Goal: Task Accomplishment & Management: Use online tool/utility

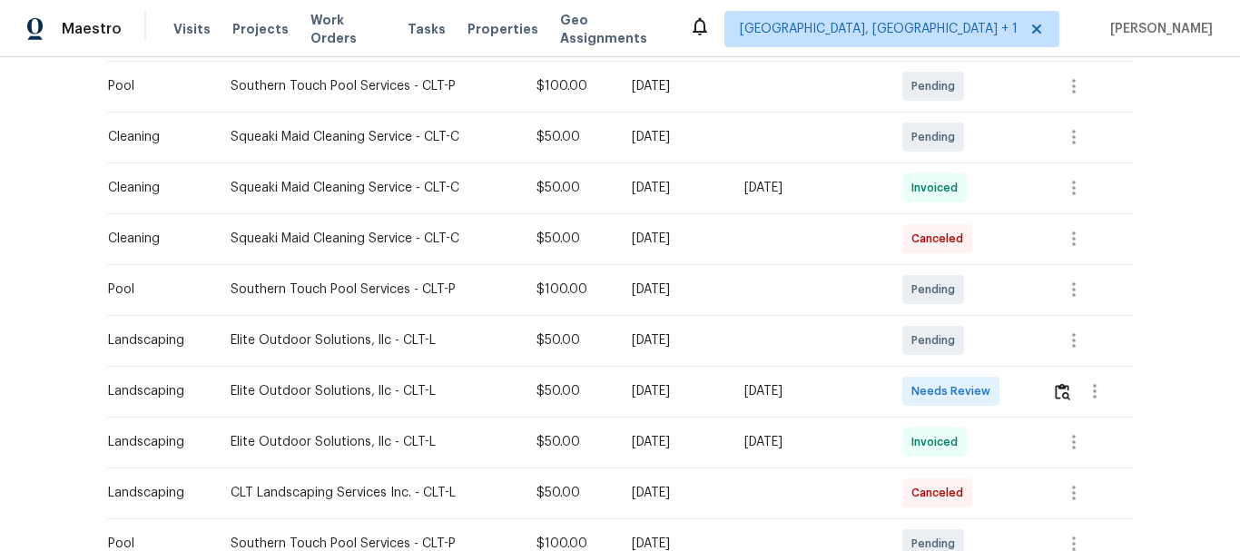
scroll to position [692, 0]
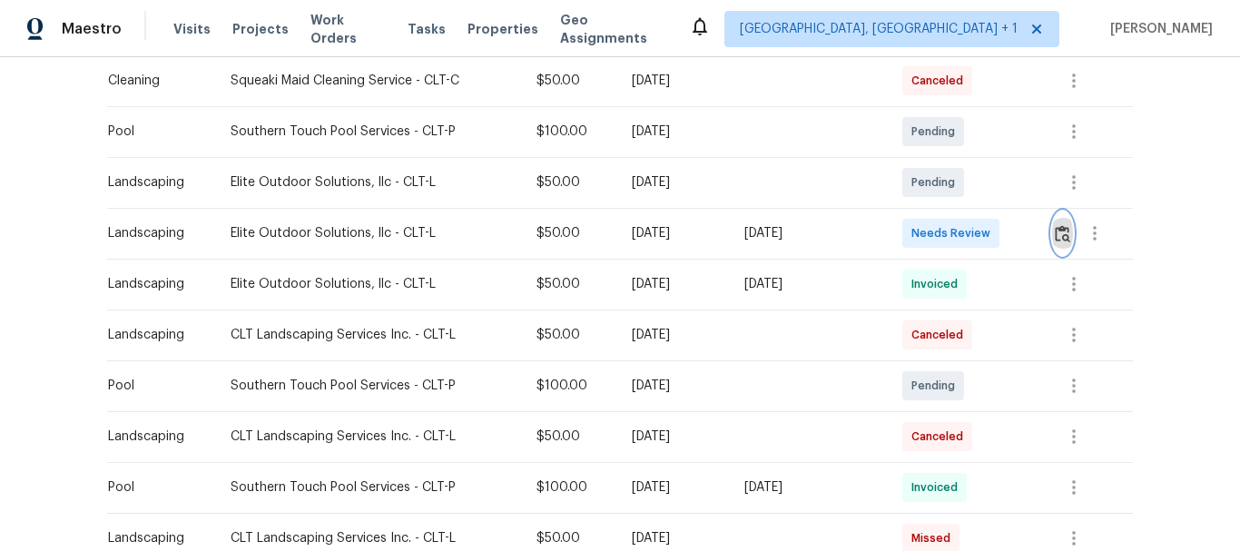
click at [1063, 231] on img "button" at bounding box center [1062, 233] width 15 height 17
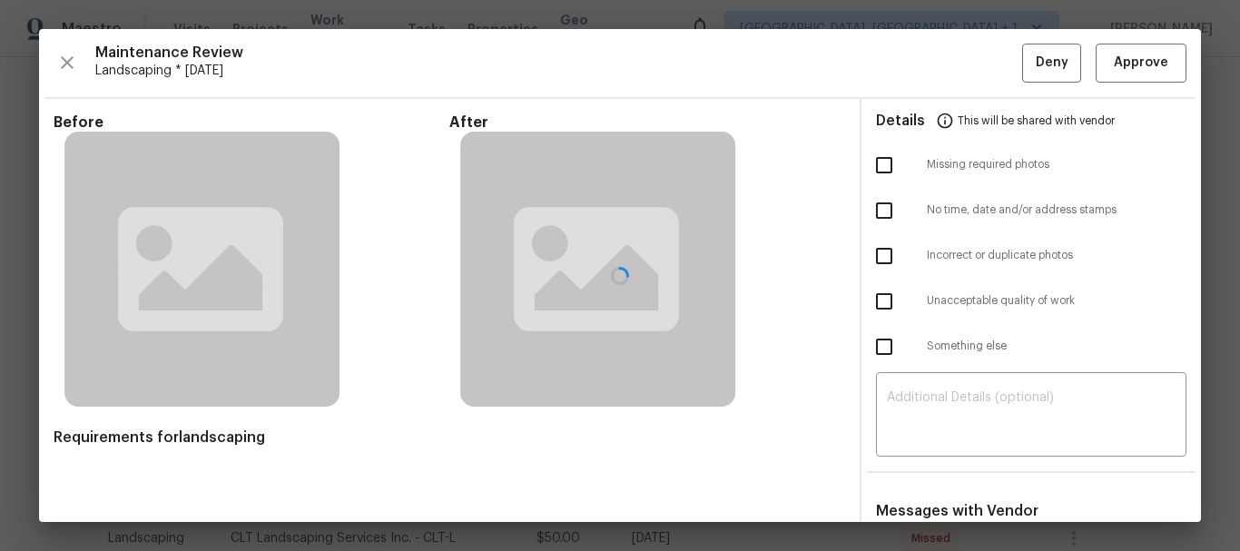
click at [1127, 65] on div at bounding box center [620, 275] width 1162 height 493
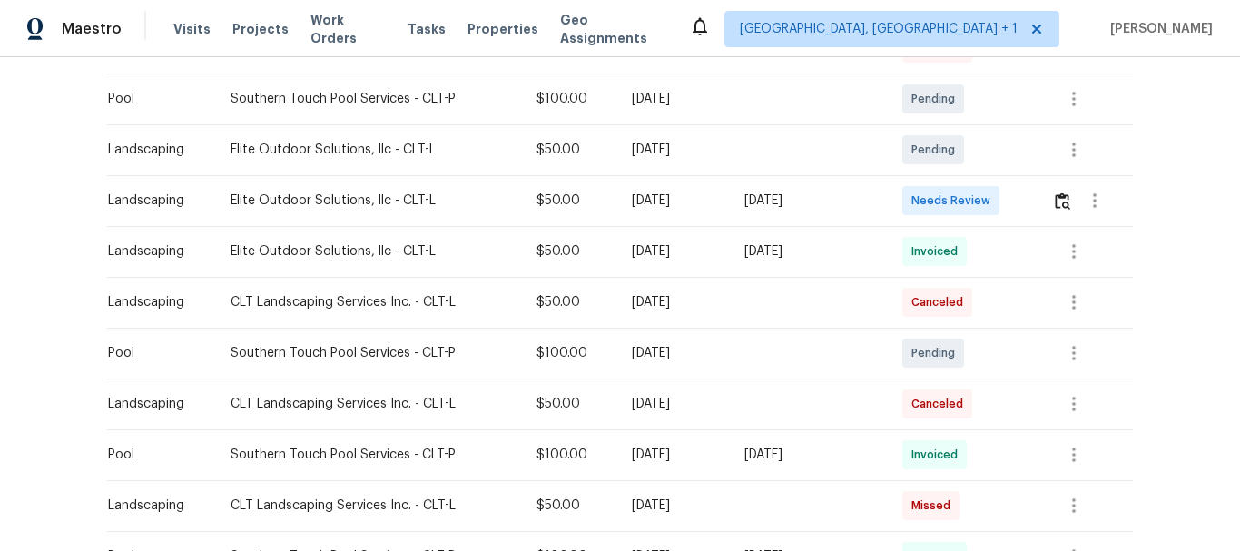
scroll to position [725, 0]
click at [1058, 211] on button "button" at bounding box center [1062, 200] width 21 height 44
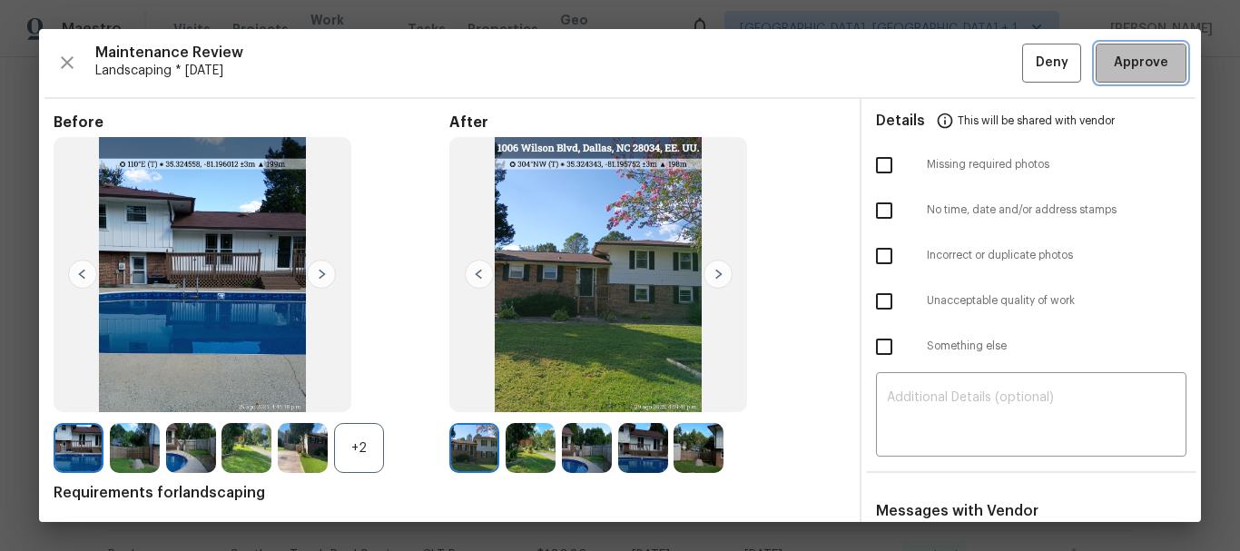
click at [1139, 64] on span "Approve" at bounding box center [1141, 63] width 54 height 23
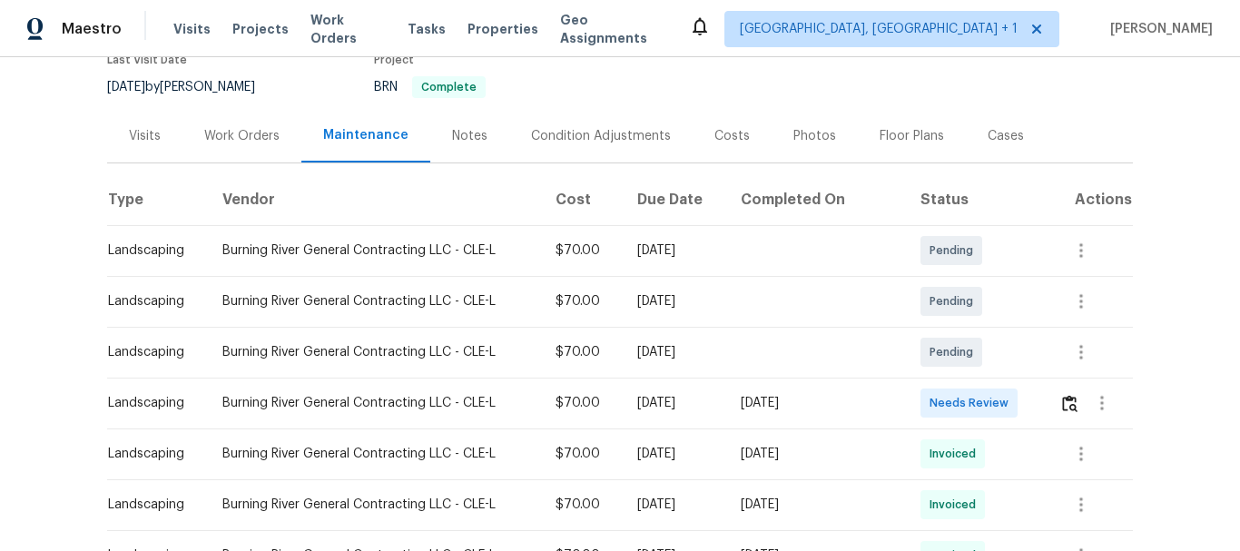
scroll to position [281, 0]
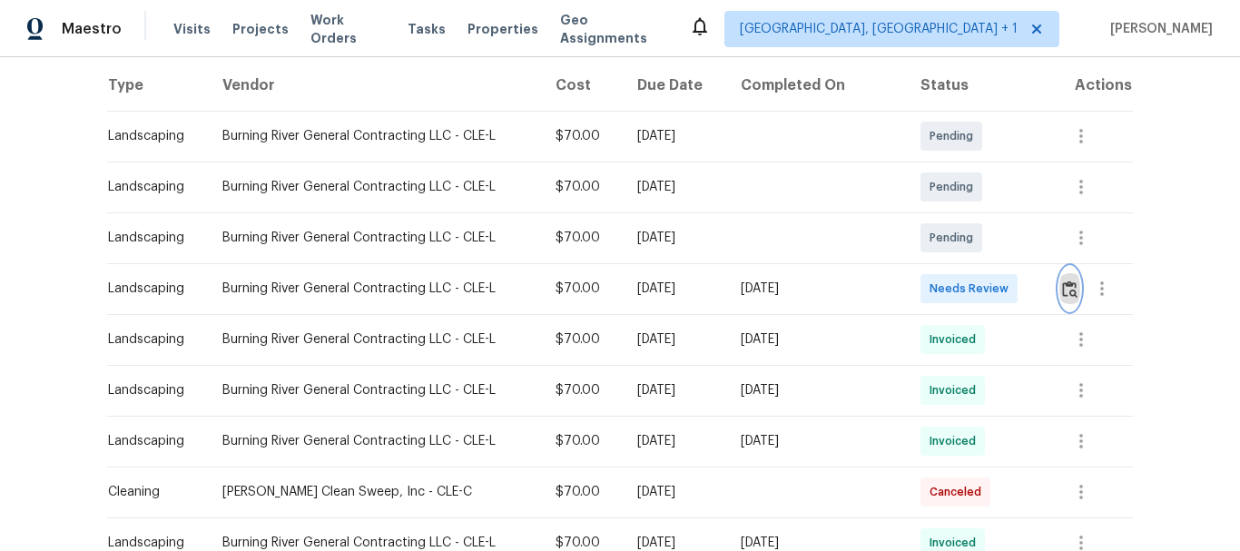
click at [1066, 295] on img "button" at bounding box center [1069, 289] width 15 height 17
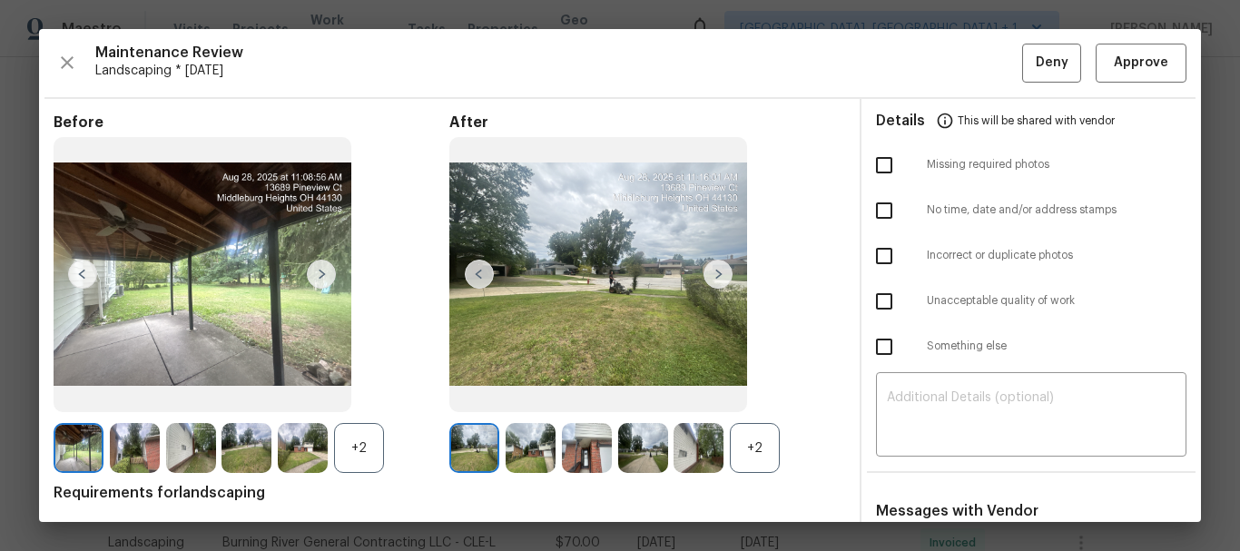
click at [757, 429] on div "+2" at bounding box center [755, 448] width 50 height 50
click at [696, 448] on img at bounding box center [699, 448] width 50 height 50
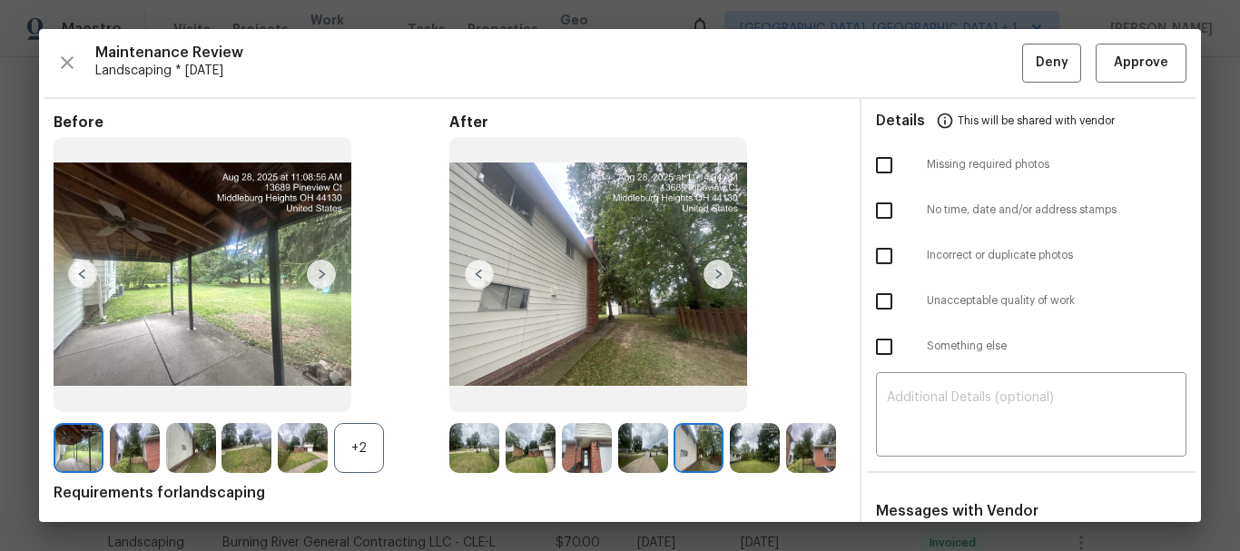
click at [636, 448] on img at bounding box center [643, 448] width 50 height 50
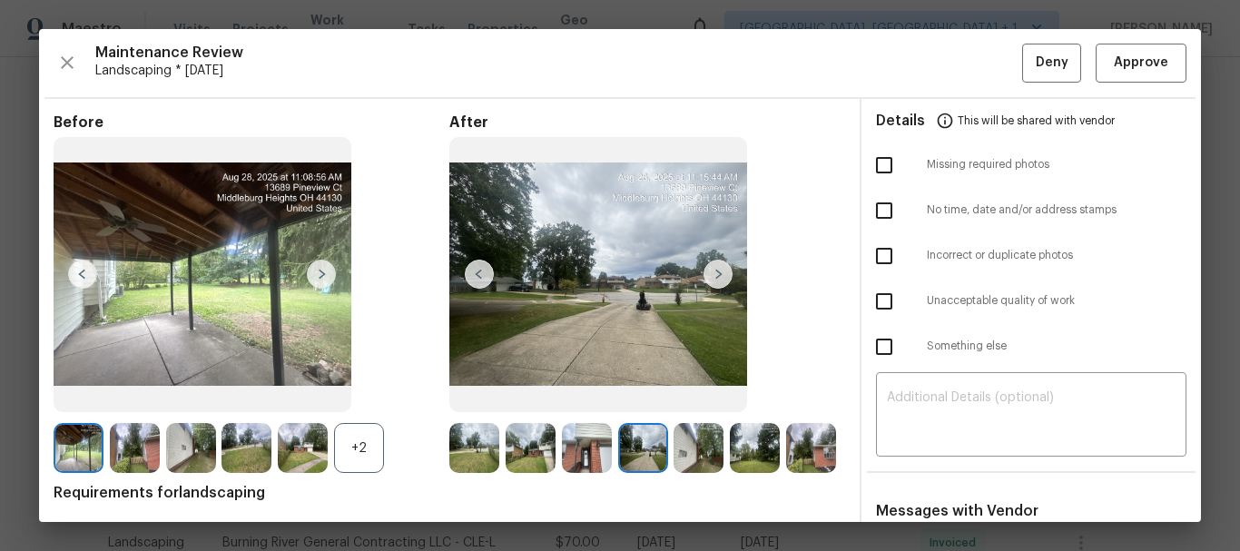
click at [702, 449] on img at bounding box center [699, 448] width 50 height 50
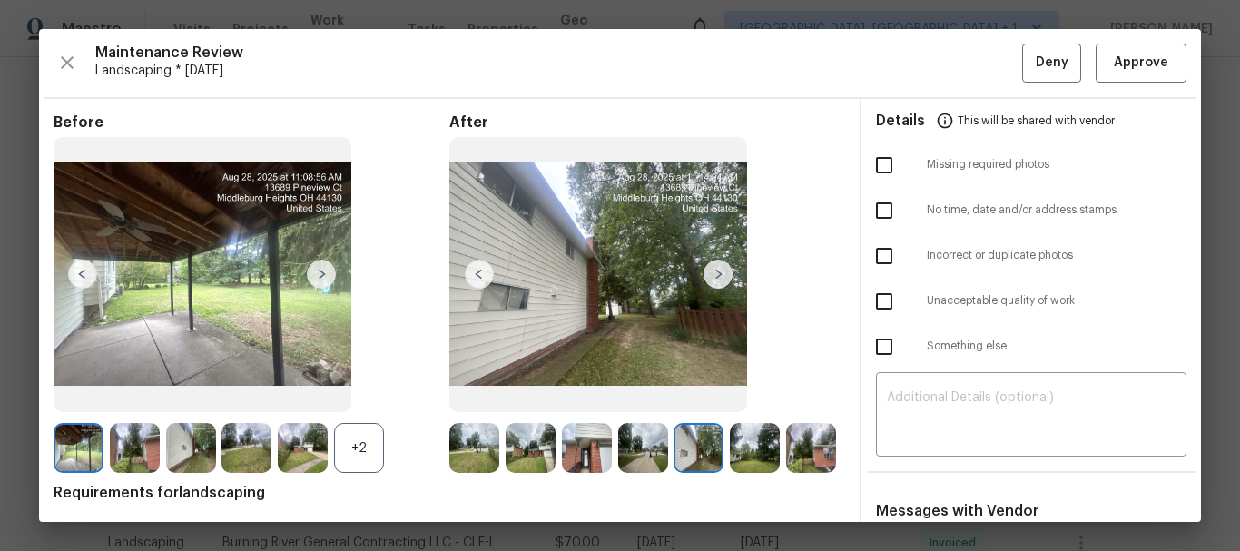
click at [706, 339] on img at bounding box center [598, 275] width 298 height 276
click at [1121, 71] on span "Approve" at bounding box center [1141, 63] width 54 height 23
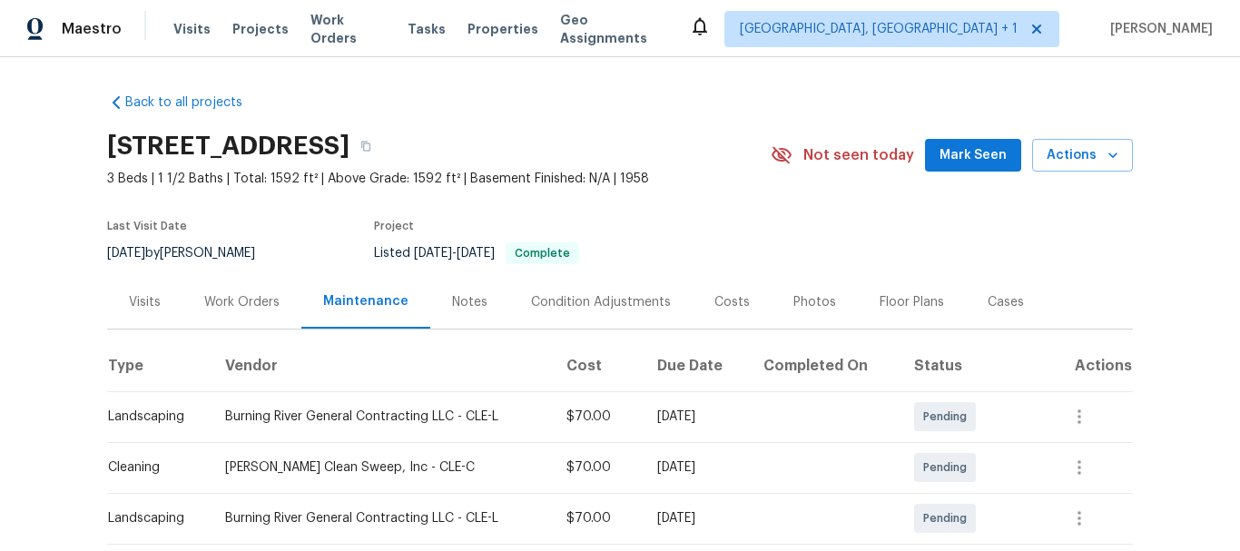
click at [936, 240] on section "75 Sunset Dr, Berea, OH 44017 3 Beds | 1 1/2 Baths | Total: 1592 ft² | Above Gr…" at bounding box center [620, 199] width 1026 height 153
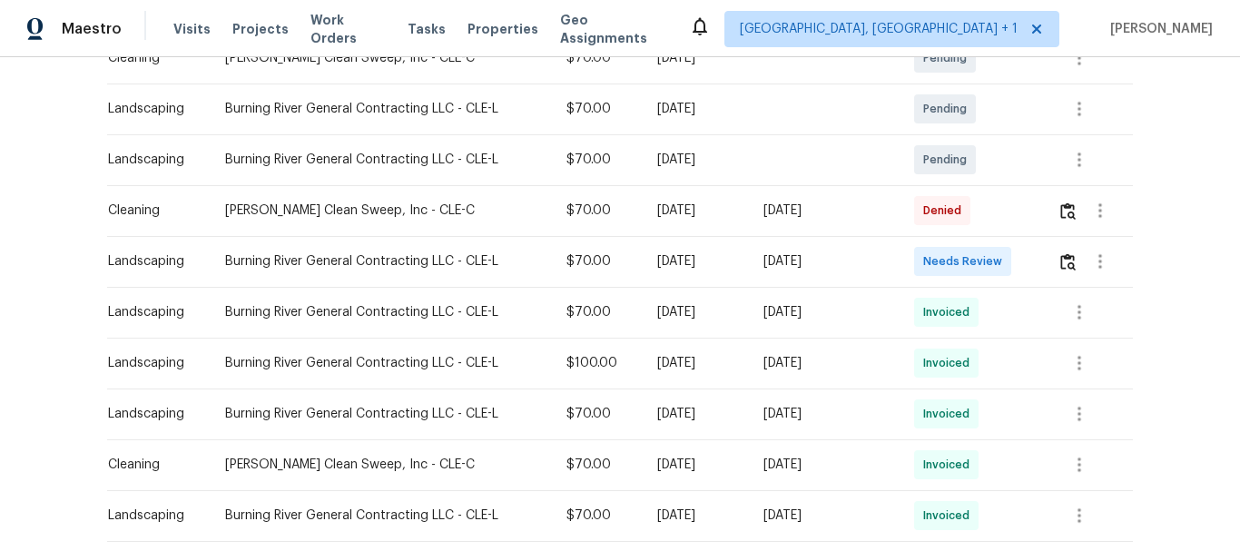
scroll to position [411, 0]
click at [1053, 262] on td at bounding box center [1088, 259] width 90 height 51
click at [1065, 264] on img "button" at bounding box center [1067, 259] width 15 height 17
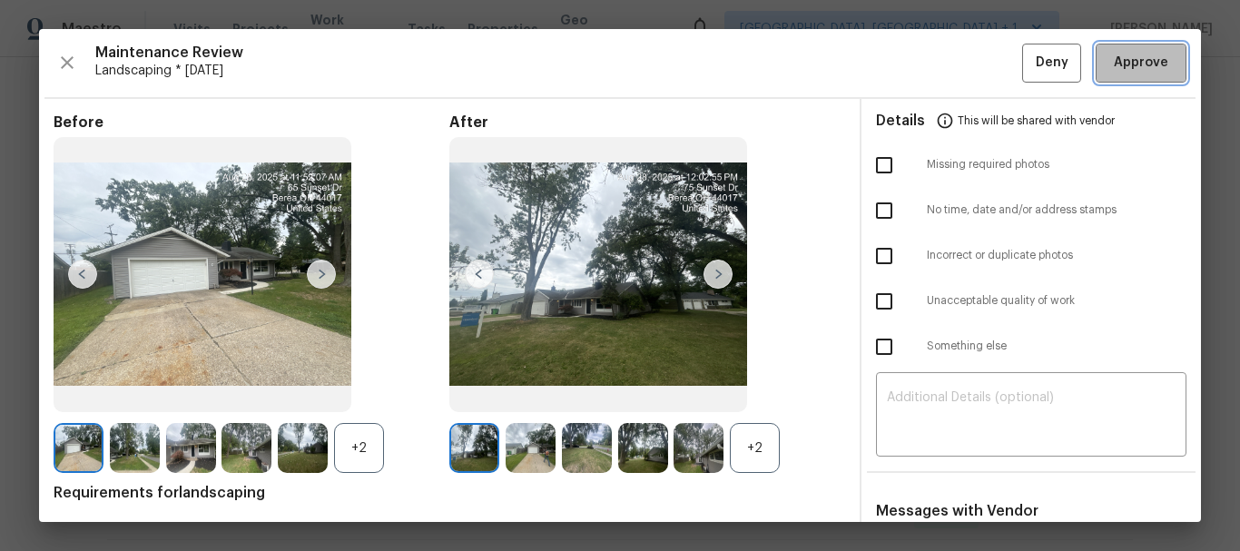
click at [1119, 58] on span "Approve" at bounding box center [1141, 63] width 54 height 23
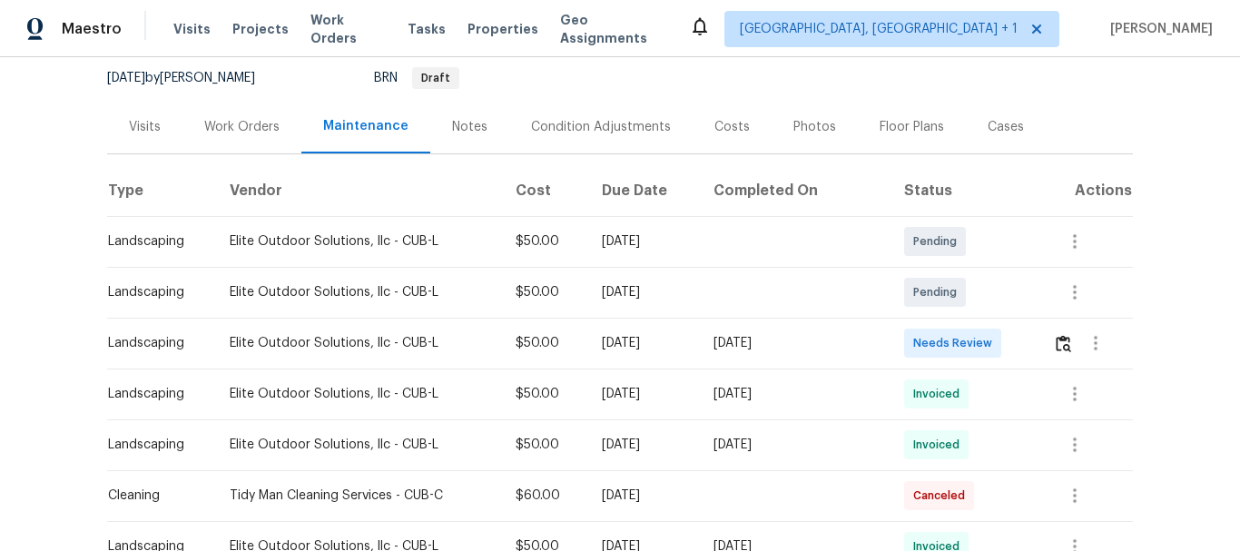
scroll to position [176, 0]
click at [1061, 343] on img "button" at bounding box center [1063, 342] width 15 height 17
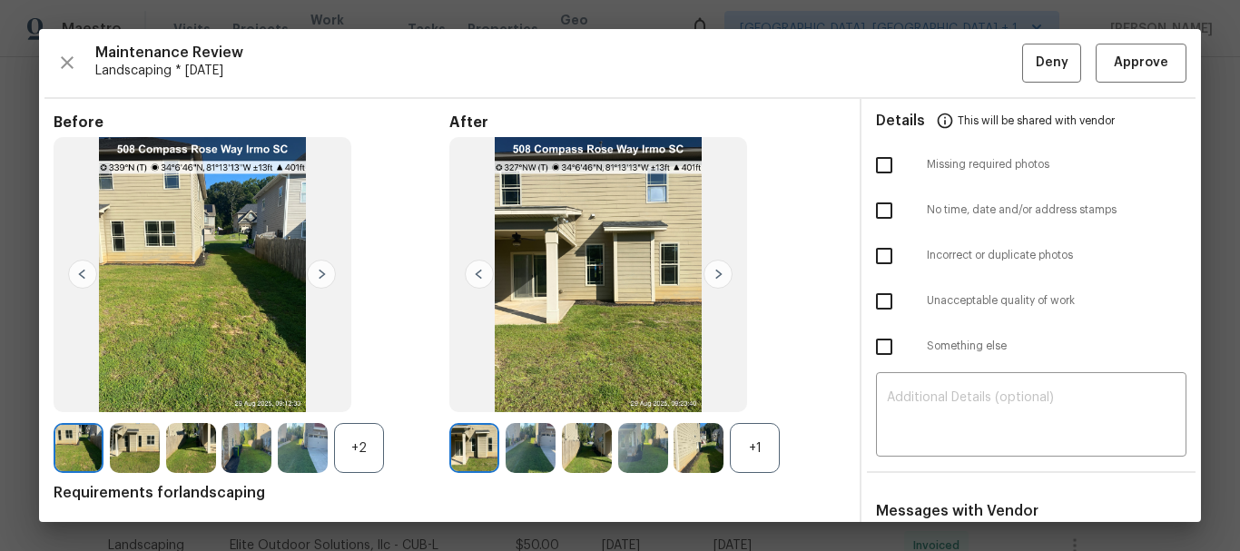
click at [374, 434] on div "+2" at bounding box center [359, 448] width 50 height 50
click at [756, 426] on div "+1" at bounding box center [755, 448] width 50 height 50
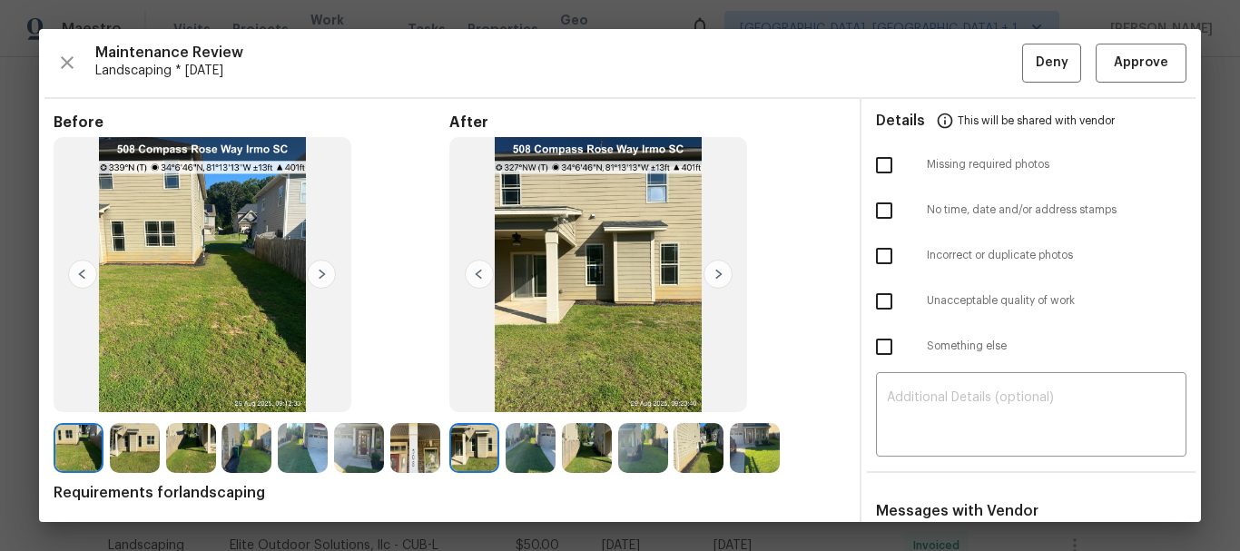
click at [329, 280] on img at bounding box center [321, 274] width 29 height 29
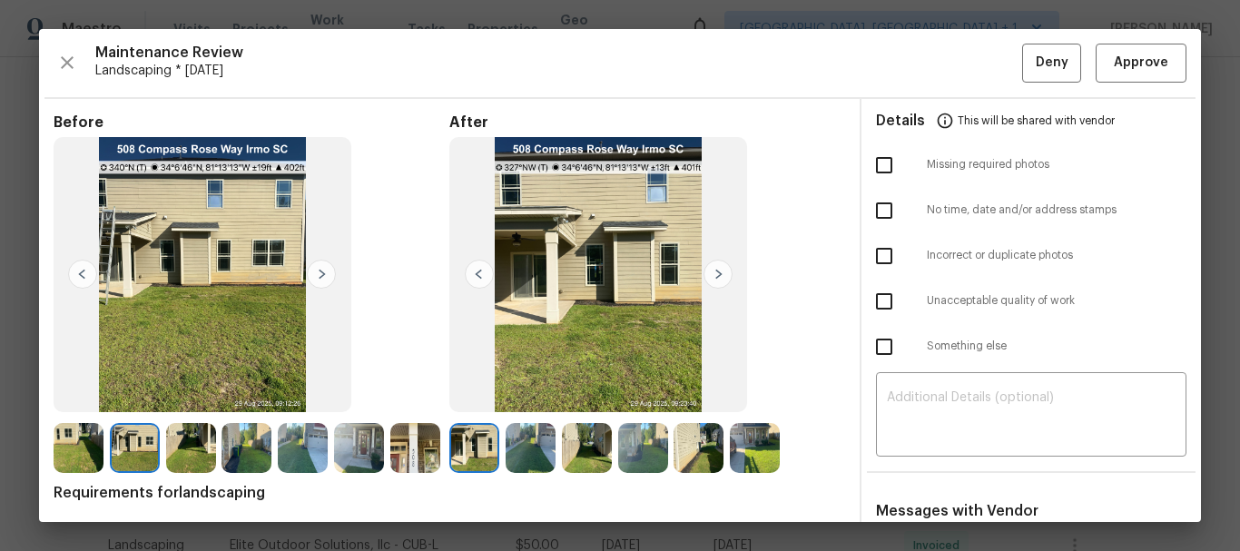
click at [329, 280] on img at bounding box center [321, 274] width 29 height 29
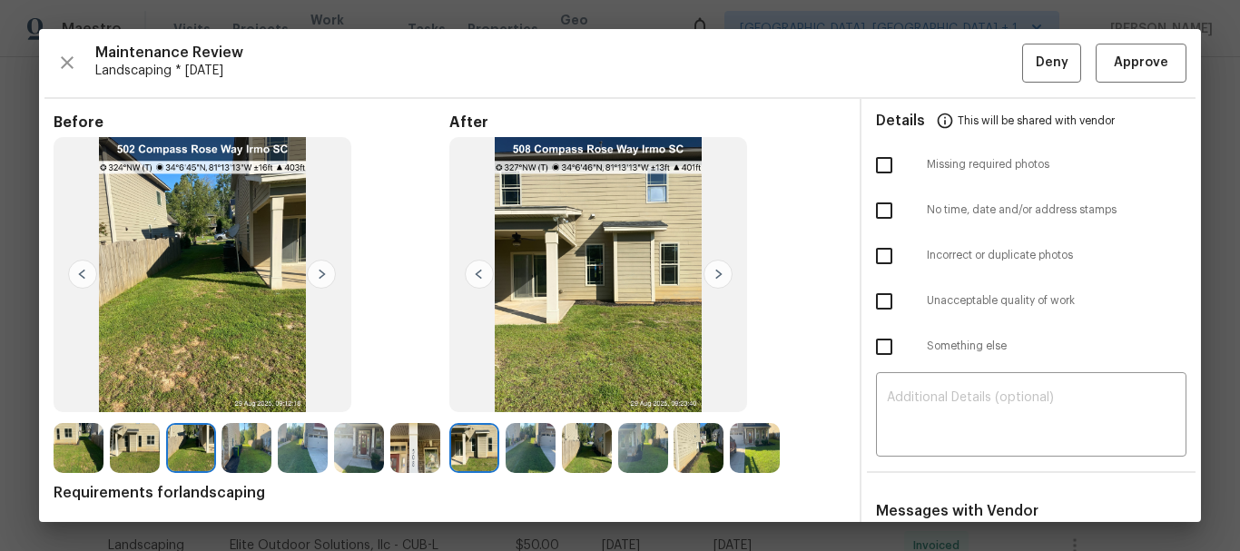
click at [329, 280] on img at bounding box center [321, 274] width 29 height 29
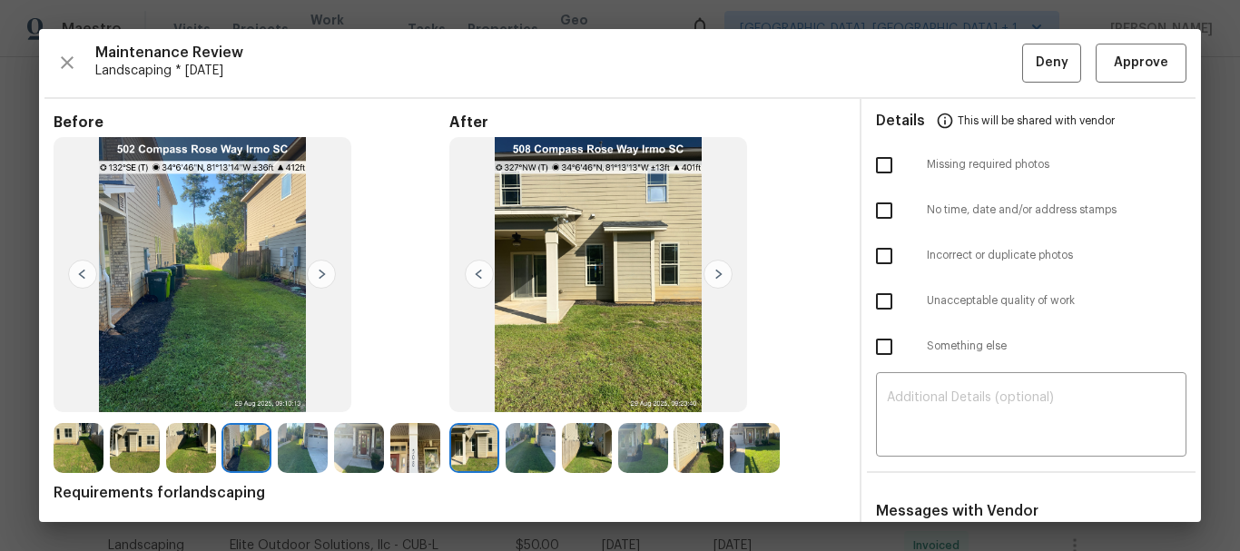
click at [329, 280] on img at bounding box center [321, 274] width 29 height 29
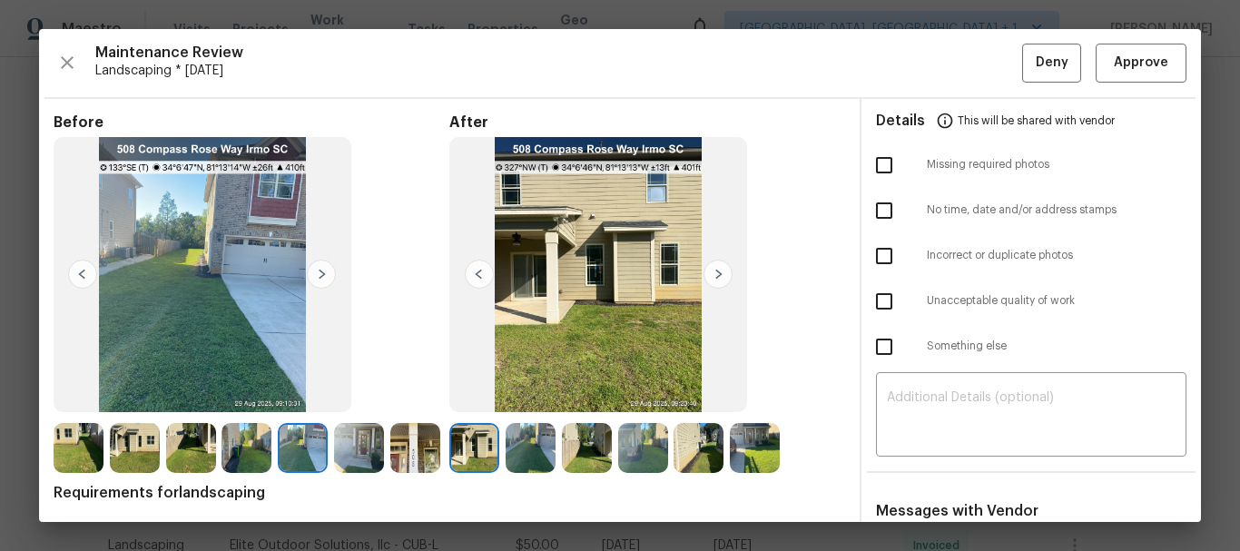
click at [329, 280] on img at bounding box center [321, 274] width 29 height 29
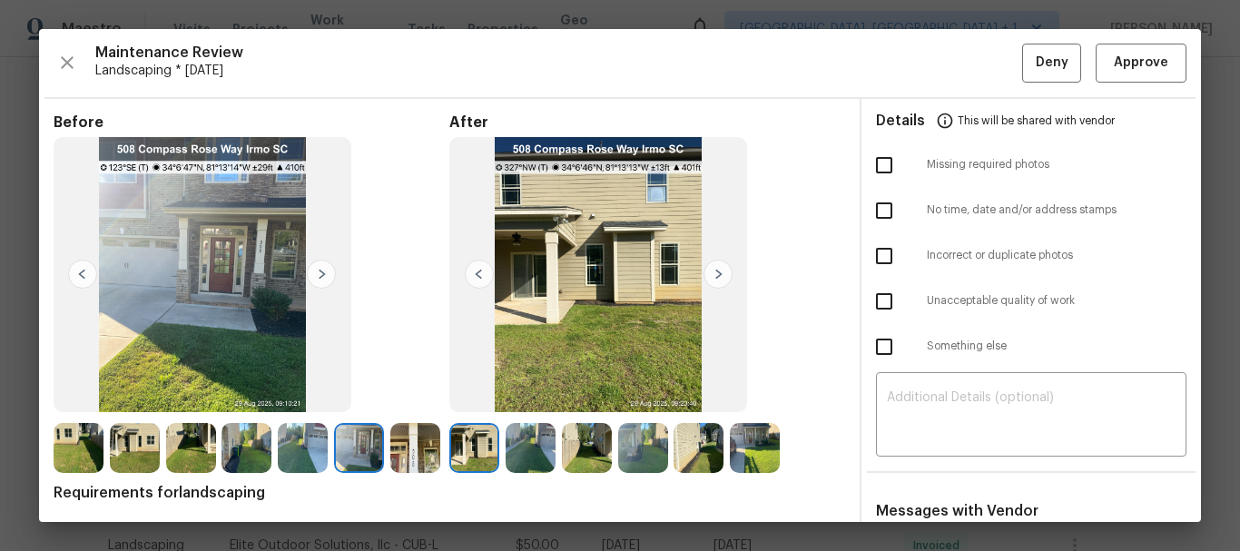
click at [329, 280] on img at bounding box center [321, 274] width 29 height 29
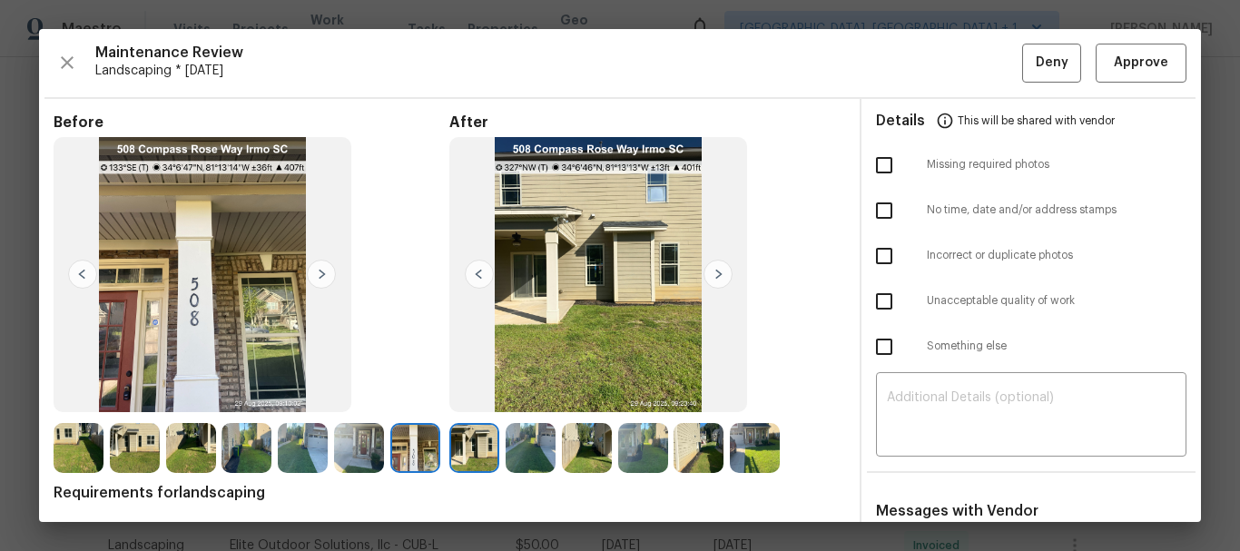
click at [714, 275] on img at bounding box center [718, 274] width 29 height 29
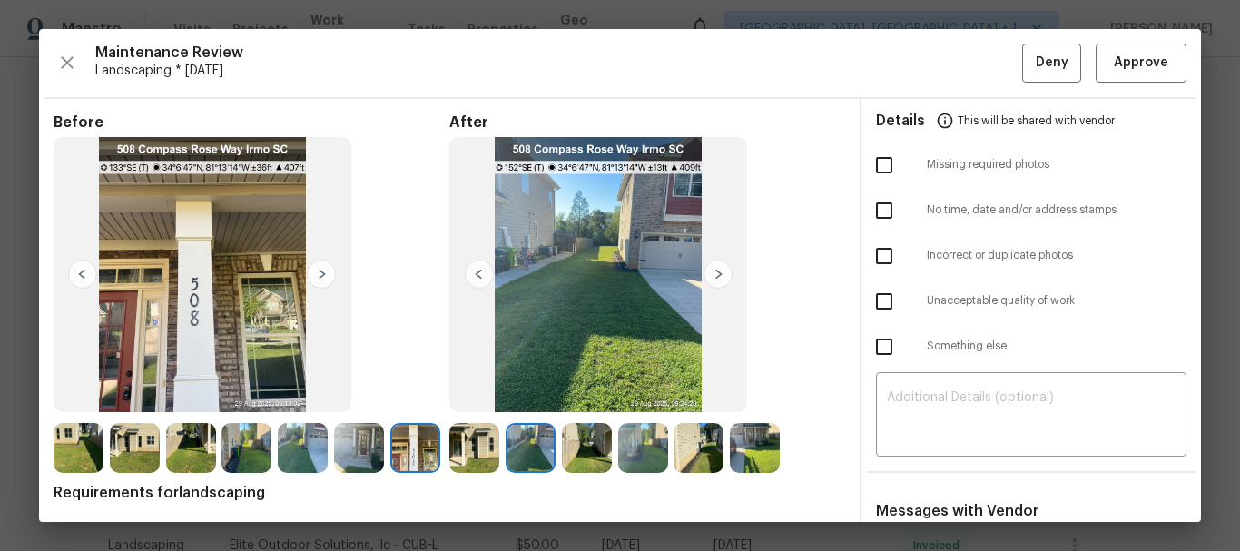
click at [714, 275] on img at bounding box center [718, 274] width 29 height 29
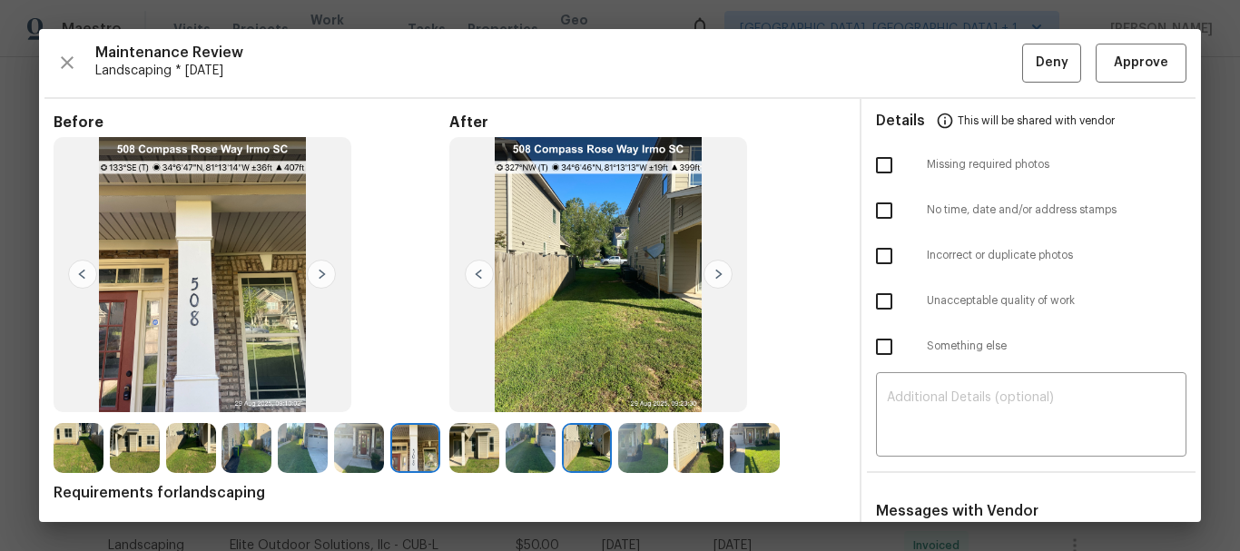
click at [714, 275] on img at bounding box center [718, 274] width 29 height 29
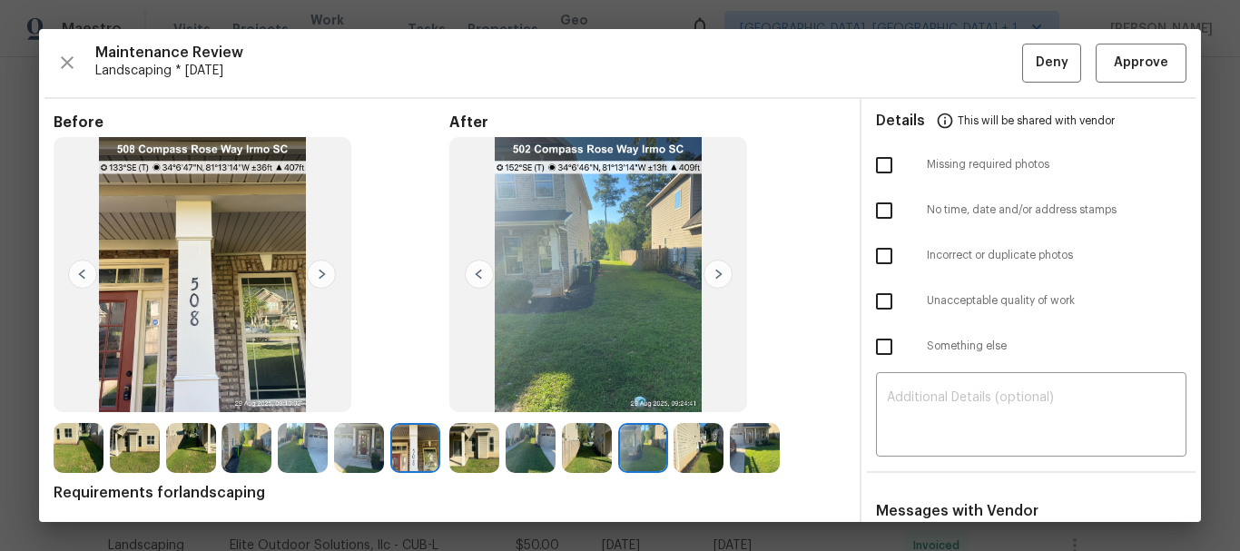
click at [714, 275] on img at bounding box center [718, 274] width 29 height 29
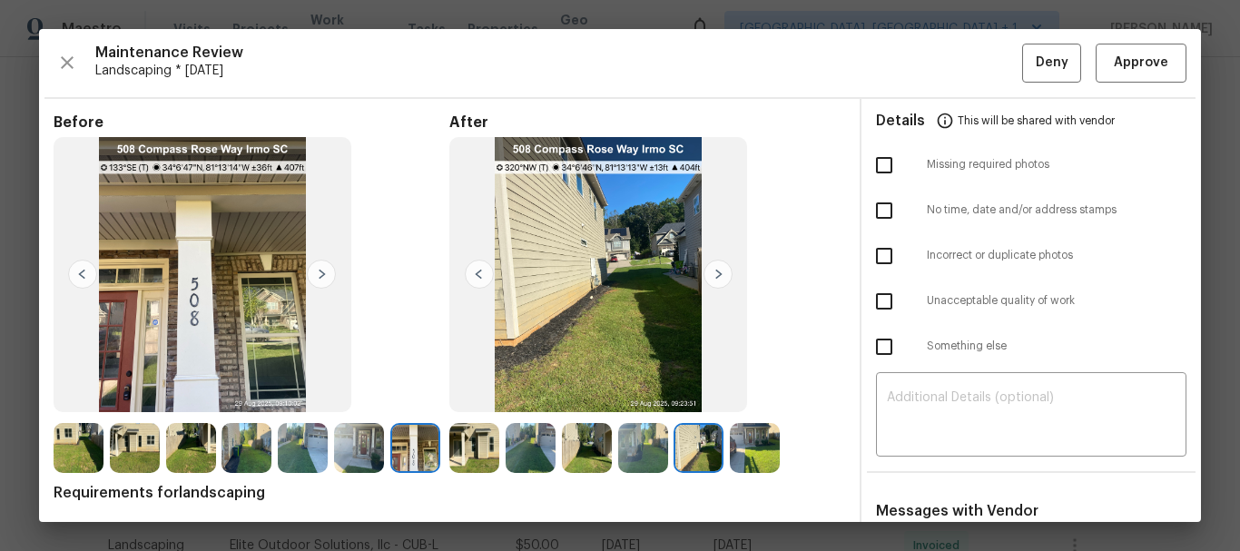
click at [714, 275] on img at bounding box center [718, 274] width 29 height 29
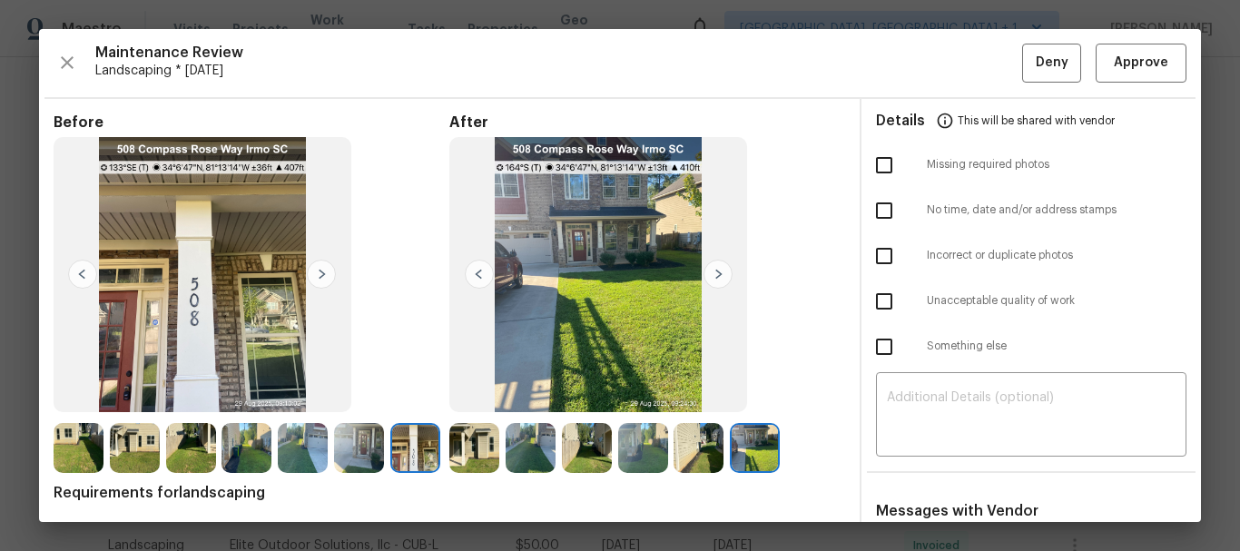
click at [1115, 43] on div "Maintenance Review Landscaping * Tue, Aug 26 Deny Approve Before After Requirem…" at bounding box center [620, 275] width 1162 height 493
click at [1114, 67] on span "Approve" at bounding box center [1141, 63] width 54 height 23
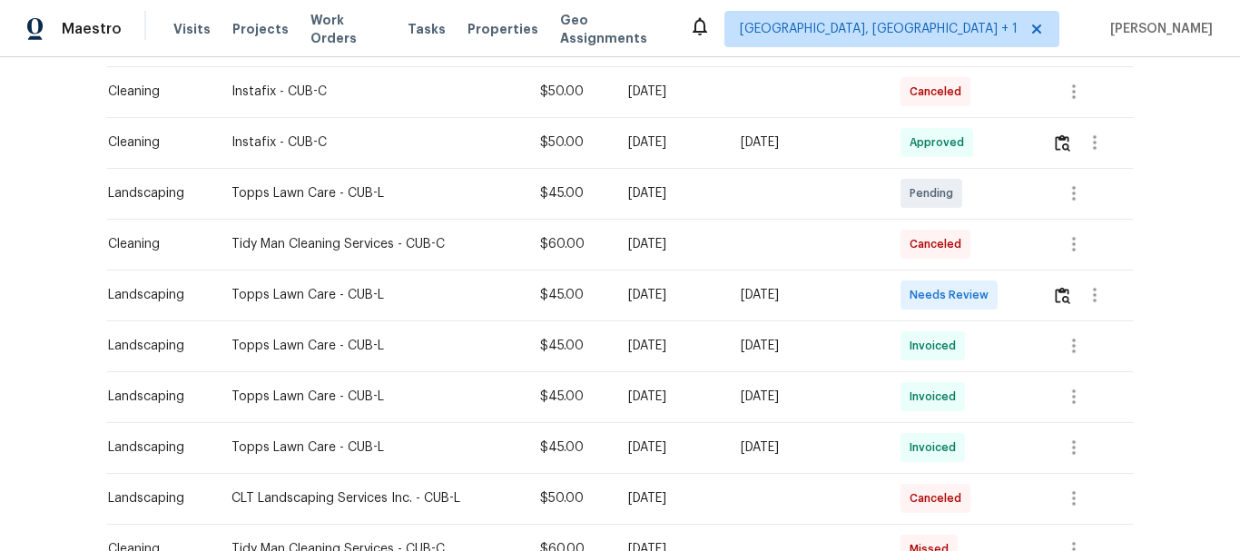
scroll to position [632, 0]
click at [1063, 292] on img "button" at bounding box center [1062, 293] width 15 height 17
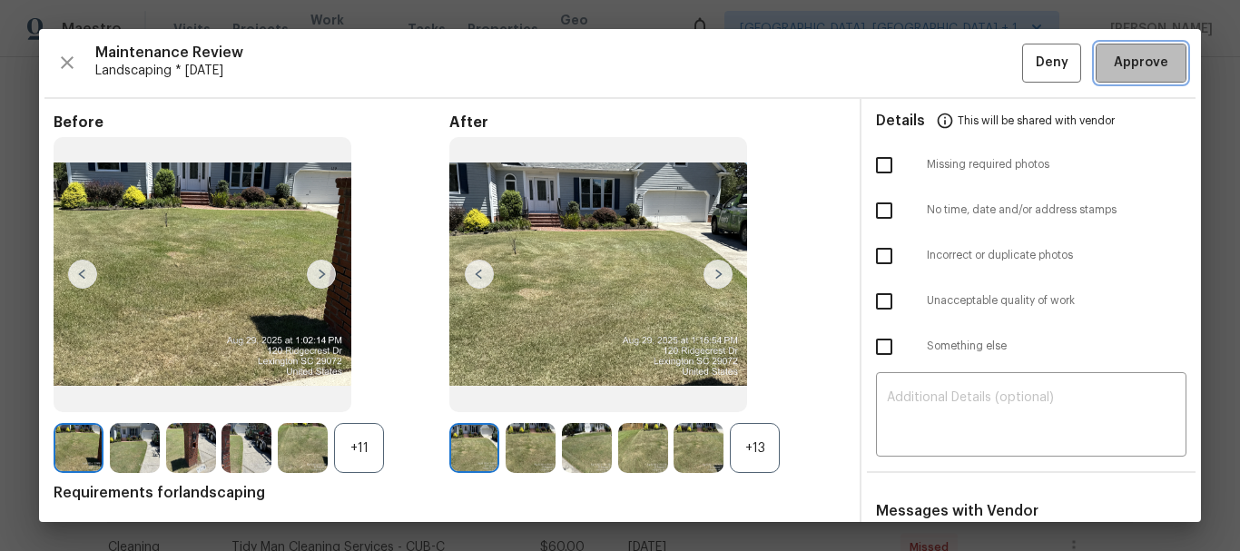
click at [1118, 61] on span "Approve" at bounding box center [1141, 63] width 54 height 23
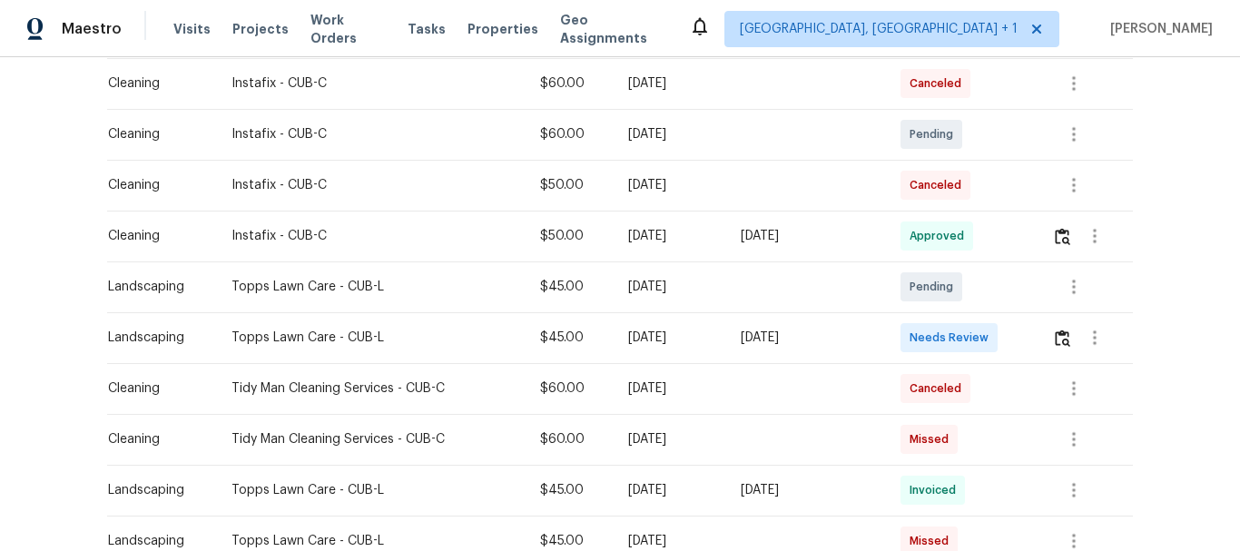
scroll to position [487, 0]
click at [1055, 340] on td at bounding box center [1085, 336] width 95 height 51
click at [1055, 340] on img "button" at bounding box center [1062, 337] width 15 height 17
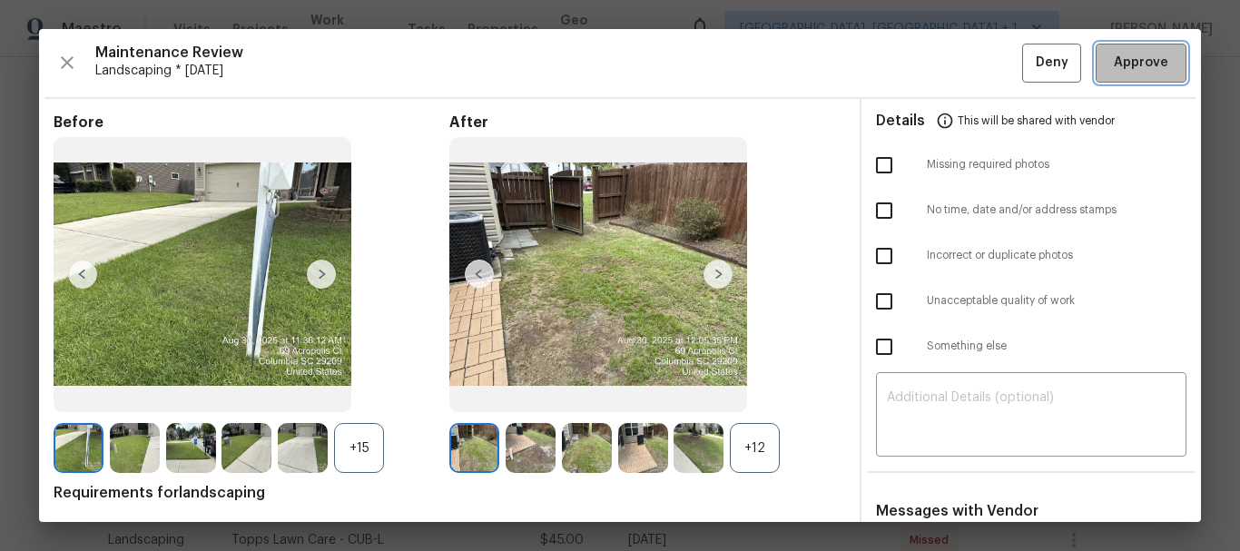
click at [1128, 50] on button "Approve" at bounding box center [1141, 63] width 91 height 39
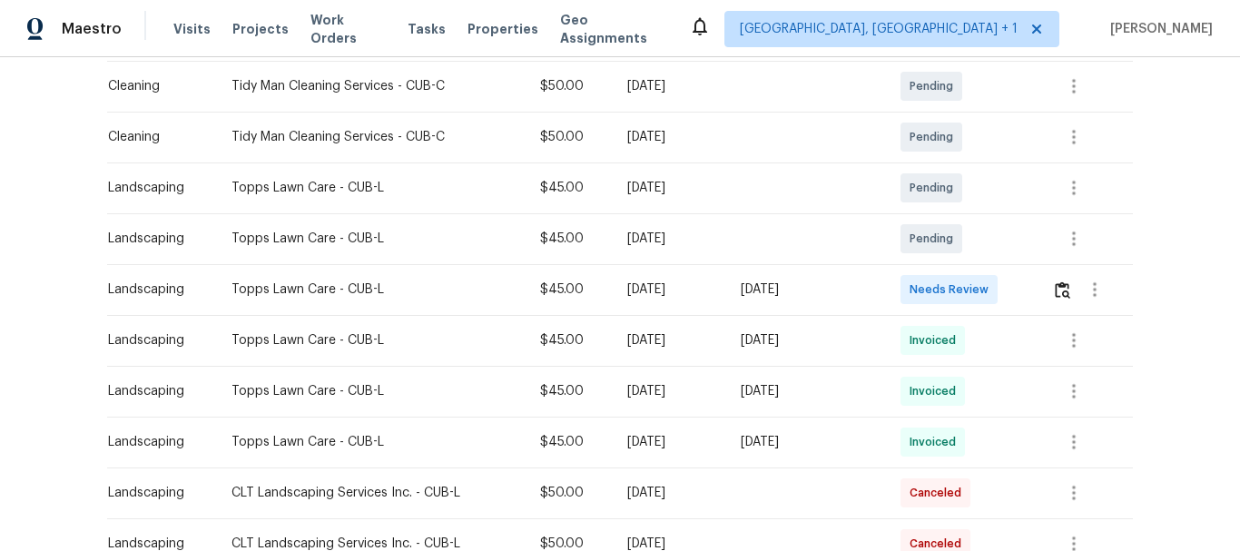
scroll to position [384, 0]
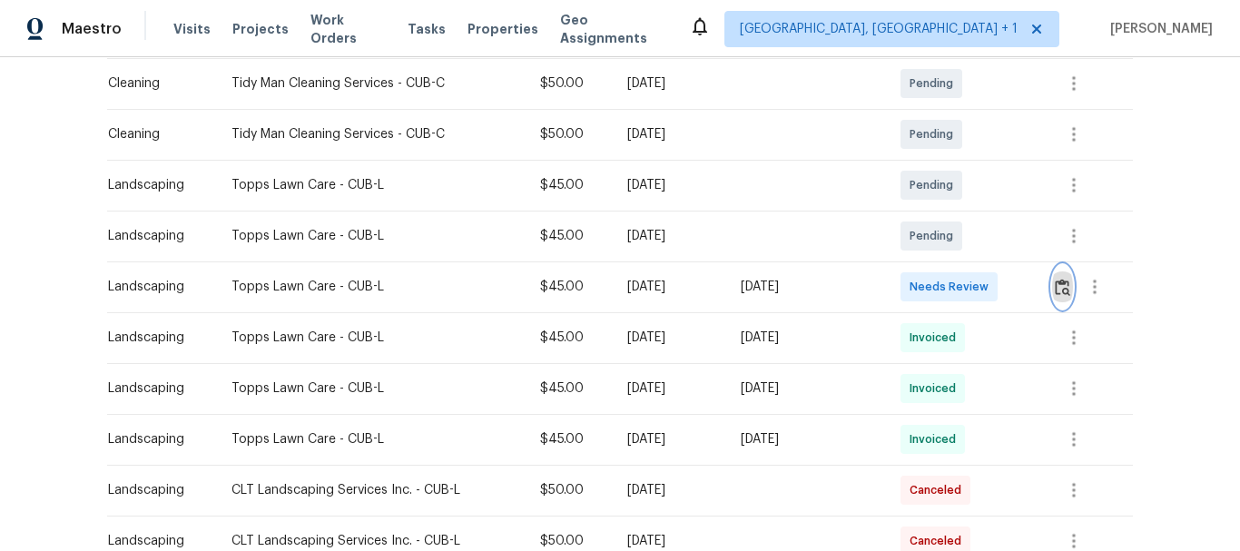
click at [1059, 295] on img "button" at bounding box center [1062, 287] width 15 height 17
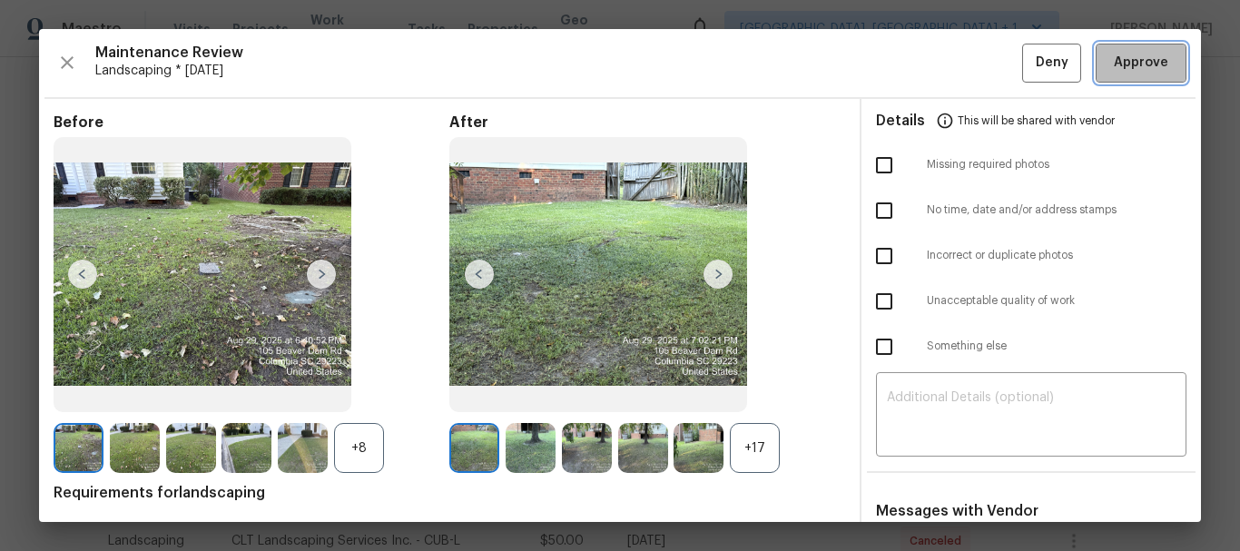
click at [1127, 59] on span "Approve" at bounding box center [1141, 63] width 54 height 23
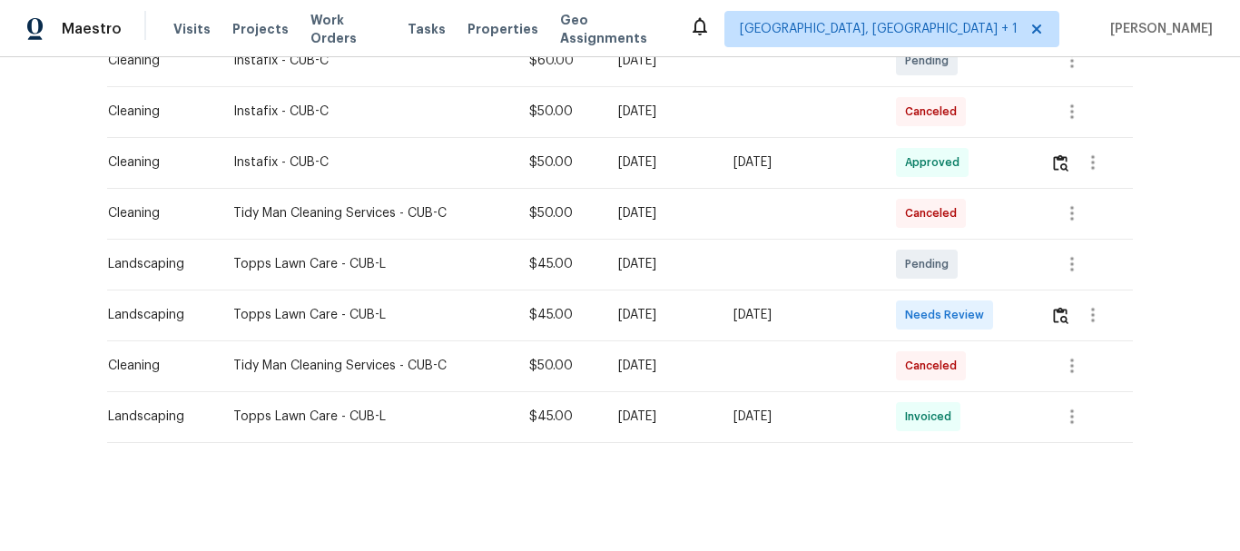
scroll to position [625, 0]
click at [1056, 292] on button "button" at bounding box center [1060, 314] width 21 height 44
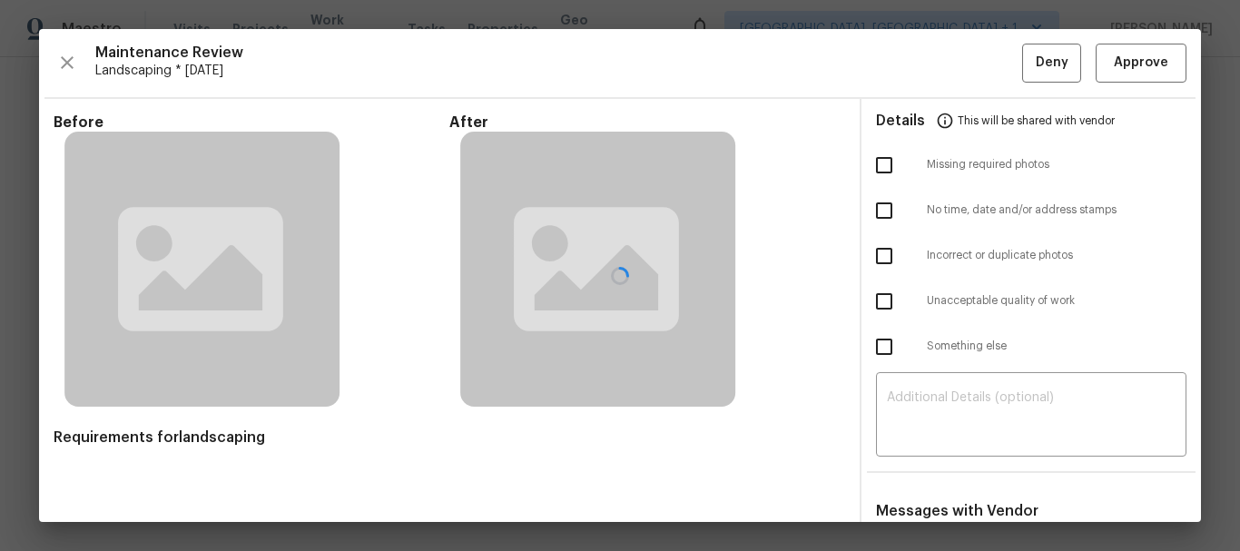
click at [1139, 64] on div at bounding box center [620, 275] width 1162 height 493
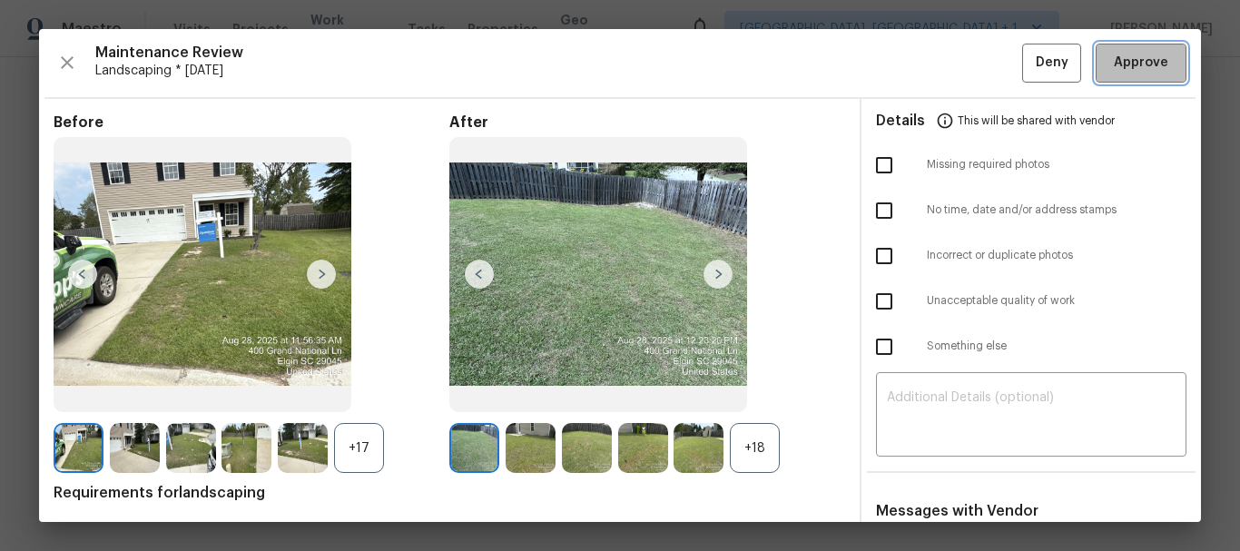
click at [1139, 64] on span "Approve" at bounding box center [1141, 63] width 54 height 23
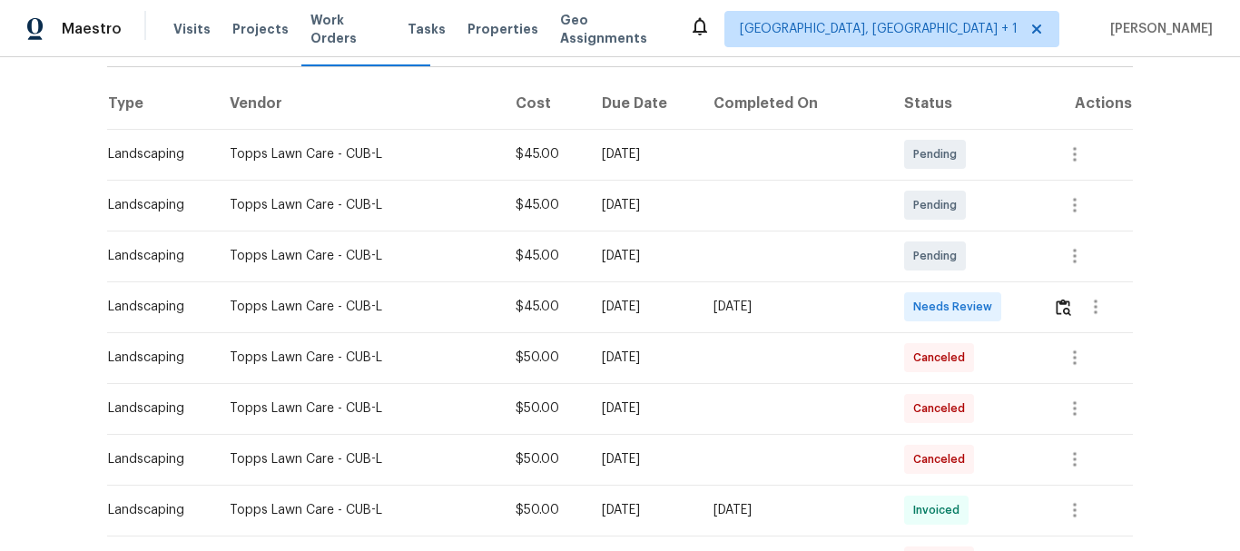
scroll to position [387, 0]
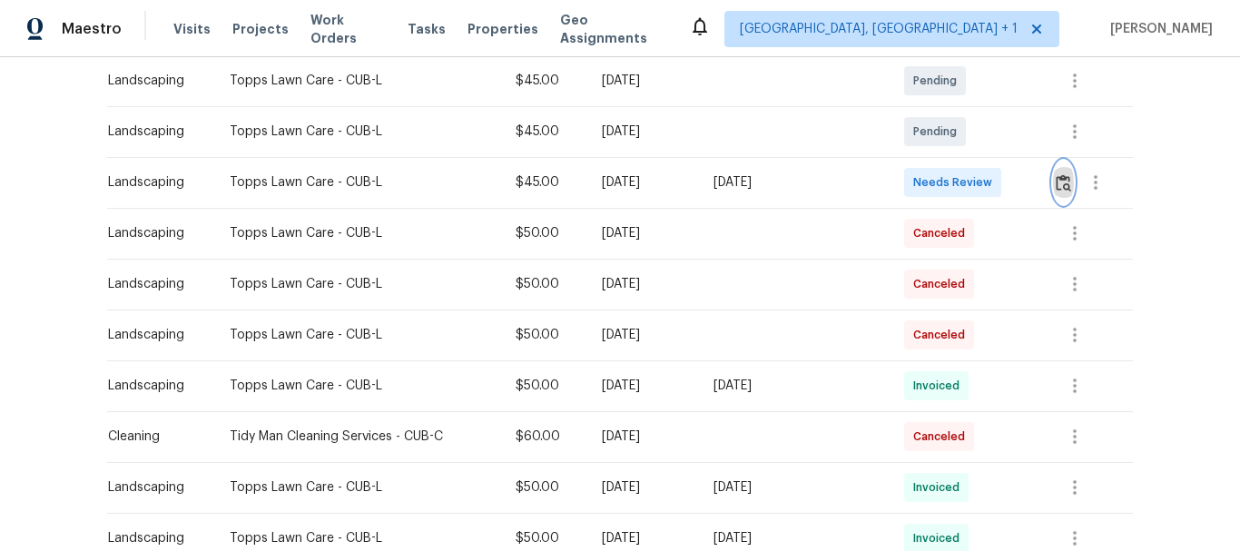
click at [1056, 182] on img "button" at bounding box center [1063, 182] width 15 height 17
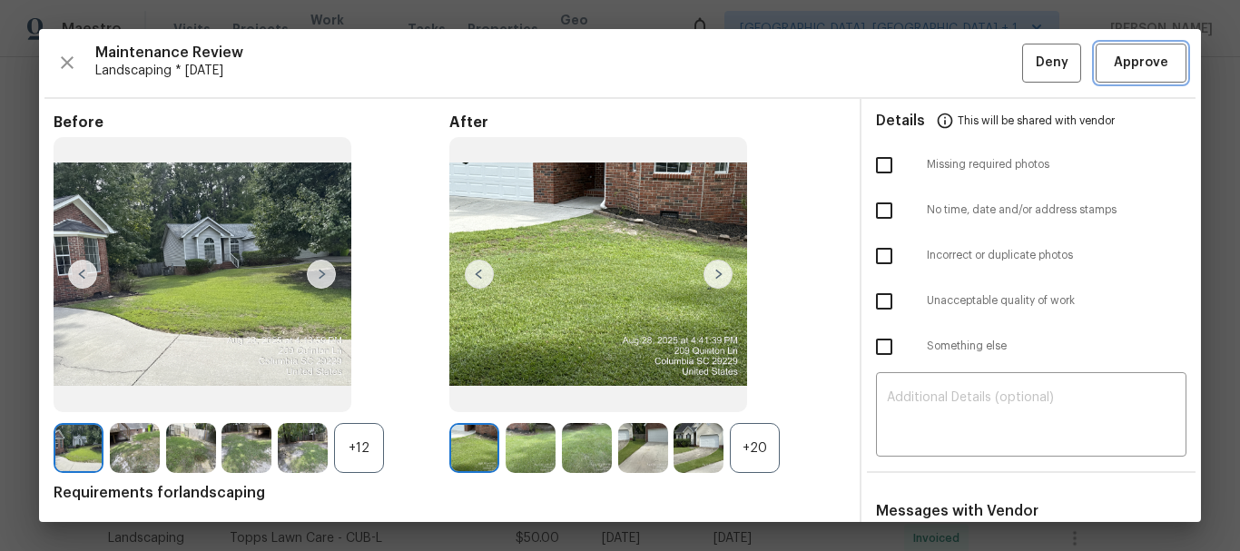
click at [1126, 70] on span "Approve" at bounding box center [1141, 63] width 54 height 23
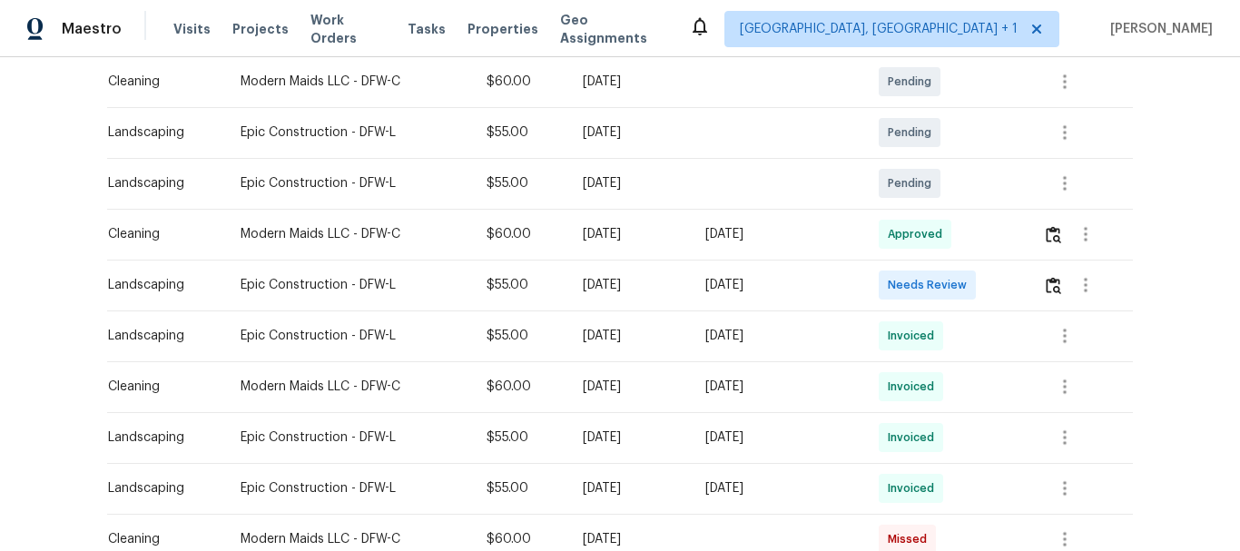
scroll to position [387, 0]
click at [1054, 277] on img "button" at bounding box center [1053, 284] width 15 height 17
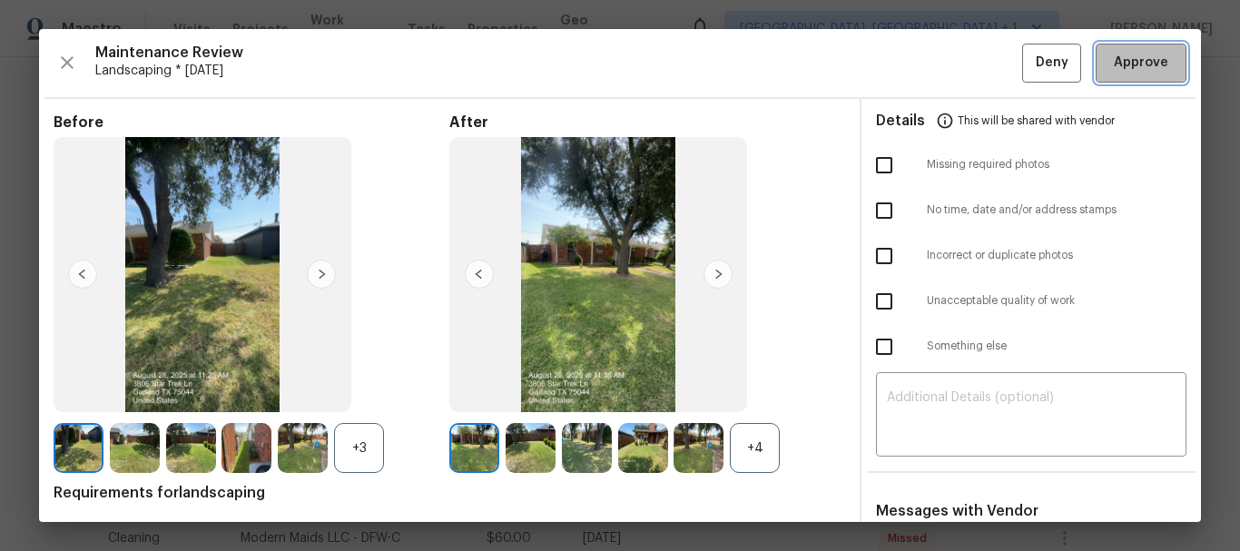
click at [1114, 63] on span "Approve" at bounding box center [1141, 63] width 54 height 23
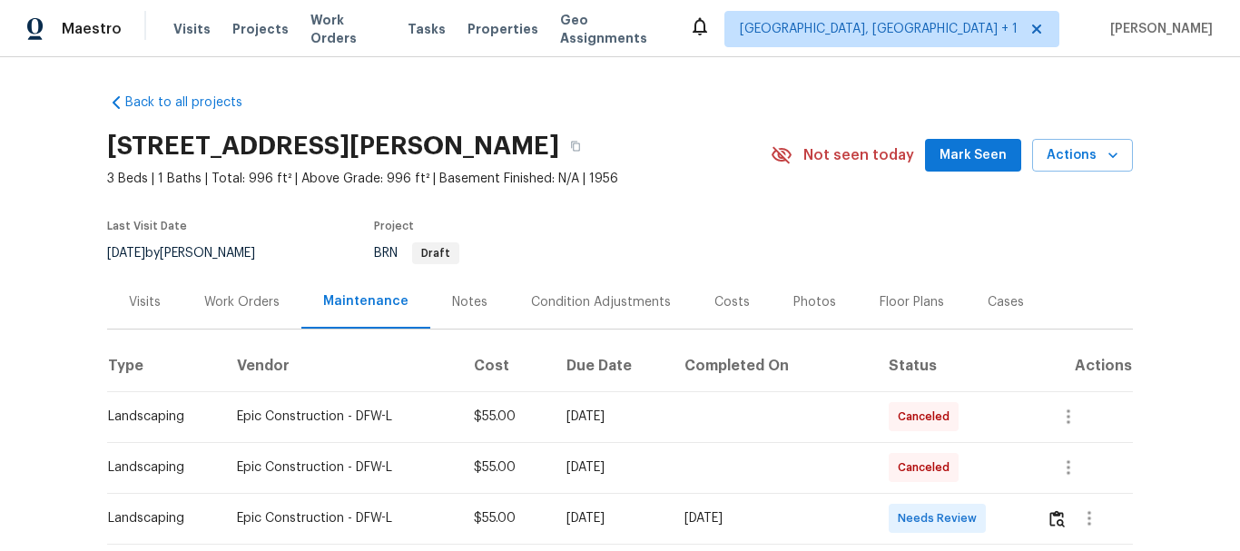
click at [890, 223] on section "[STREET_ADDRESS][PERSON_NAME] 3 Beds | 1 Baths | Total: 996 ft² | Above Grade: …" at bounding box center [620, 199] width 1026 height 153
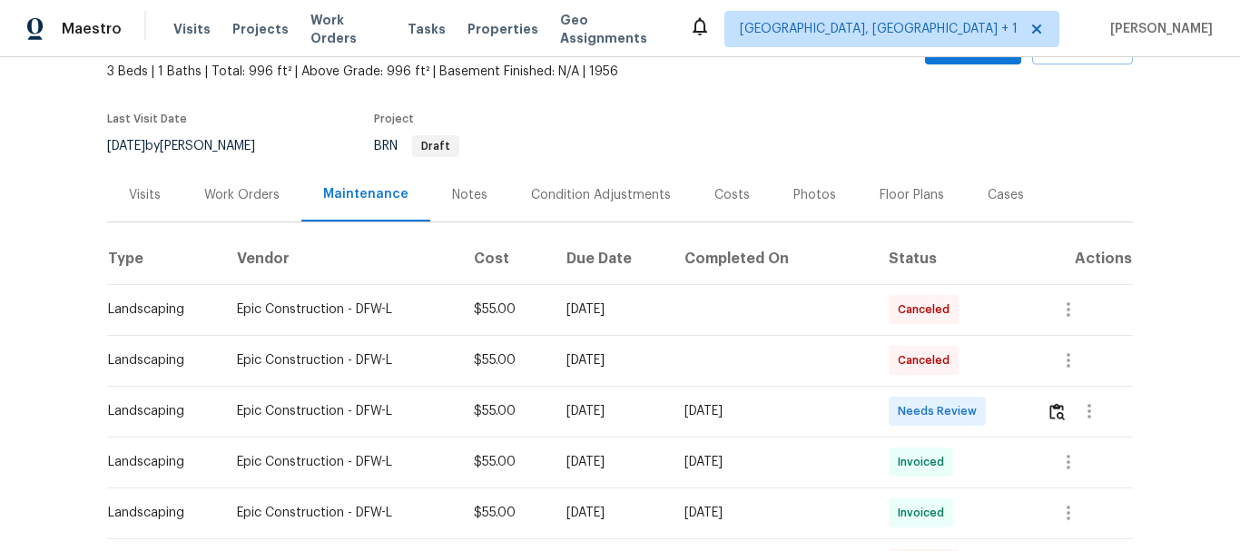
scroll to position [170, 0]
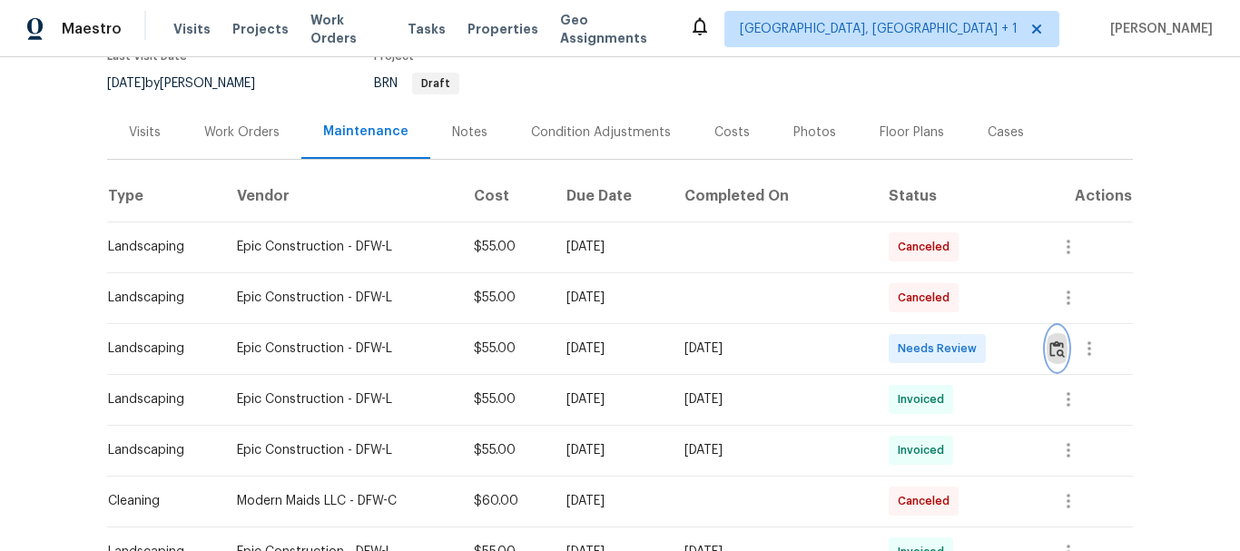
click at [1050, 345] on img "button" at bounding box center [1057, 348] width 15 height 17
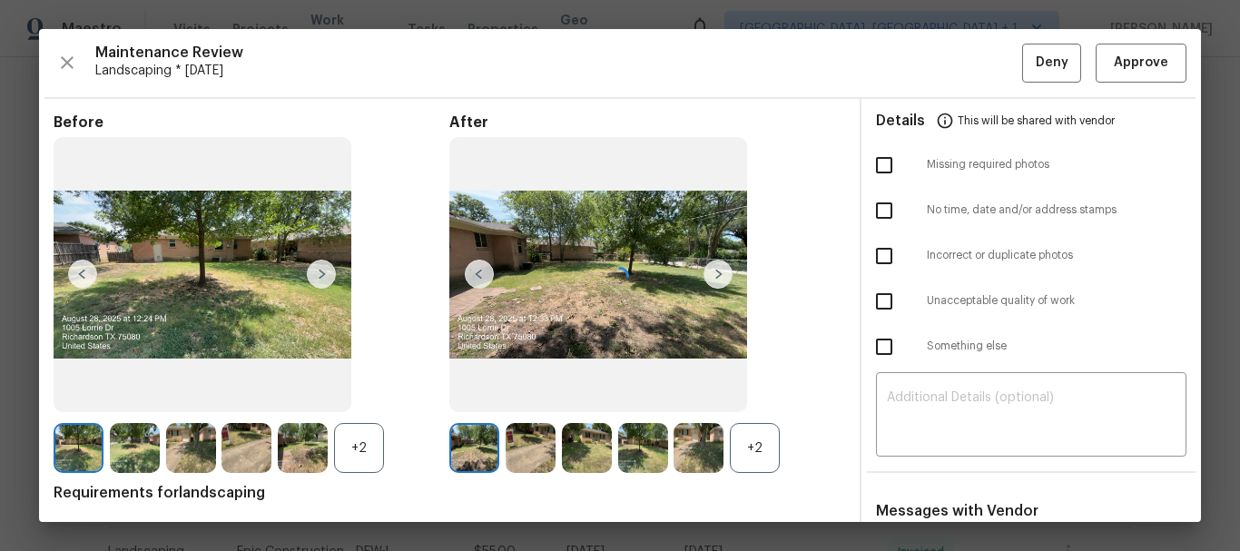
click at [1128, 64] on div at bounding box center [620, 275] width 1162 height 493
click at [1128, 64] on span "Approve" at bounding box center [1141, 63] width 54 height 23
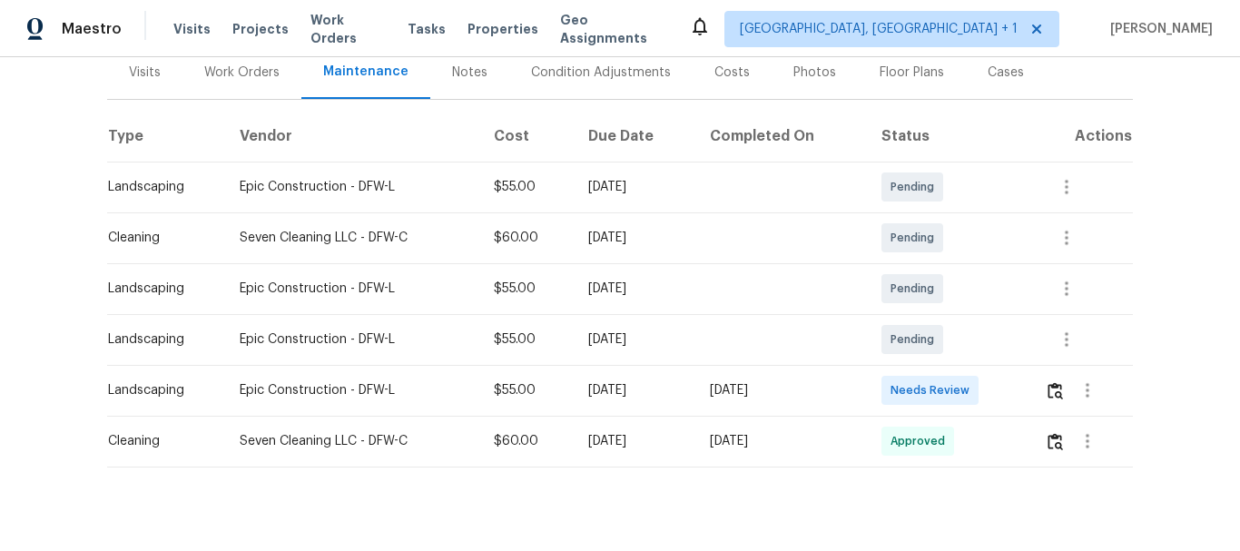
scroll to position [269, 0]
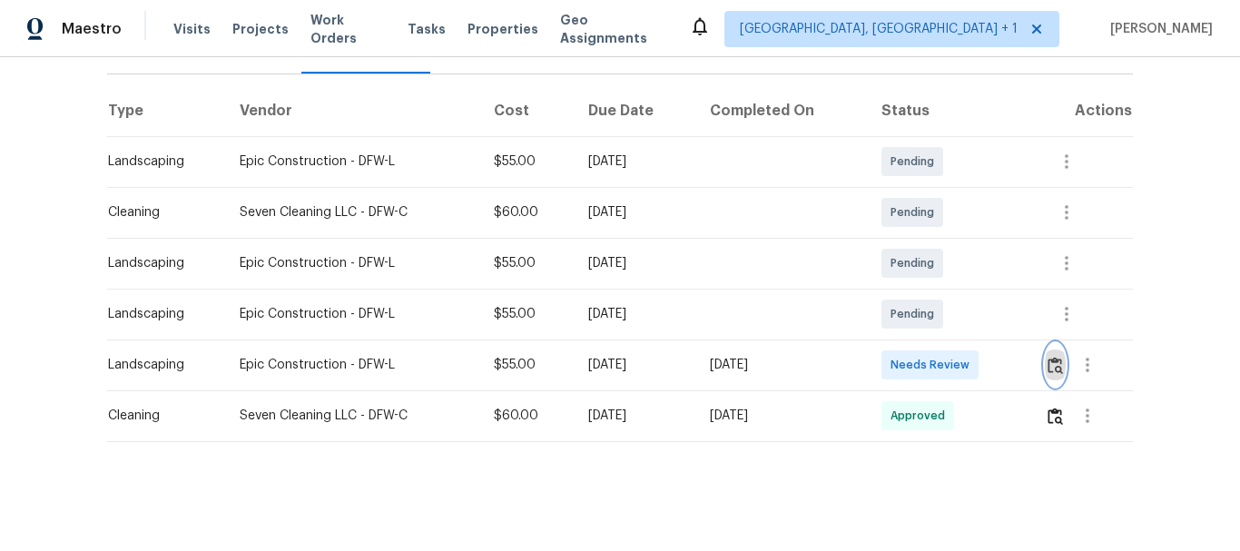
click at [1056, 364] on button "button" at bounding box center [1055, 365] width 21 height 44
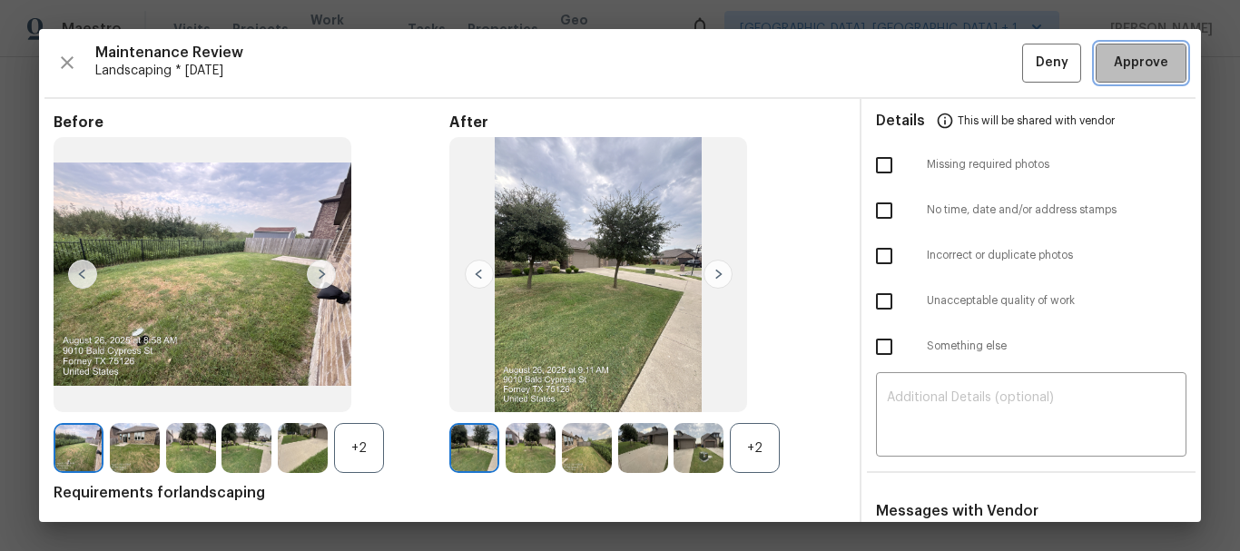
click at [1134, 62] on span "Approve" at bounding box center [1141, 63] width 54 height 23
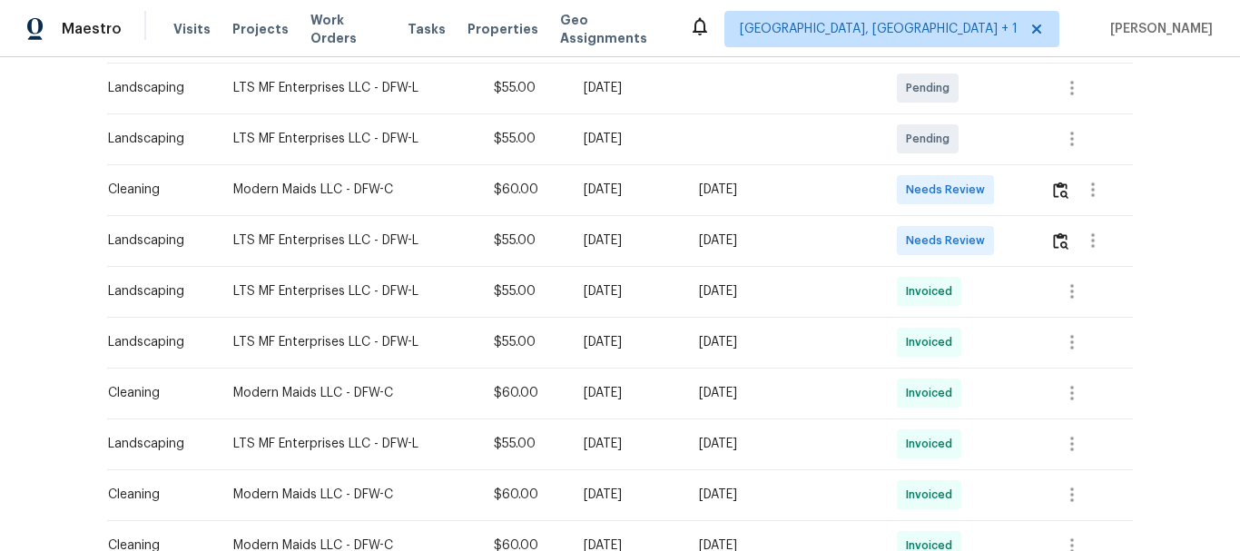
scroll to position [460, 0]
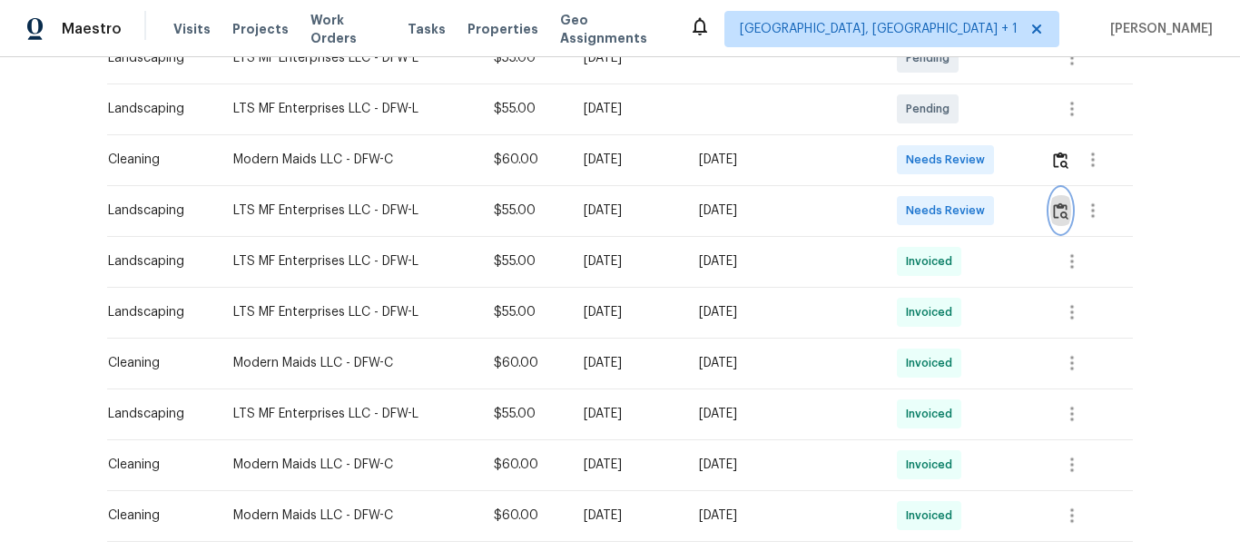
click at [1061, 217] on img "button" at bounding box center [1060, 210] width 15 height 17
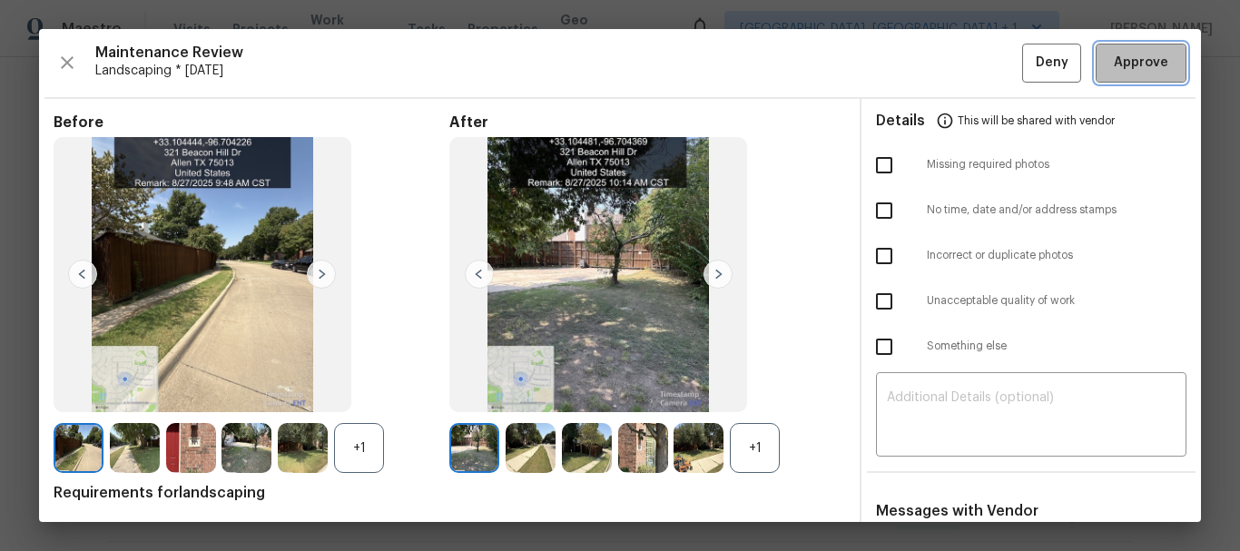
click at [1126, 65] on span "Approve" at bounding box center [1141, 63] width 54 height 23
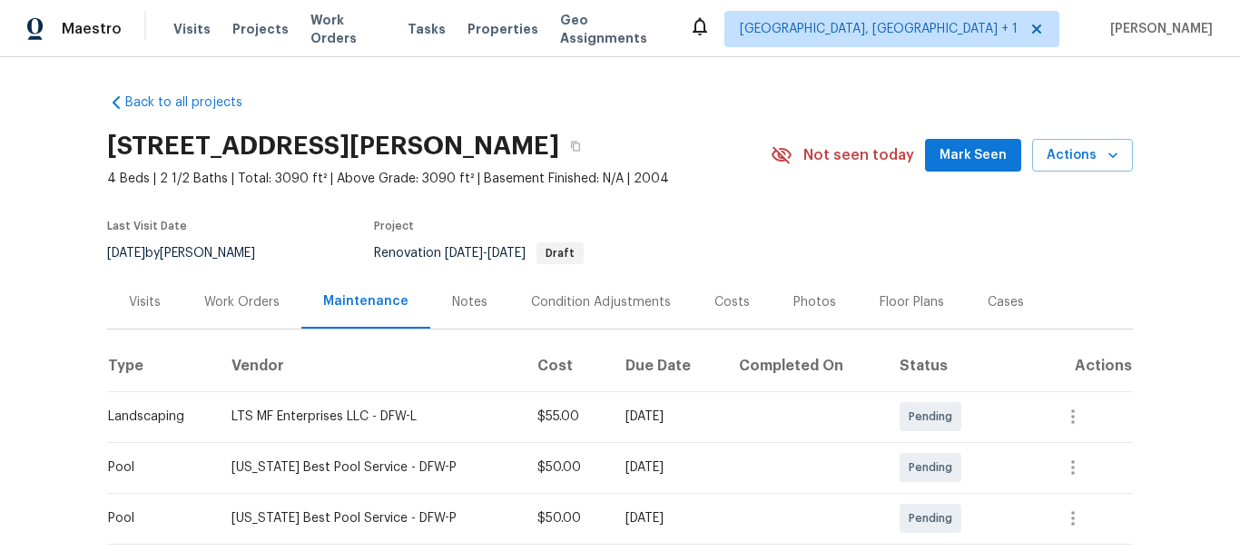
click at [817, 379] on th "Completed On" at bounding box center [804, 365] width 161 height 51
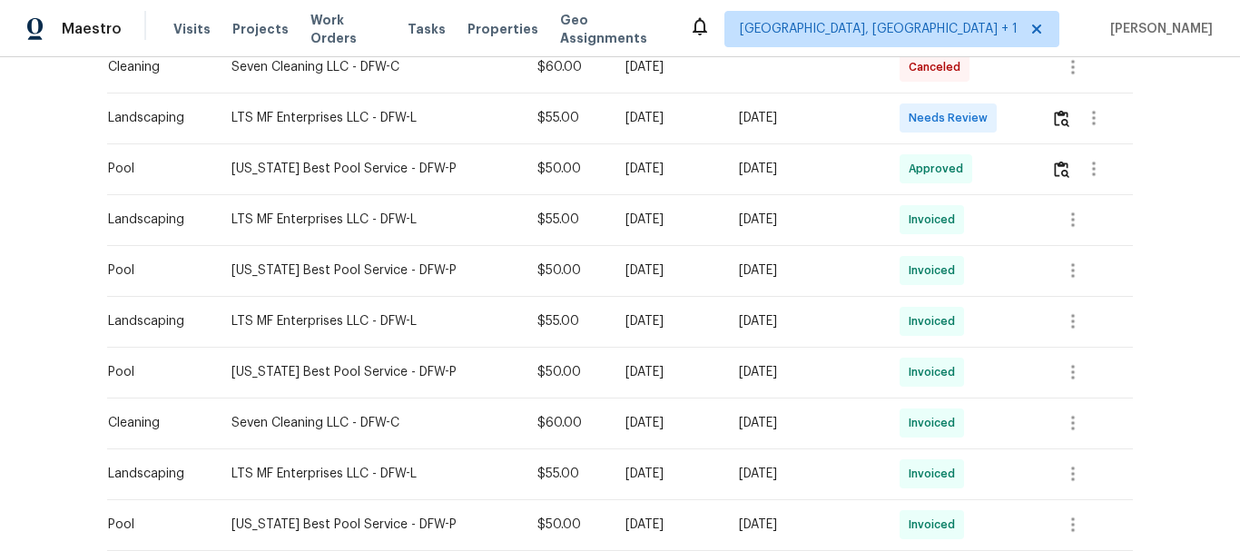
scroll to position [656, 0]
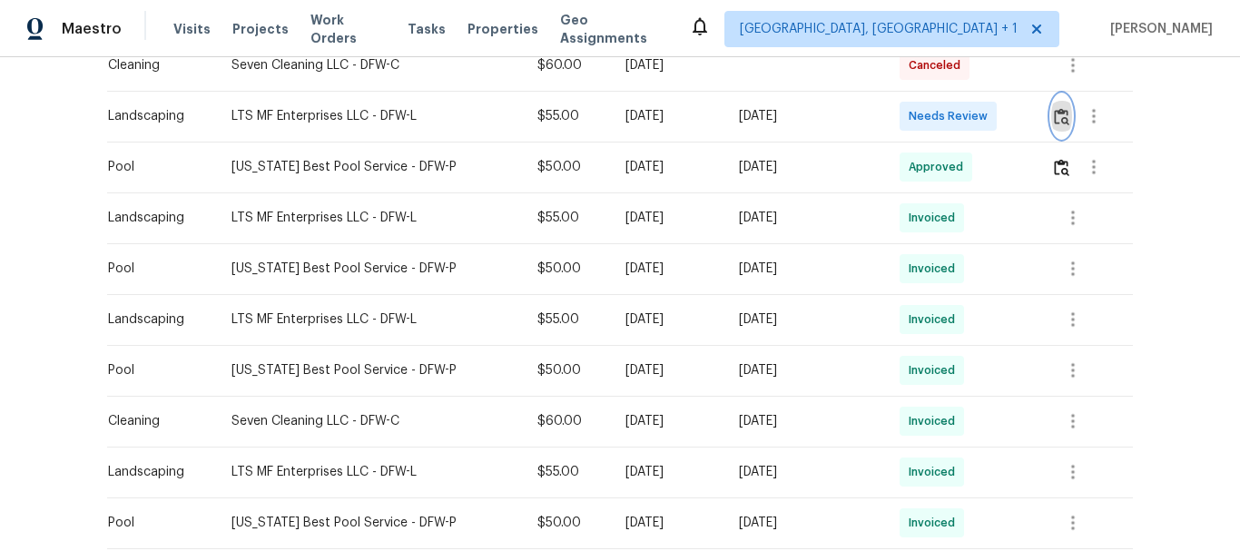
click at [1059, 116] on img "button" at bounding box center [1061, 116] width 15 height 17
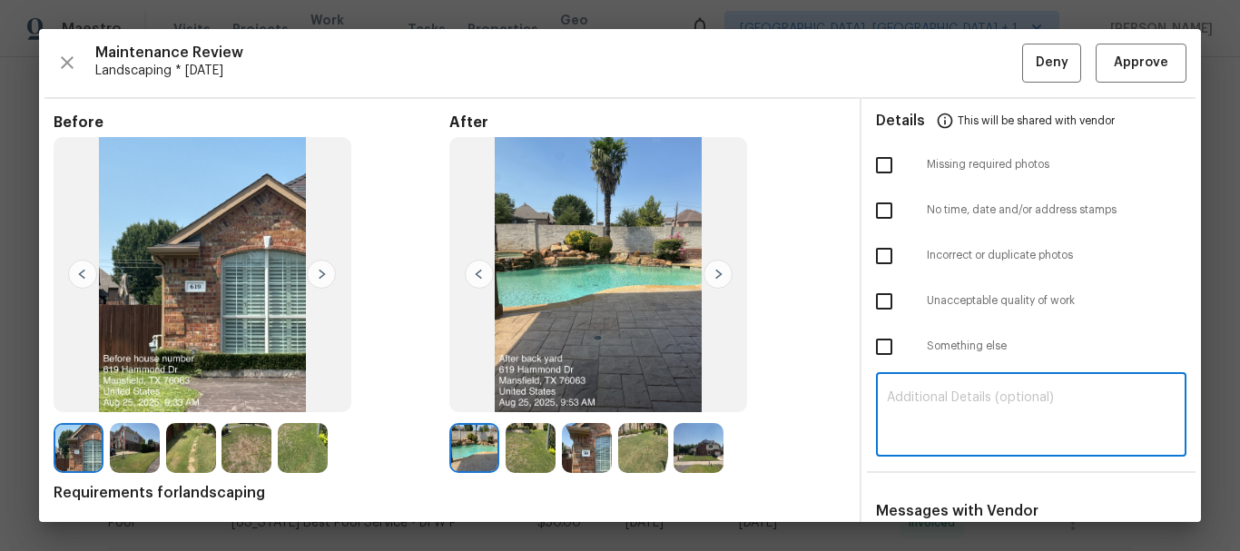
drag, startPoint x: 975, startPoint y: 383, endPoint x: 956, endPoint y: 416, distance: 37.8
click at [956, 416] on textarea at bounding box center [1031, 416] width 289 height 51
paste textarea "Maintenance Audit Team: Hello! Unfortunately, this landscaping visit completed …"
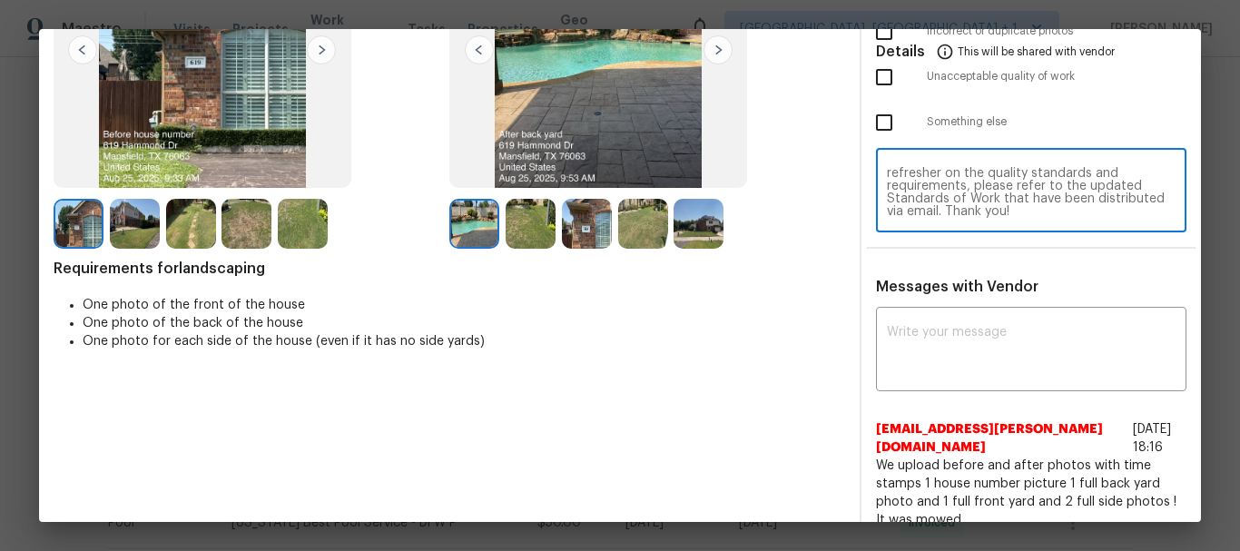
scroll to position [225, 0]
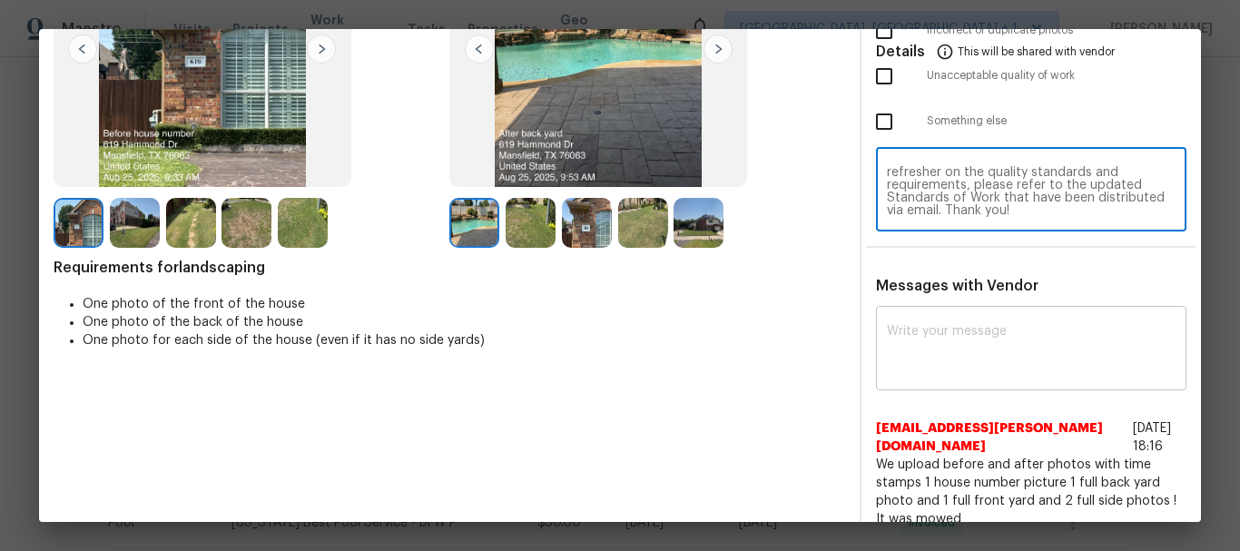
type textarea "Maintenance Audit Team: Hello! Unfortunately, this landscaping visit completed …"
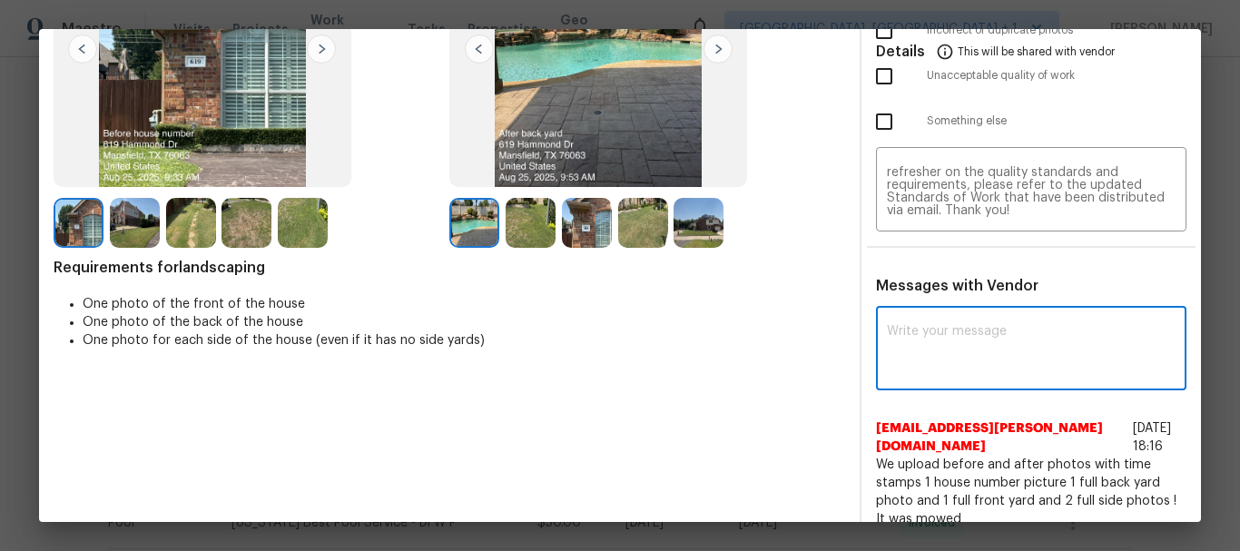
click at [954, 366] on textarea at bounding box center [1031, 350] width 289 height 51
paste textarea "Maintenance Audit Team: Hello! Unfortunately, this landscaping visit completed …"
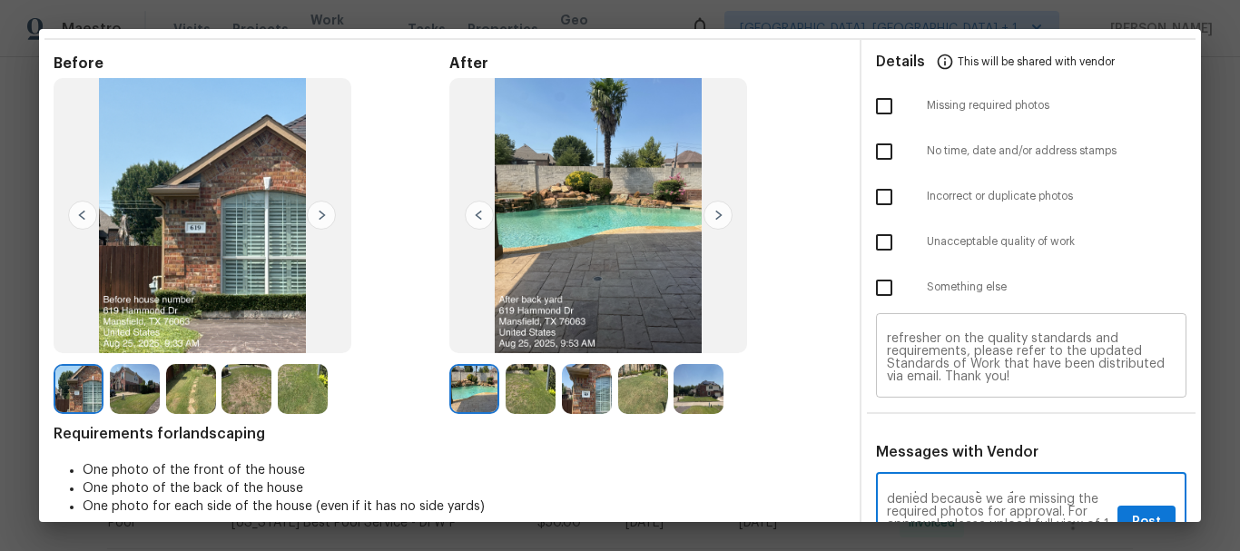
scroll to position [58, 0]
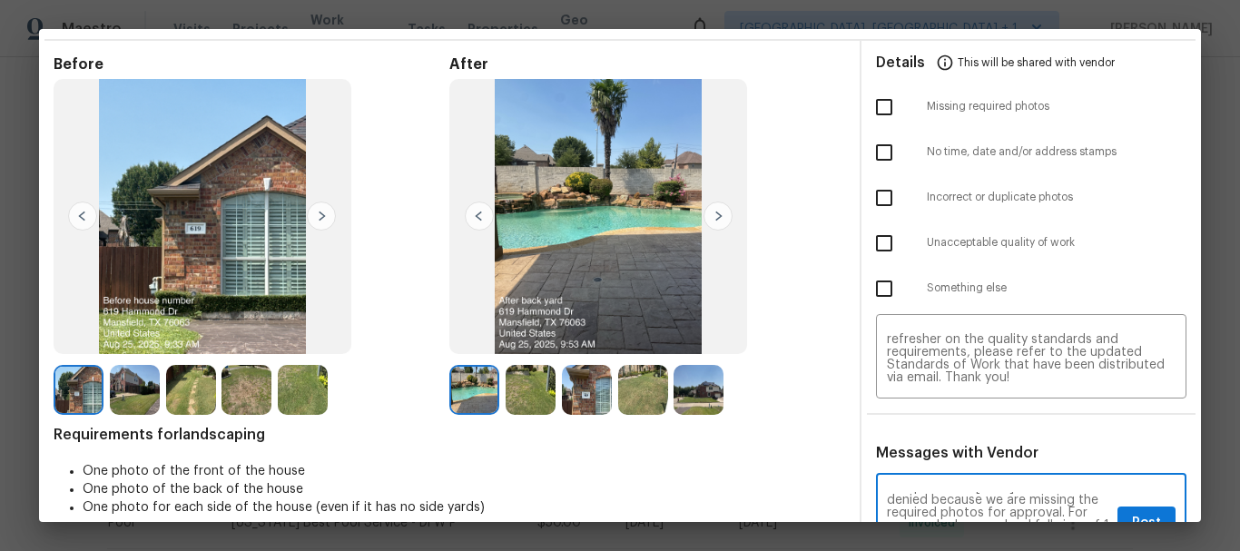
type textarea "Maintenance Audit Team: Hello! Unfortunately, this landscaping visit completed …"
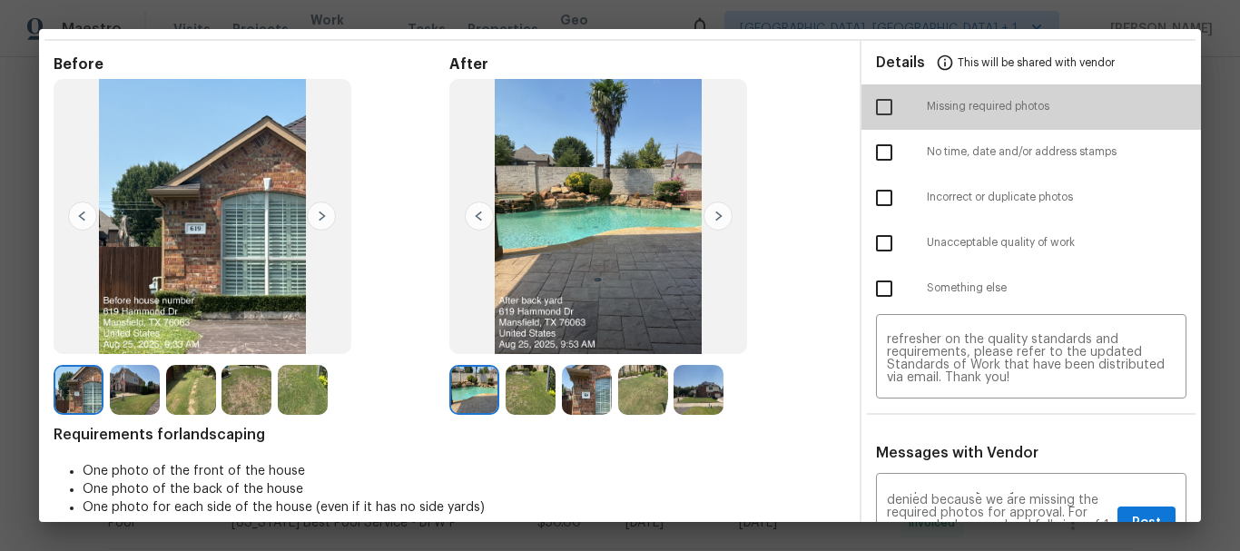
click at [877, 123] on input "checkbox" at bounding box center [884, 107] width 38 height 38
checkbox input "true"
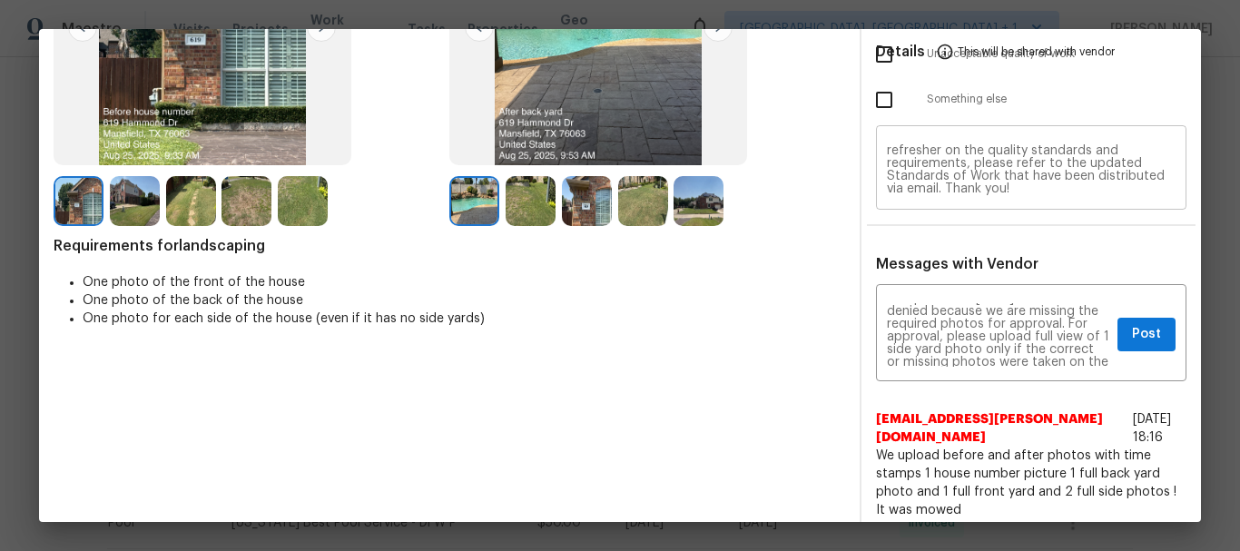
scroll to position [248, 0]
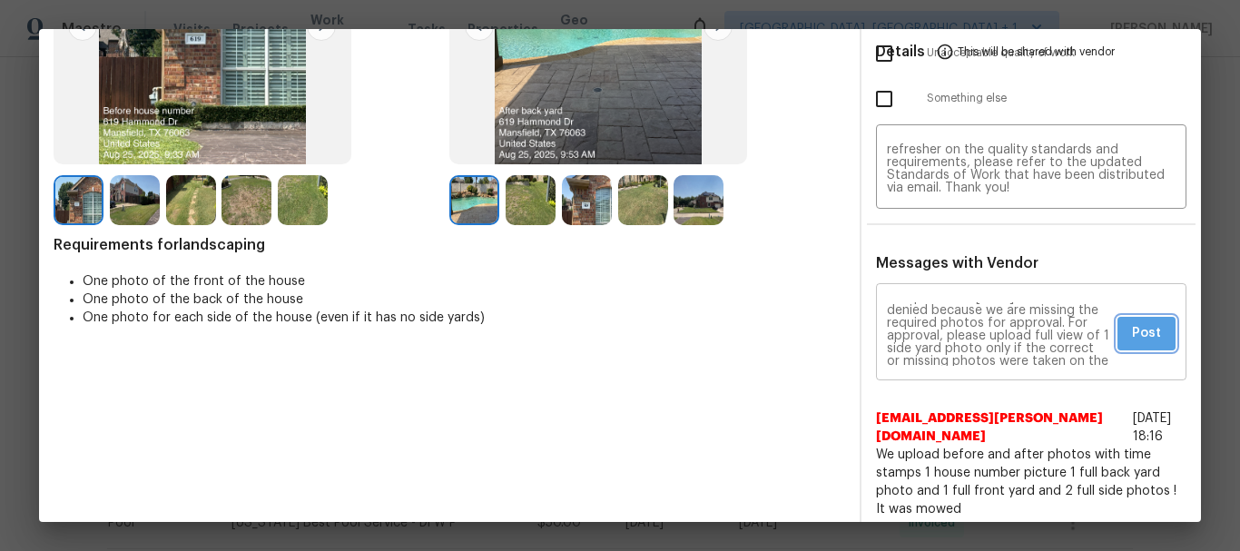
click at [1118, 350] on button "Post" at bounding box center [1147, 334] width 58 height 34
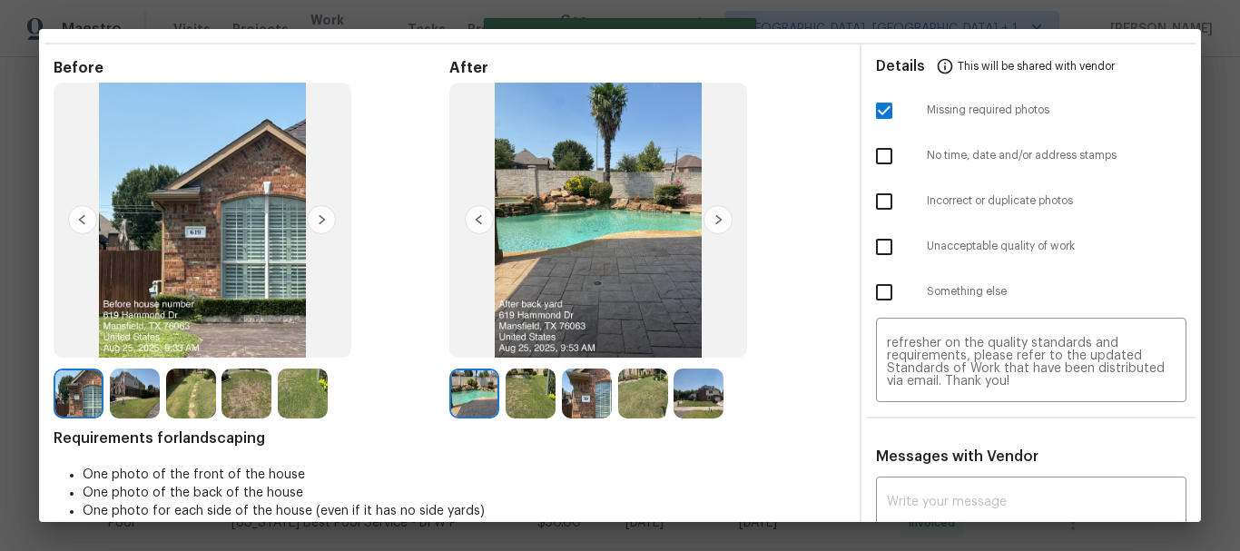
scroll to position [0, 0]
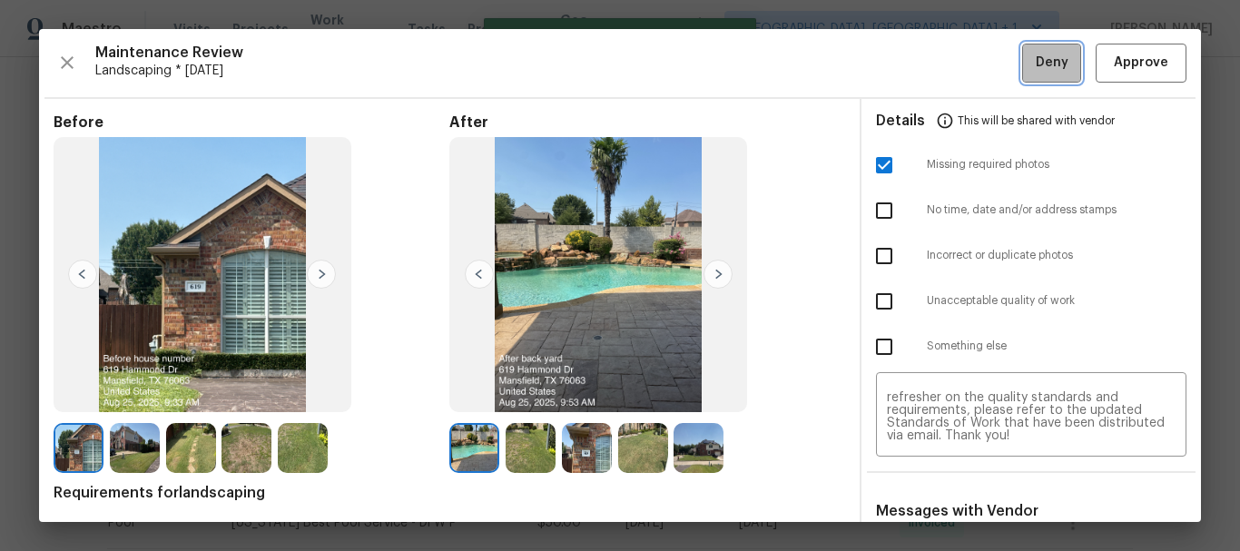
click at [1031, 77] on button "Deny" at bounding box center [1051, 63] width 59 height 39
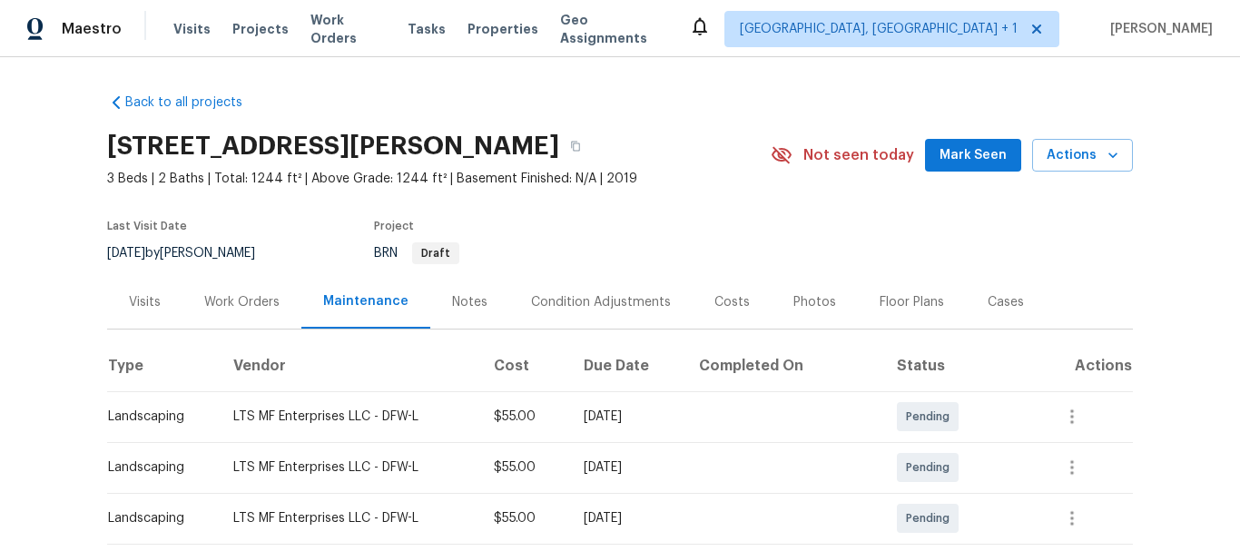
click at [685, 245] on div "BRN Draft" at bounding box center [548, 253] width 349 height 22
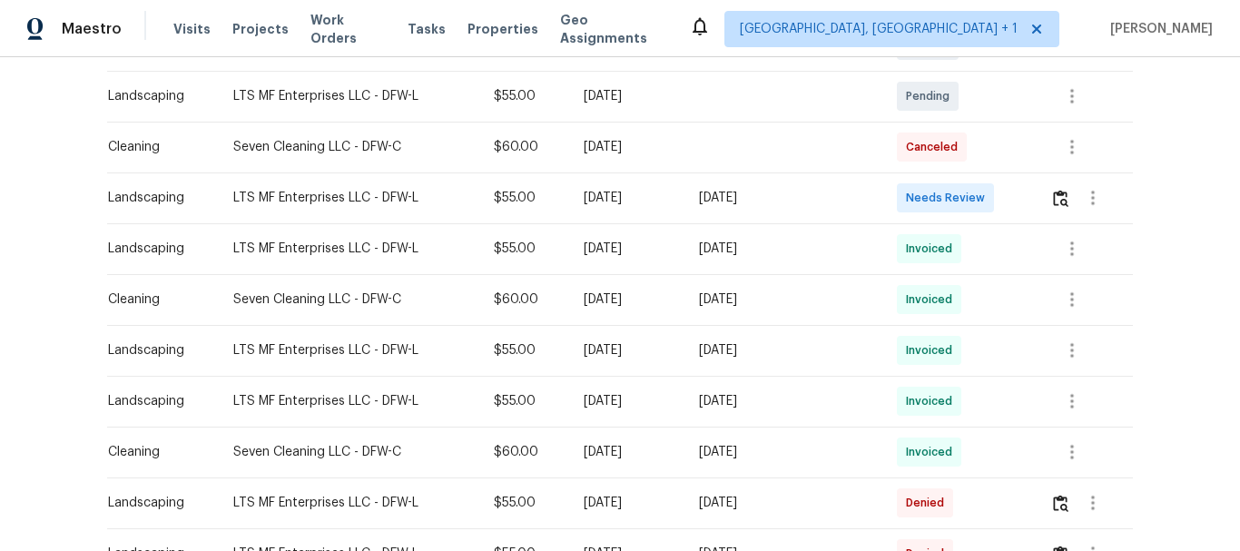
scroll to position [424, 0]
click at [1059, 212] on button "button" at bounding box center [1060, 196] width 21 height 44
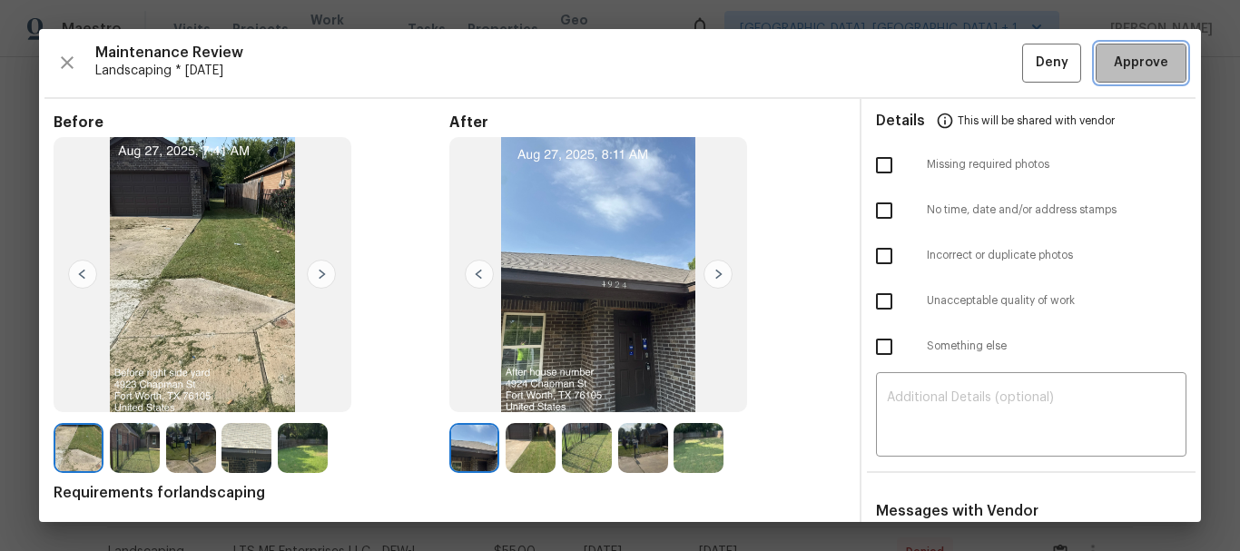
click at [1159, 82] on button "Approve" at bounding box center [1141, 63] width 91 height 39
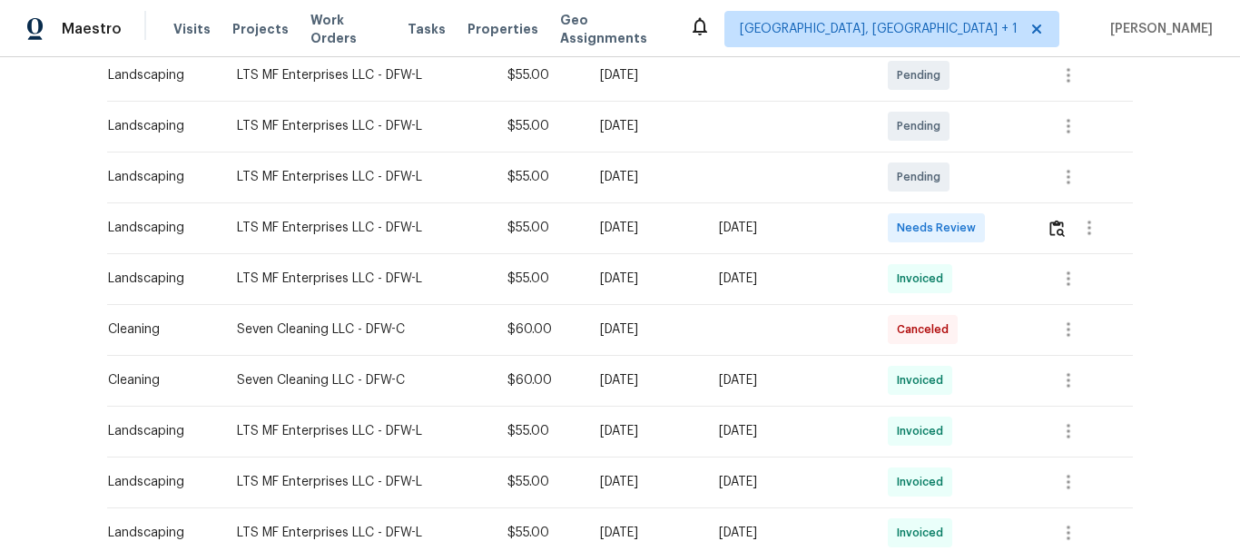
scroll to position [360, 0]
click at [1059, 219] on img "button" at bounding box center [1057, 227] width 15 height 17
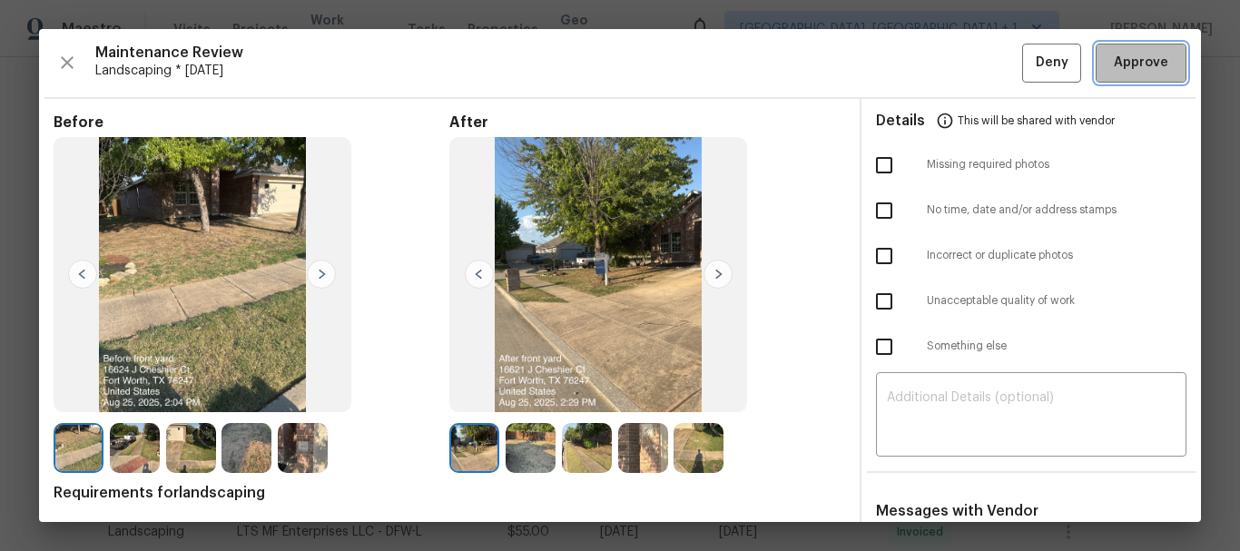
click at [1116, 68] on span "Approve" at bounding box center [1141, 63] width 54 height 23
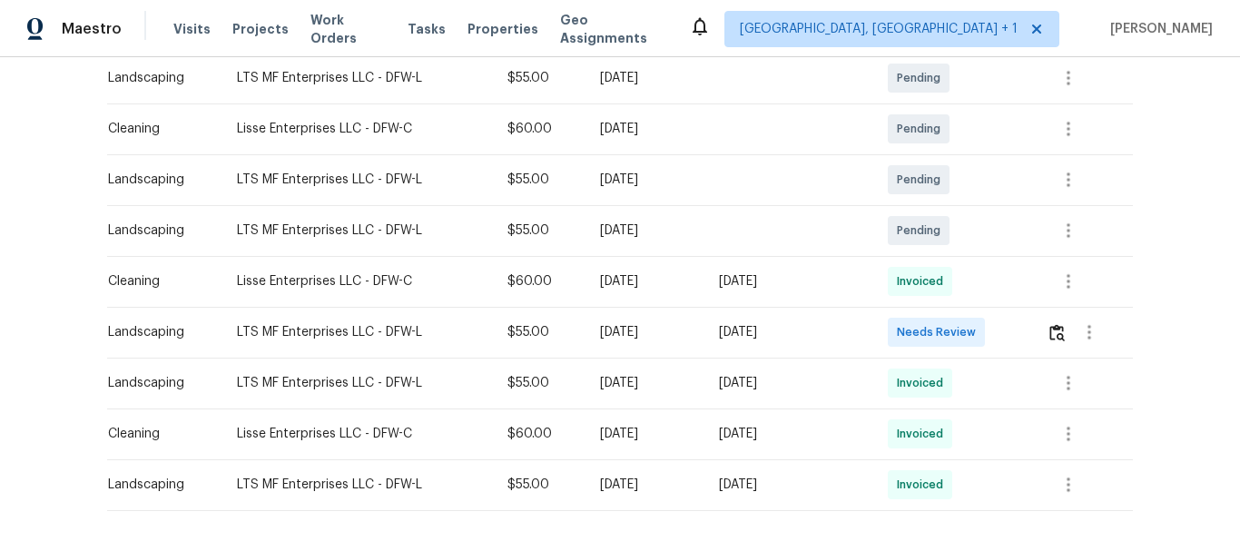
scroll to position [421, 0]
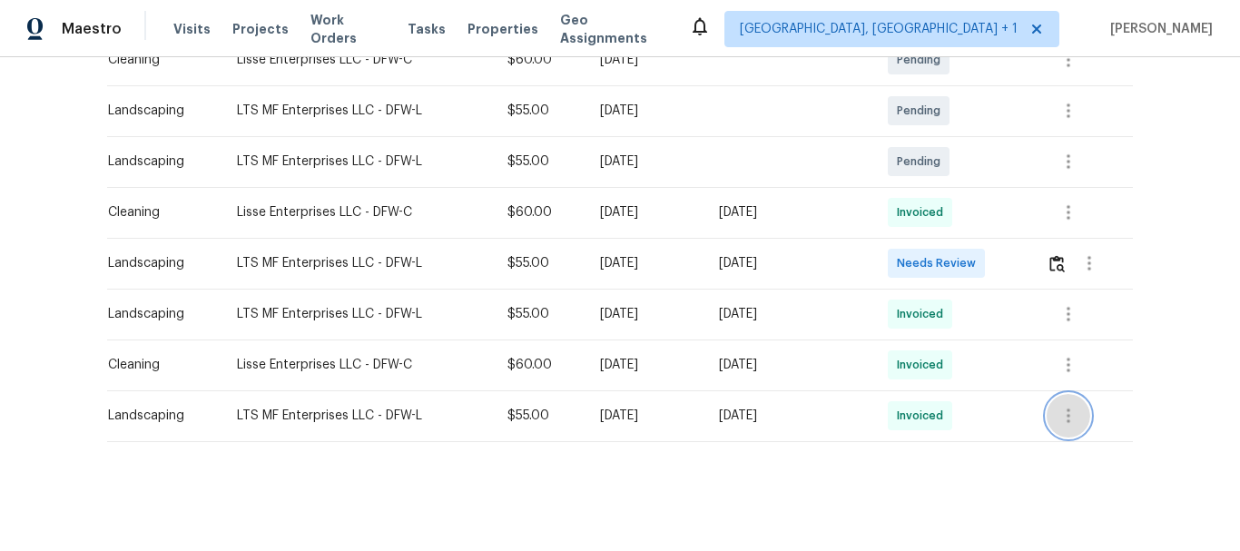
click at [1060, 405] on icon "button" at bounding box center [1069, 416] width 22 height 22
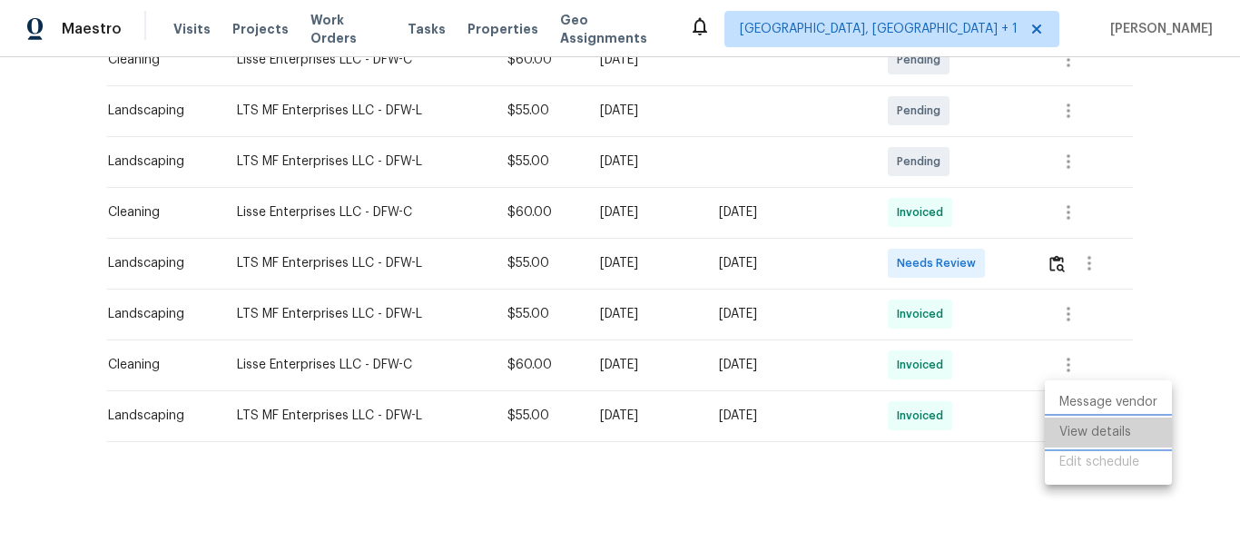
click at [1055, 440] on li "View details" at bounding box center [1108, 433] width 127 height 30
click at [1064, 291] on div at bounding box center [620, 275] width 1240 height 551
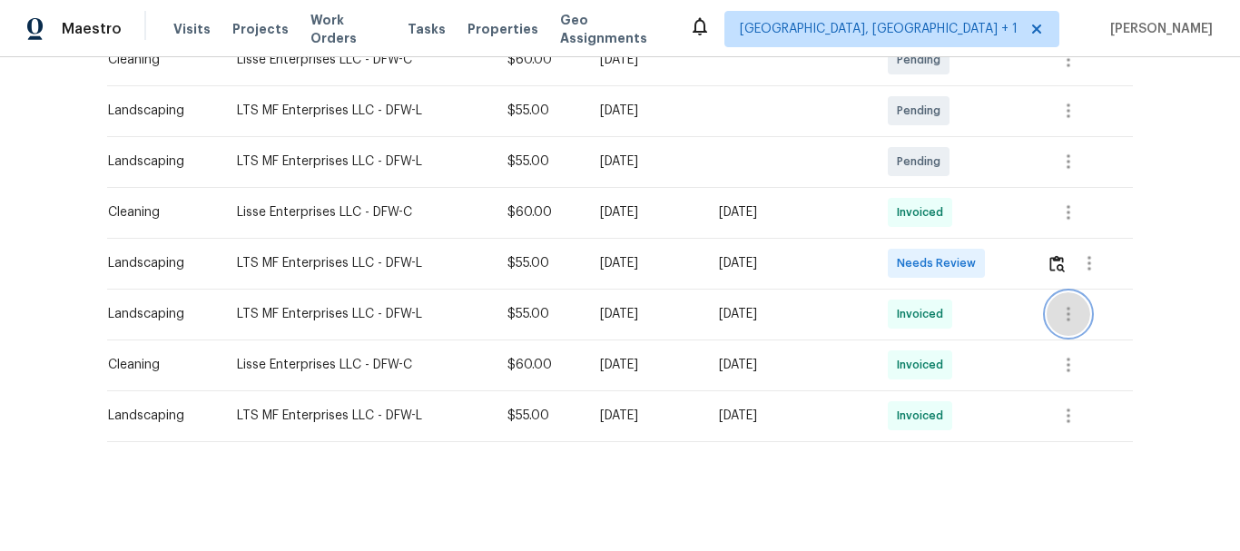
click at [1064, 303] on icon "button" at bounding box center [1069, 314] width 22 height 22
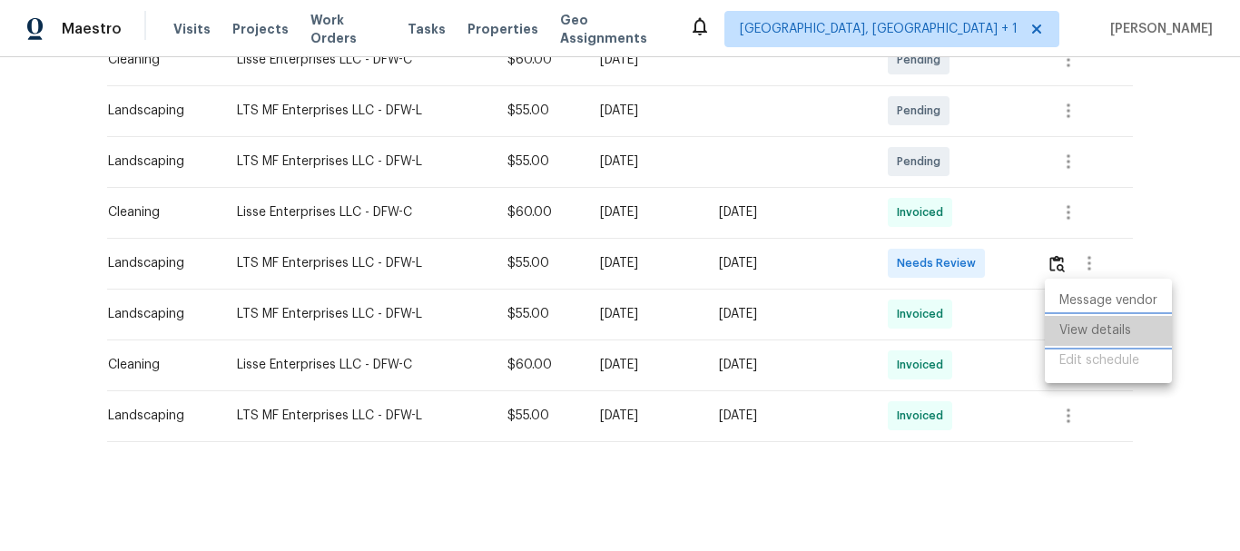
click at [1069, 321] on li "View details" at bounding box center [1108, 331] width 127 height 30
click at [1050, 257] on div at bounding box center [620, 275] width 1240 height 551
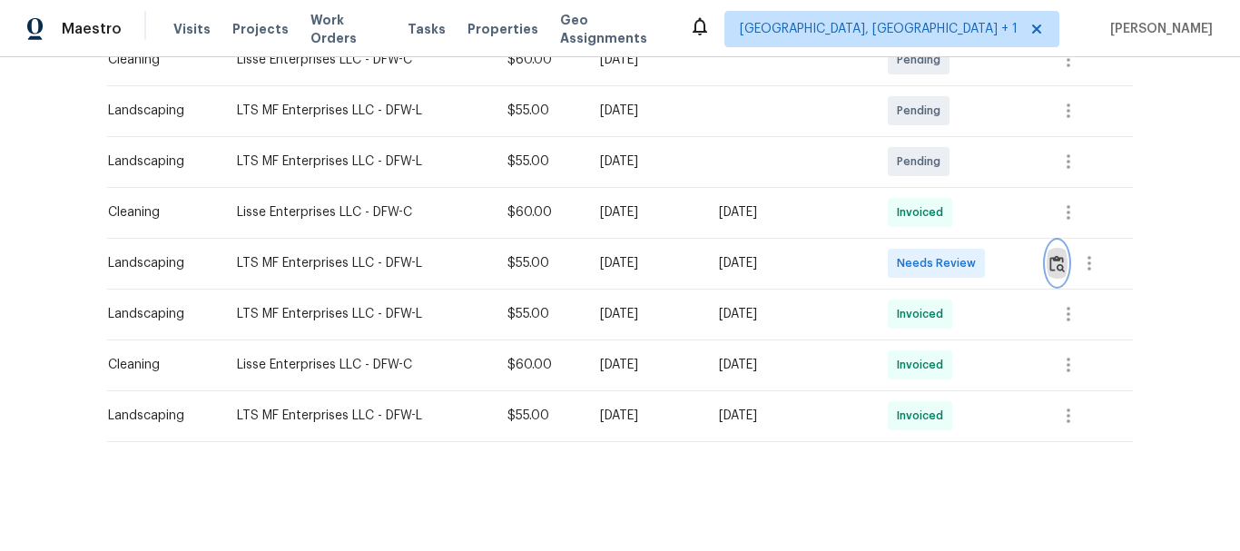
click at [1050, 257] on img "button" at bounding box center [1057, 263] width 15 height 17
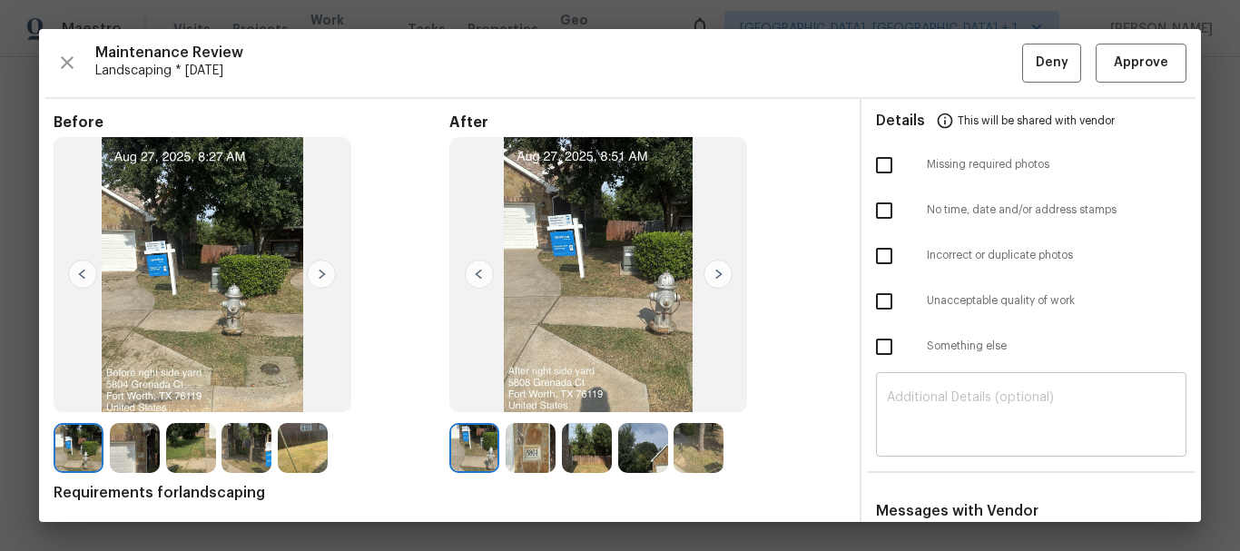
click at [917, 385] on div "​" at bounding box center [1031, 417] width 310 height 80
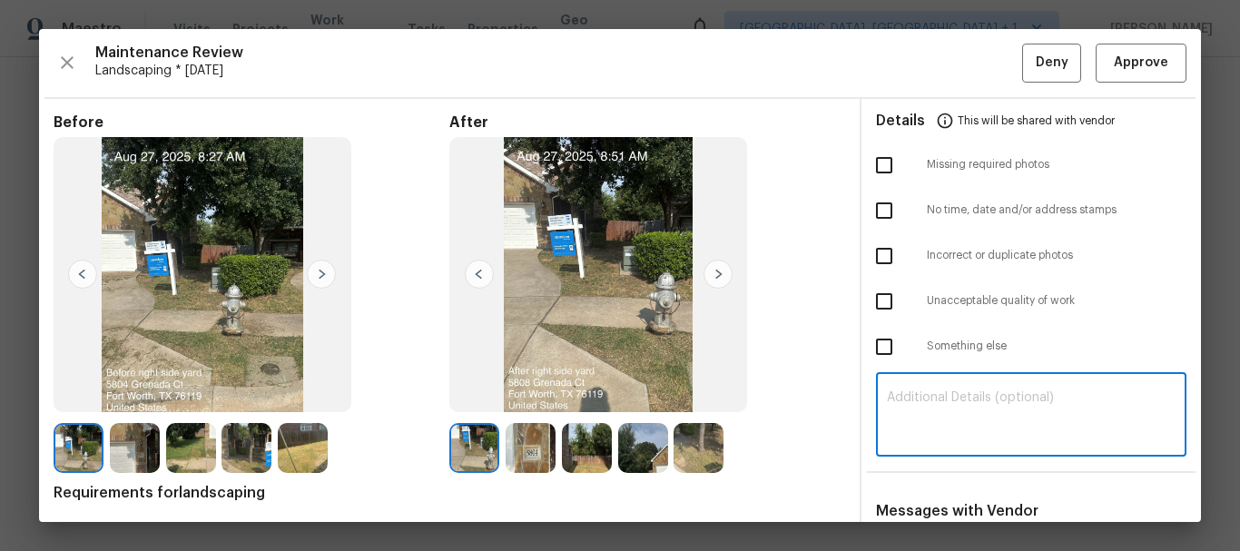
paste textarea "Maintenance Audit Team: Hello! Unfortunately, this landscaping visit completed …"
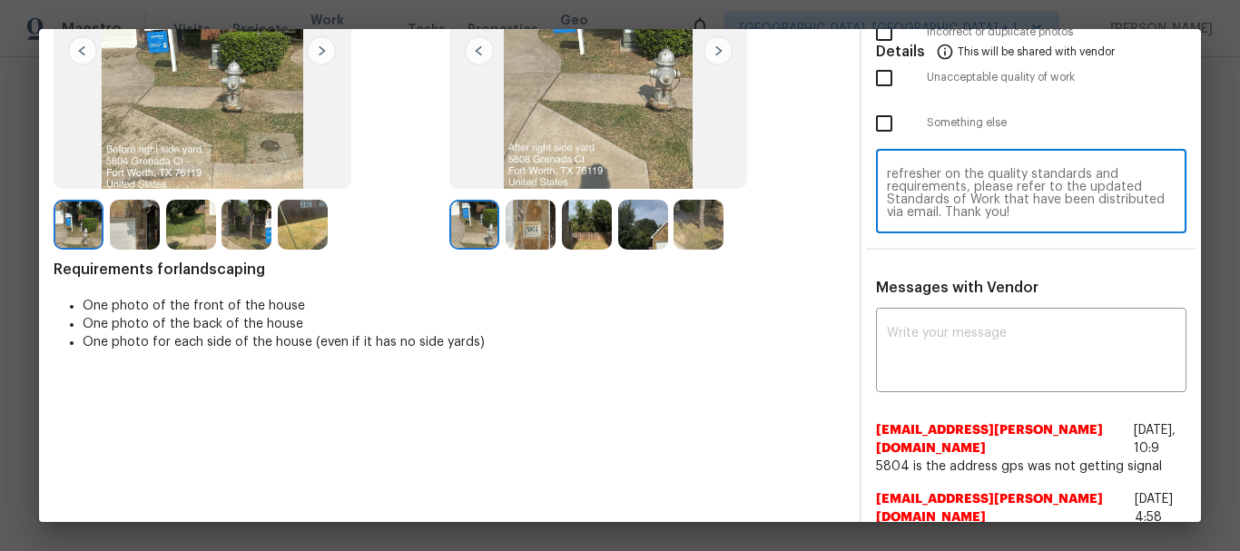
scroll to position [224, 0]
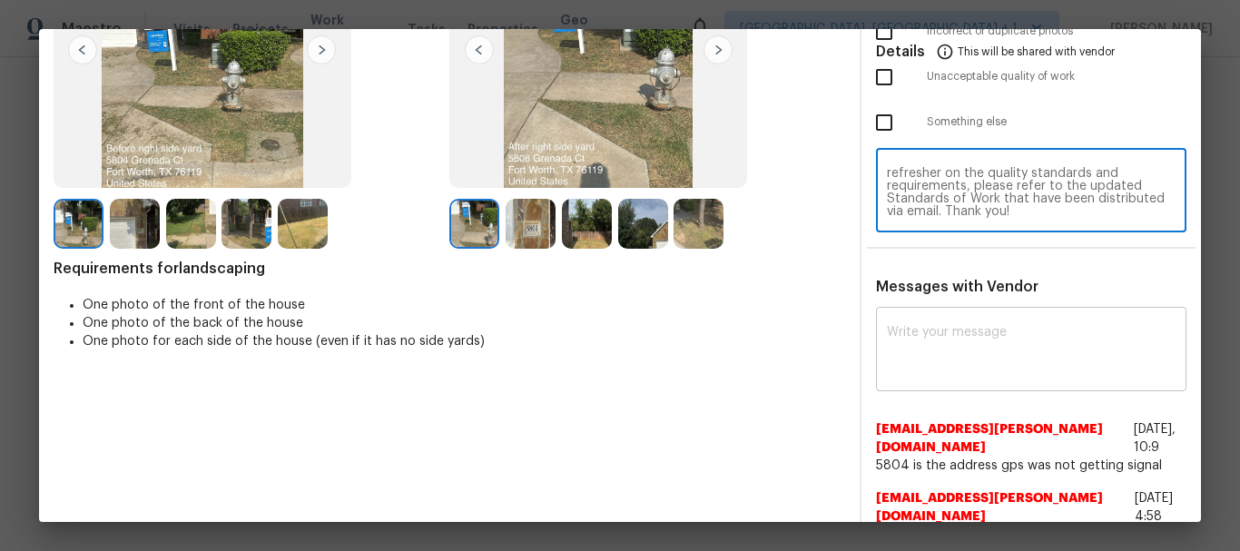
type textarea "Maintenance Audit Team: Hello! Unfortunately, this landscaping visit completed …"
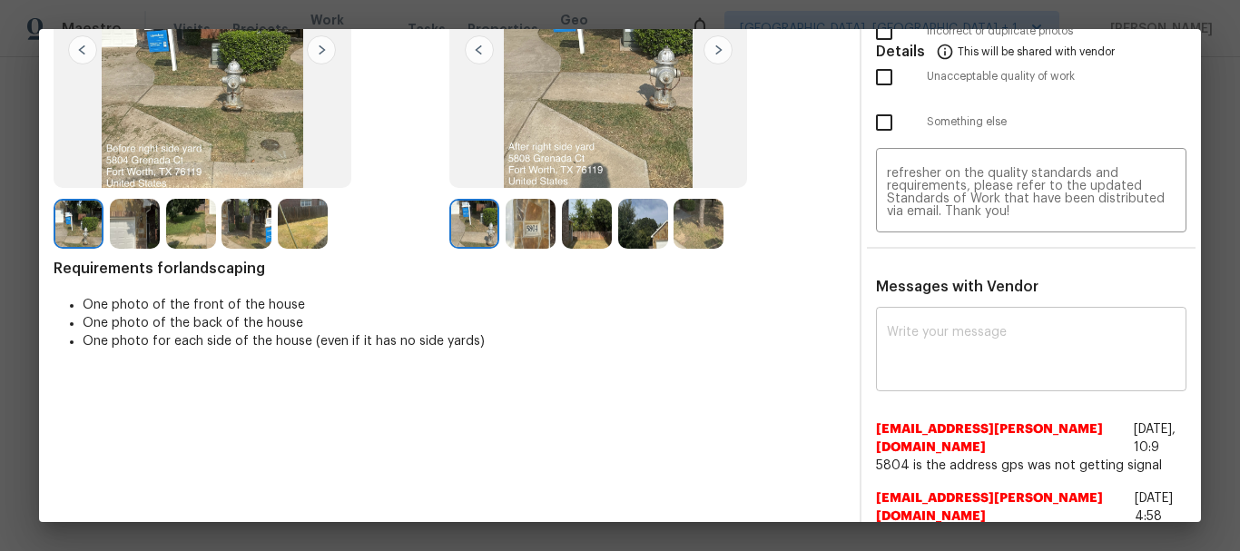
click at [992, 321] on div "x ​" at bounding box center [1031, 351] width 310 height 80
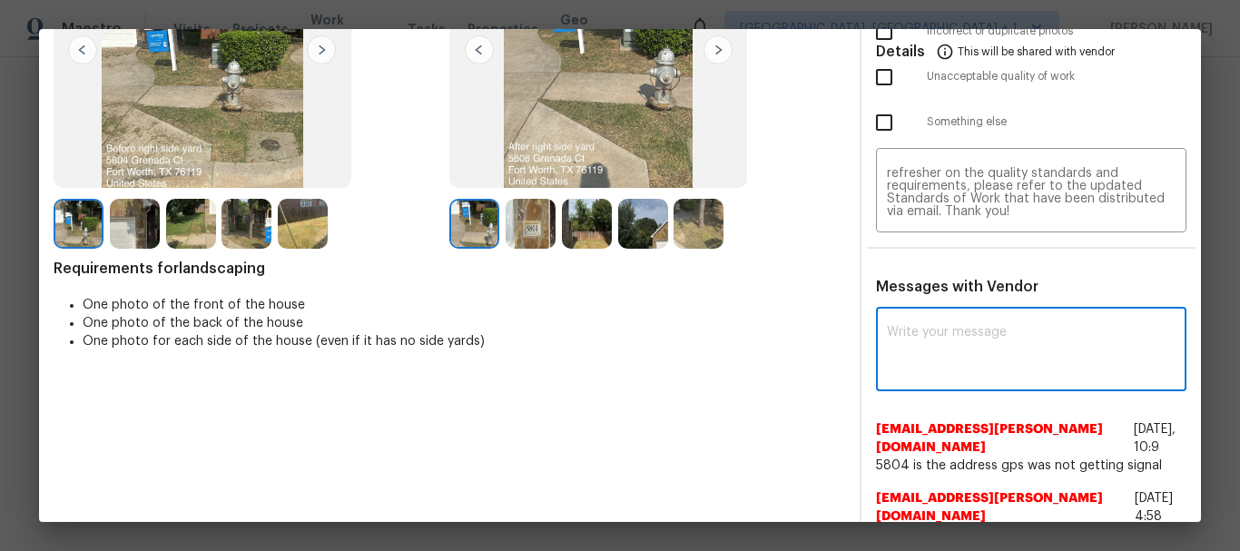
paste textarea "Maintenance Audit Team: Hello! Unfortunately, this landscaping visit completed …"
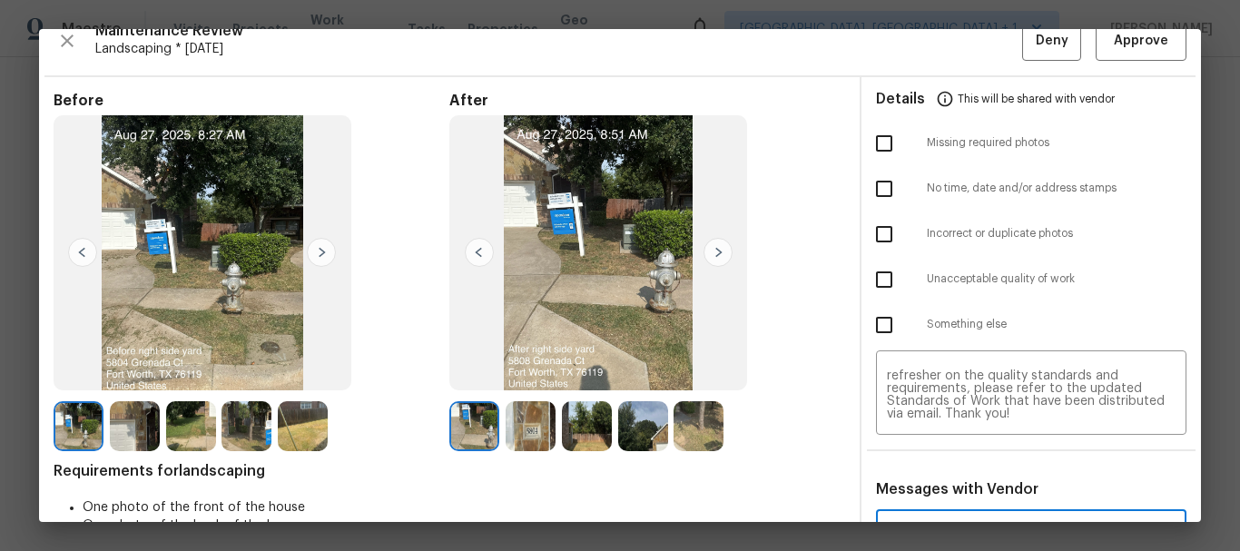
scroll to position [21, 0]
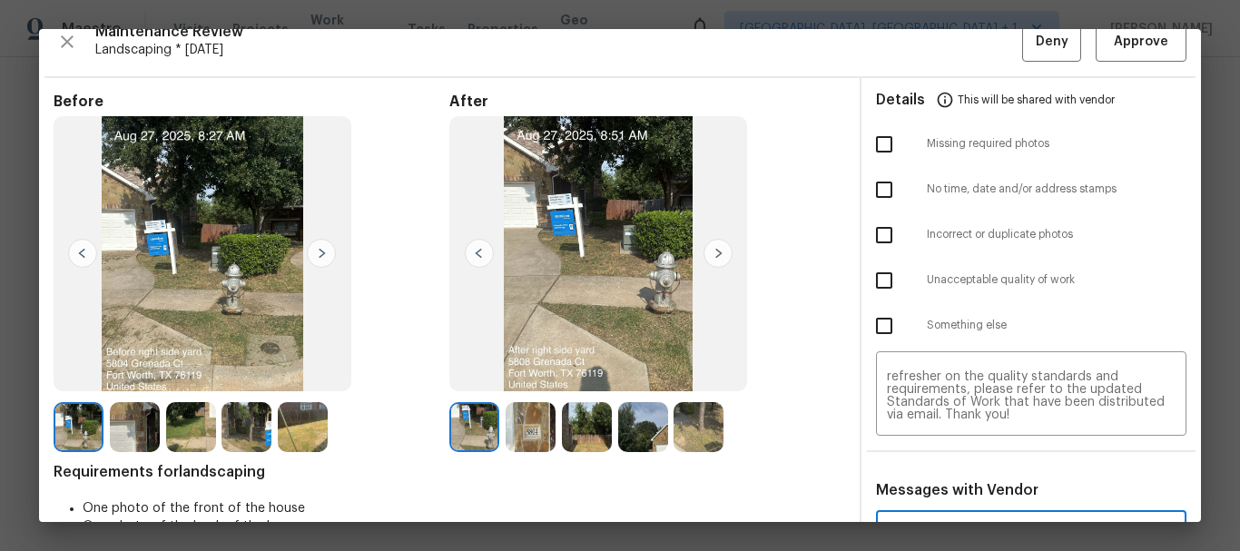
type textarea "Maintenance Audit Team: Hello! Unfortunately, this landscaping visit completed …"
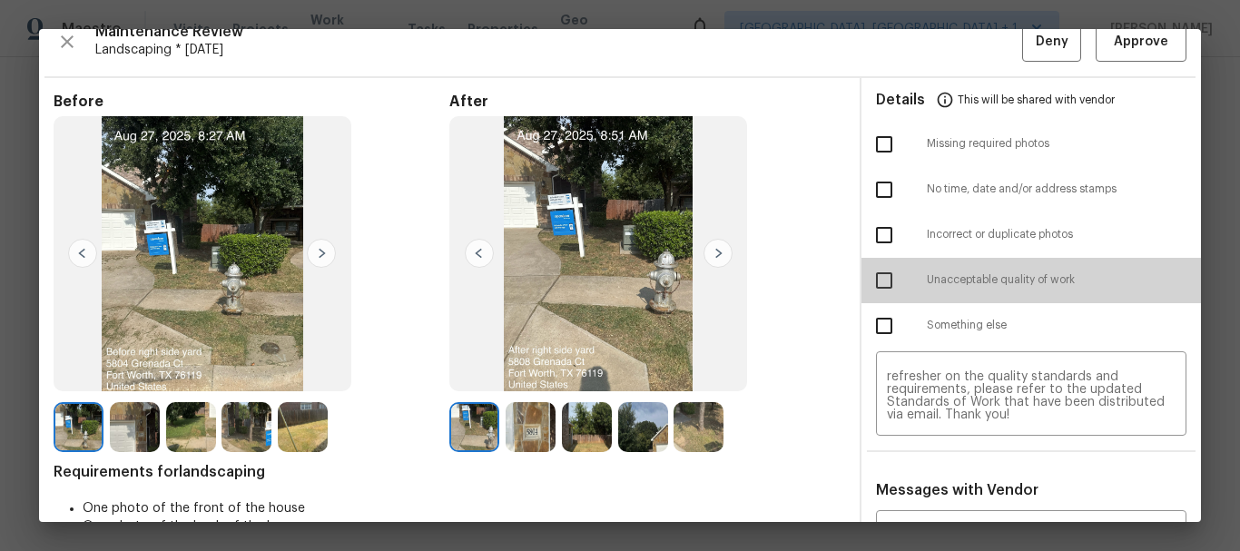
click at [874, 276] on input "checkbox" at bounding box center [884, 280] width 38 height 38
checkbox input "true"
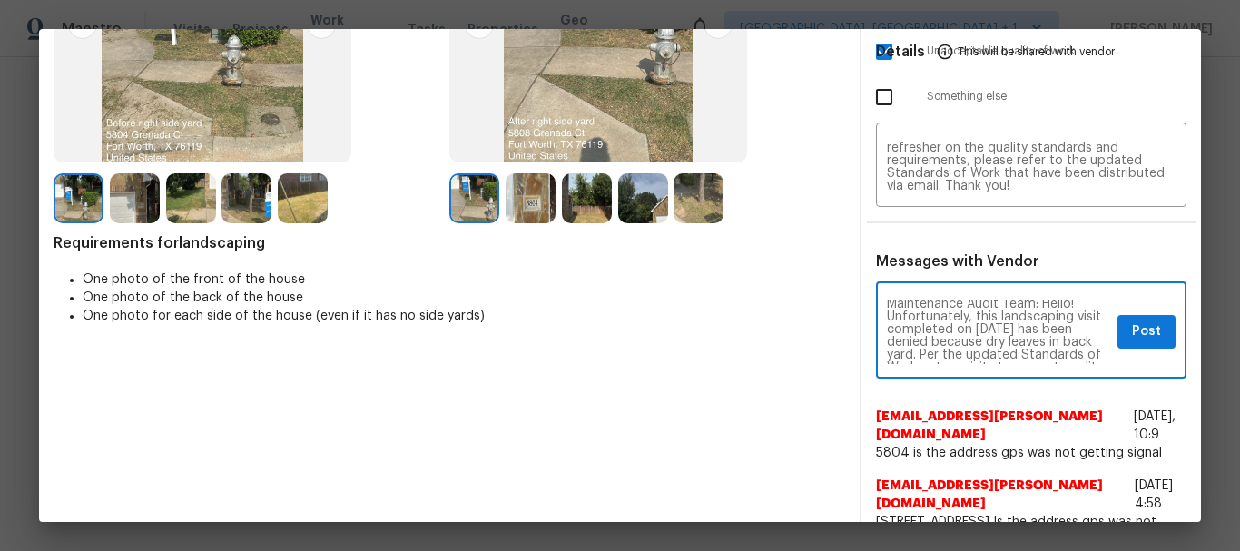
scroll to position [0, 0]
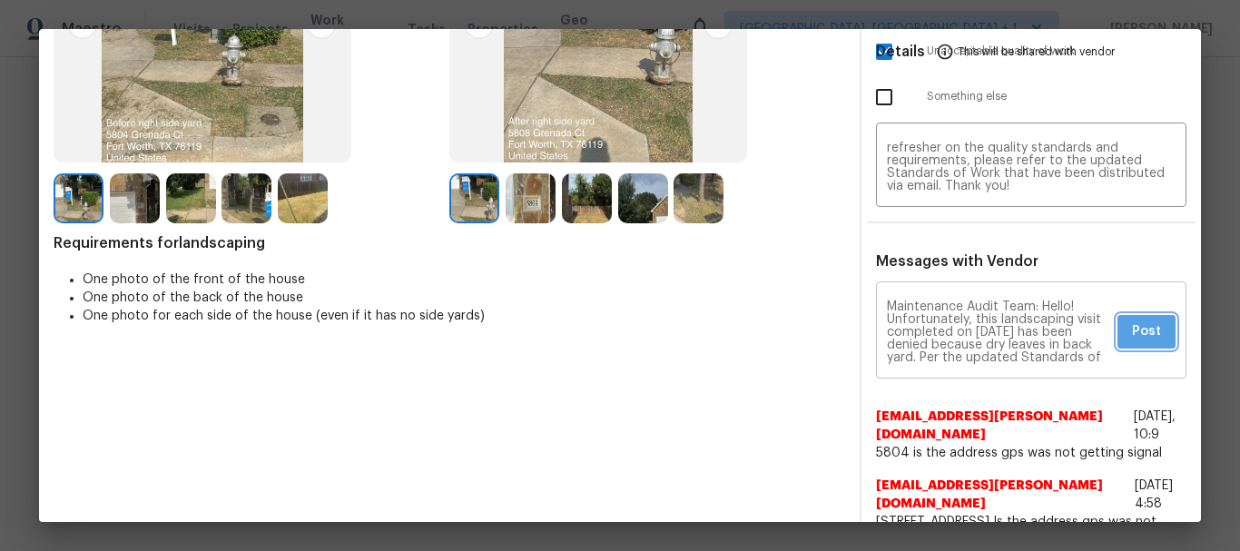
click at [1132, 328] on span "Post" at bounding box center [1146, 331] width 29 height 23
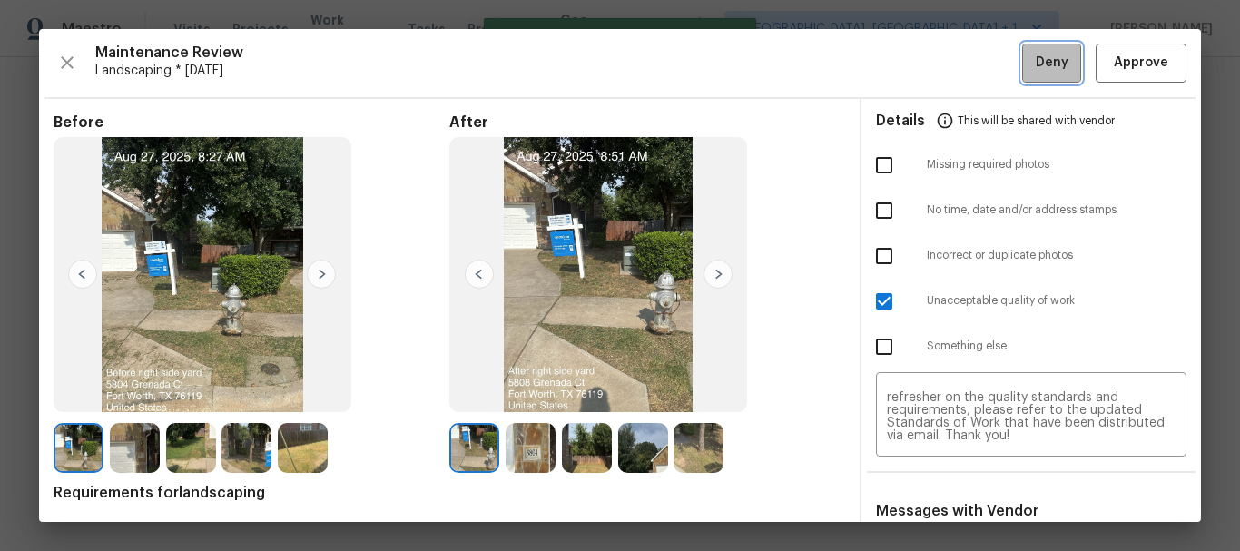
click at [1039, 59] on span "Deny" at bounding box center [1052, 63] width 33 height 23
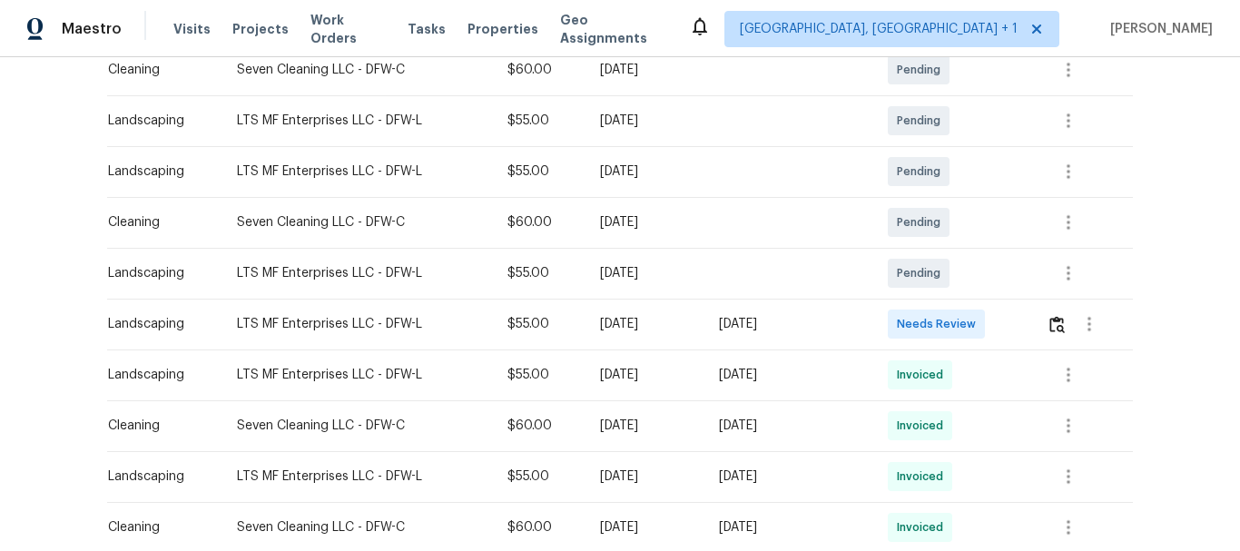
scroll to position [376, 0]
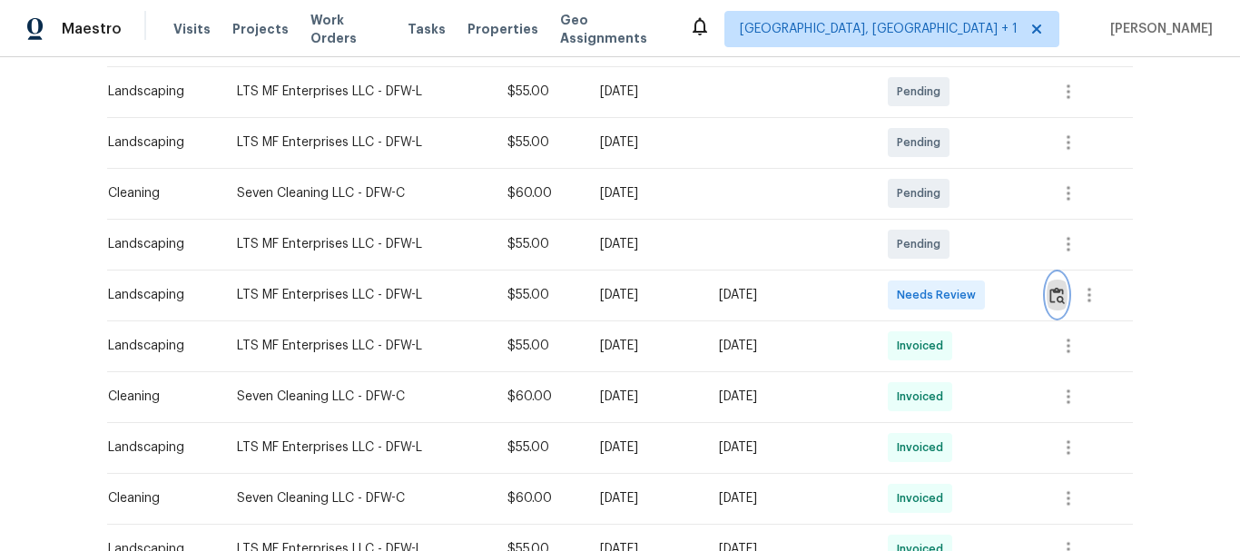
click at [1054, 291] on img "button" at bounding box center [1057, 295] width 15 height 17
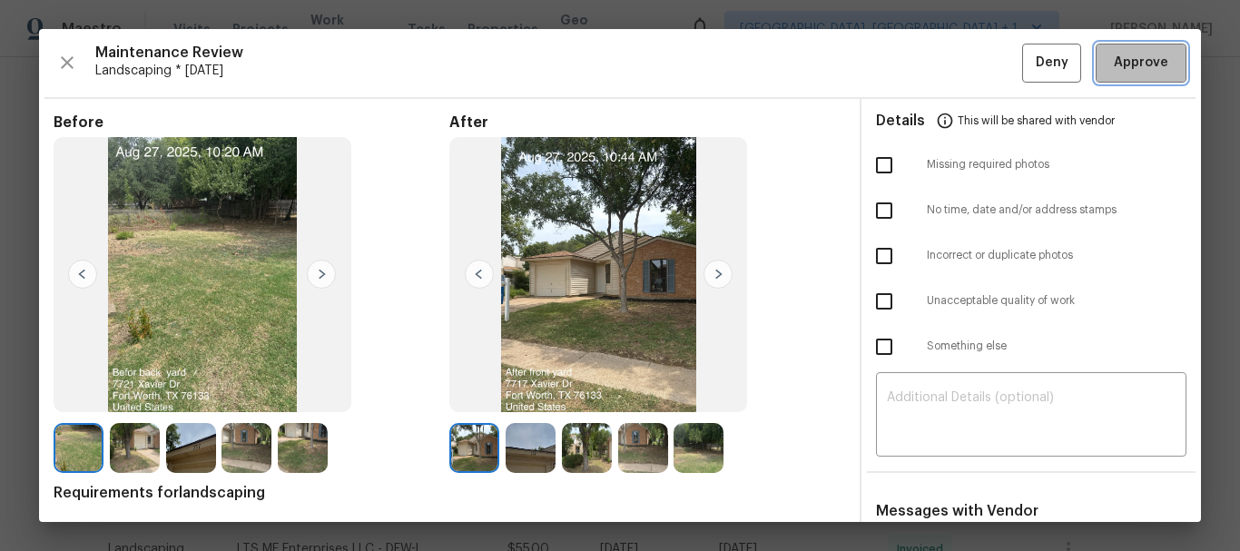
click at [1136, 79] on button "Approve" at bounding box center [1141, 63] width 91 height 39
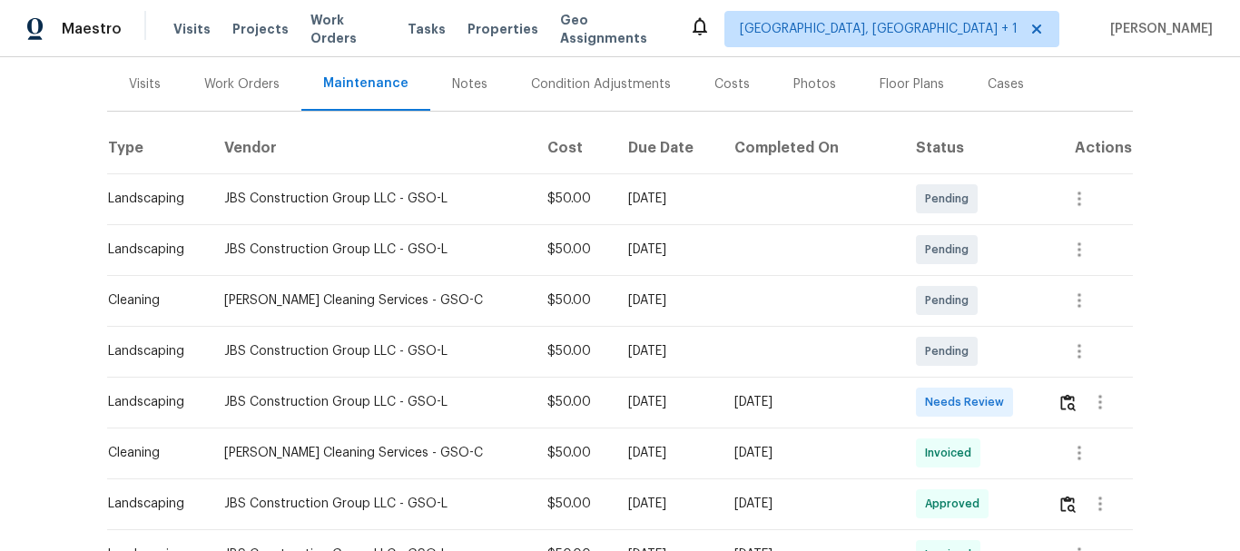
scroll to position [219, 0]
click at [1058, 414] on button "button" at bounding box center [1068, 401] width 21 height 44
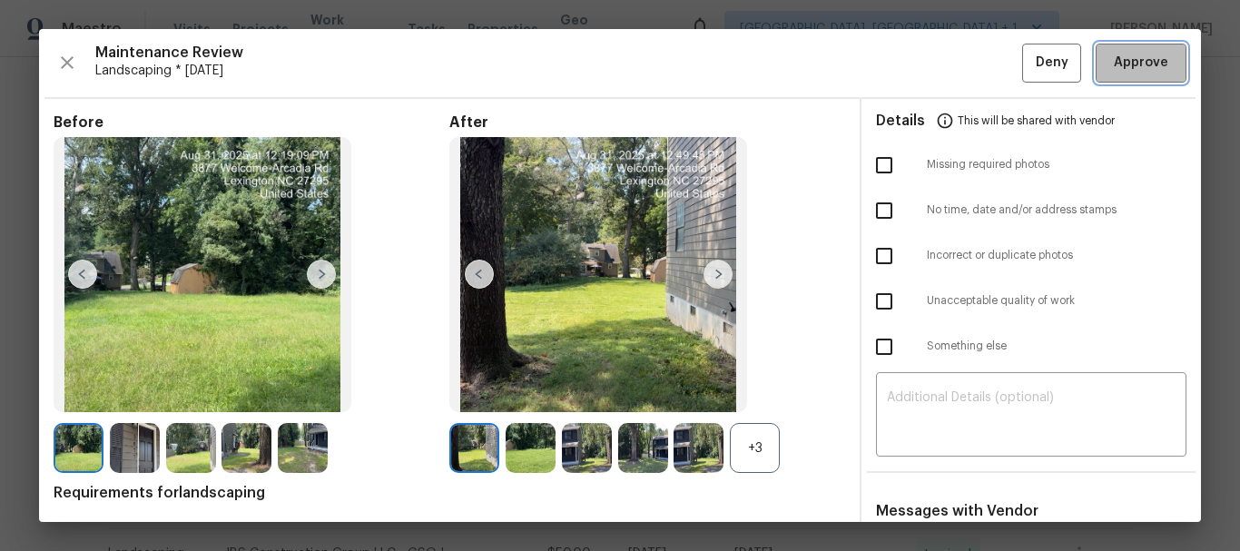
click at [1131, 74] on button "Approve" at bounding box center [1141, 63] width 91 height 39
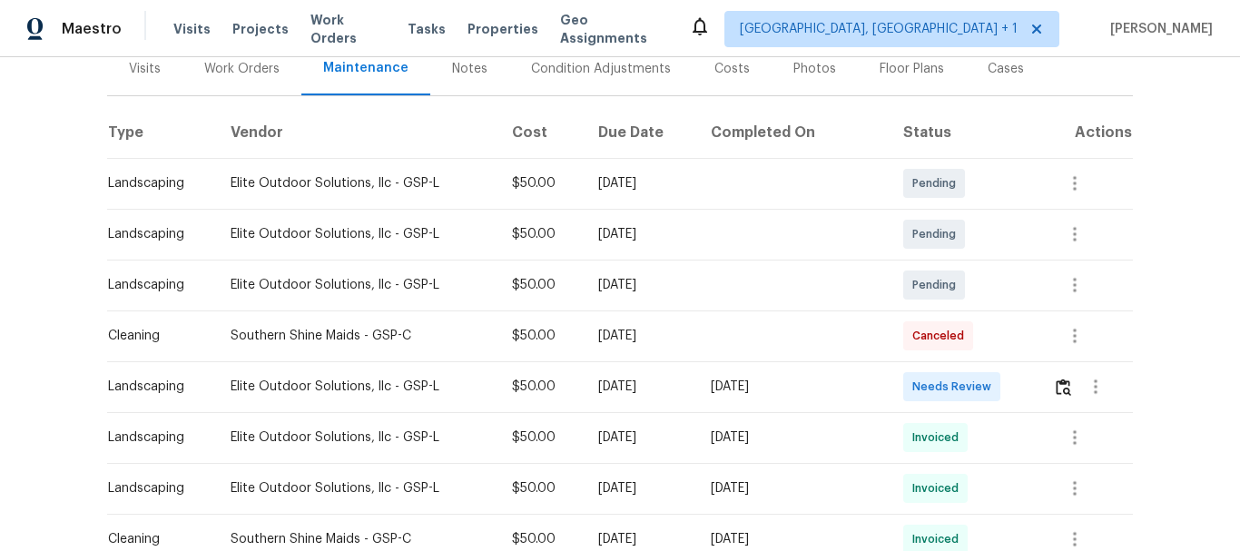
scroll to position [234, 0]
click at [1056, 387] on img "button" at bounding box center [1063, 386] width 15 height 17
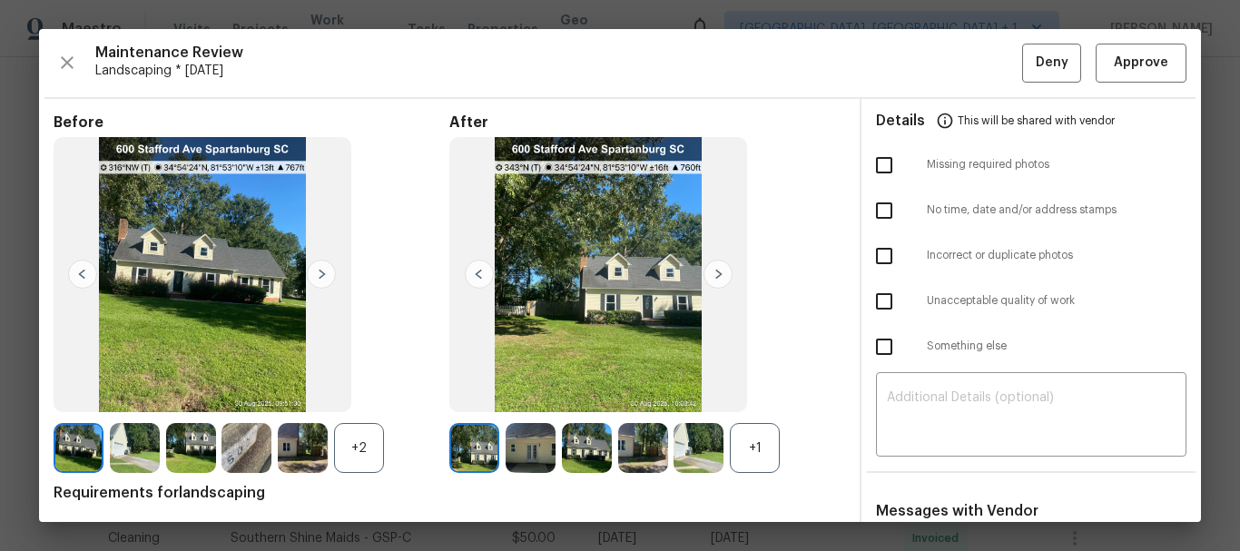
click at [359, 455] on div "+2" at bounding box center [359, 448] width 50 height 50
click at [744, 458] on div "+1" at bounding box center [755, 448] width 50 height 50
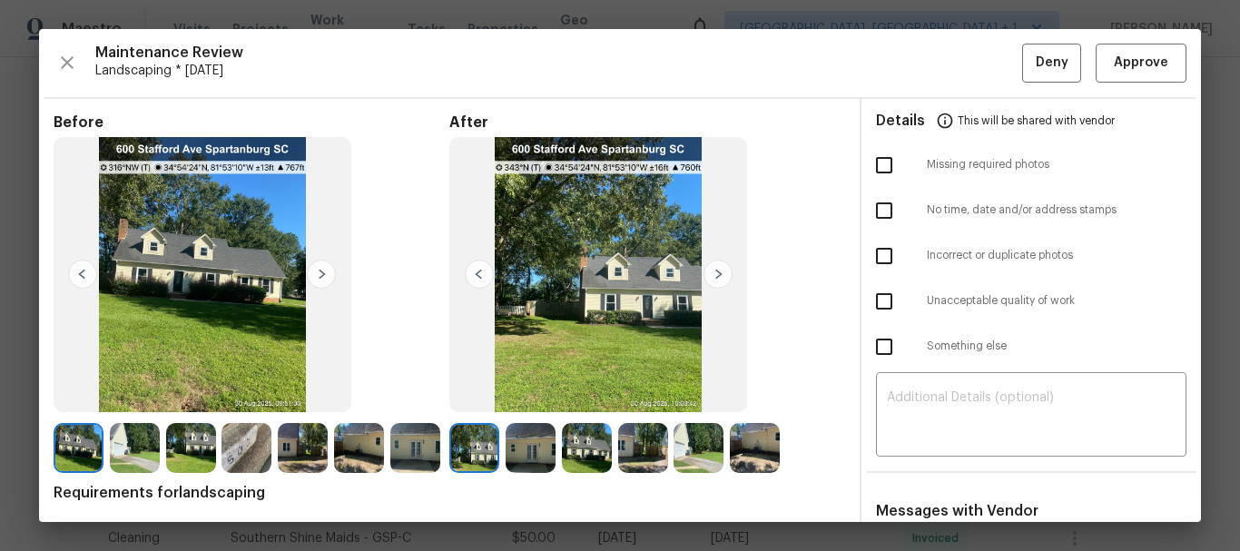
click at [324, 269] on img at bounding box center [321, 274] width 29 height 29
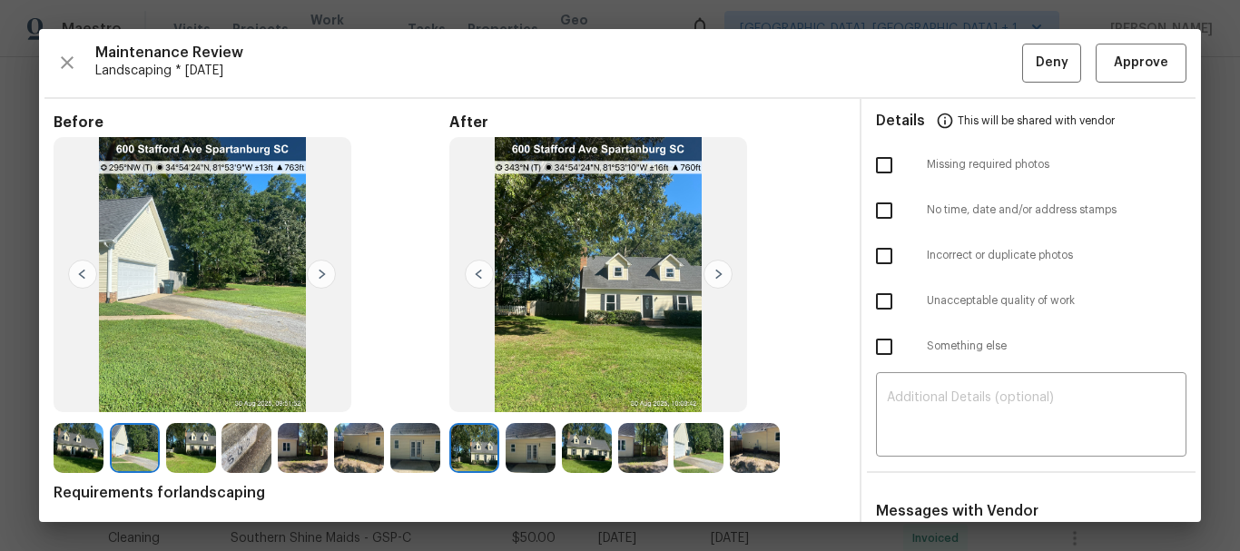
click at [324, 269] on img at bounding box center [321, 274] width 29 height 29
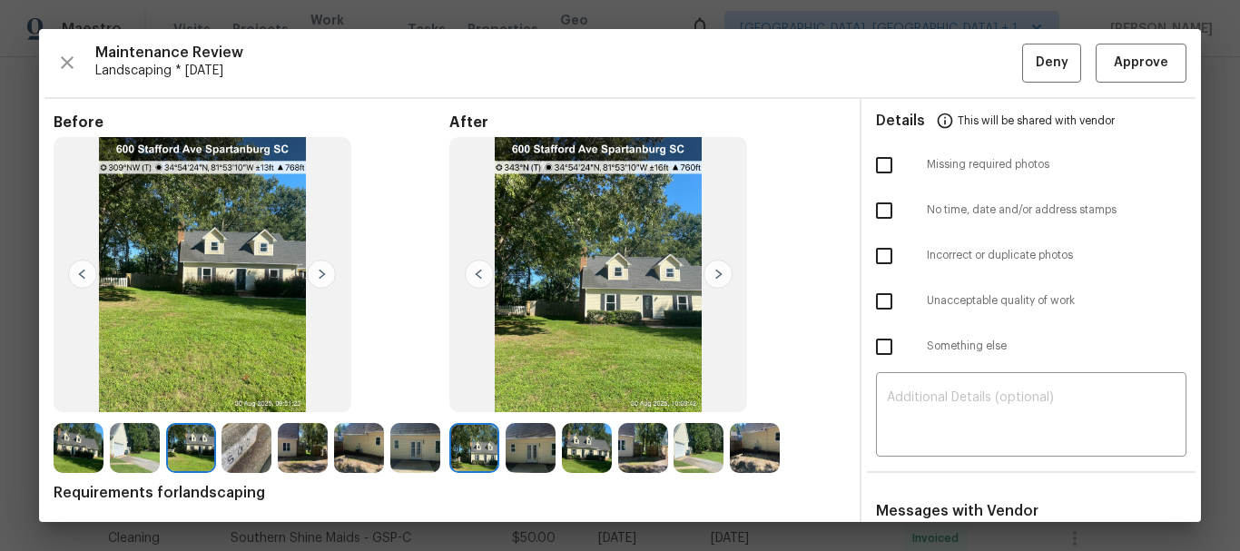
click at [324, 269] on img at bounding box center [321, 274] width 29 height 29
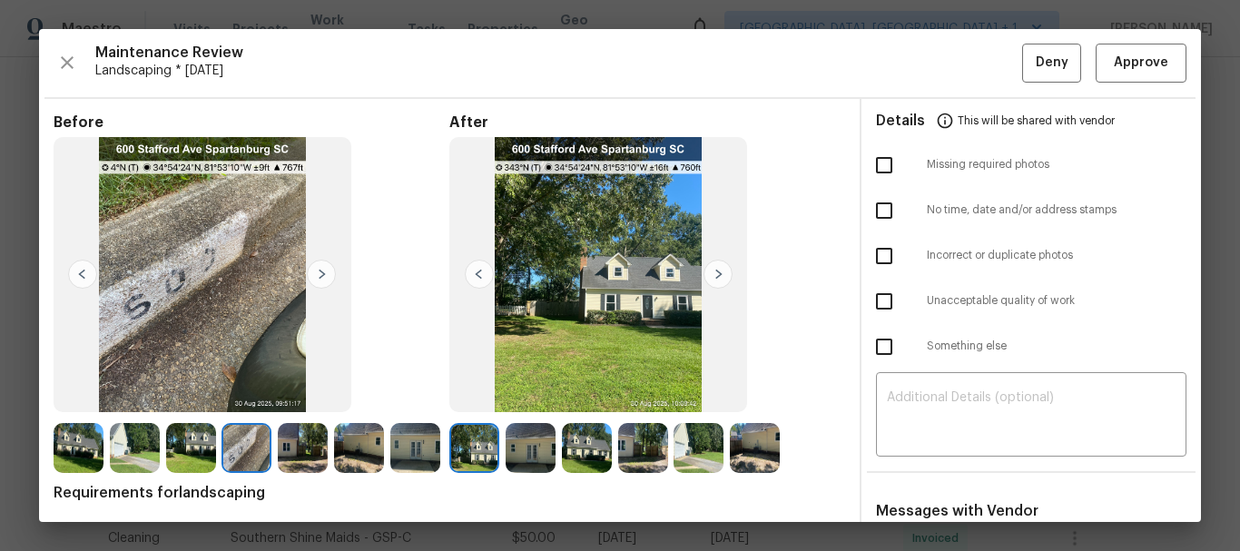
click at [324, 269] on img at bounding box center [321, 274] width 29 height 29
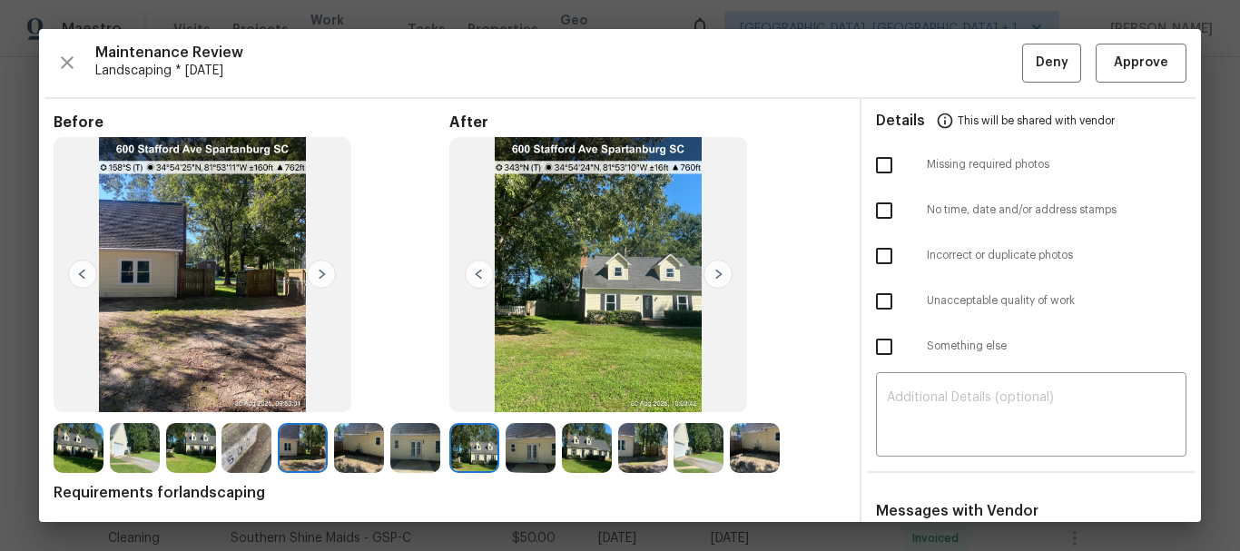
click at [324, 269] on img at bounding box center [321, 274] width 29 height 29
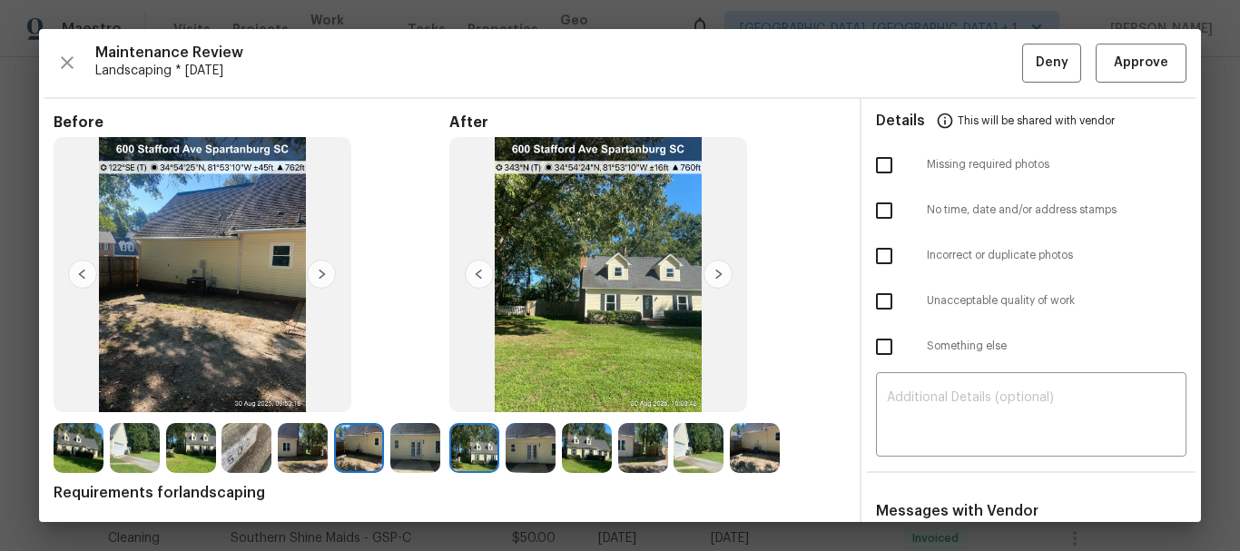
click at [324, 269] on img at bounding box center [321, 274] width 29 height 29
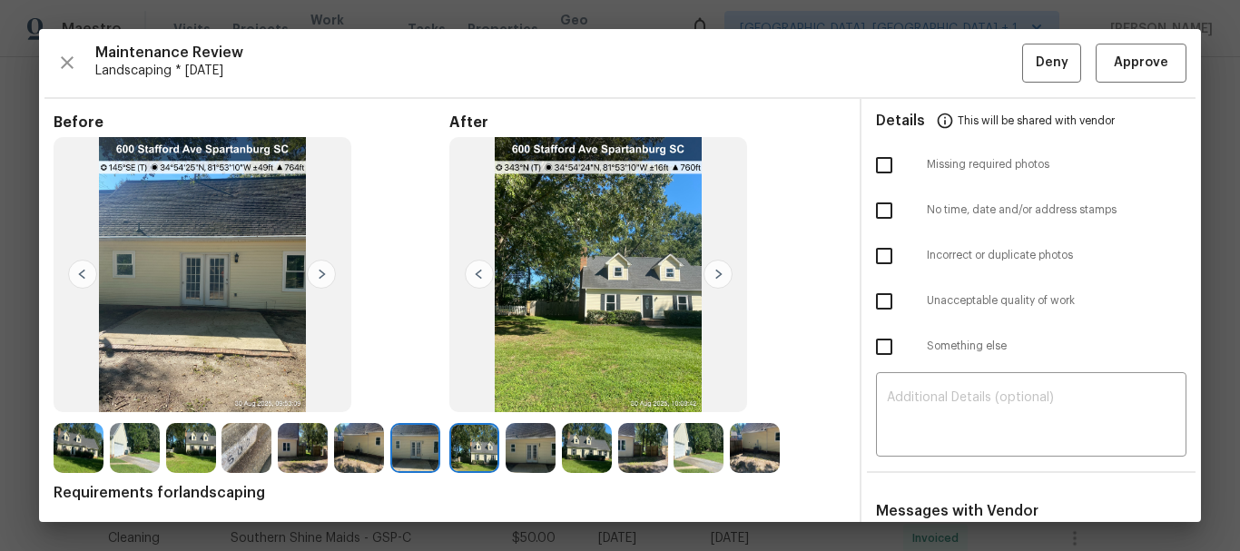
click at [720, 266] on img at bounding box center [718, 274] width 29 height 29
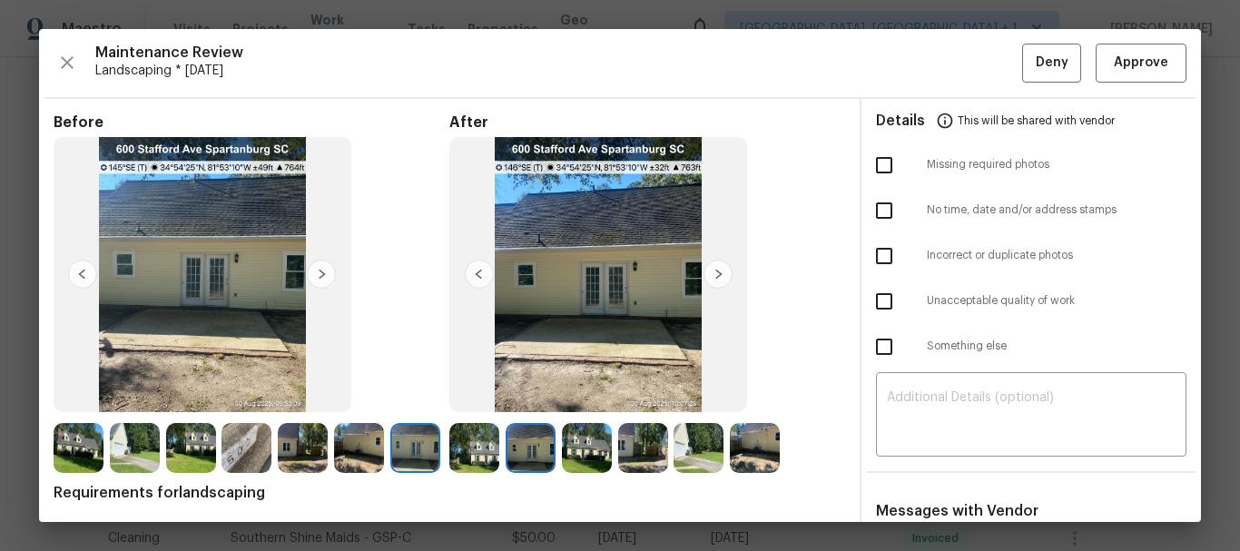
click at [720, 266] on img at bounding box center [718, 274] width 29 height 29
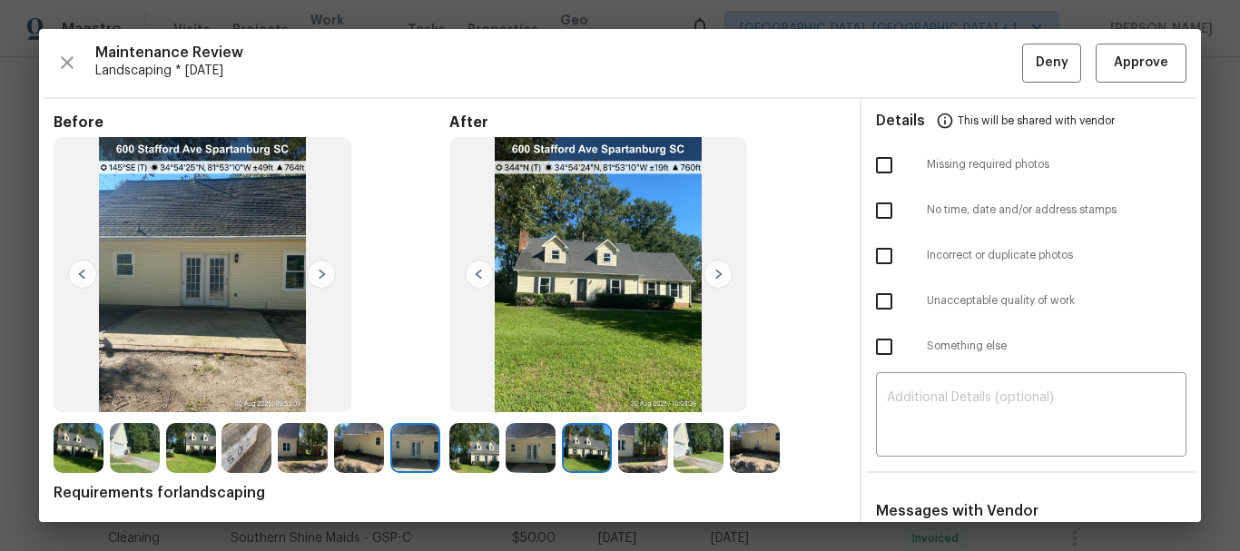
click at [720, 266] on img at bounding box center [718, 274] width 29 height 29
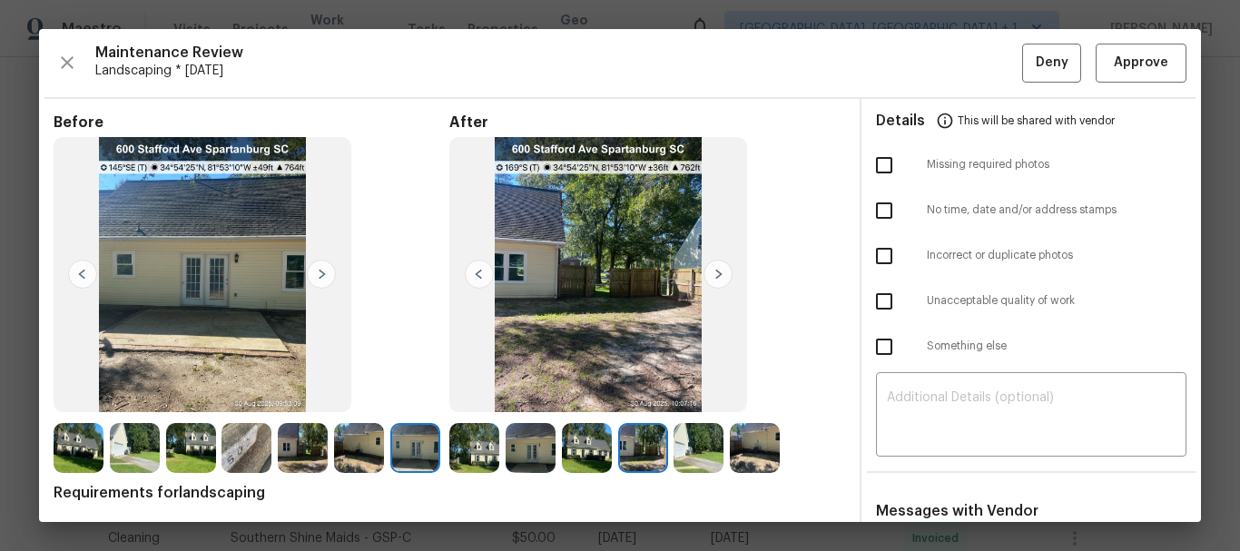
click at [720, 266] on img at bounding box center [718, 274] width 29 height 29
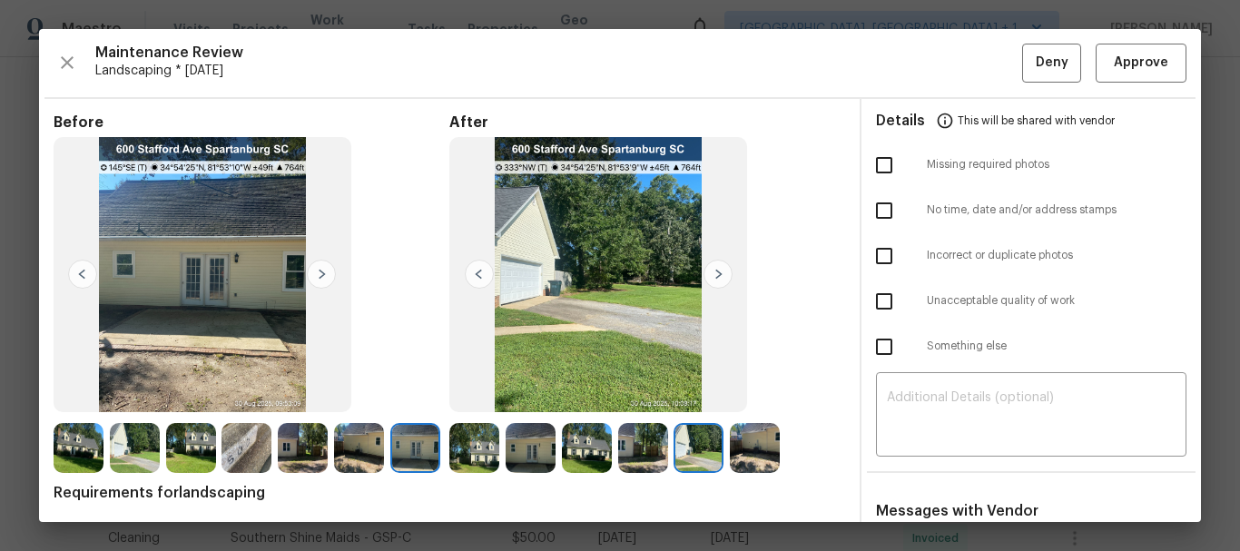
click at [720, 266] on img at bounding box center [718, 274] width 29 height 29
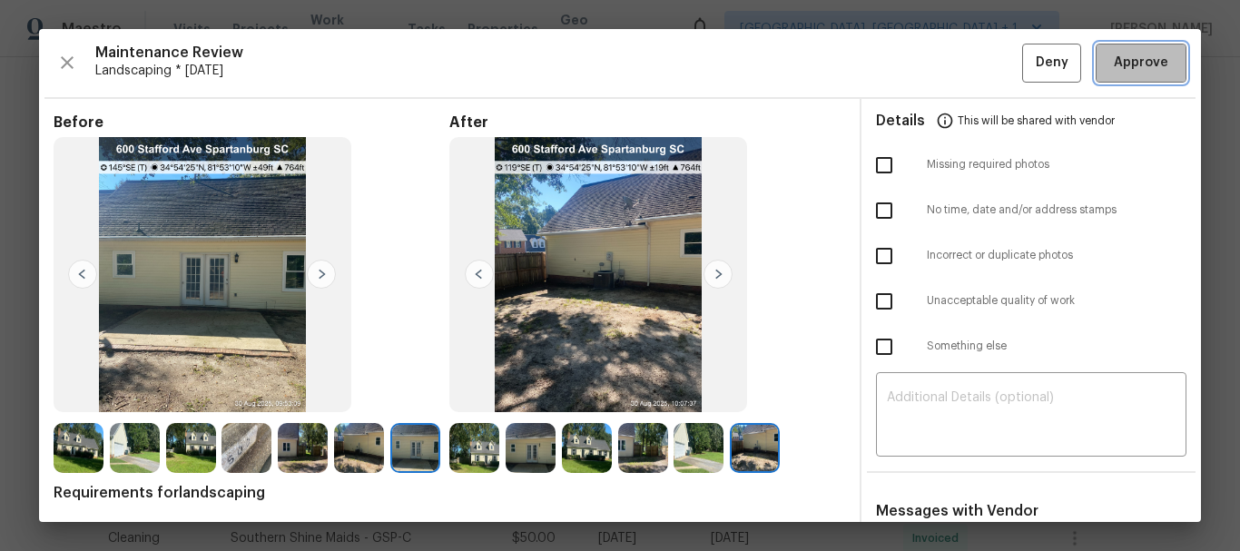
click at [1132, 76] on button "Approve" at bounding box center [1141, 63] width 91 height 39
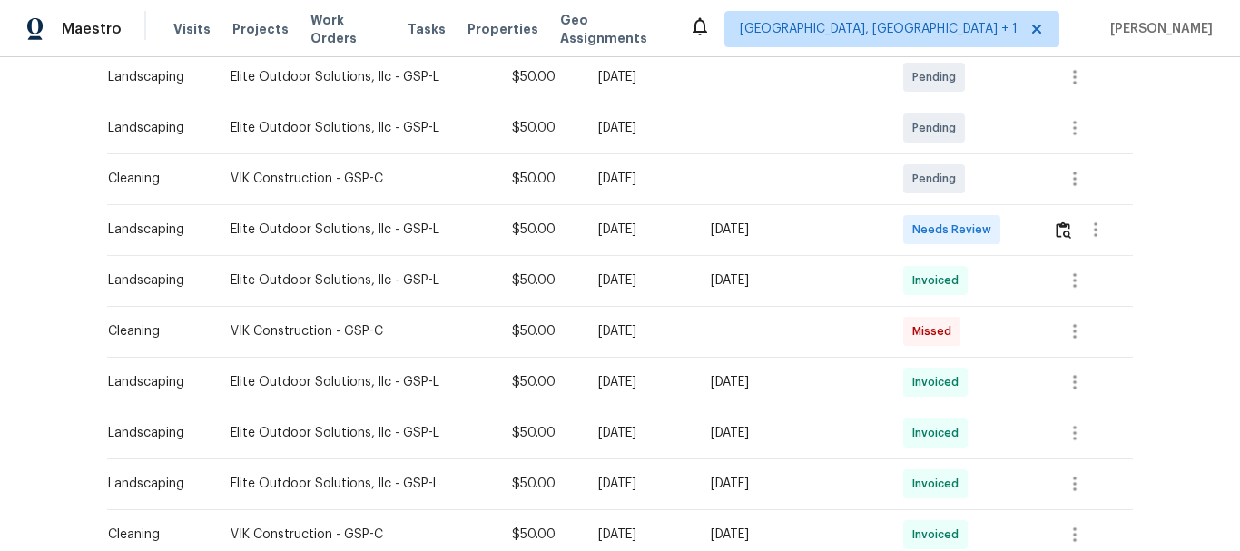
scroll to position [546, 0]
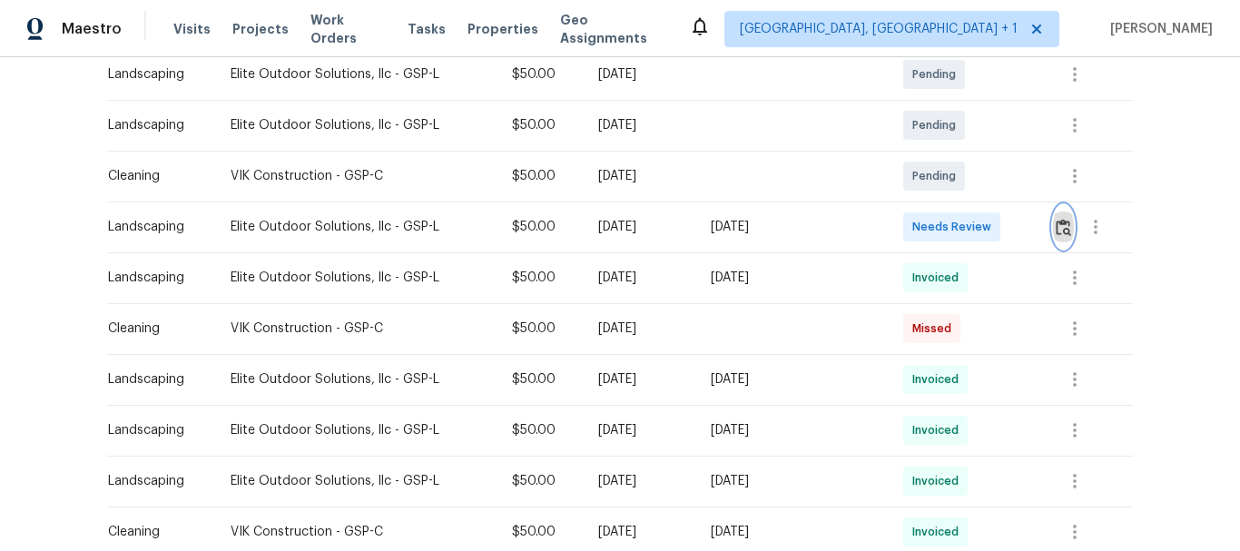
click at [1056, 225] on img "button" at bounding box center [1063, 227] width 15 height 17
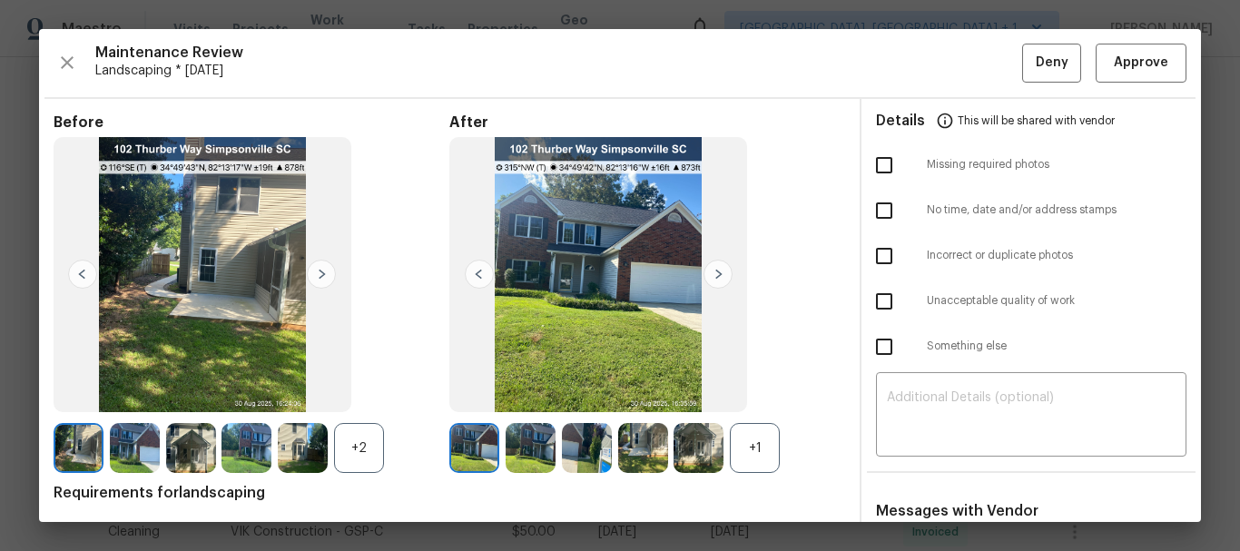
click at [349, 448] on div "+2" at bounding box center [359, 448] width 50 height 50
click at [732, 427] on div "+1" at bounding box center [755, 448] width 50 height 50
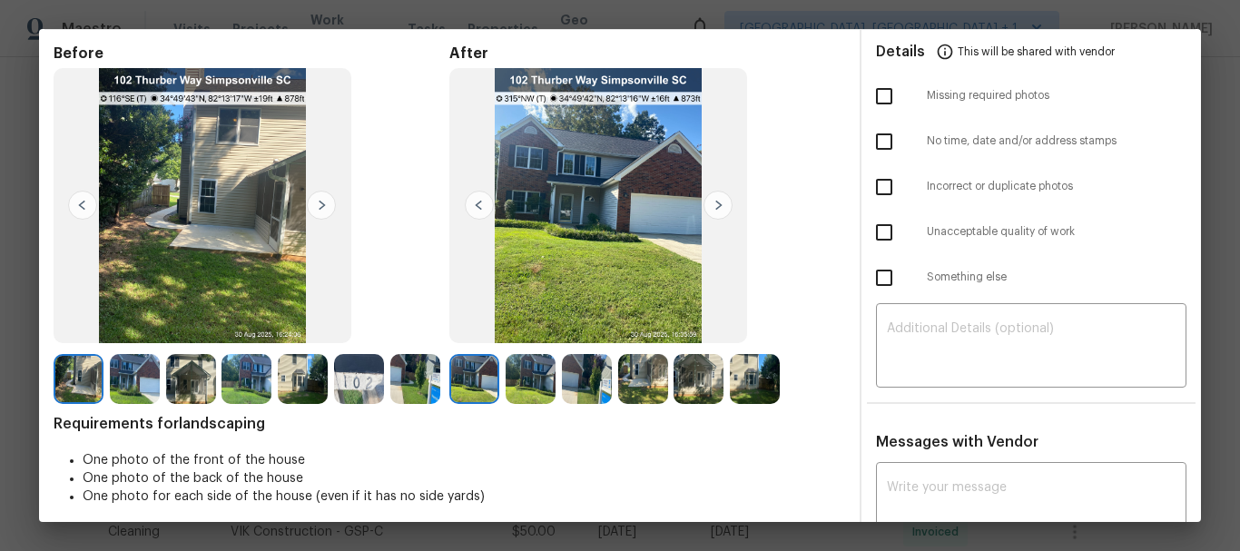
scroll to position [70, 0]
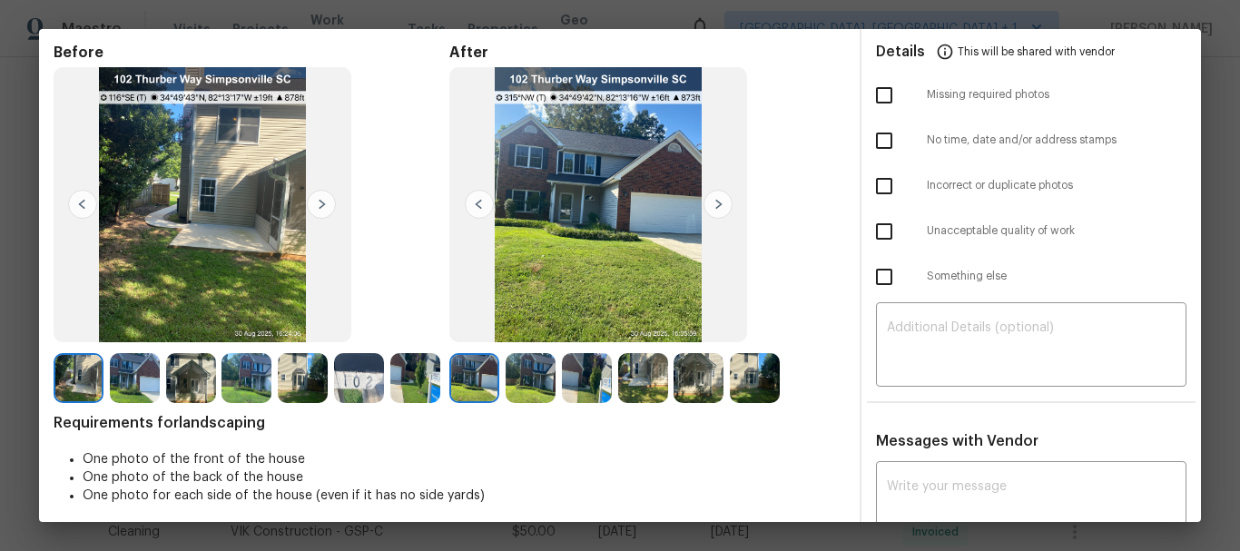
click at [313, 194] on img at bounding box center [321, 204] width 29 height 29
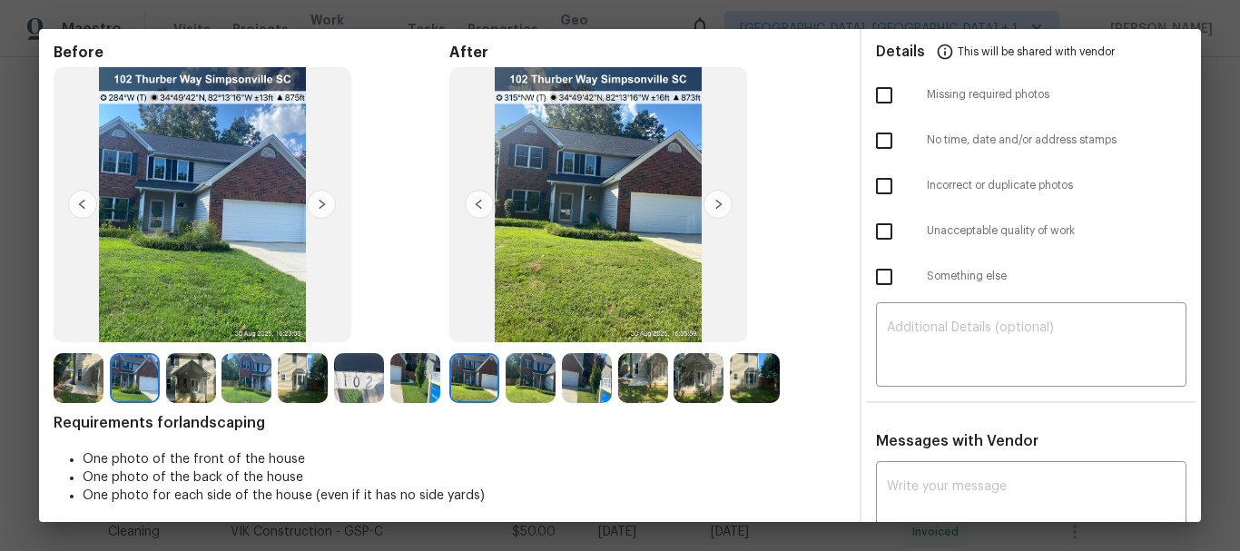
click at [313, 194] on img at bounding box center [321, 204] width 29 height 29
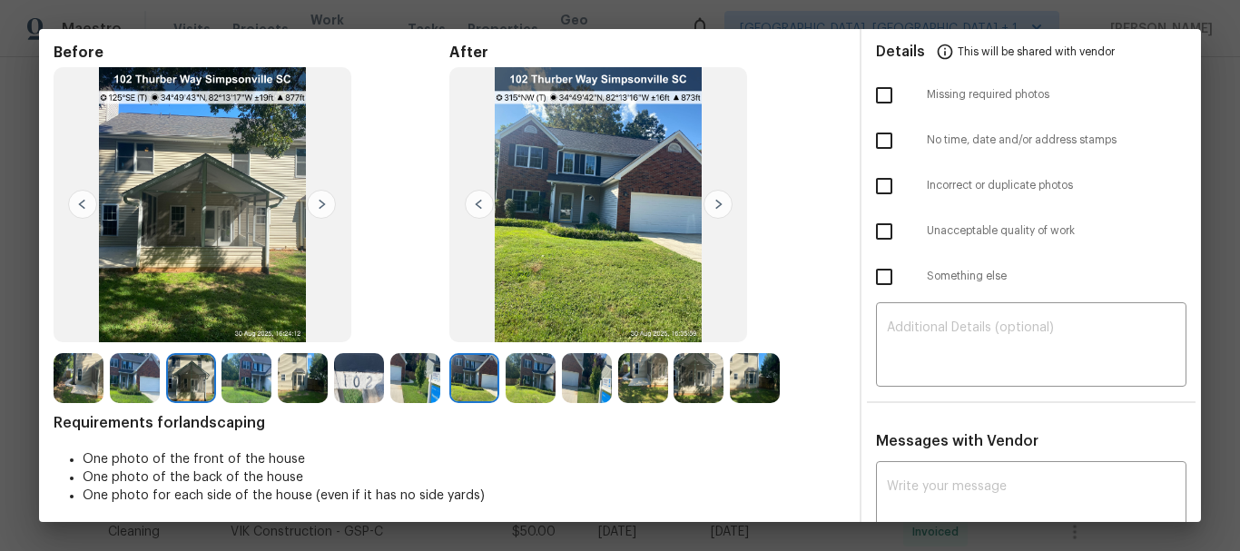
click at [313, 194] on img at bounding box center [321, 204] width 29 height 29
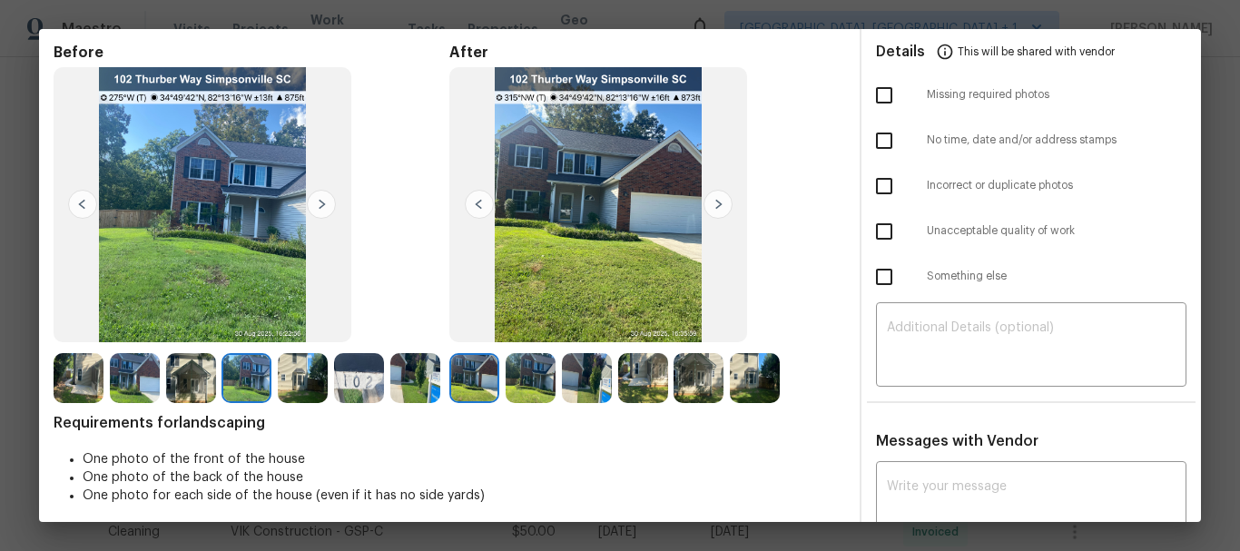
click at [313, 194] on img at bounding box center [321, 204] width 29 height 29
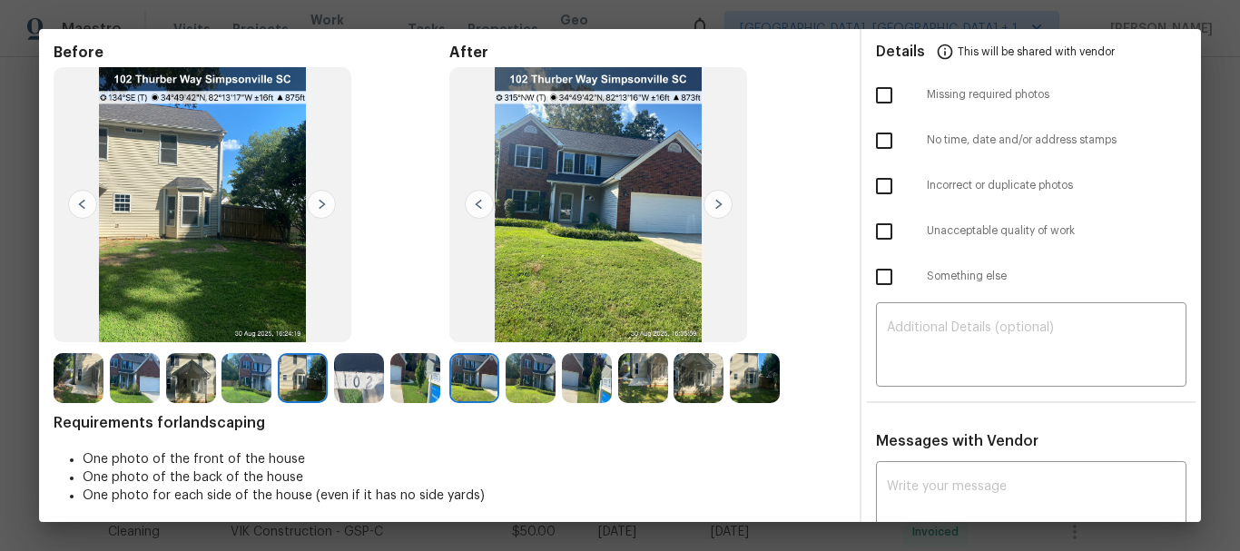
click at [313, 194] on img at bounding box center [321, 204] width 29 height 29
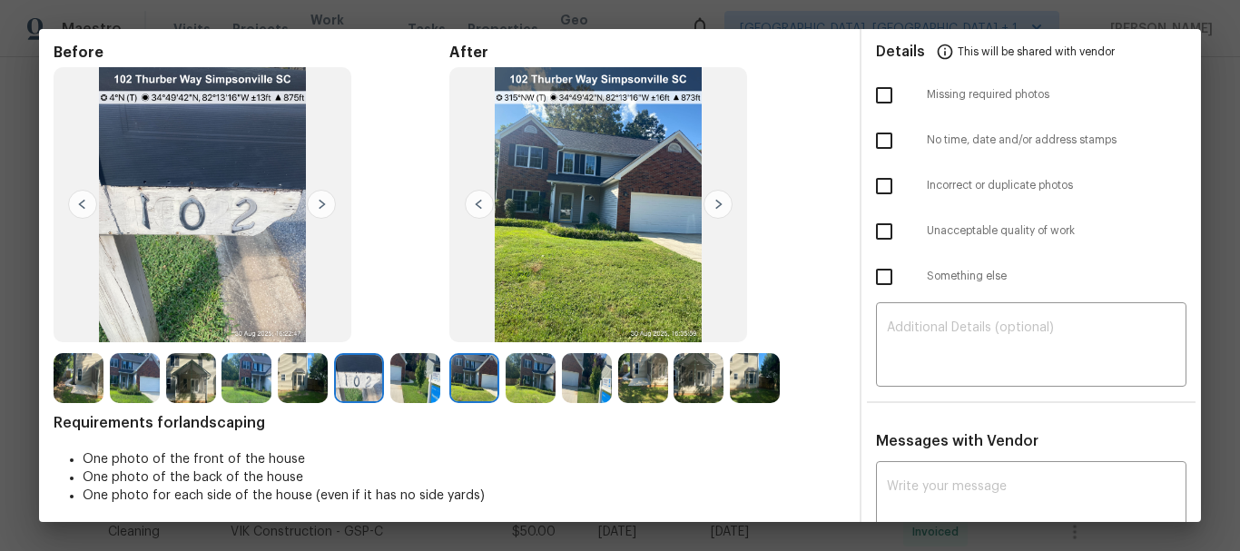
click at [313, 194] on img at bounding box center [321, 204] width 29 height 29
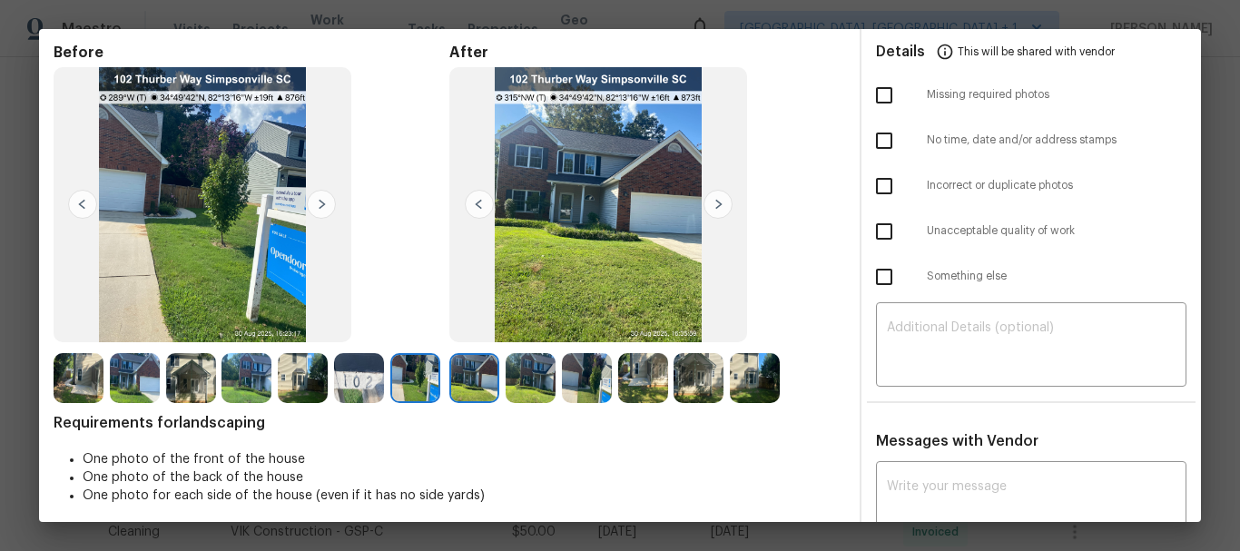
click at [713, 195] on img at bounding box center [718, 204] width 29 height 29
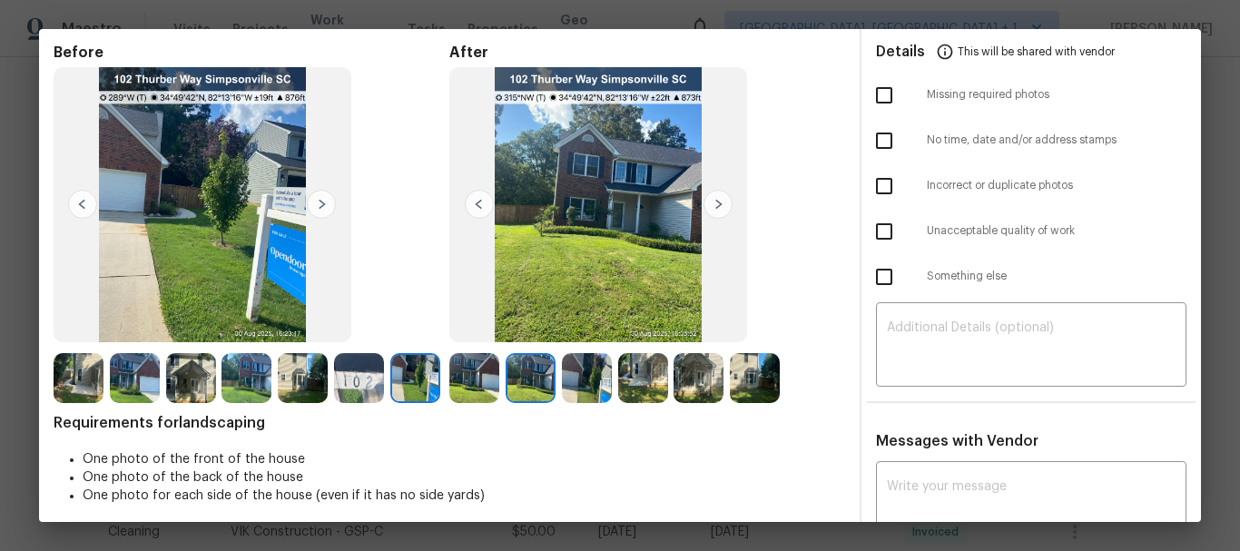
click at [713, 195] on img at bounding box center [718, 204] width 29 height 29
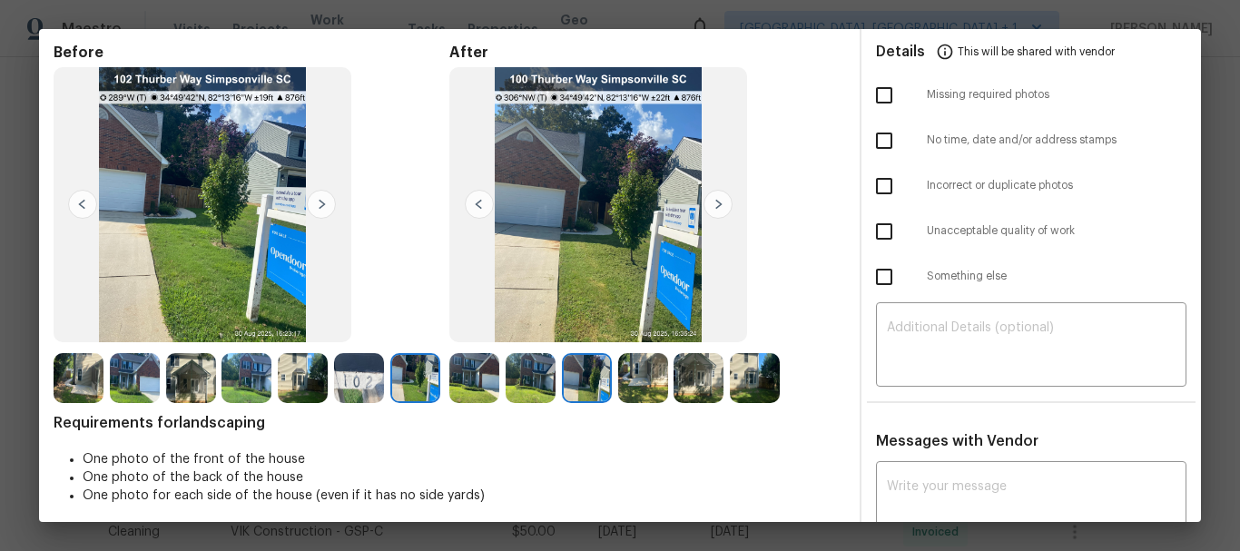
click at [713, 195] on img at bounding box center [718, 204] width 29 height 29
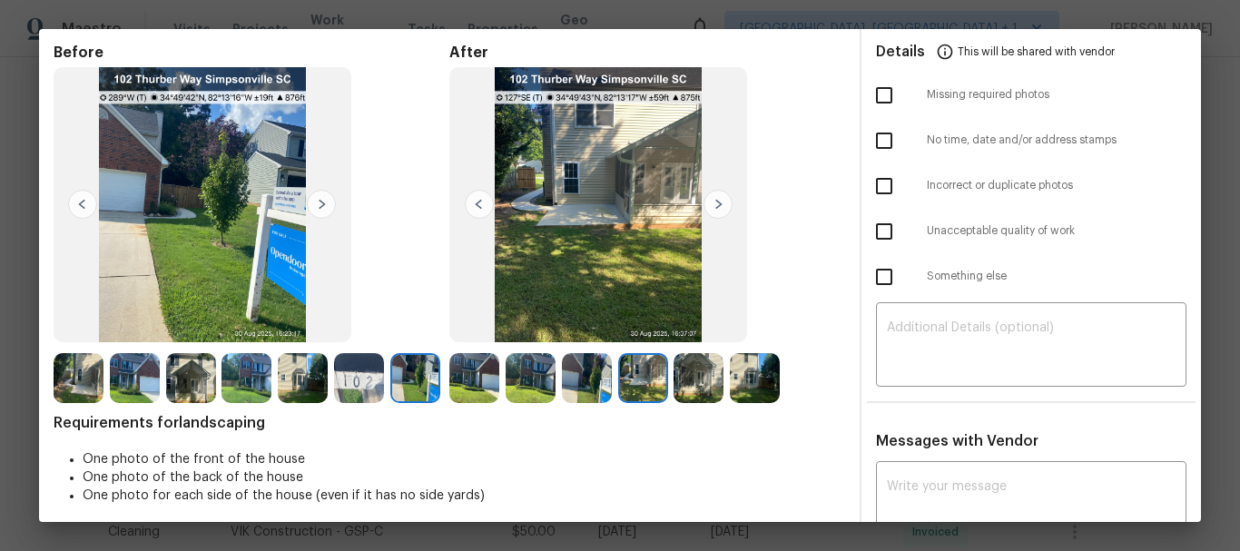
click at [713, 195] on img at bounding box center [718, 204] width 29 height 29
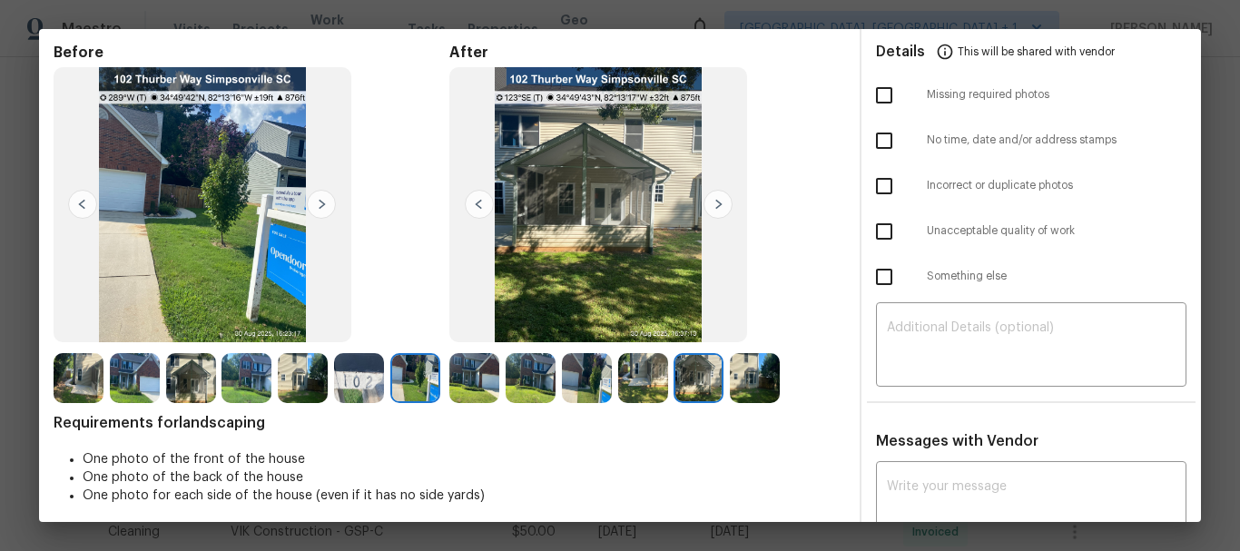
click at [713, 195] on img at bounding box center [718, 204] width 29 height 29
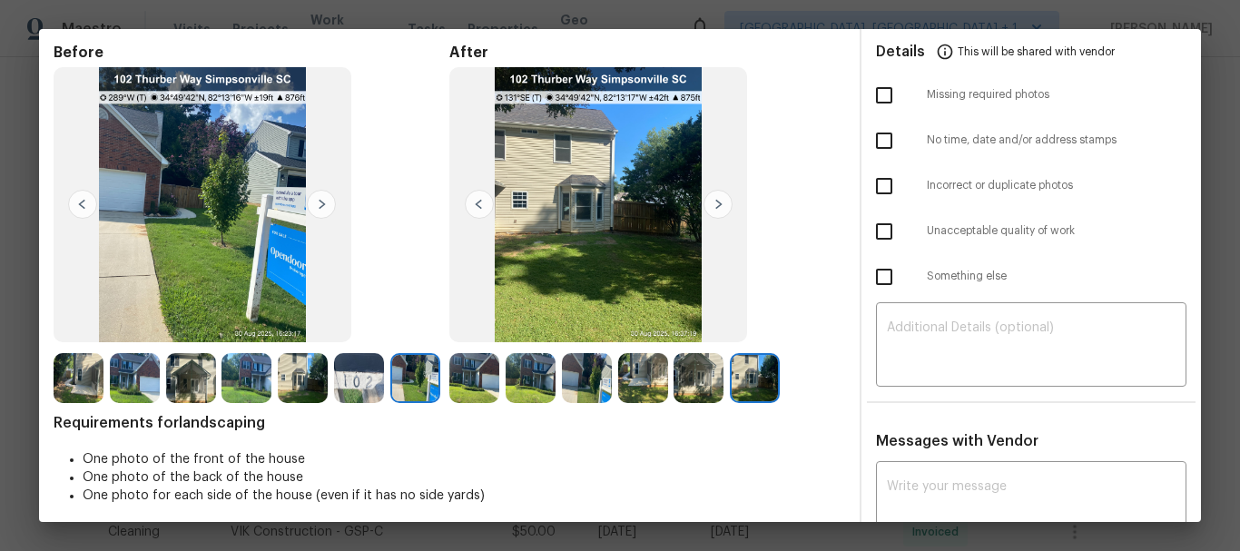
click at [713, 195] on img at bounding box center [718, 204] width 29 height 29
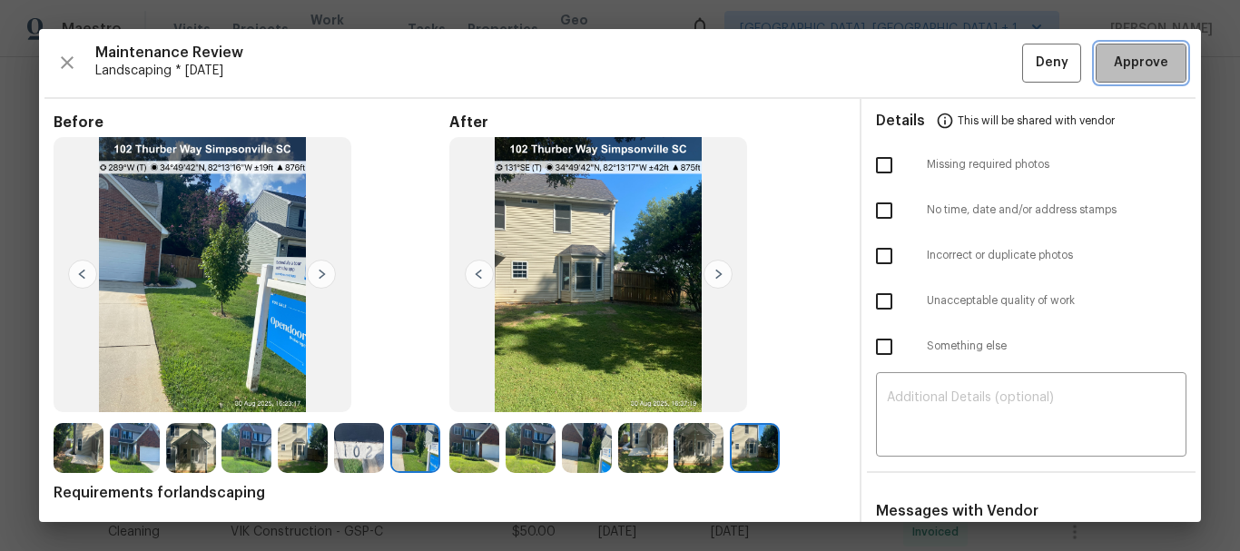
click at [1113, 76] on button "Approve" at bounding box center [1141, 63] width 91 height 39
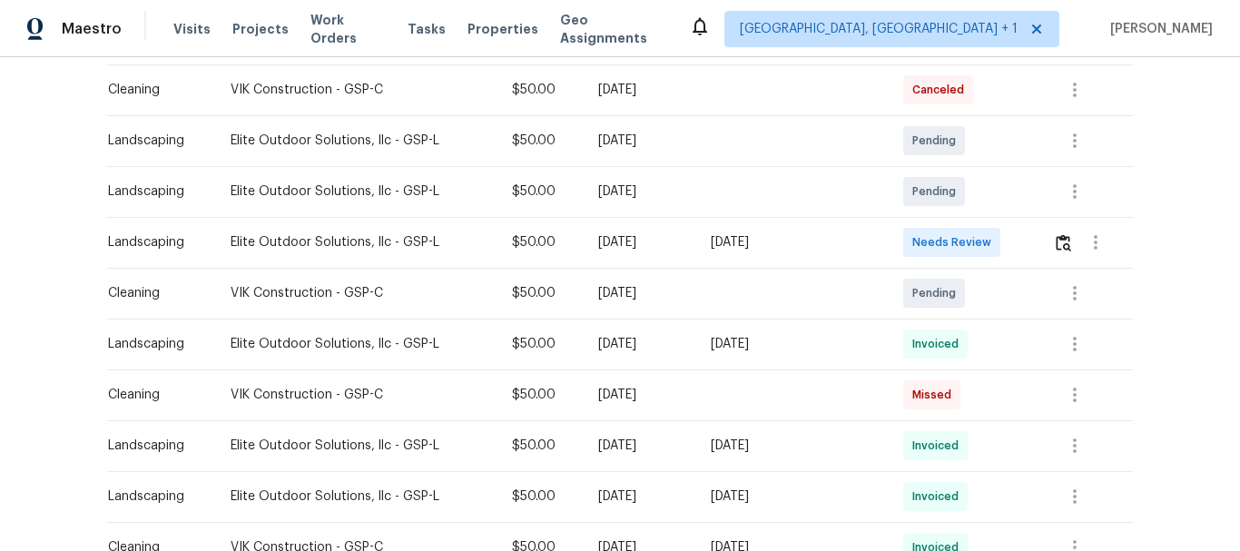
scroll to position [480, 0]
click at [598, 396] on div "[DATE]" at bounding box center [639, 394] width 83 height 18
click at [1062, 240] on img "button" at bounding box center [1063, 241] width 15 height 17
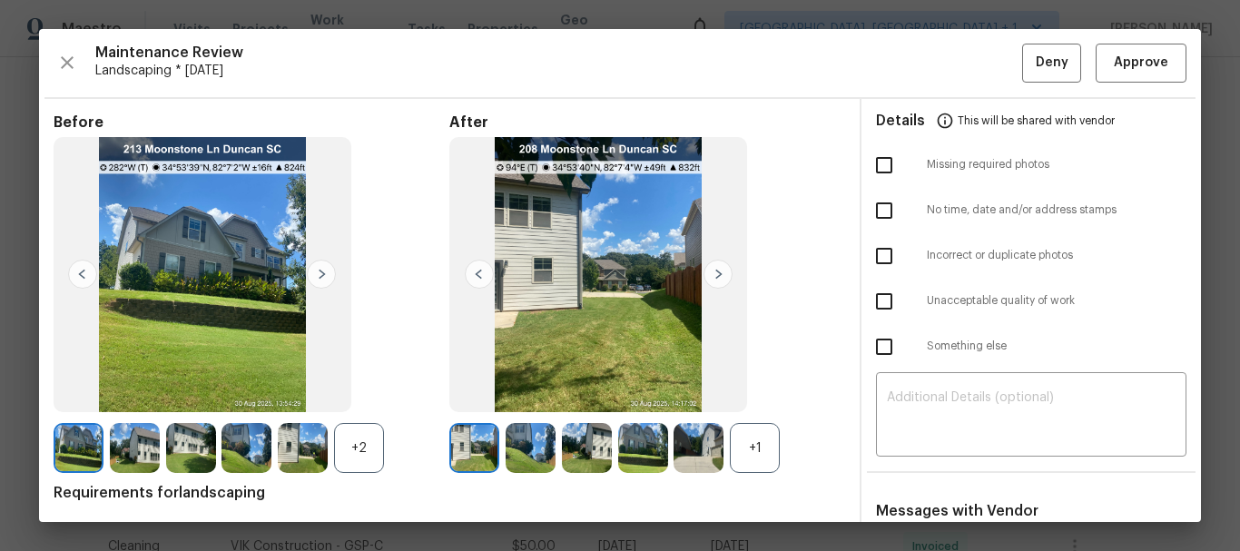
click at [369, 437] on div "+2" at bounding box center [359, 448] width 50 height 50
click at [314, 271] on img at bounding box center [321, 274] width 29 height 29
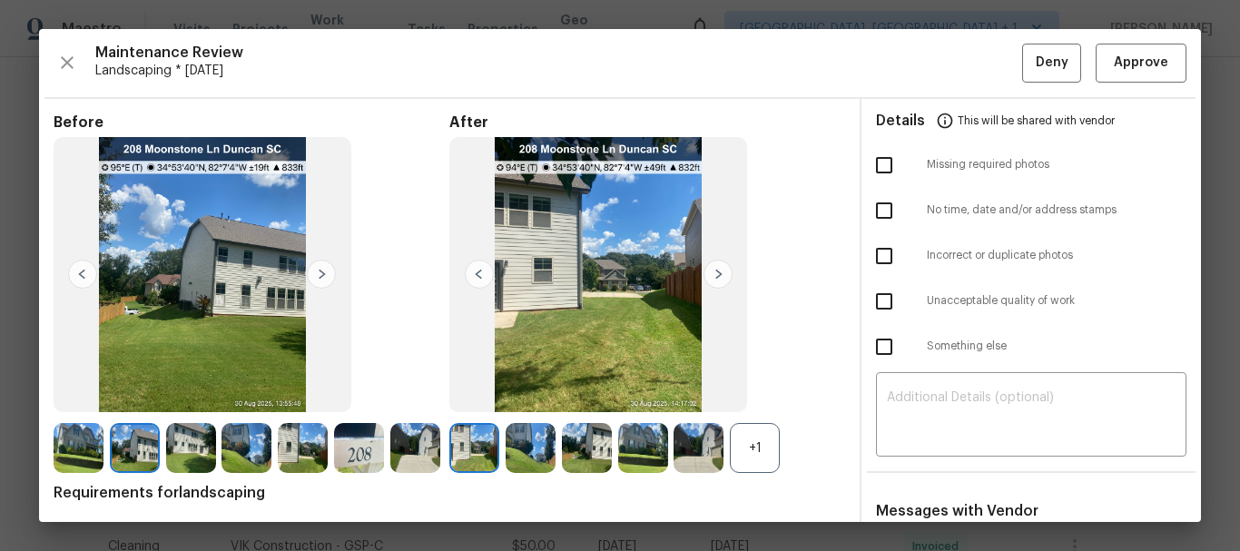
click at [314, 271] on img at bounding box center [321, 274] width 29 height 29
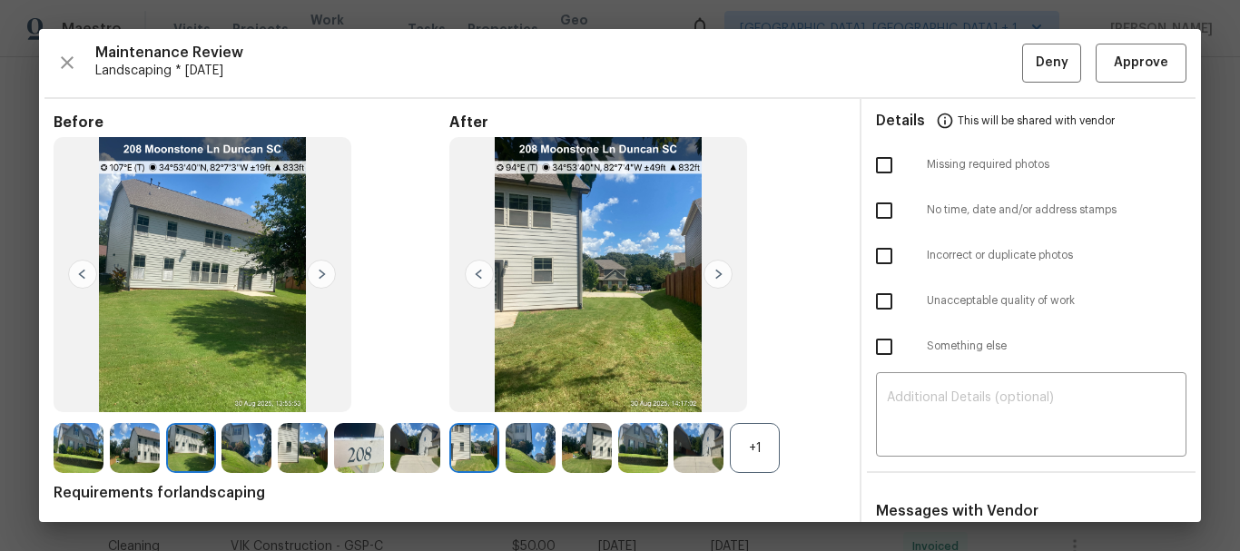
click at [314, 271] on img at bounding box center [321, 274] width 29 height 29
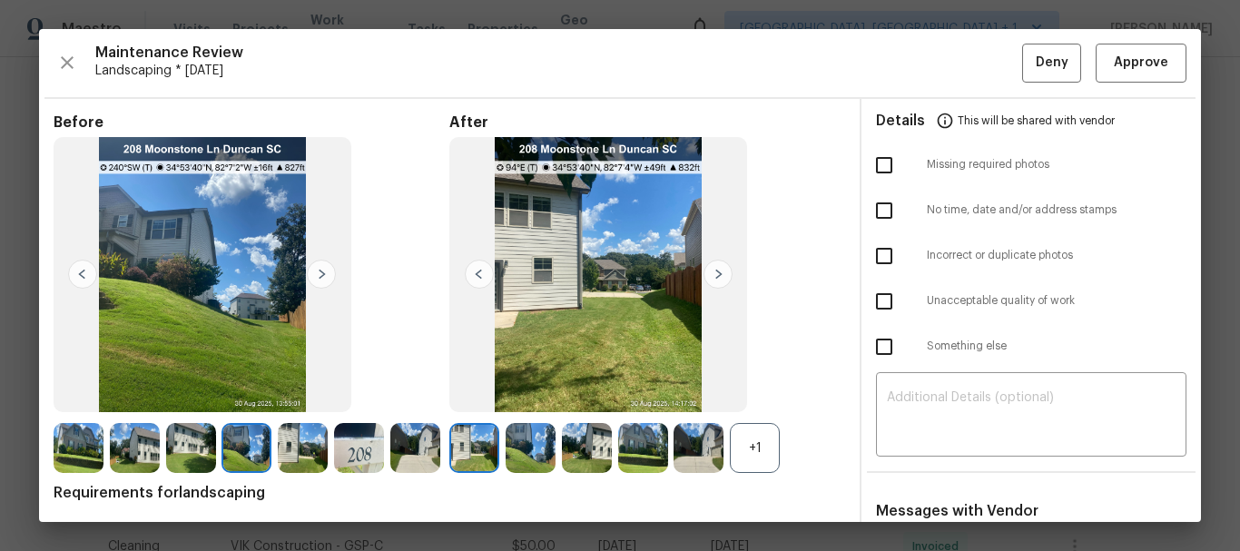
click at [314, 271] on img at bounding box center [321, 274] width 29 height 29
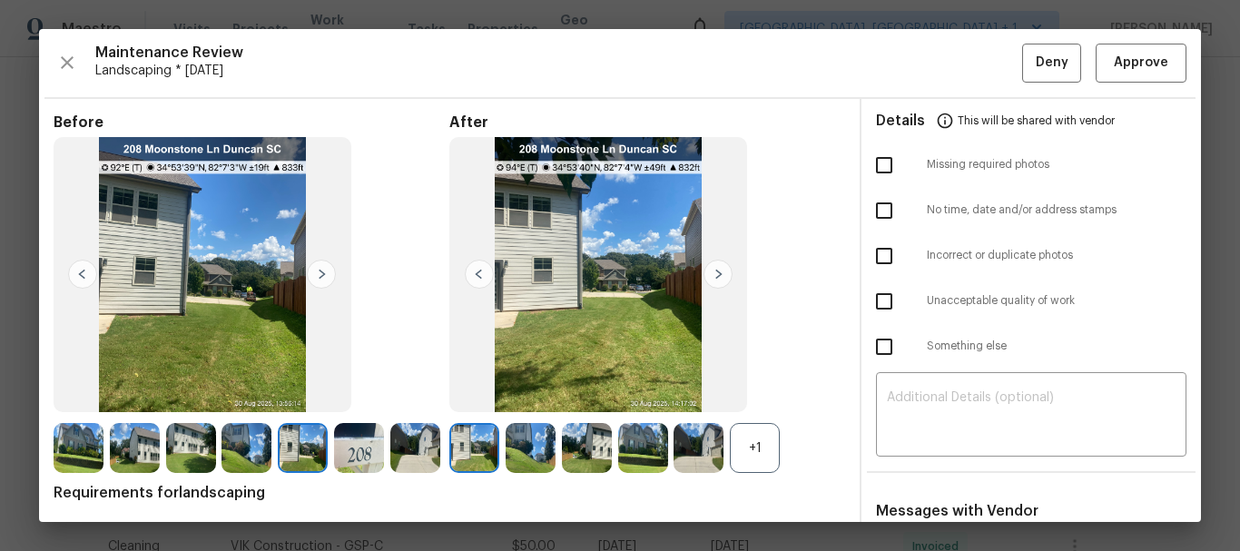
click at [314, 271] on img at bounding box center [321, 274] width 29 height 29
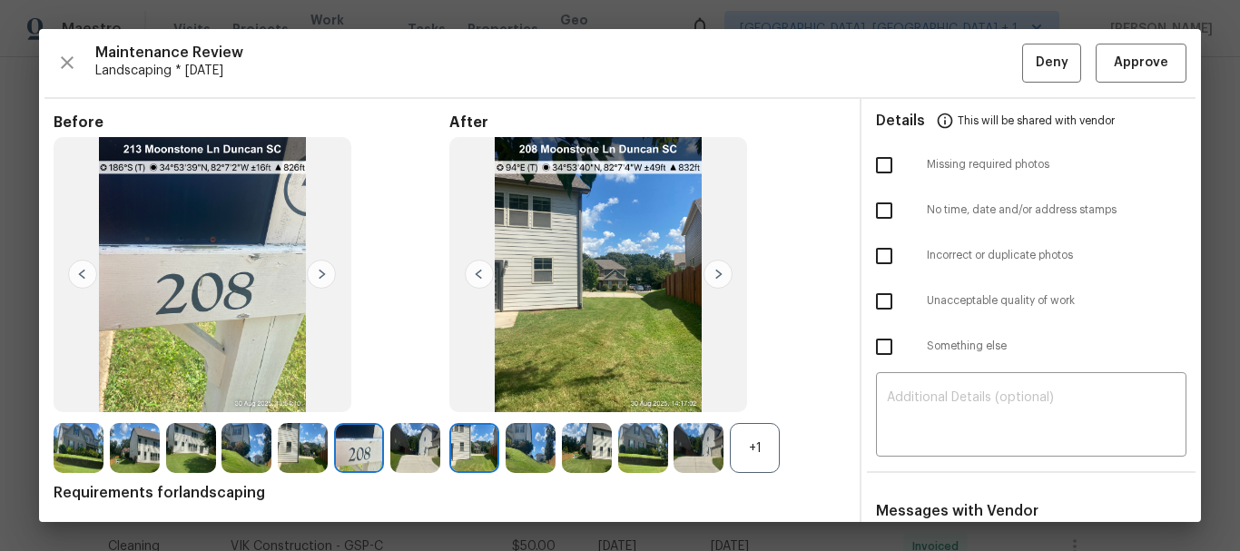
click at [723, 277] on img at bounding box center [718, 274] width 29 height 29
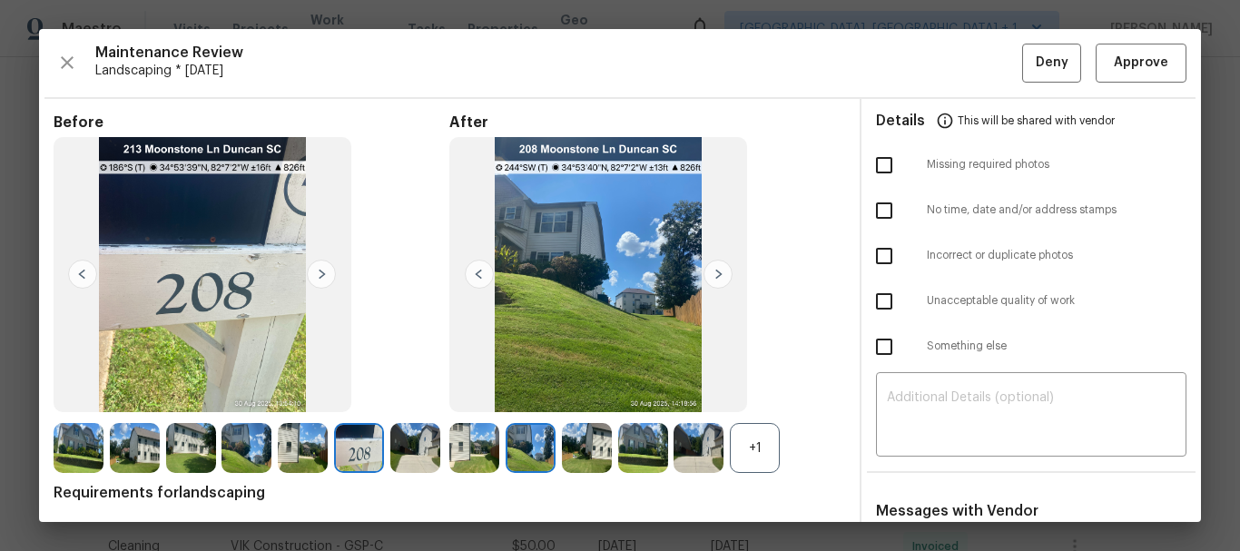
click at [723, 277] on img at bounding box center [718, 274] width 29 height 29
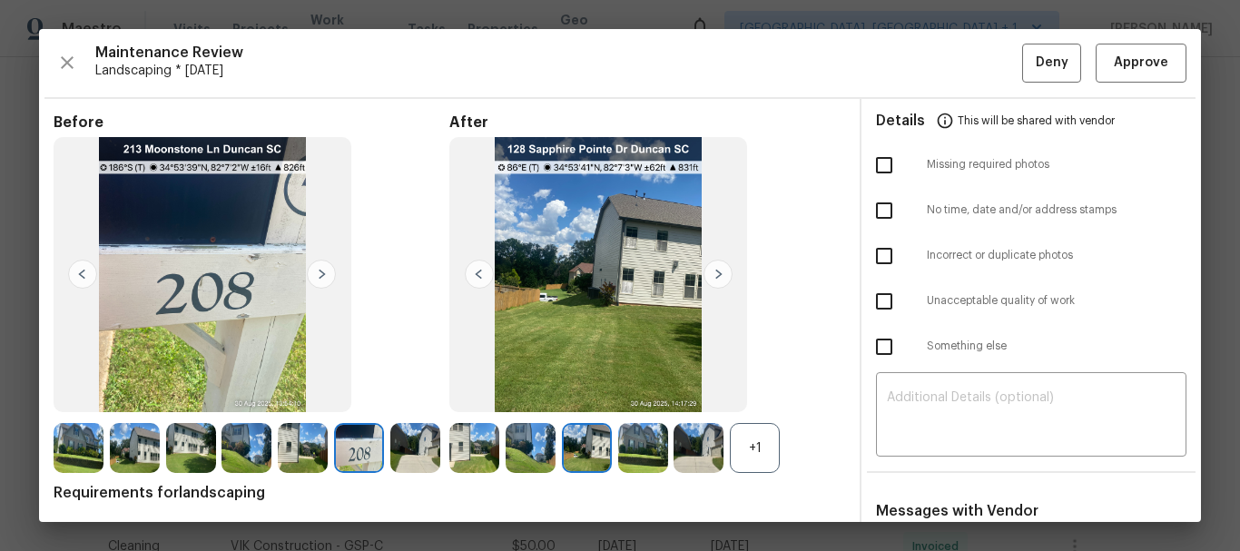
click at [723, 277] on img at bounding box center [718, 274] width 29 height 29
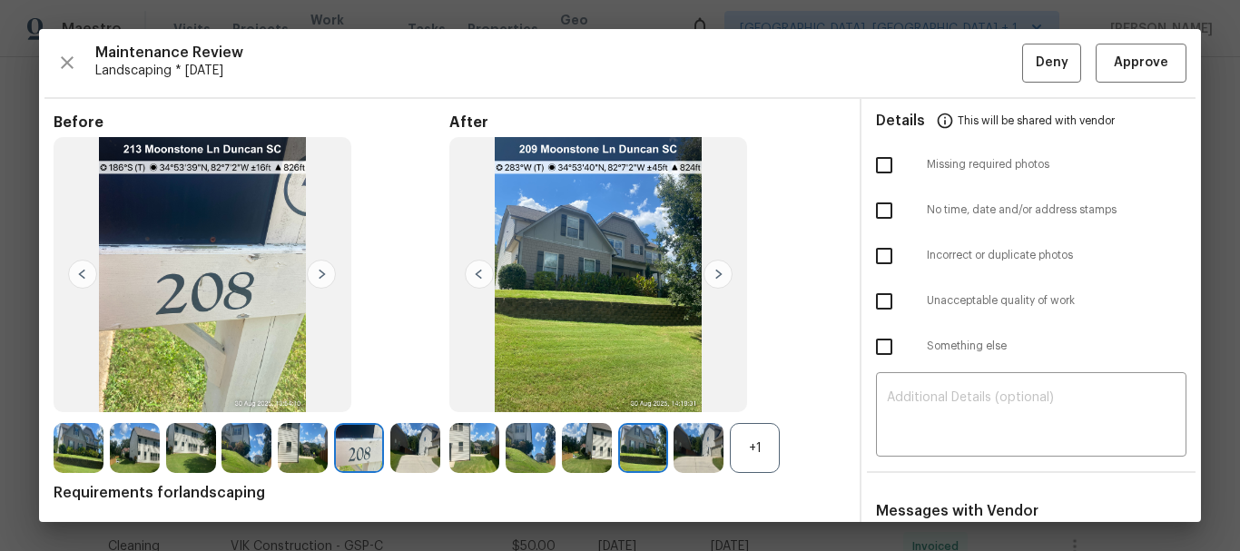
click at [723, 277] on img at bounding box center [718, 274] width 29 height 29
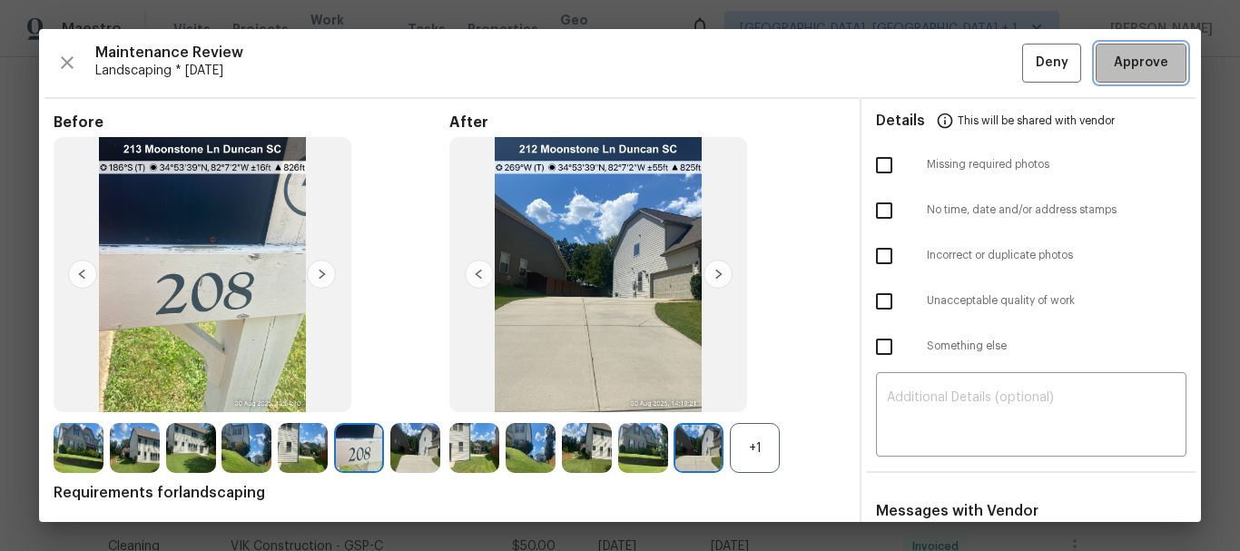
click at [1132, 50] on button "Approve" at bounding box center [1141, 63] width 91 height 39
click at [1133, 75] on button "Approve" at bounding box center [1141, 63] width 91 height 39
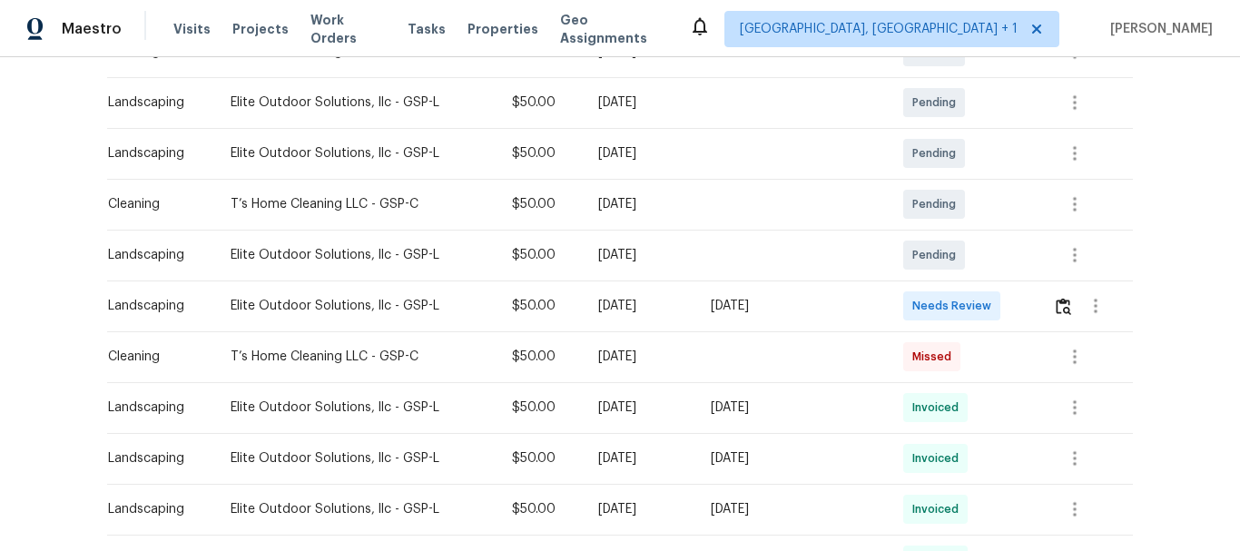
scroll to position [420, 0]
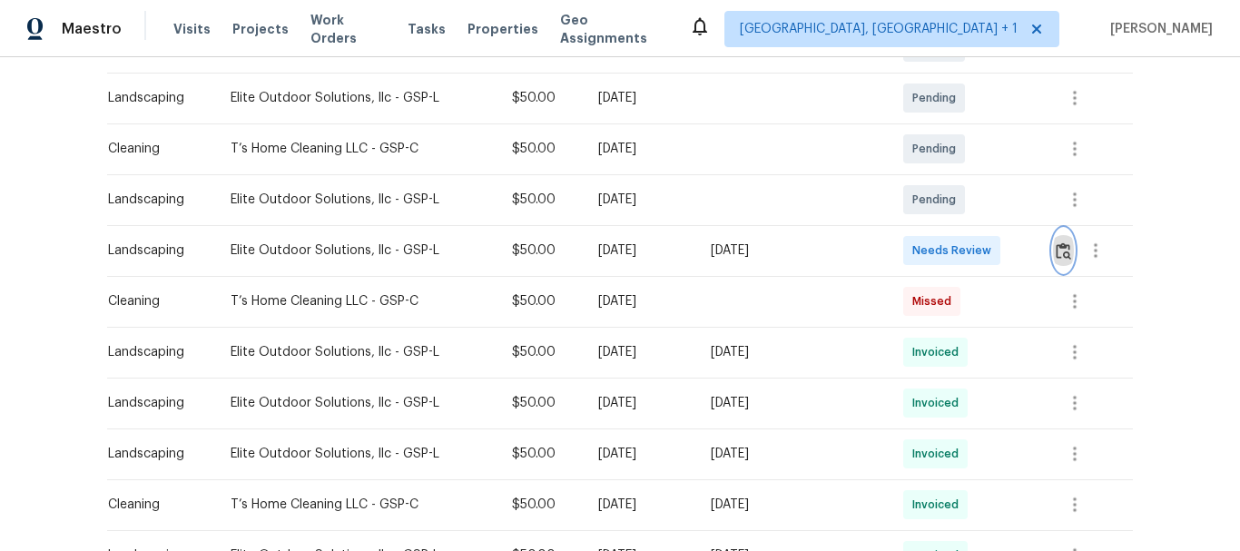
click at [1056, 249] on img "button" at bounding box center [1063, 250] width 15 height 17
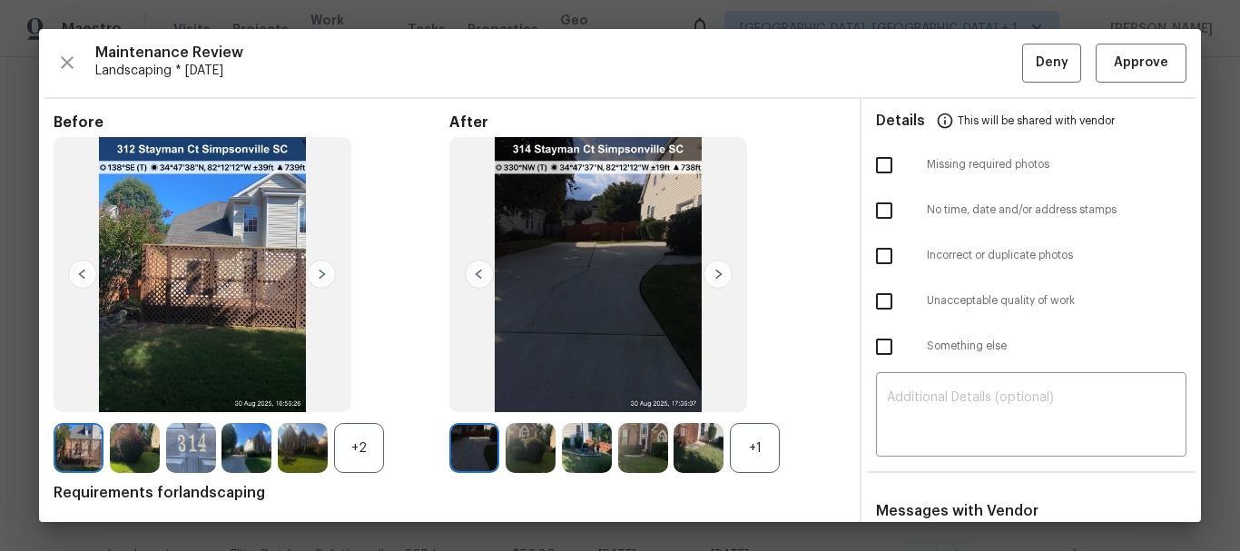
click at [366, 442] on div "+2" at bounding box center [359, 448] width 50 height 50
click at [772, 439] on div "+1" at bounding box center [755, 448] width 50 height 50
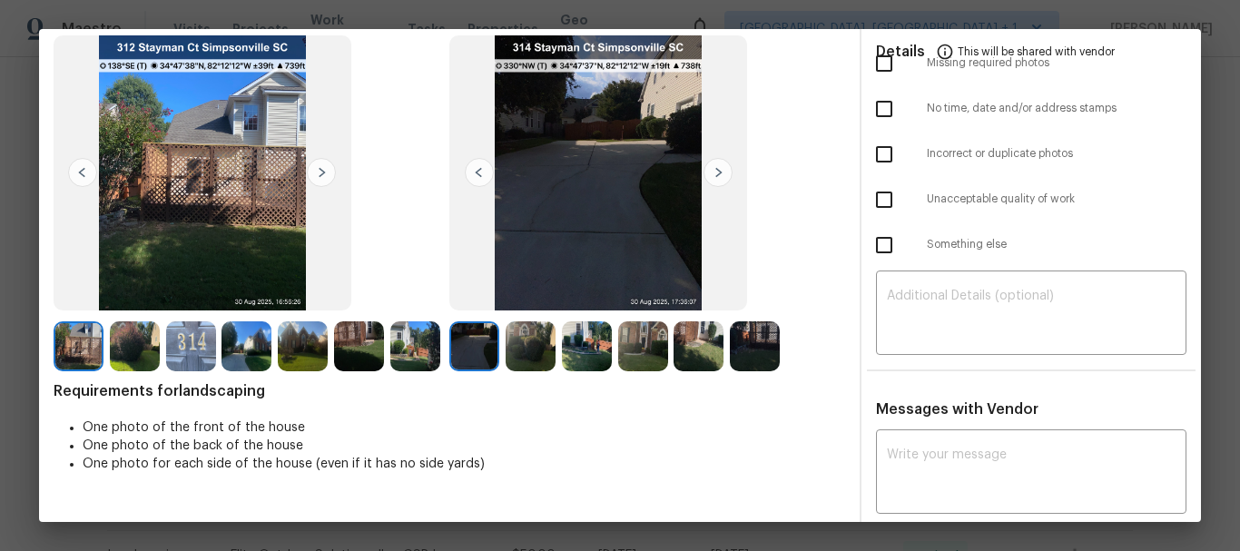
scroll to position [103, 0]
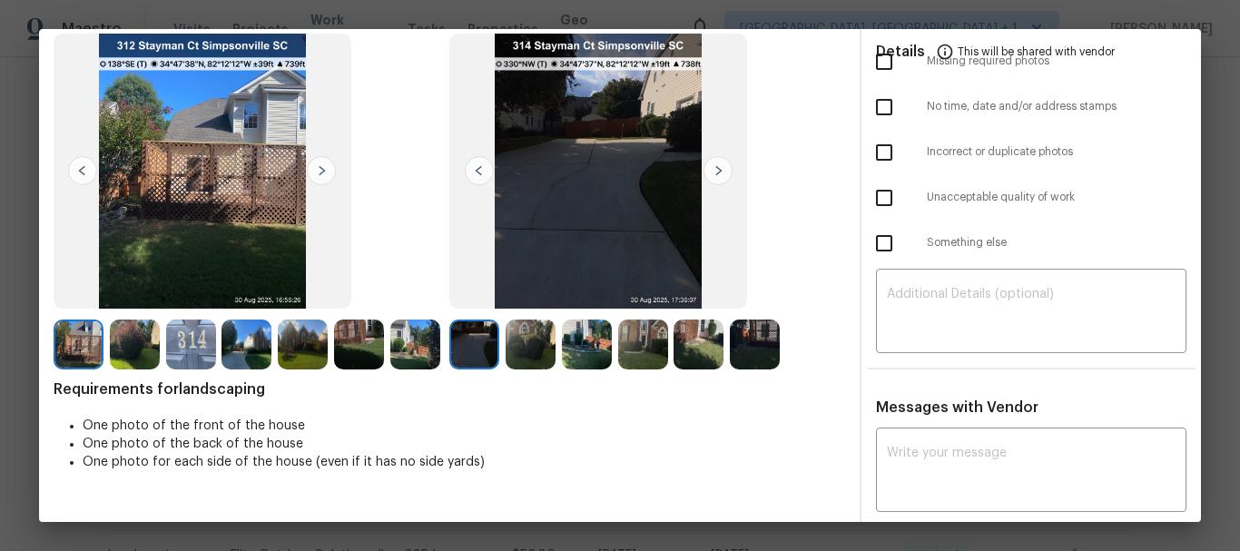
click at [317, 185] on img at bounding box center [321, 170] width 29 height 29
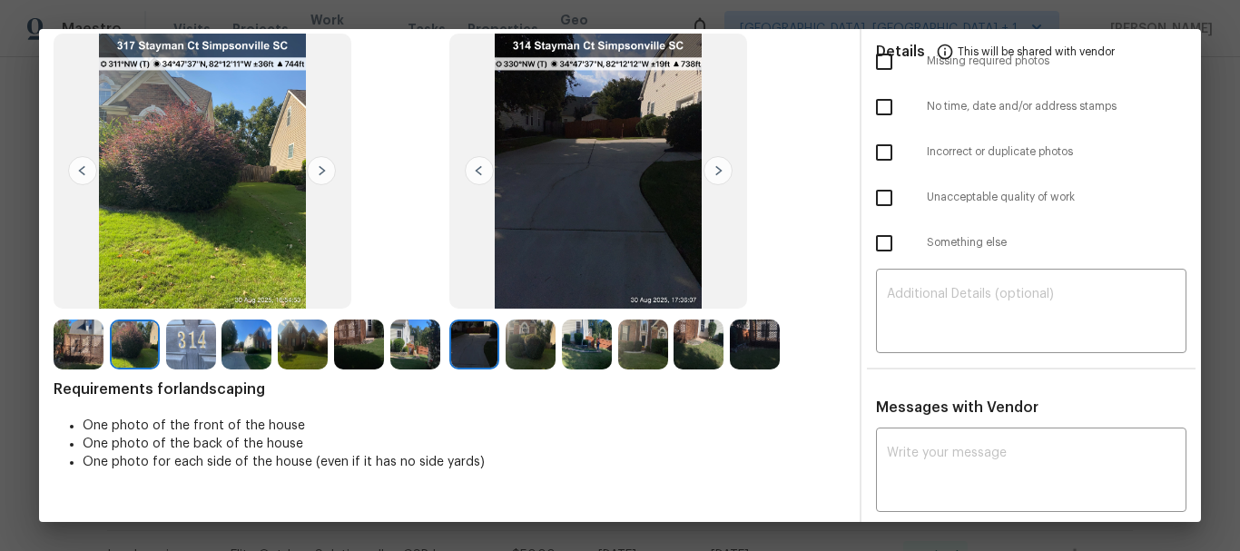
click at [320, 174] on img at bounding box center [321, 170] width 29 height 29
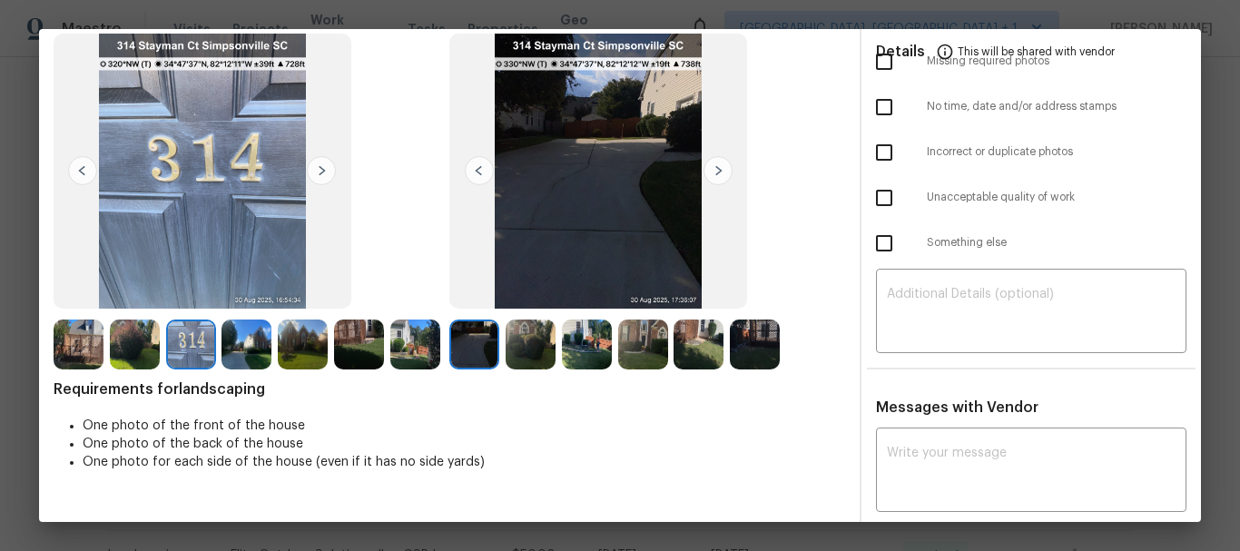
click at [320, 174] on img at bounding box center [321, 170] width 29 height 29
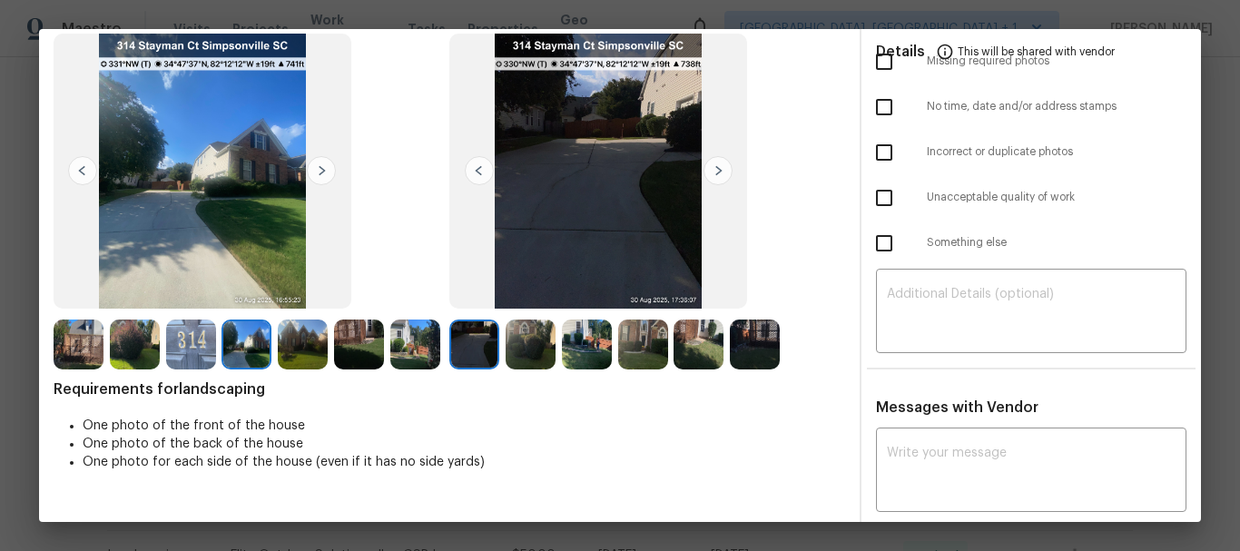
click at [320, 174] on img at bounding box center [321, 170] width 29 height 29
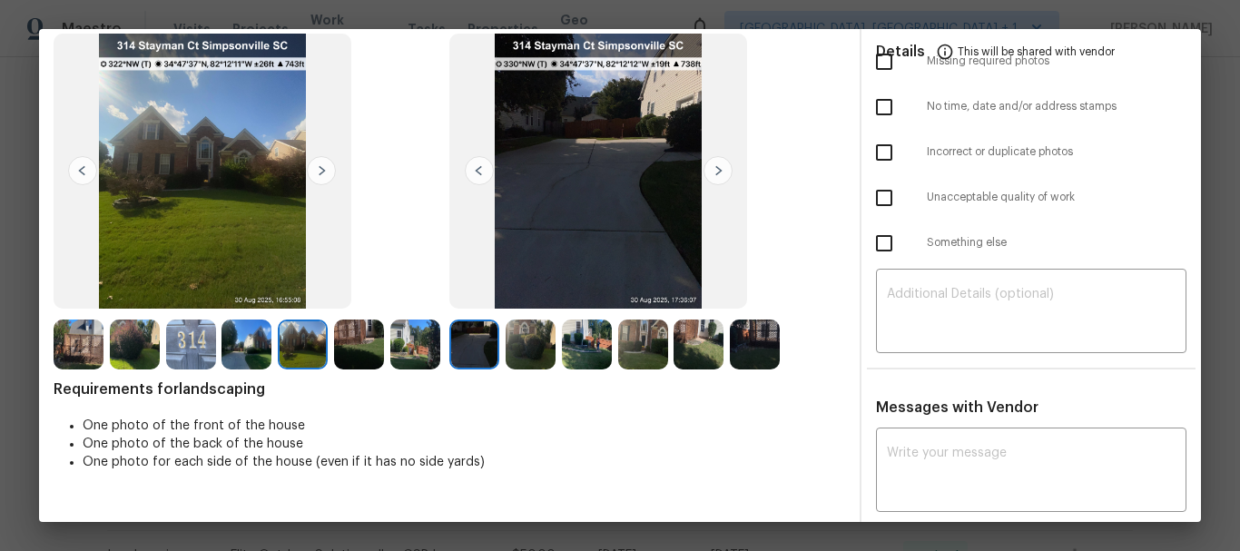
click at [320, 174] on img at bounding box center [321, 170] width 29 height 29
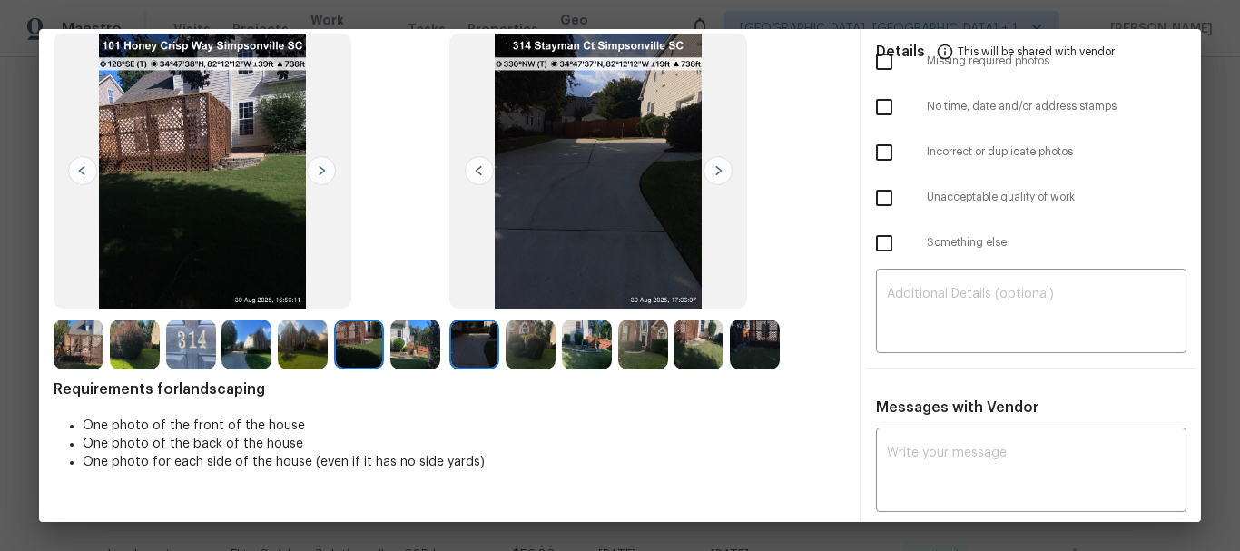
click at [320, 174] on img at bounding box center [321, 170] width 29 height 29
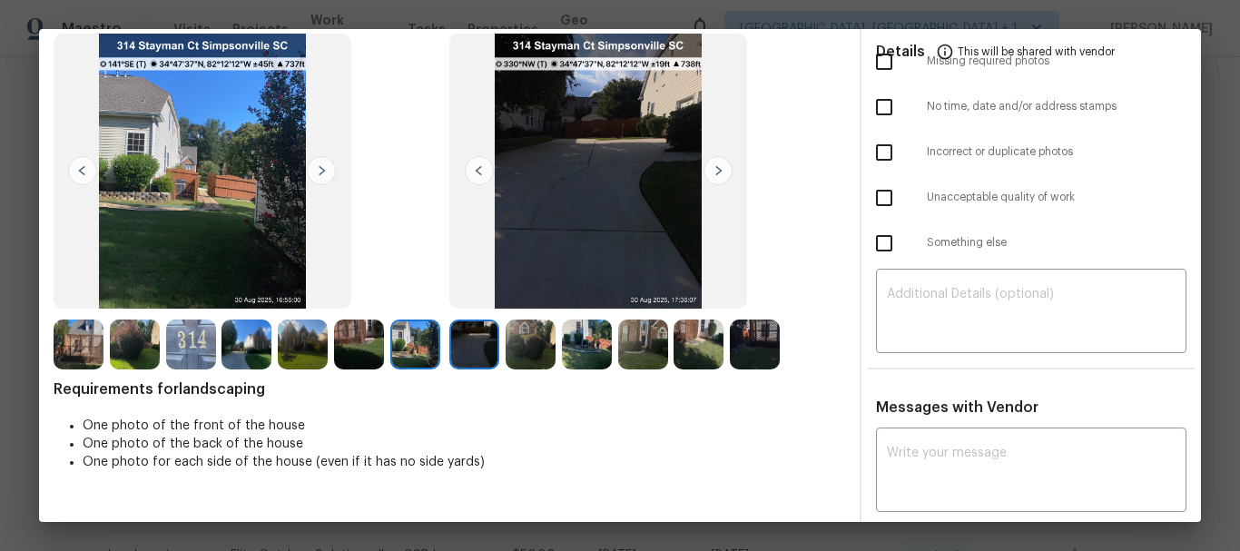
click at [707, 164] on img at bounding box center [718, 170] width 29 height 29
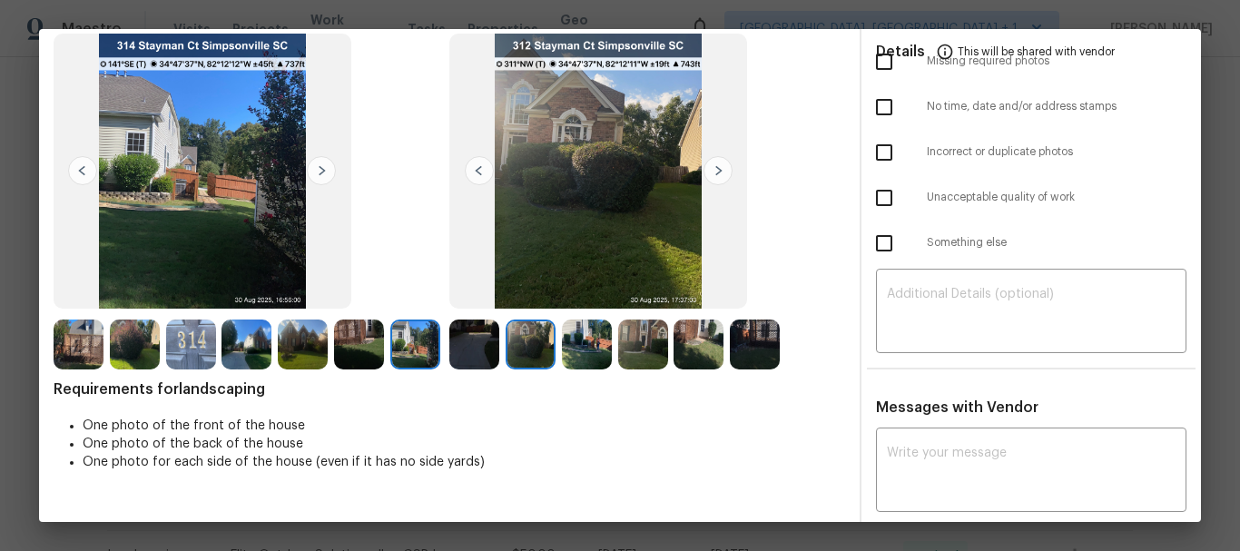
click at [707, 164] on img at bounding box center [718, 170] width 29 height 29
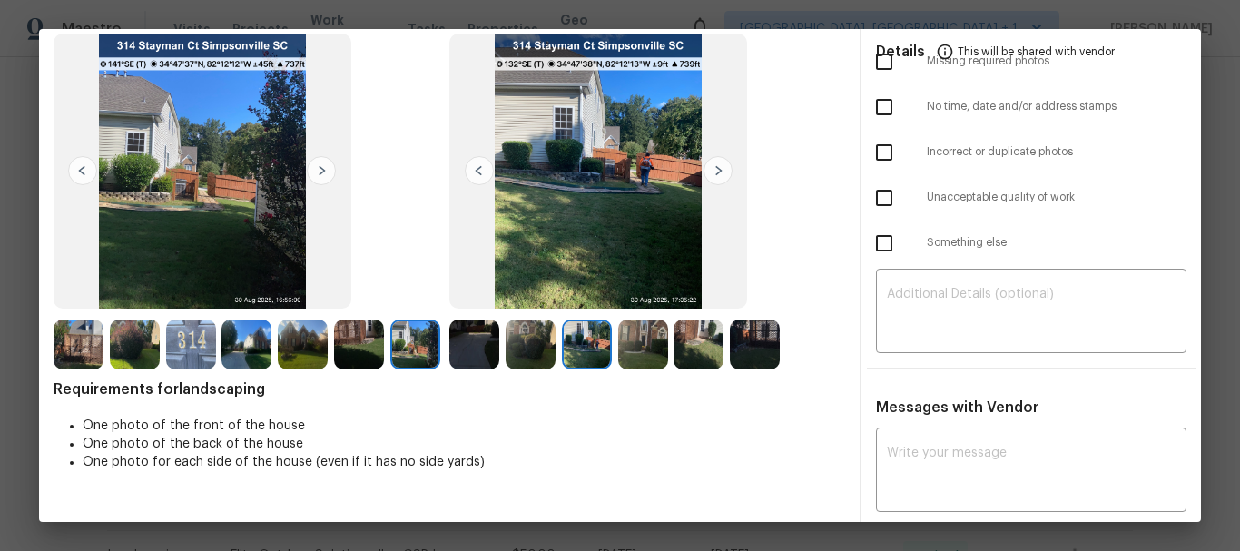
click at [707, 164] on img at bounding box center [718, 170] width 29 height 29
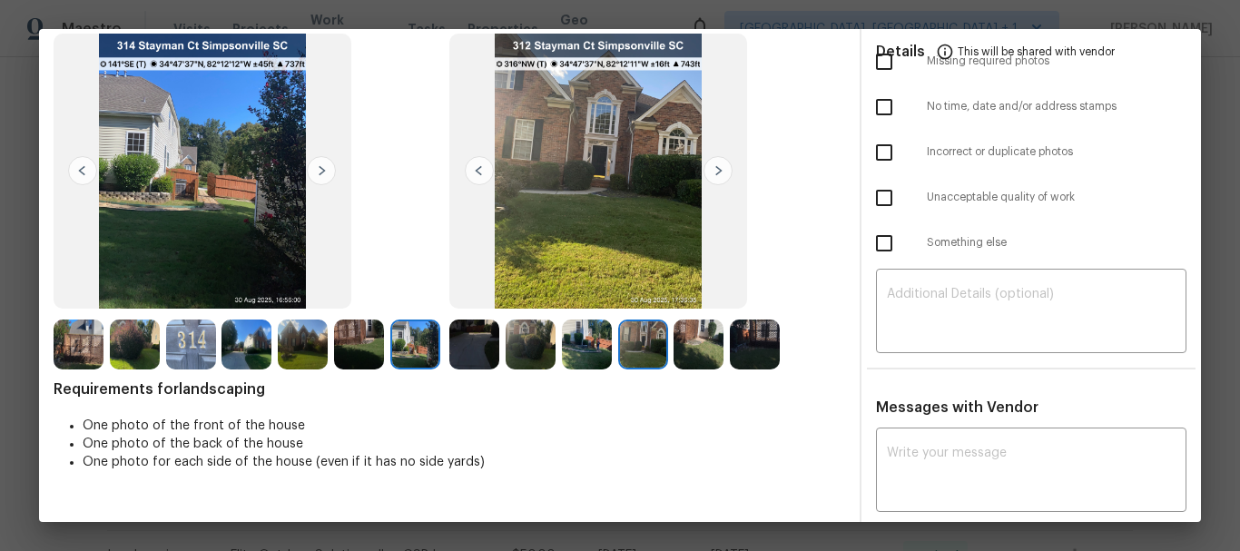
click at [707, 164] on img at bounding box center [718, 170] width 29 height 29
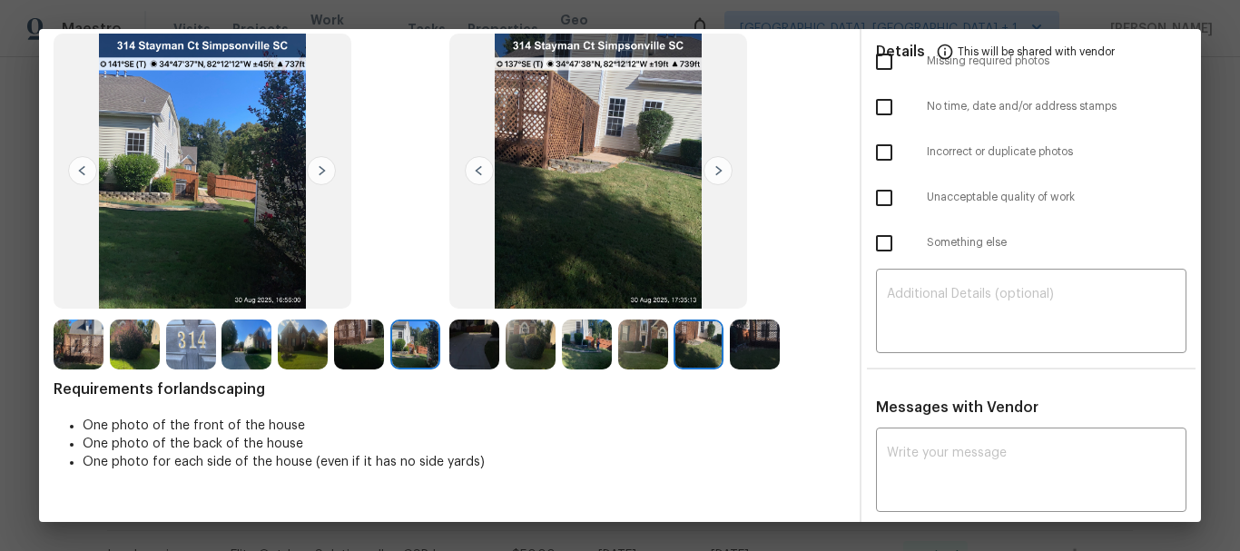
click at [707, 164] on img at bounding box center [718, 170] width 29 height 29
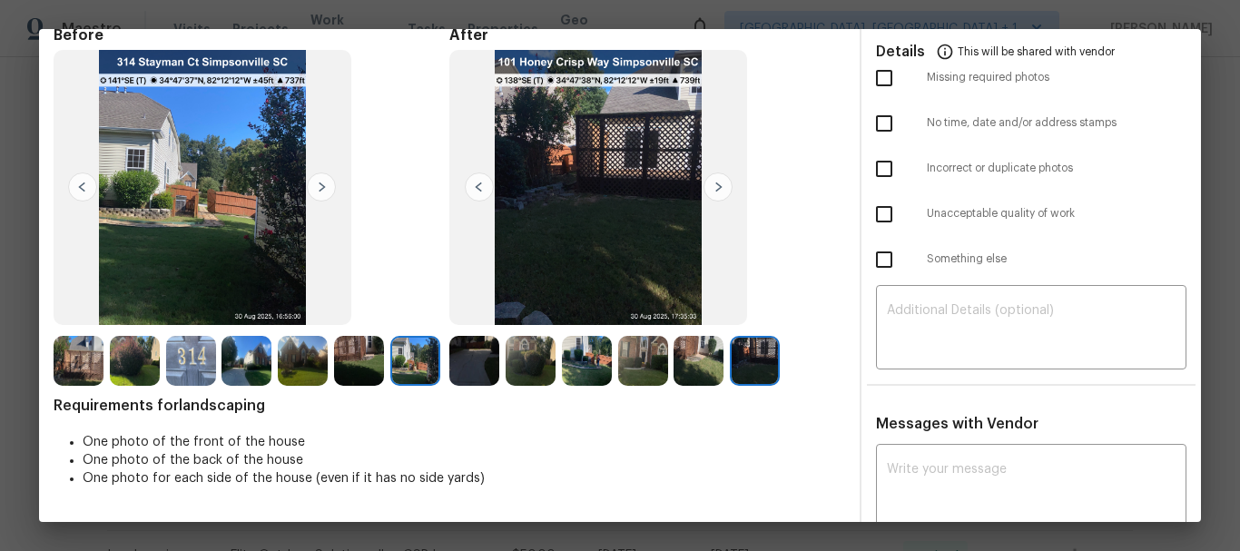
scroll to position [0, 0]
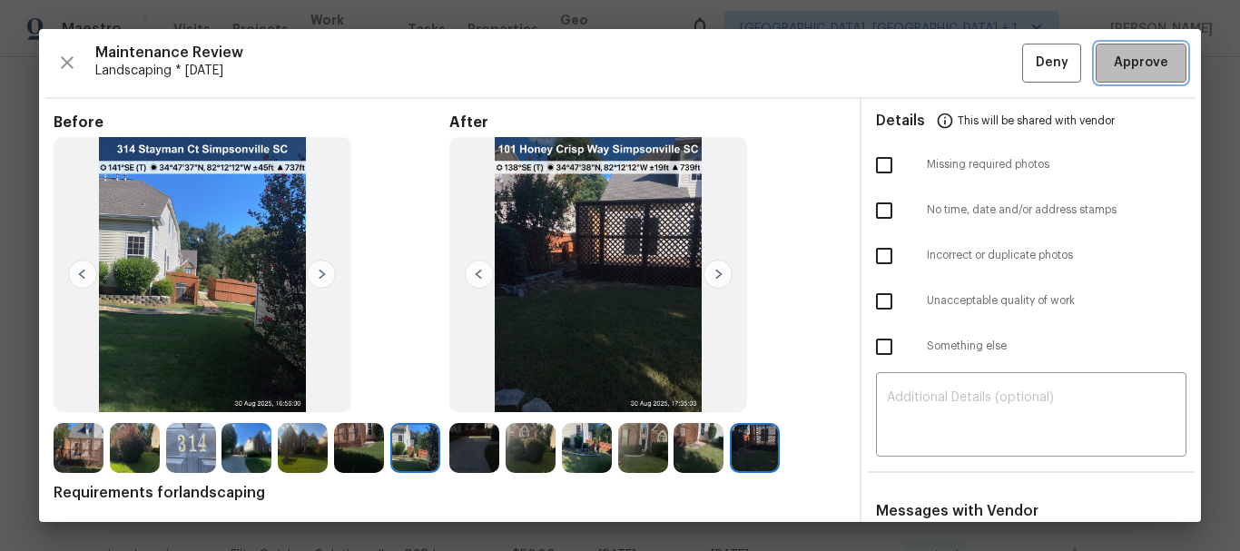
click at [1112, 51] on button "Approve" at bounding box center [1141, 63] width 91 height 39
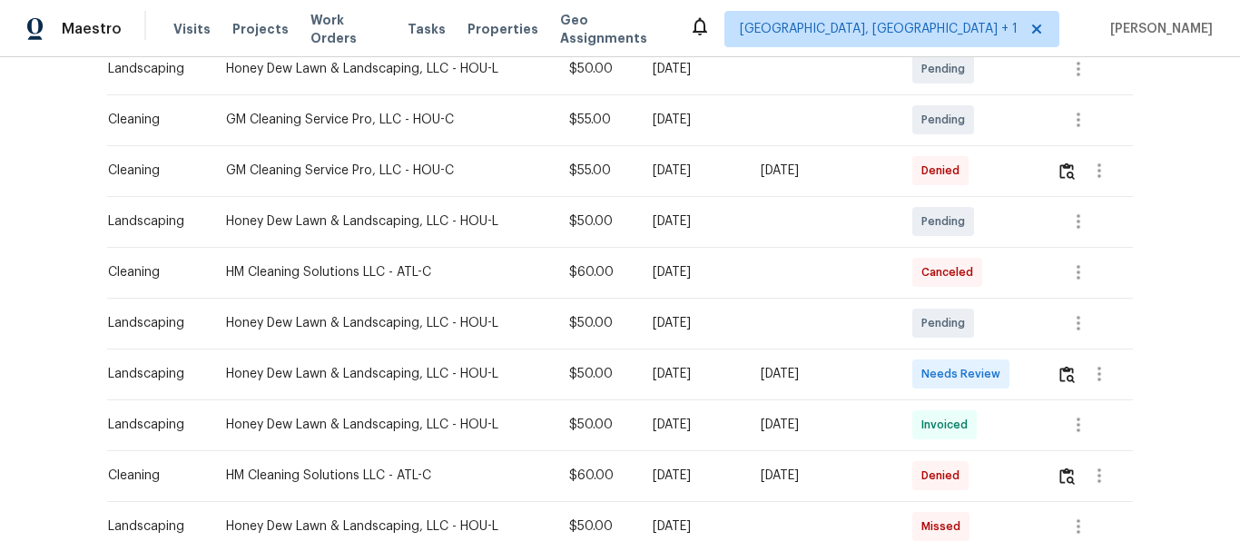
scroll to position [439, 0]
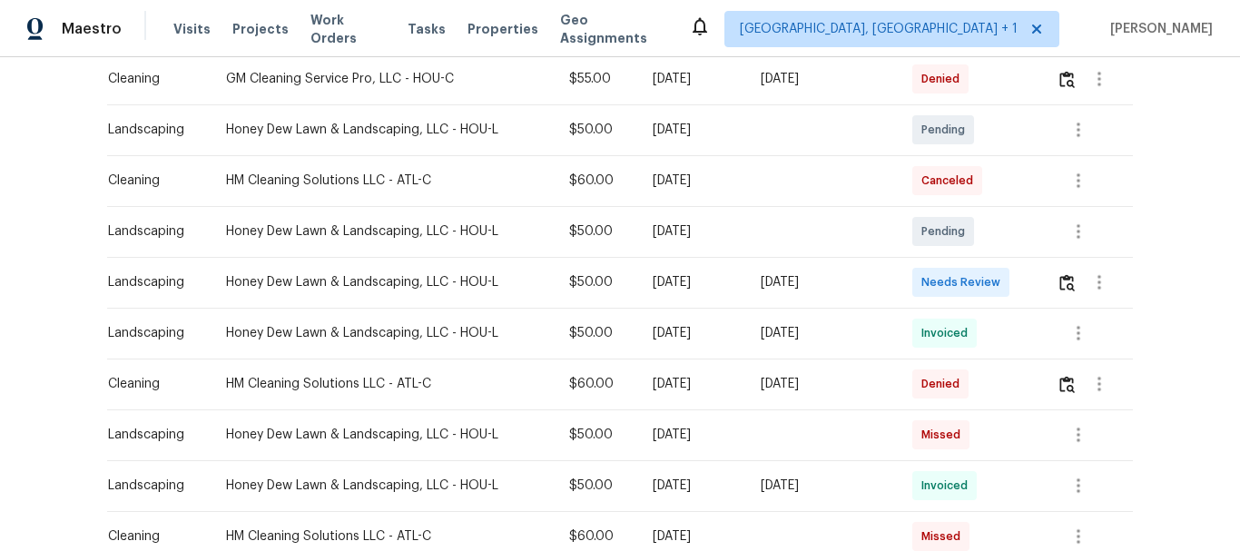
click at [1051, 270] on td at bounding box center [1087, 282] width 91 height 51
click at [1069, 281] on img "button" at bounding box center [1066, 282] width 15 height 17
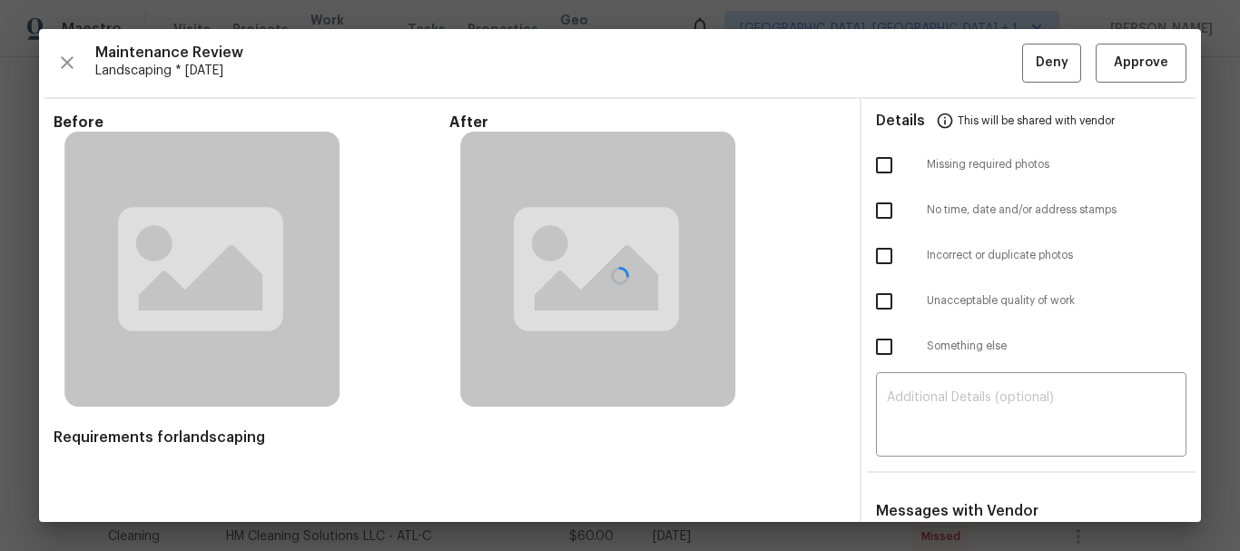
click at [1120, 43] on div at bounding box center [620, 275] width 1162 height 493
click at [1116, 58] on div at bounding box center [620, 275] width 1162 height 493
click at [636, 42] on div at bounding box center [620, 275] width 1162 height 493
click at [1128, 60] on div at bounding box center [620, 275] width 1162 height 493
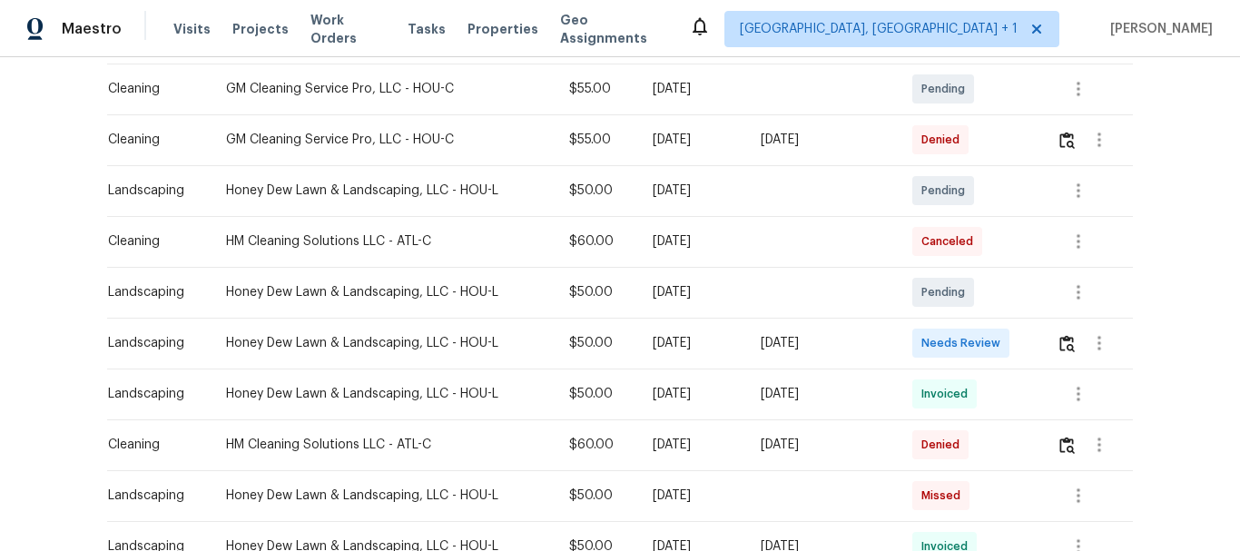
scroll to position [389, 0]
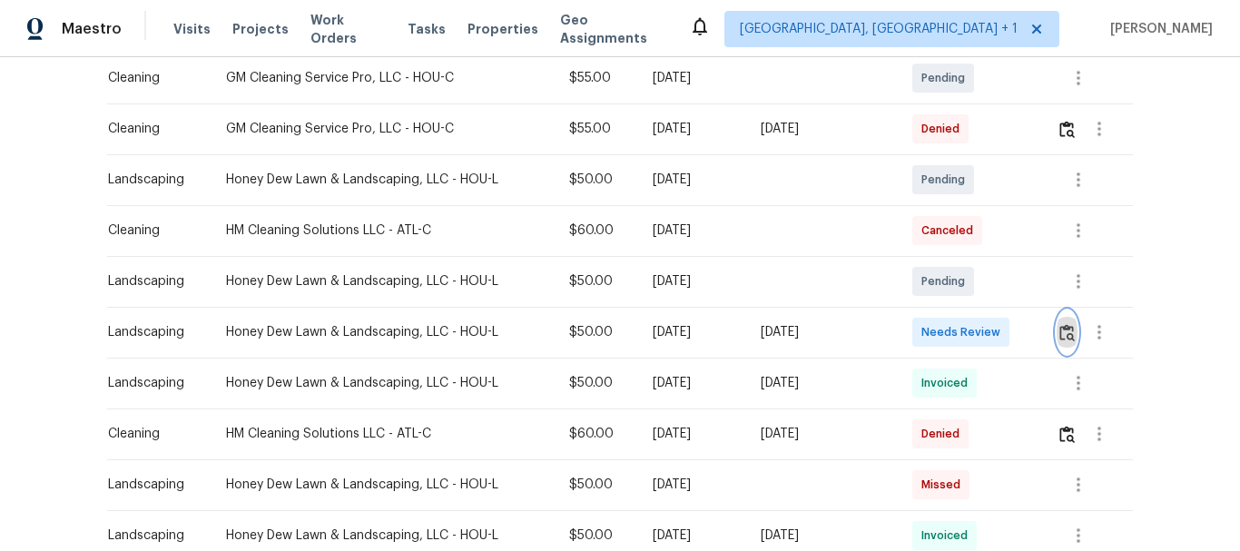
click at [1059, 331] on img "button" at bounding box center [1066, 332] width 15 height 17
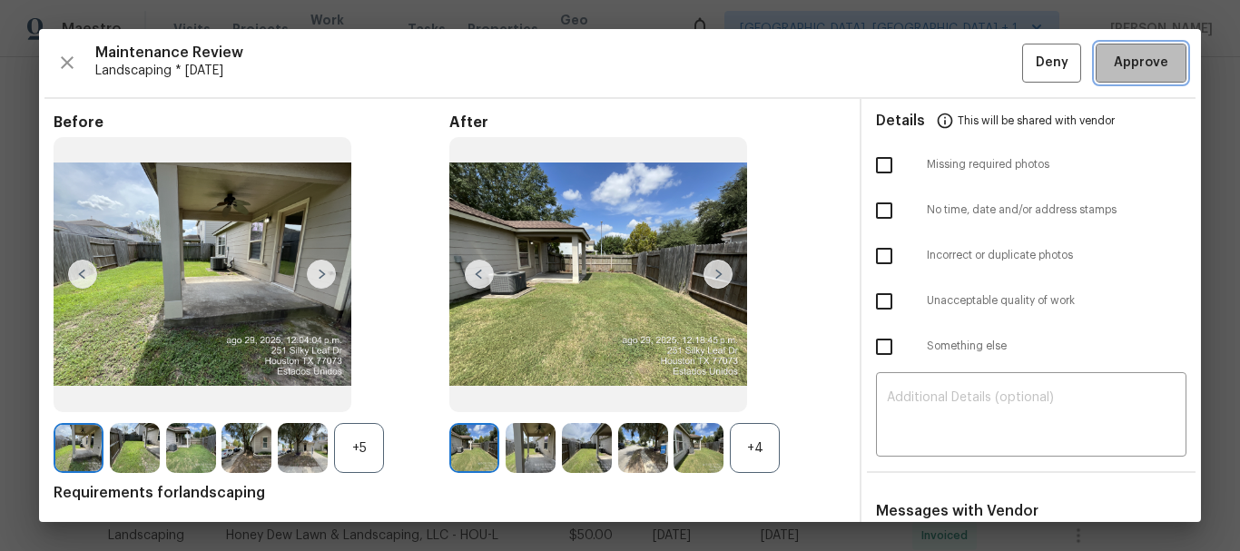
click at [1141, 60] on span "Approve" at bounding box center [1141, 63] width 54 height 23
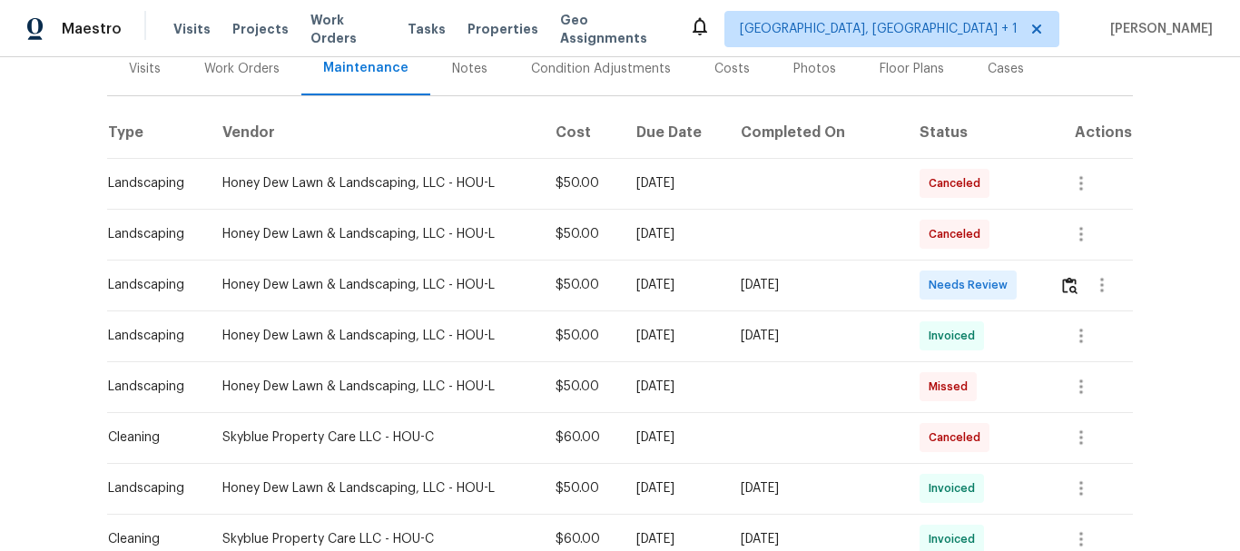
scroll to position [234, 0]
click at [1062, 288] on img "button" at bounding box center [1069, 284] width 15 height 17
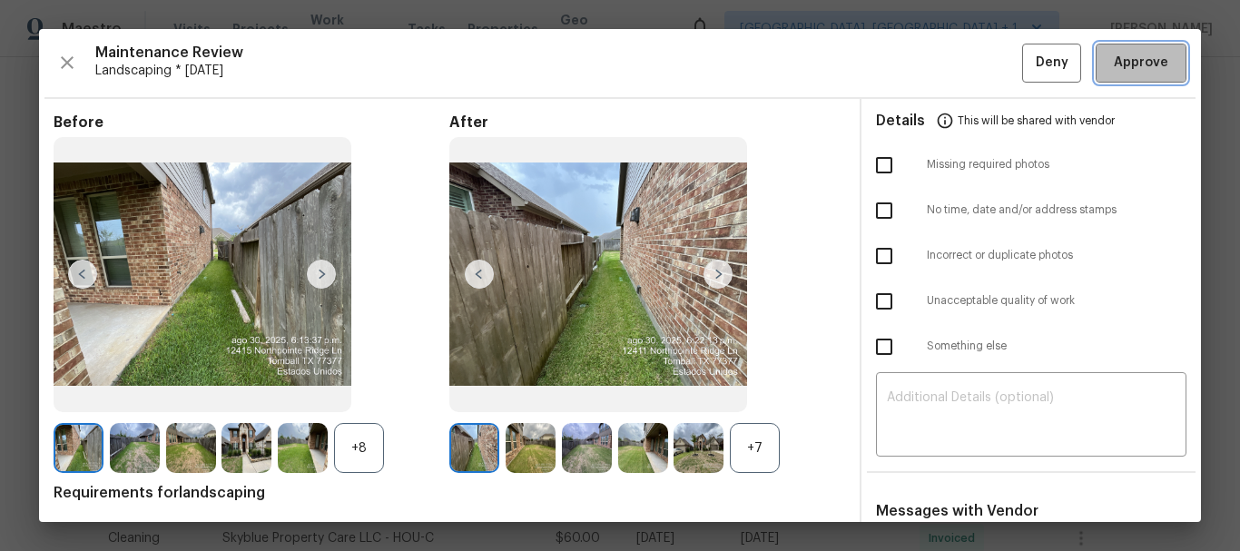
click at [1106, 50] on button "Approve" at bounding box center [1141, 63] width 91 height 39
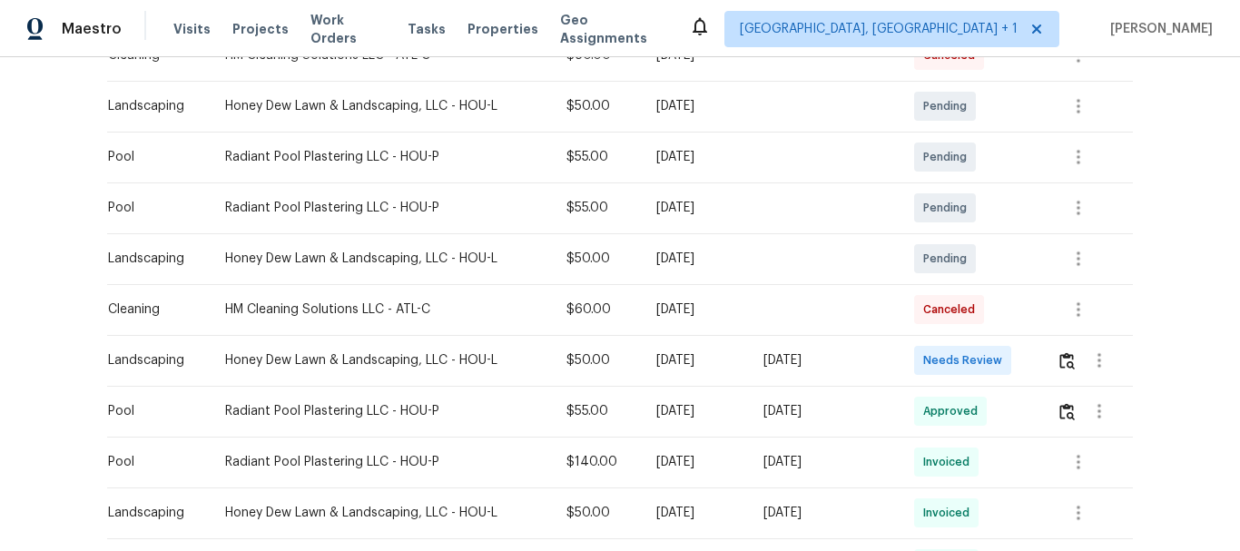
scroll to position [626, 0]
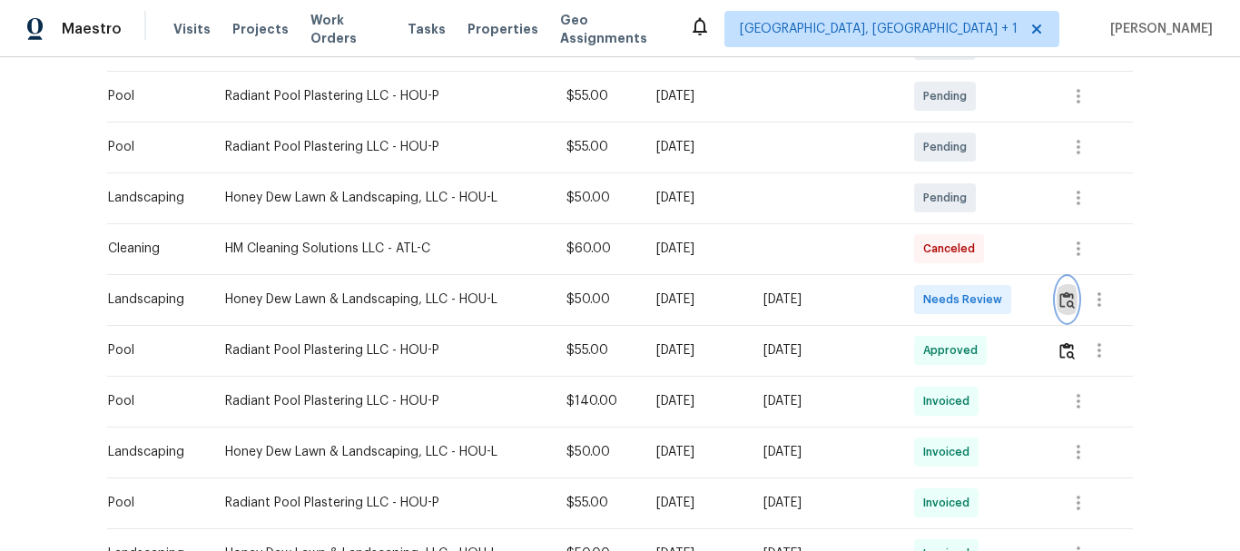
click at [1064, 301] on img "button" at bounding box center [1066, 299] width 15 height 17
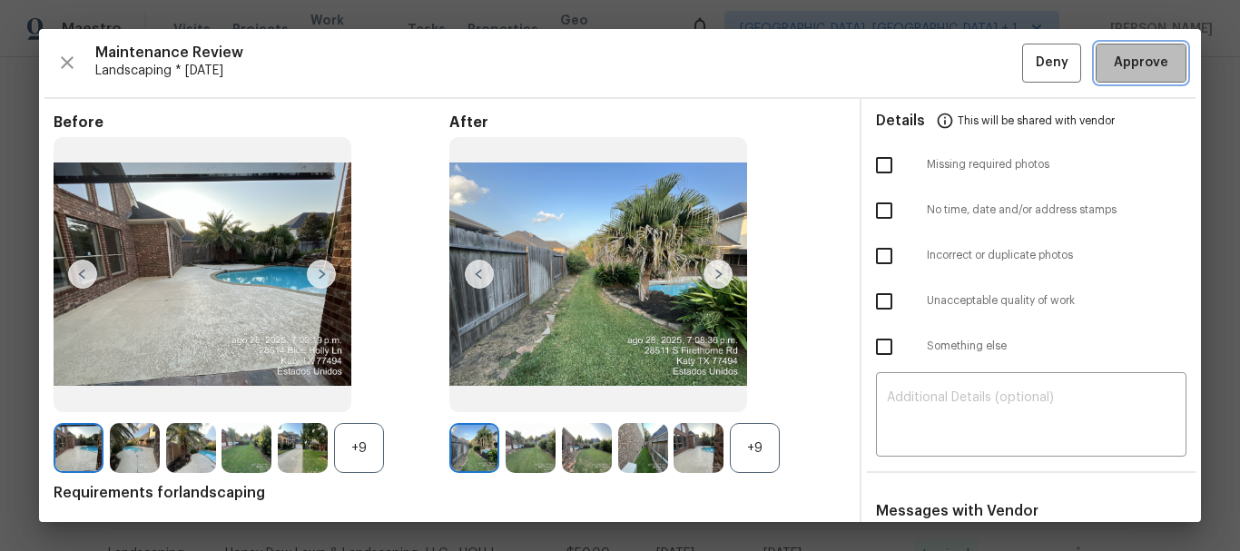
click at [1148, 53] on span "Approve" at bounding box center [1141, 63] width 54 height 23
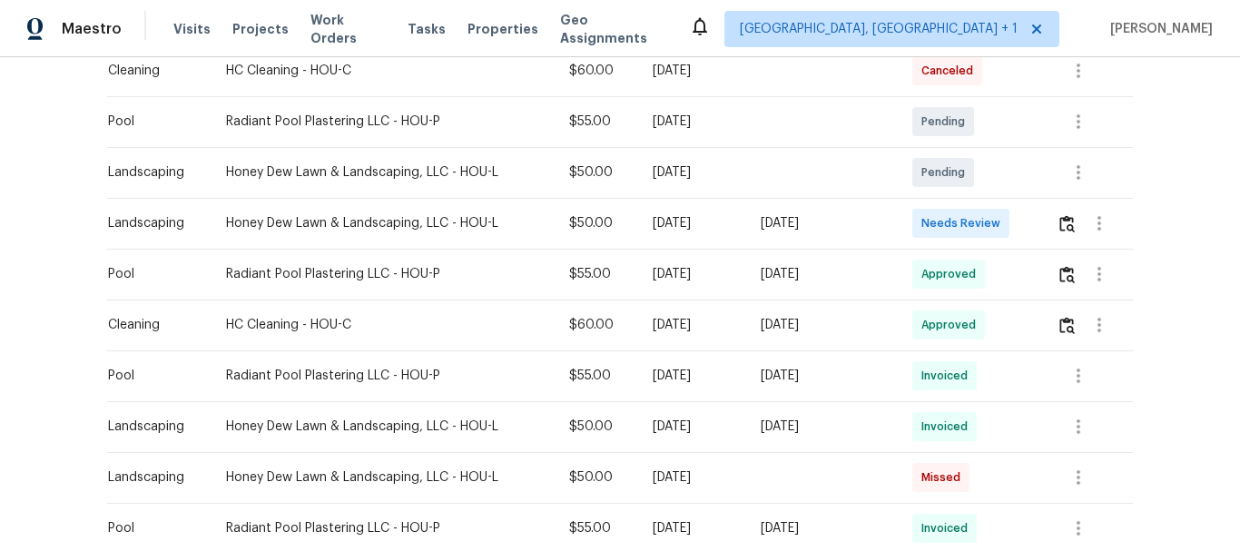
scroll to position [550, 0]
click at [1059, 226] on img "button" at bounding box center [1066, 222] width 15 height 17
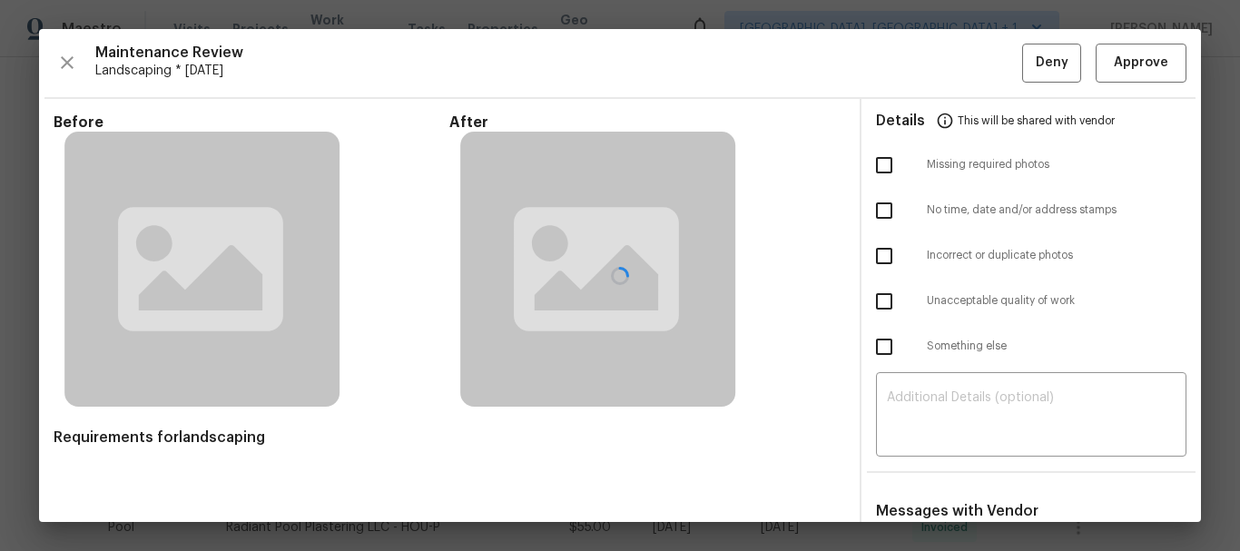
click at [1138, 70] on div at bounding box center [620, 275] width 1162 height 493
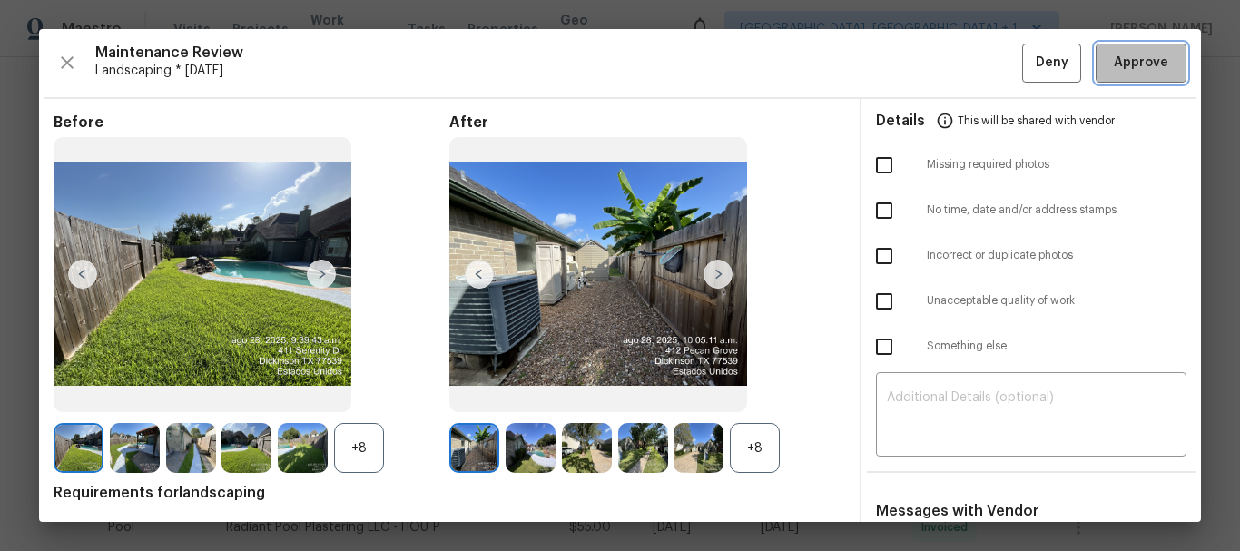
click at [1115, 54] on span "Approve" at bounding box center [1141, 63] width 54 height 23
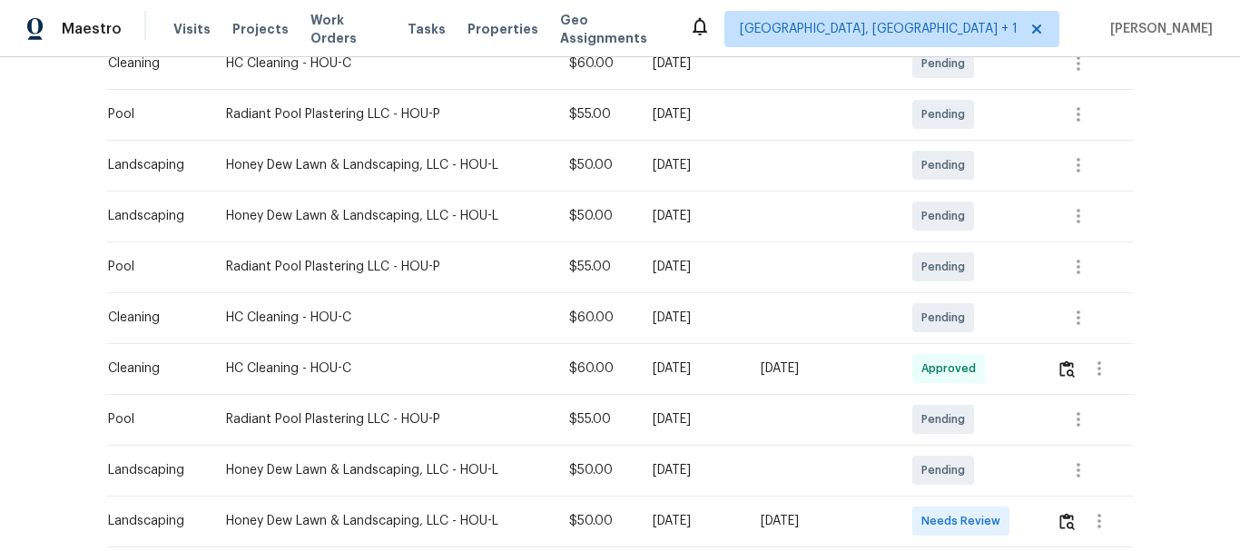
scroll to position [488, 0]
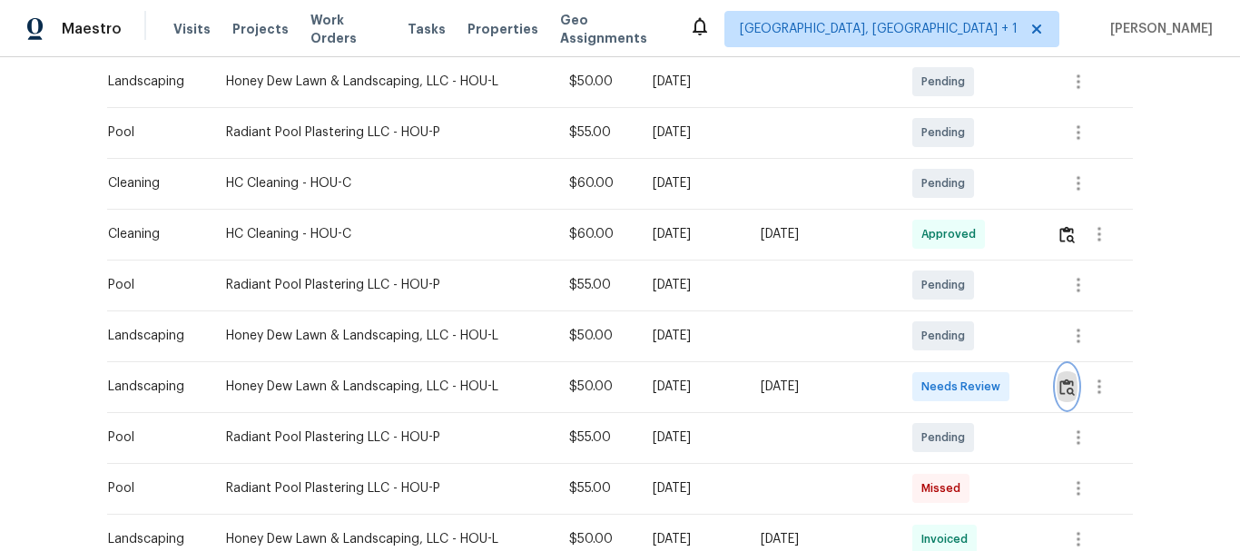
click at [1070, 390] on img "button" at bounding box center [1066, 387] width 15 height 17
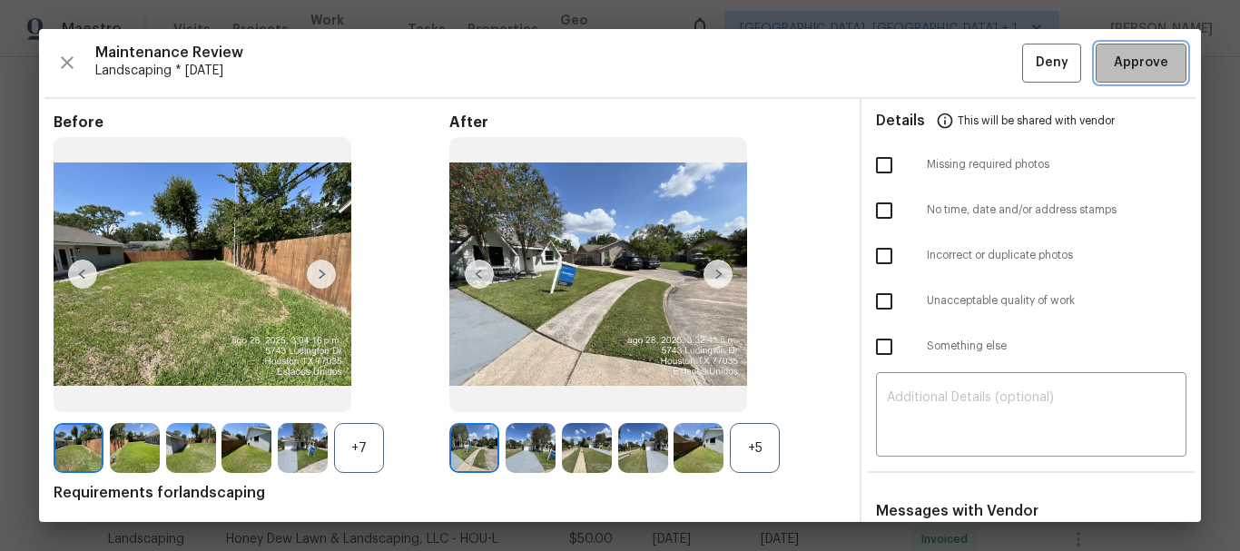
click at [1137, 49] on button "Approve" at bounding box center [1141, 63] width 91 height 39
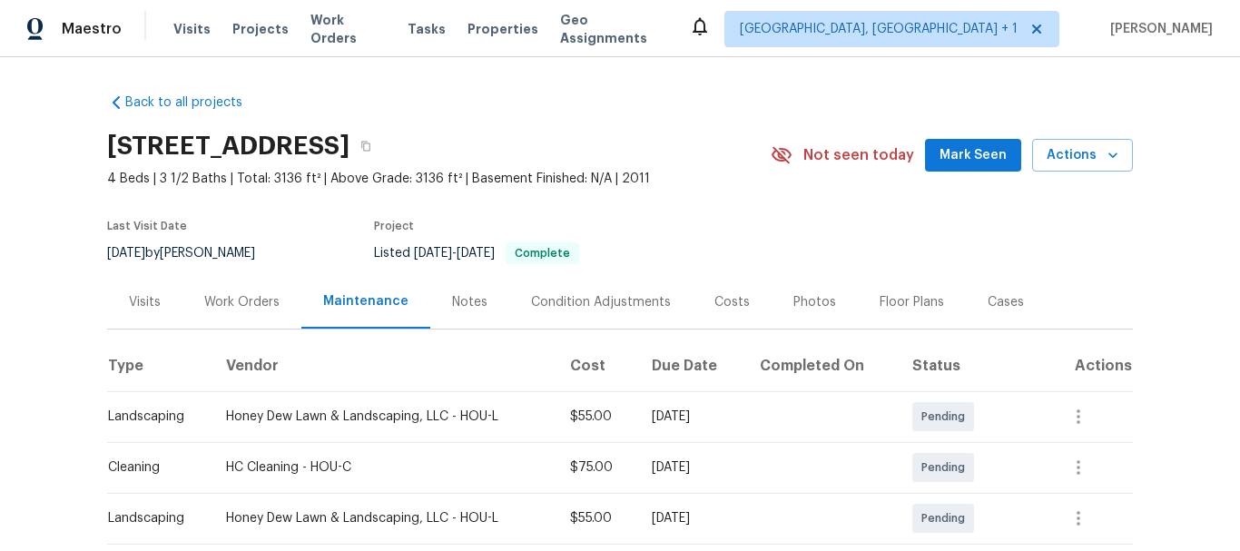
click at [920, 72] on div "Back to all projects [STREET_ADDRESS] 4 Beds | 3 1/2 Baths | Total: 3136 ft² | …" at bounding box center [620, 304] width 1240 height 494
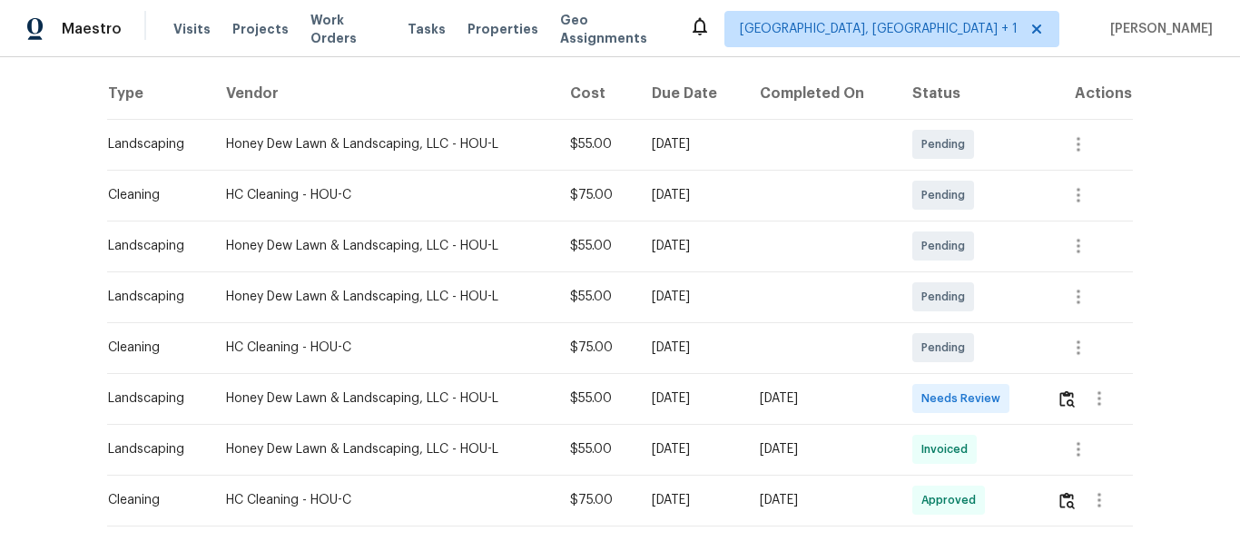
scroll to position [350, 0]
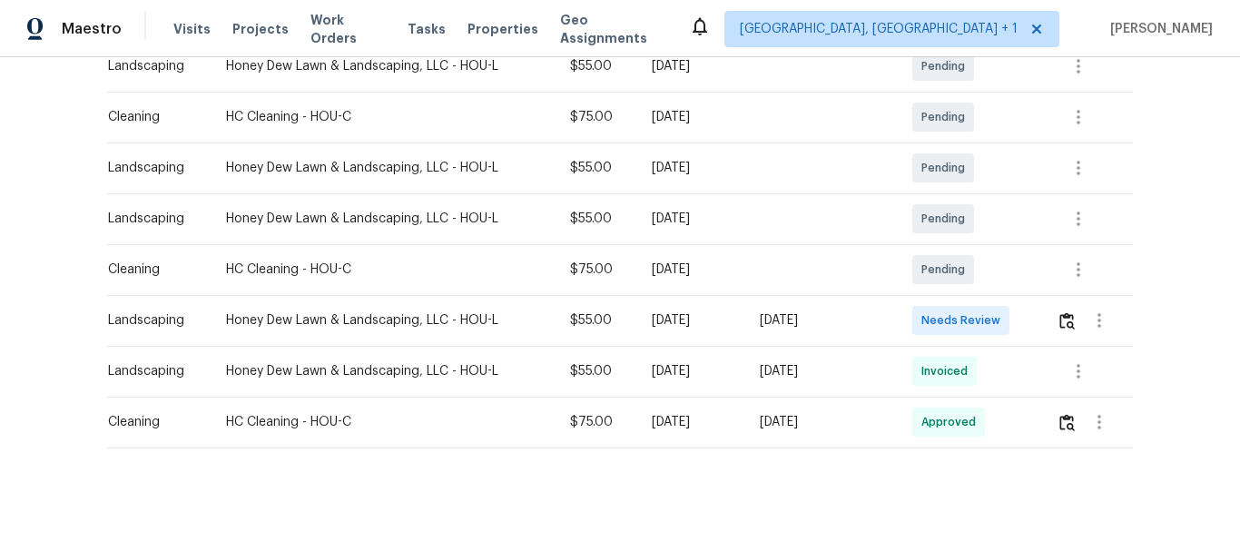
drag, startPoint x: 1052, startPoint y: 316, endPoint x: 1062, endPoint y: 319, distance: 10.4
click at [1062, 319] on td at bounding box center [1087, 320] width 91 height 51
click at [1062, 319] on img "button" at bounding box center [1066, 320] width 15 height 17
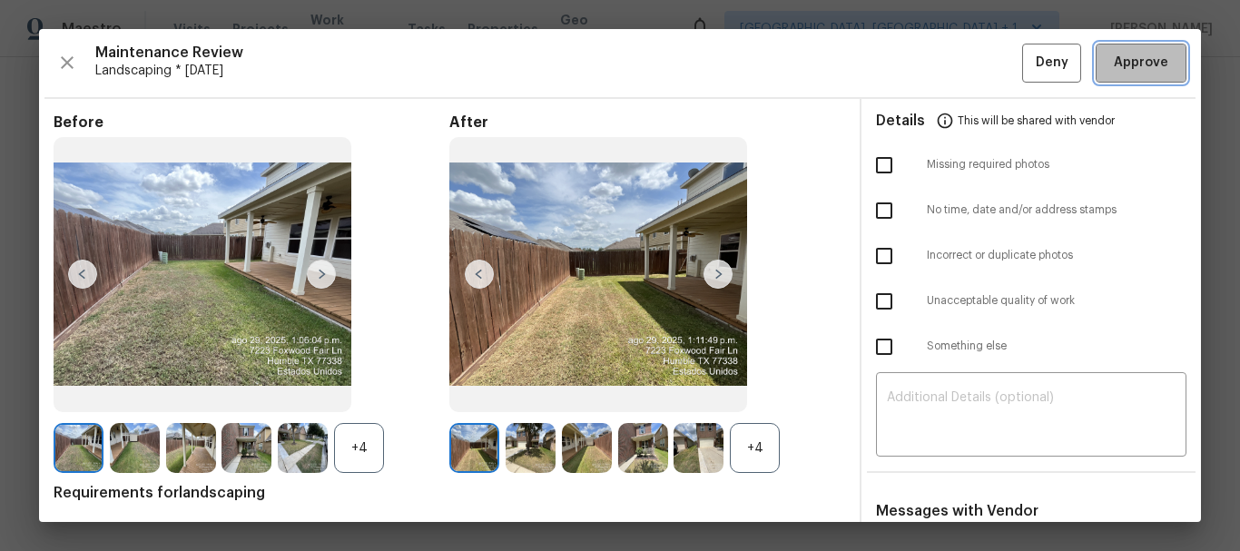
click at [1132, 74] on span "Approve" at bounding box center [1141, 63] width 54 height 23
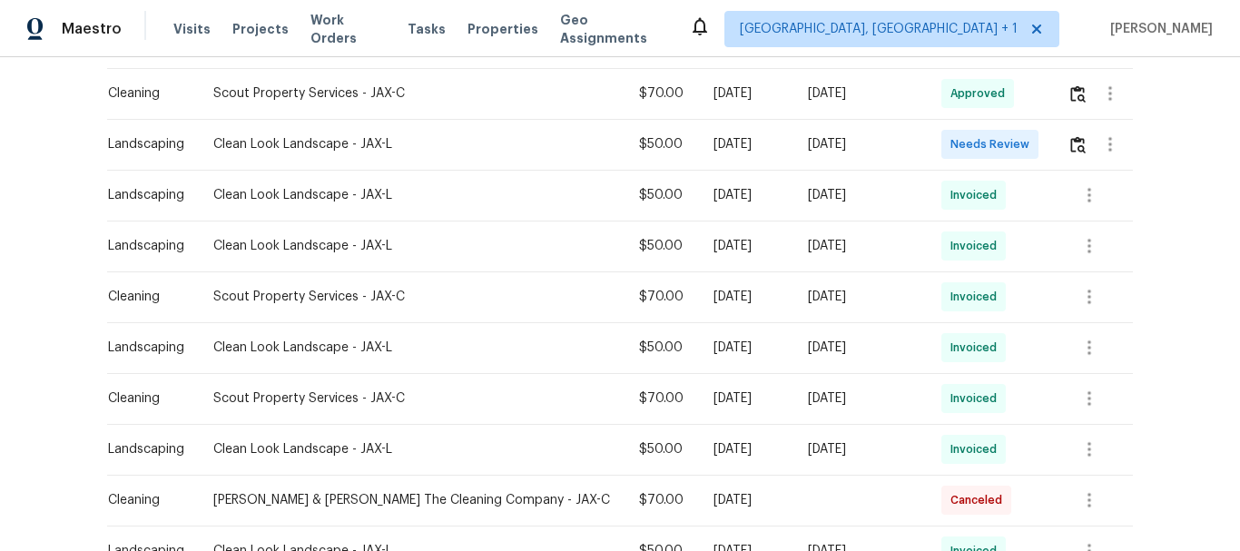
scroll to position [528, 0]
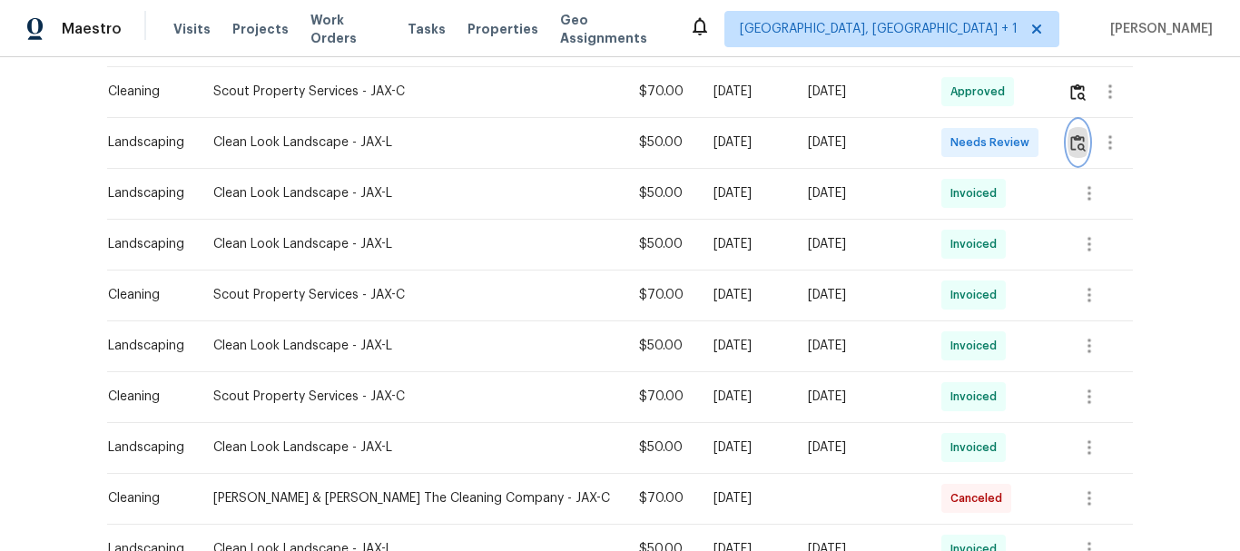
click at [1068, 160] on button "button" at bounding box center [1078, 143] width 21 height 44
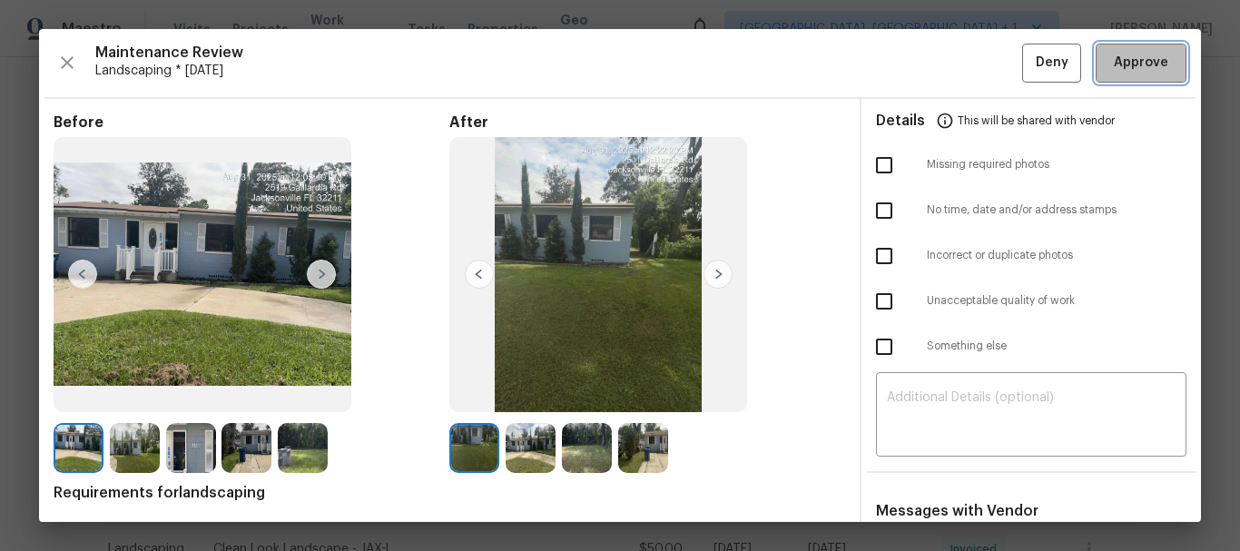
click at [1114, 56] on span "Approve" at bounding box center [1141, 63] width 54 height 23
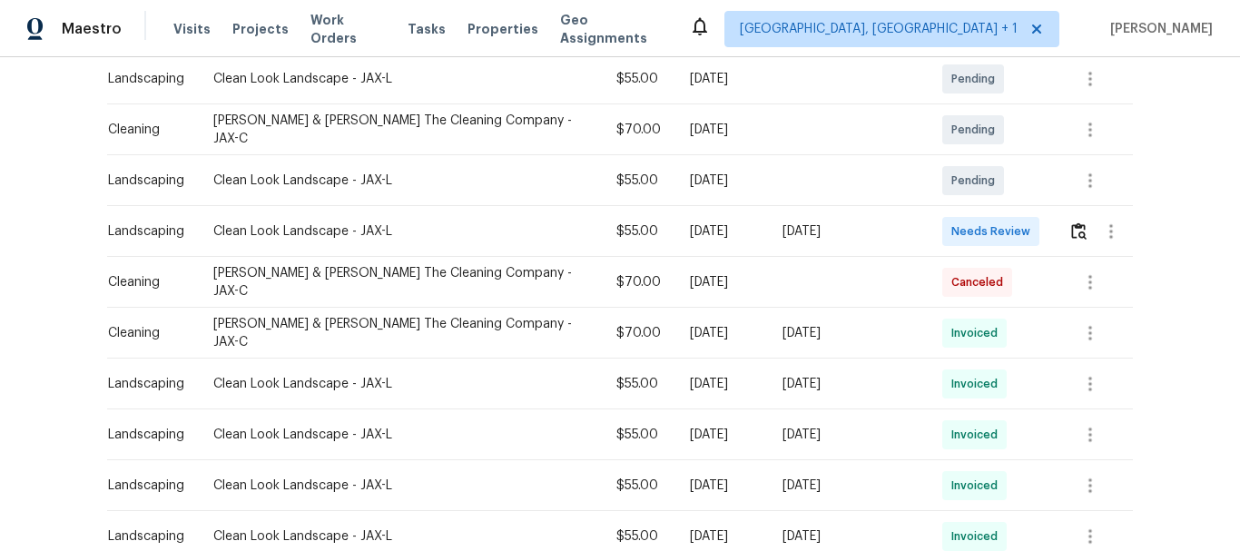
scroll to position [456, 0]
click at [1077, 216] on button "button" at bounding box center [1079, 231] width 21 height 44
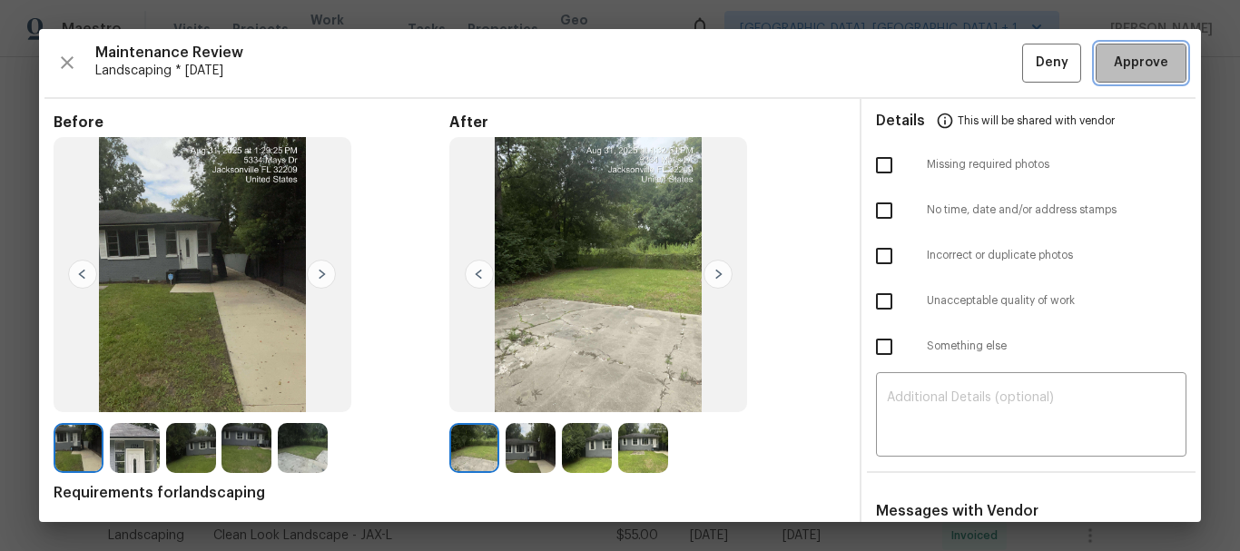
click at [1128, 56] on span "Approve" at bounding box center [1141, 63] width 54 height 23
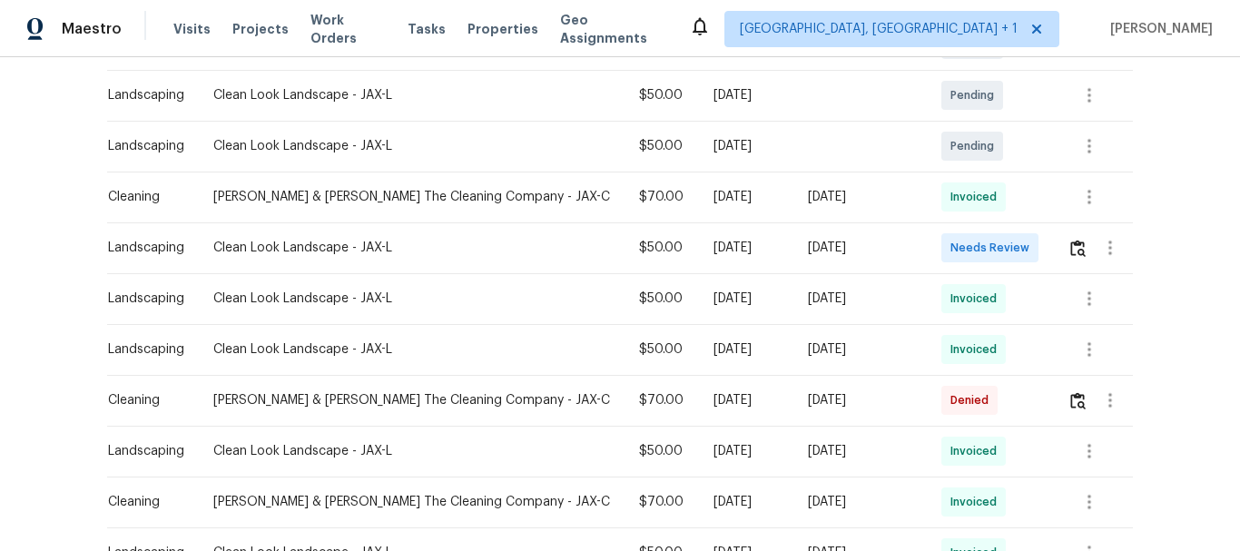
scroll to position [441, 0]
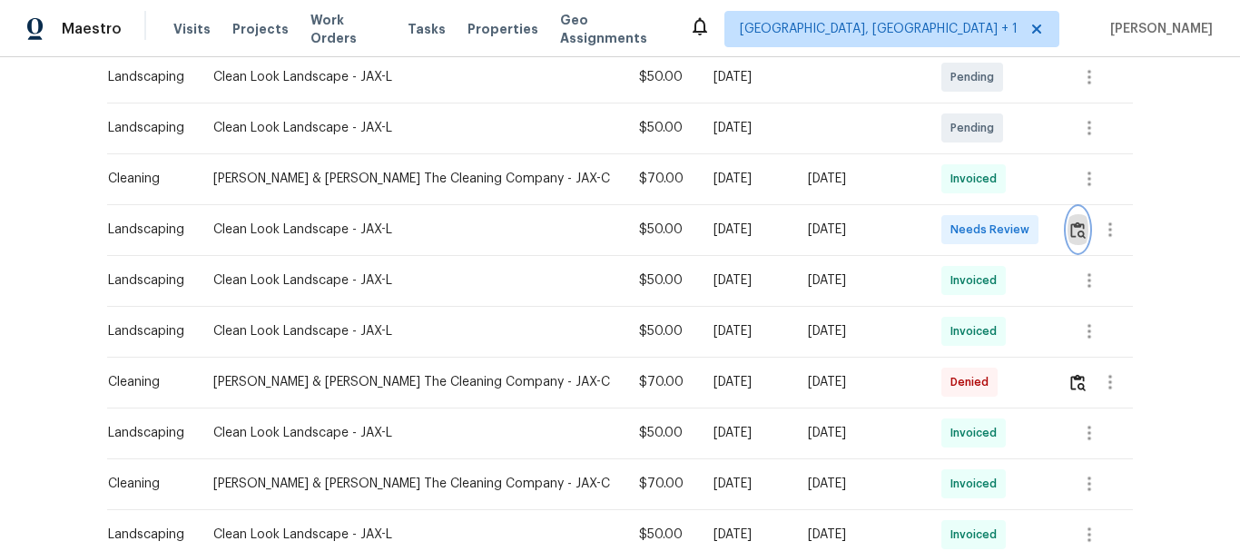
click at [1070, 232] on img "button" at bounding box center [1077, 230] width 15 height 17
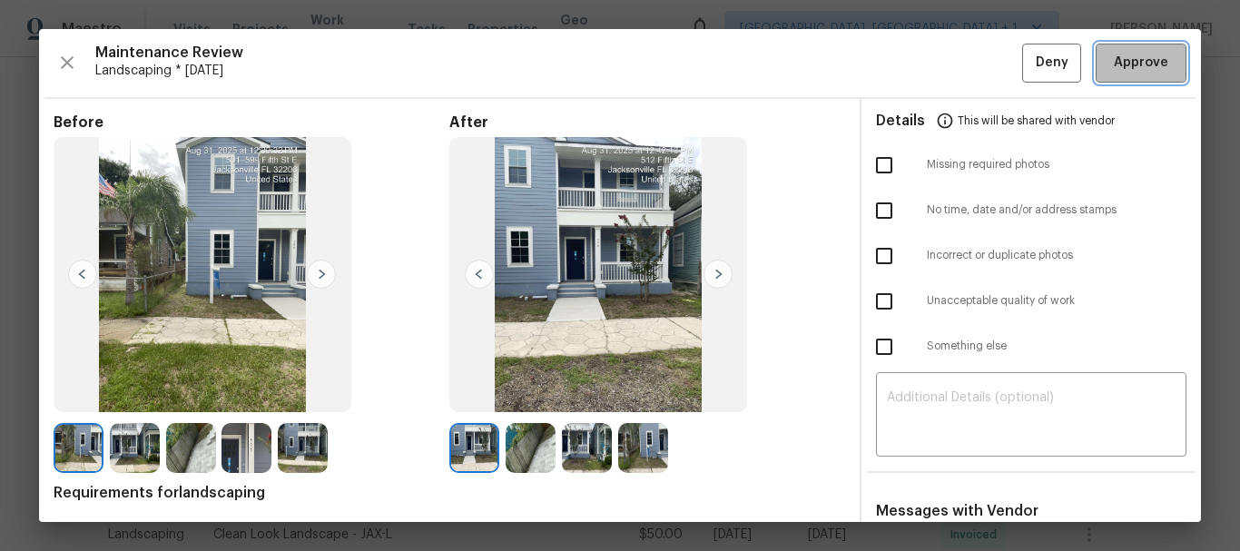
click at [1147, 74] on span "Approve" at bounding box center [1141, 63] width 54 height 23
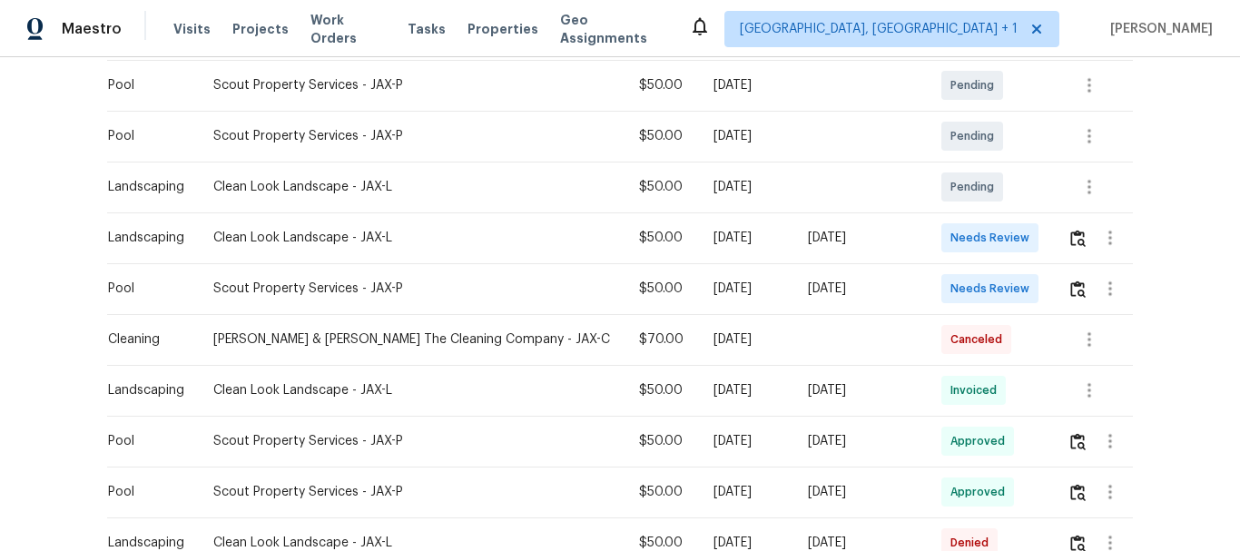
scroll to position [586, 0]
click at [1072, 241] on img "button" at bounding box center [1077, 237] width 15 height 17
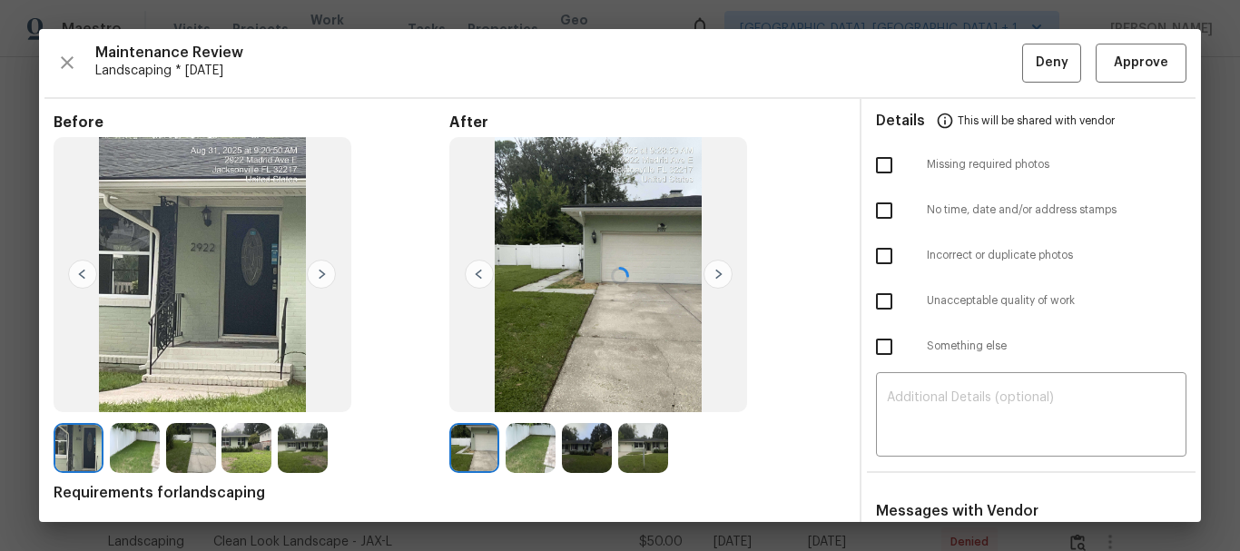
click at [945, 394] on div at bounding box center [620, 275] width 1162 height 493
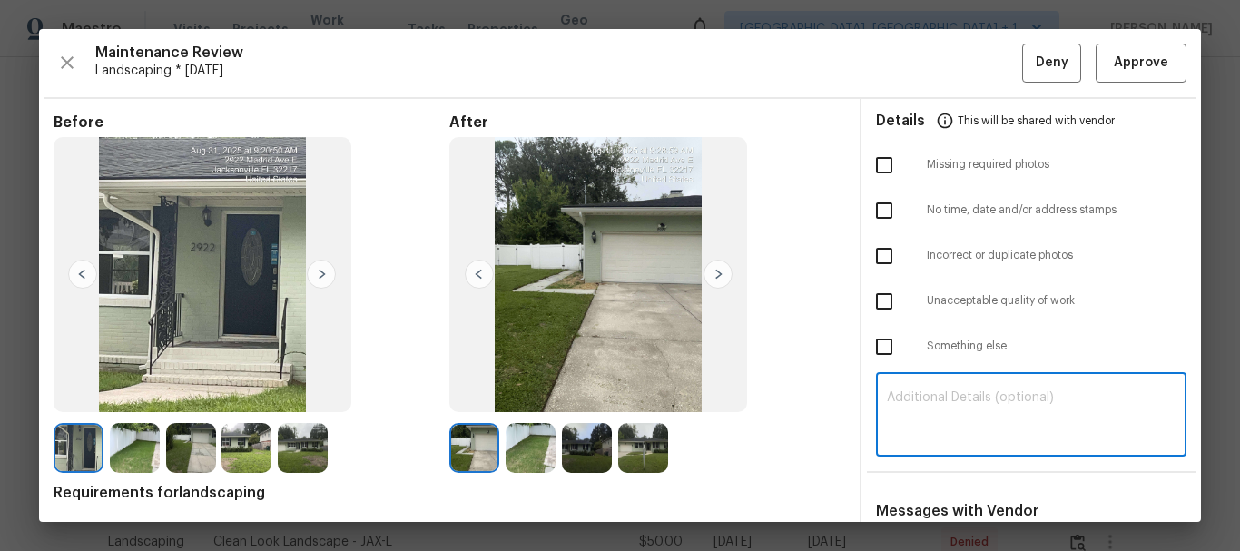
click at [945, 394] on textarea at bounding box center [1031, 416] width 289 height 51
paste textarea "Maintenance Audit Team: Hello! Unfortunately, this landscaping visit completed …"
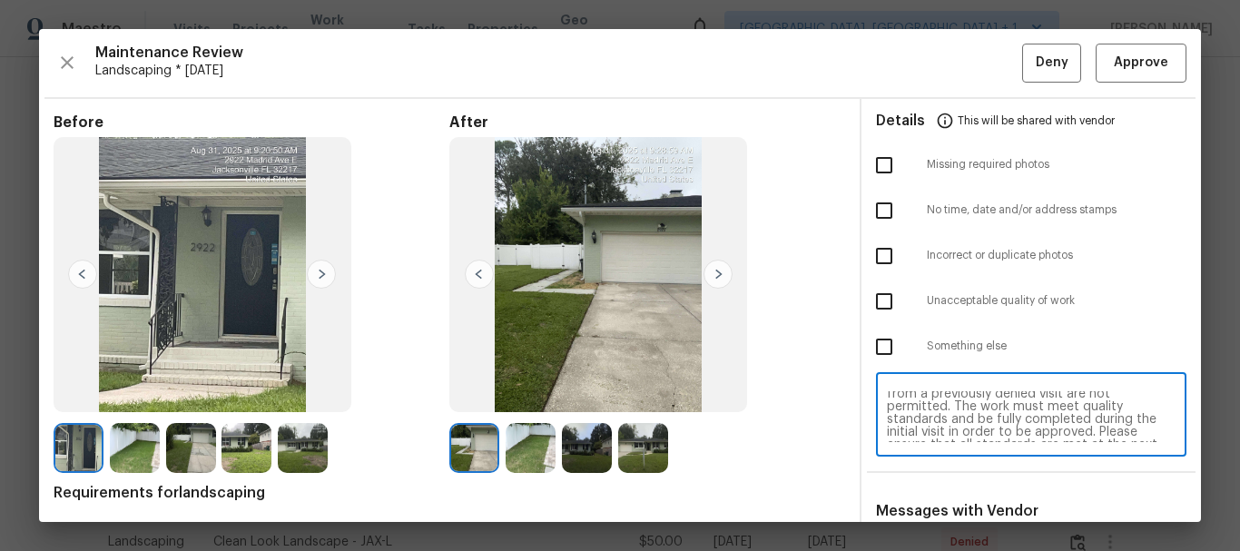
scroll to position [31, 0]
click at [1028, 400] on textarea "Maintenance Audit Team: Hello! Unfortunately, this landscaping visit completed …" at bounding box center [1031, 416] width 289 height 51
click at [1023, 401] on textarea "Maintenance Audit Team: Hello! Unfortunately, this landscaping visit completed …" at bounding box center [1031, 416] width 289 height 51
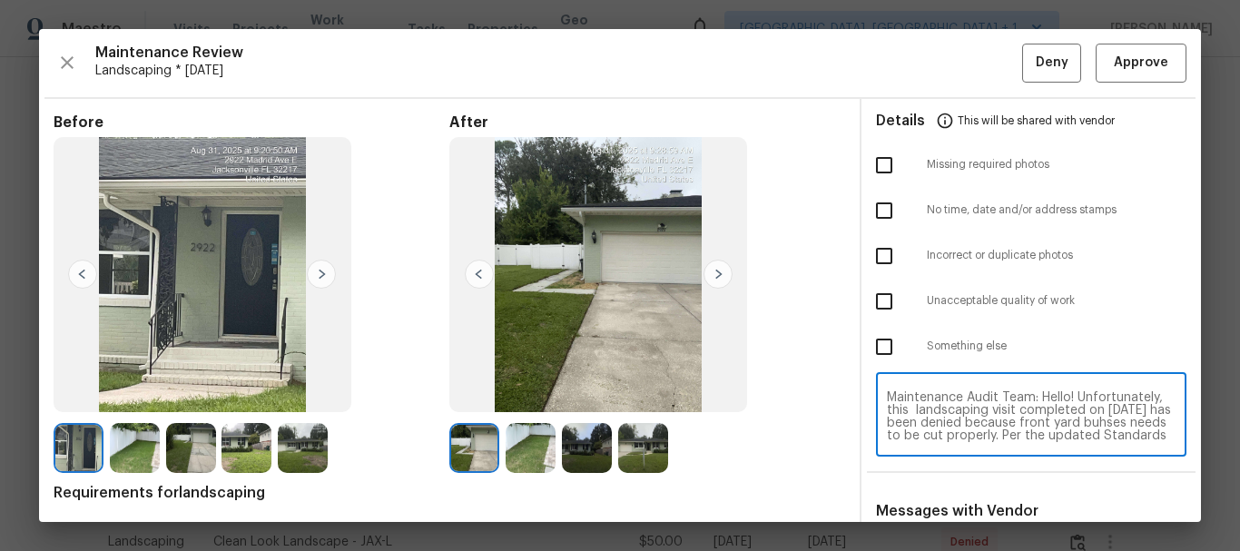
click at [1023, 401] on textarea "Maintenance Audit Team: Hello! Unfortunately, this landscaping visit completed …" at bounding box center [1031, 416] width 289 height 51
click at [1017, 439] on textarea "Maintenance Audit Team: Hello! Unfortunately, this landscaping visit completed …" at bounding box center [1031, 416] width 289 height 51
click at [975, 424] on textarea "Maintenance Audit Team: Hello! Unfortunately, this landscaping visit completed …" at bounding box center [1031, 416] width 289 height 51
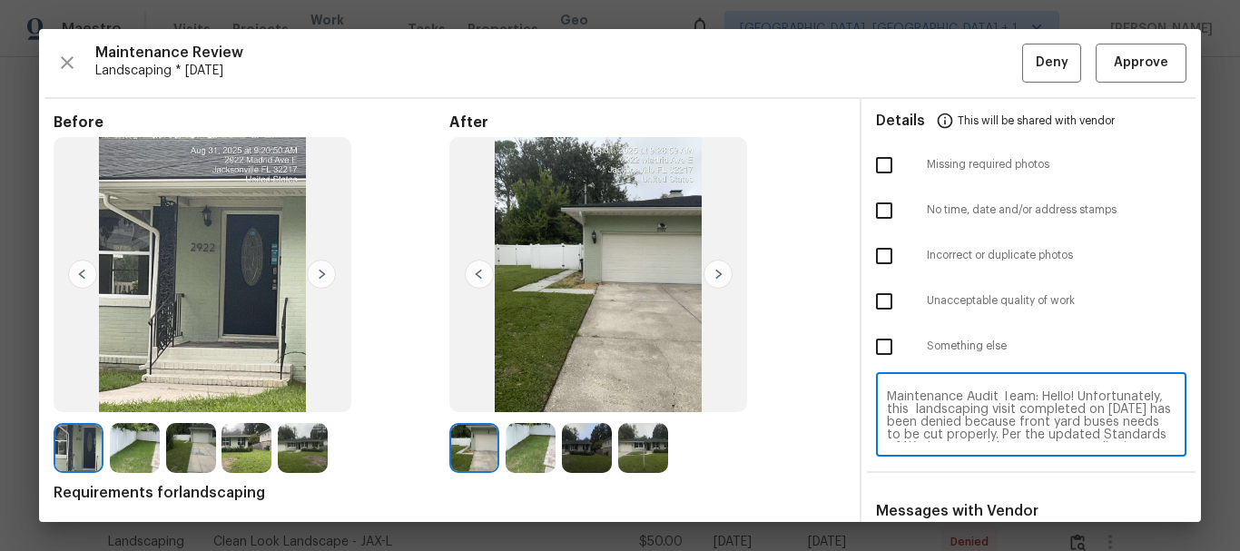
click at [975, 424] on textarea "Maintenance Audit Team: Hello! Unfortunately, this landscaping visit completed …" at bounding box center [1031, 416] width 289 height 51
type textarea "Maintenance Audit Team: Hello! Unfortunately, this landscaping visit completed …"
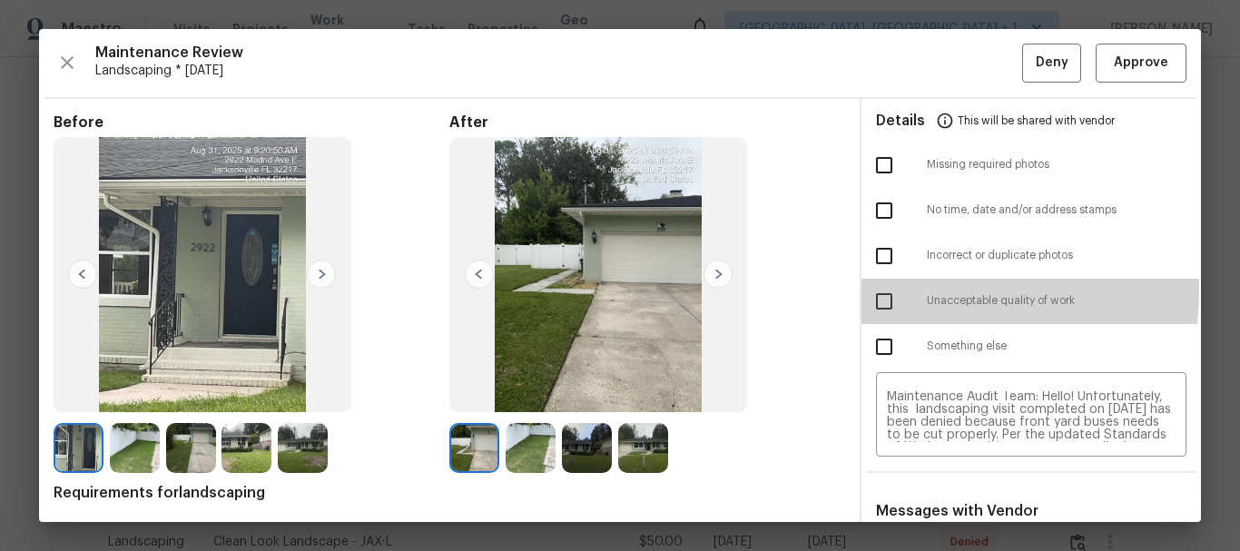
click at [873, 289] on input "checkbox" at bounding box center [884, 301] width 38 height 38
checkbox input "true"
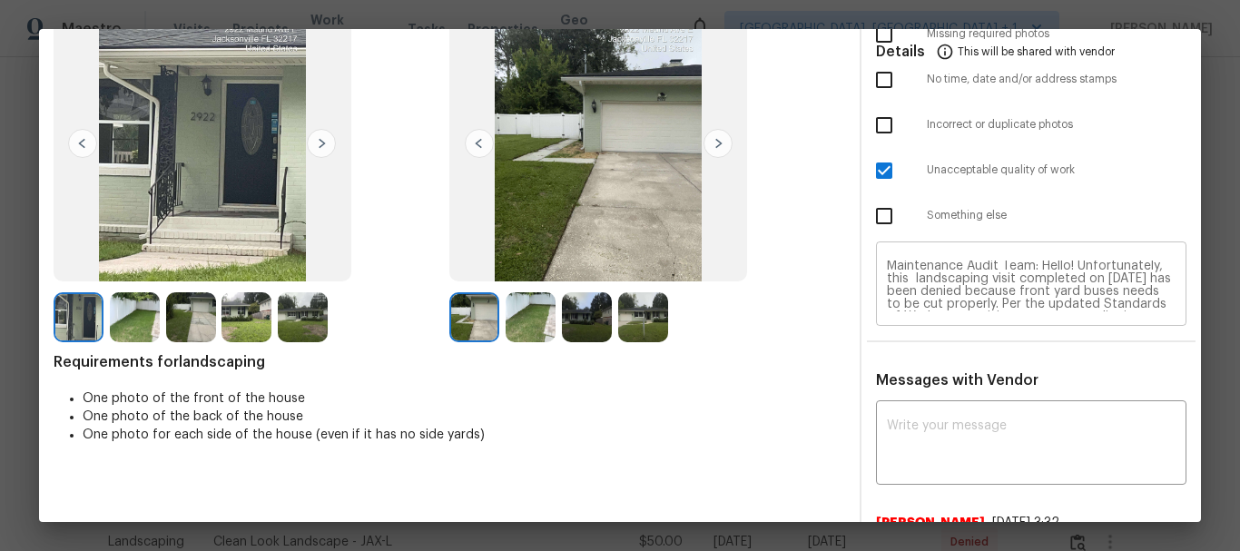
scroll to position [172, 0]
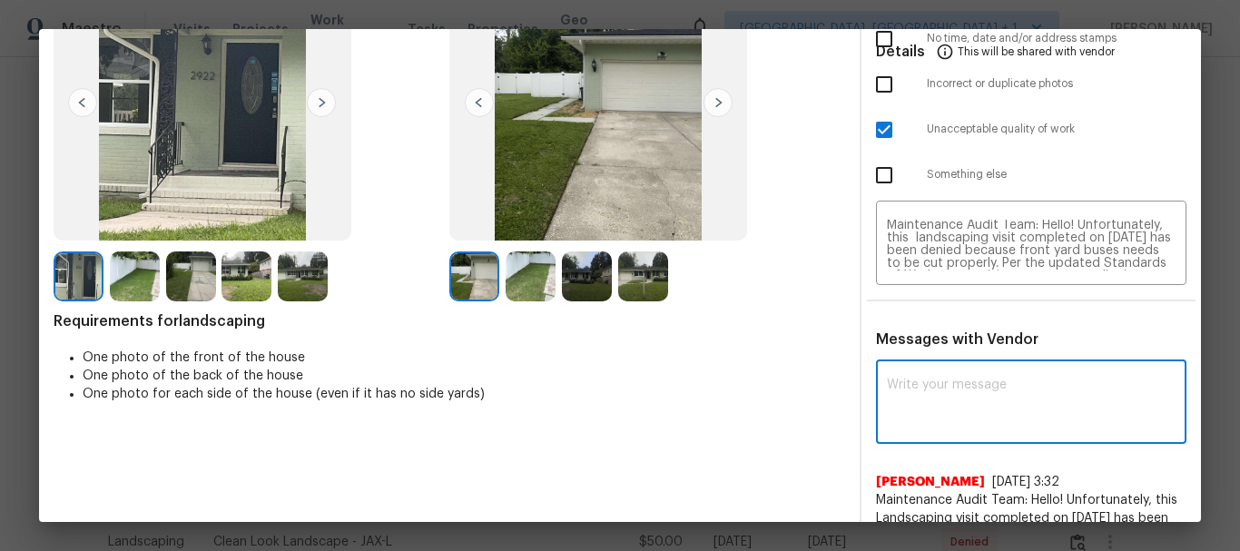
click at [978, 390] on textarea at bounding box center [1031, 404] width 289 height 51
paste textarea "Maintenance Audit Team: Hello! Unfortunately, this landscaping visit completed …"
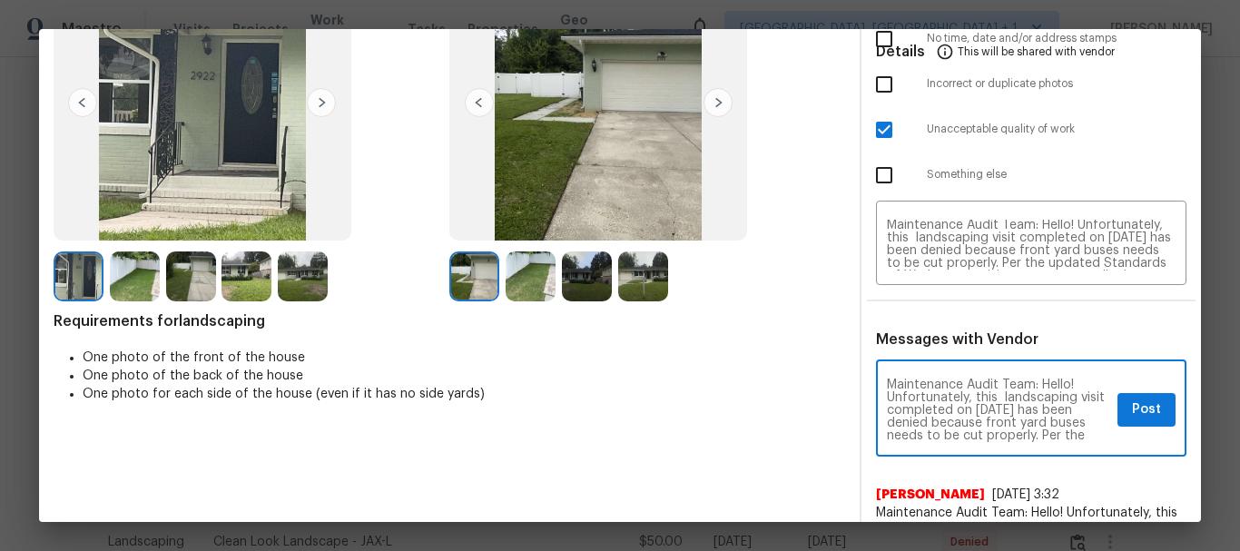
scroll to position [203, 0]
type textarea "Maintenance Audit Team: Hello! Unfortunately, this landscaping visit completed …"
click at [1132, 419] on span "Post" at bounding box center [1146, 410] width 29 height 23
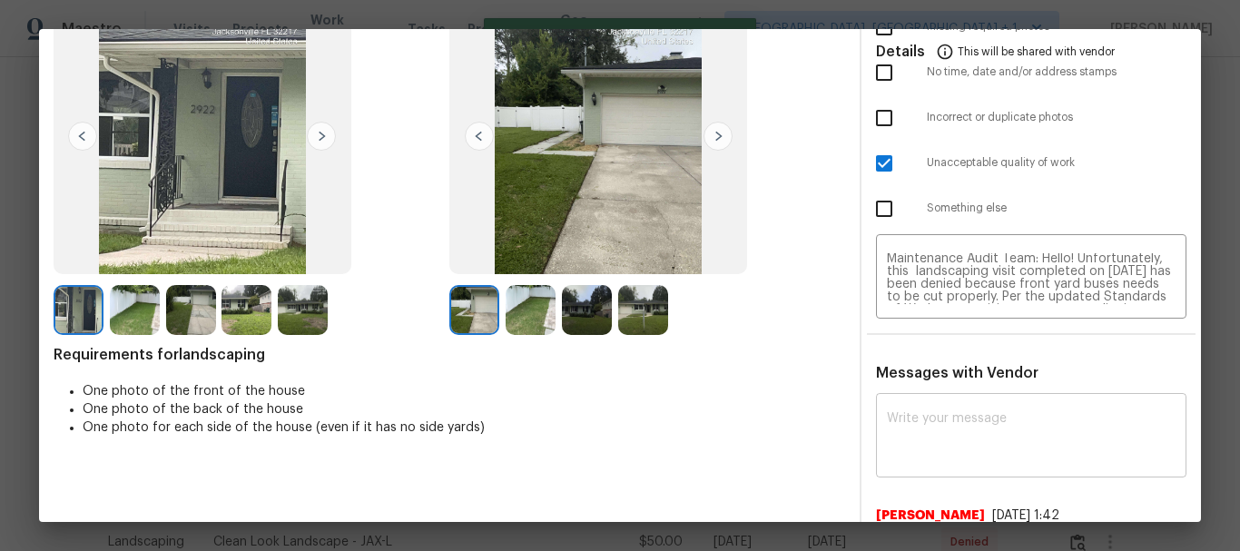
scroll to position [0, 0]
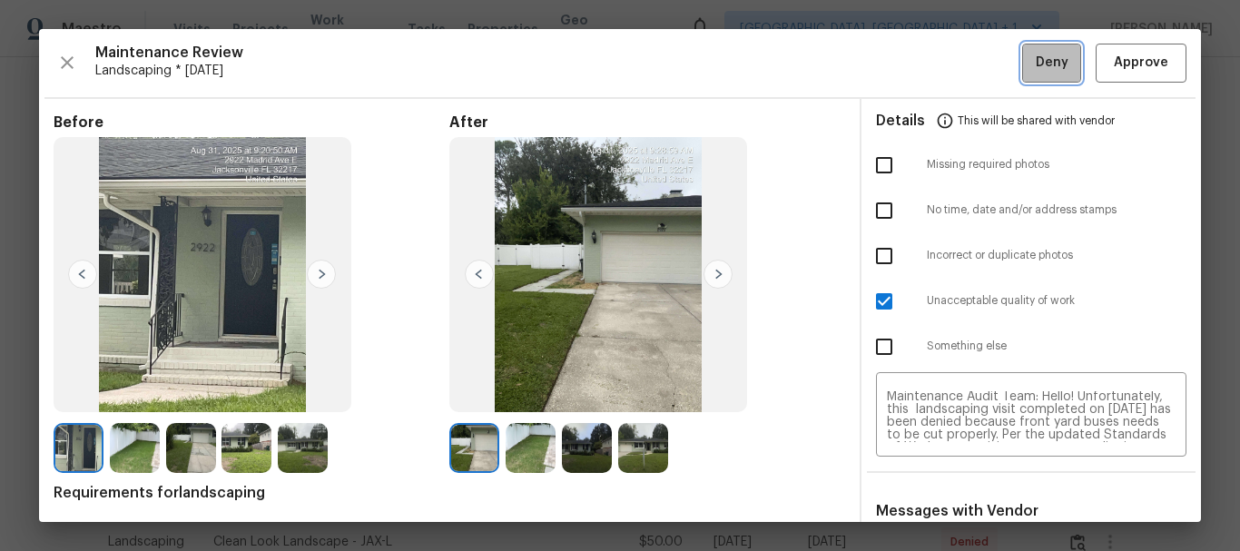
click at [1036, 60] on span "Deny" at bounding box center [1052, 63] width 33 height 23
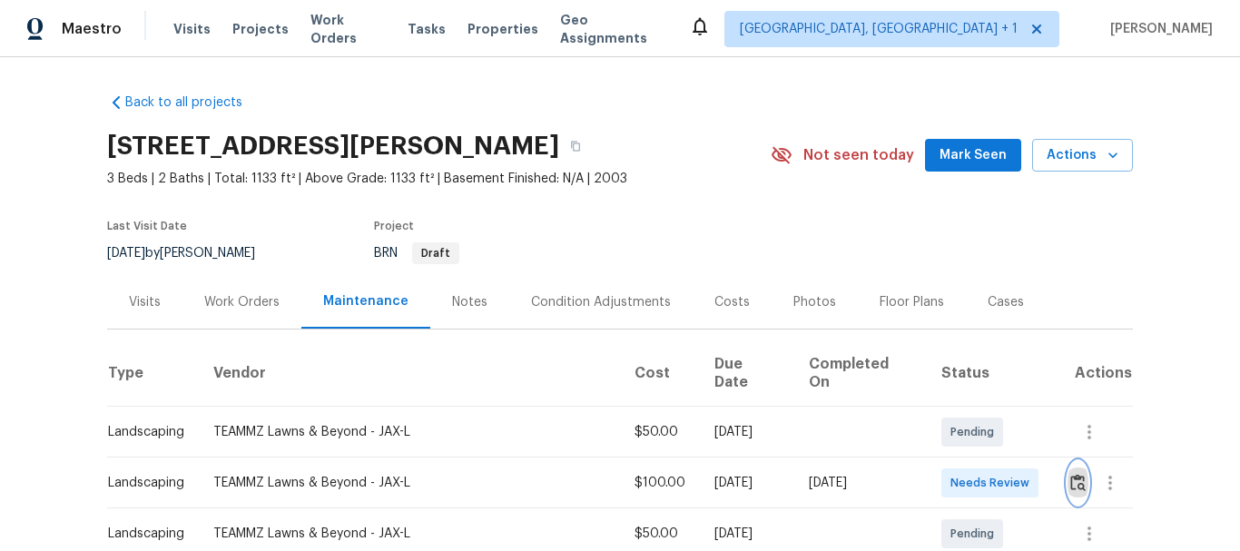
click at [1070, 474] on img "button" at bounding box center [1077, 482] width 15 height 17
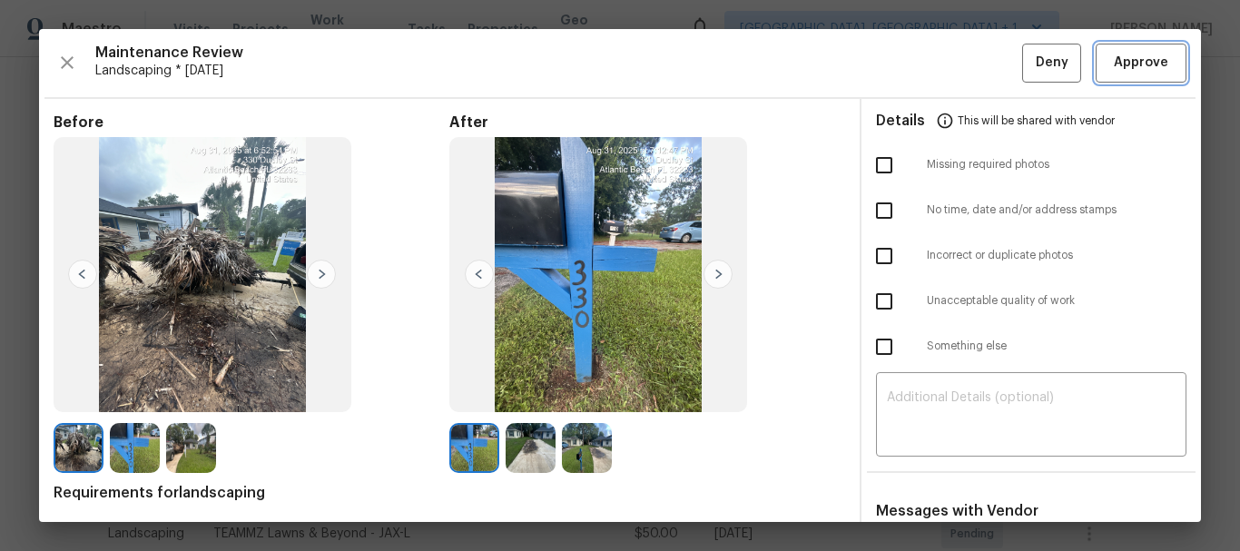
click at [1127, 46] on button "Approve" at bounding box center [1141, 63] width 91 height 39
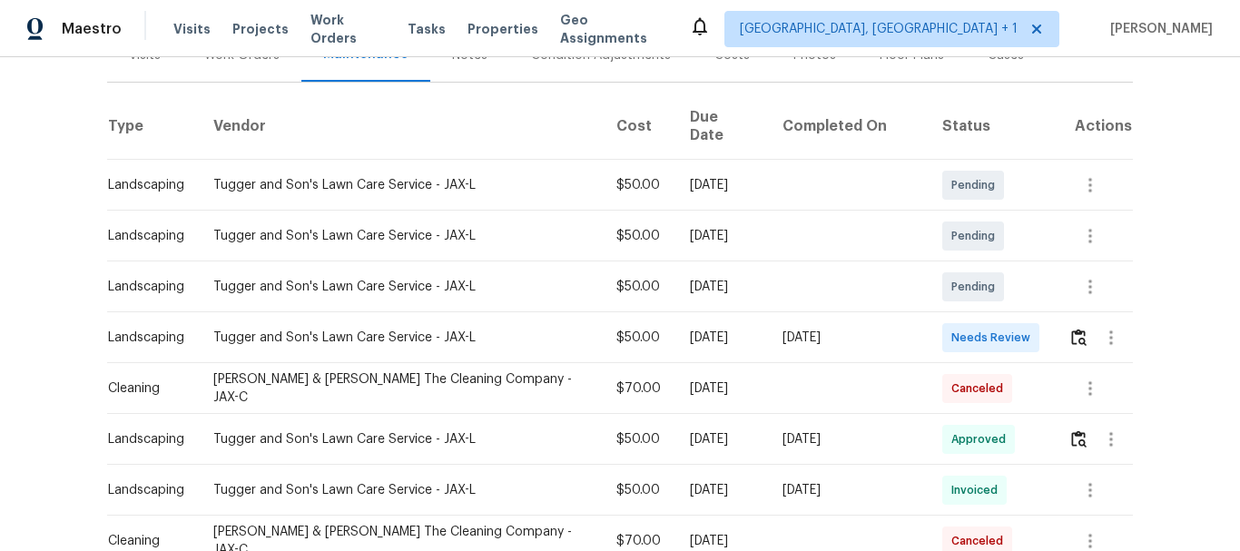
scroll to position [261, 0]
click at [1071, 328] on img "button" at bounding box center [1078, 336] width 15 height 17
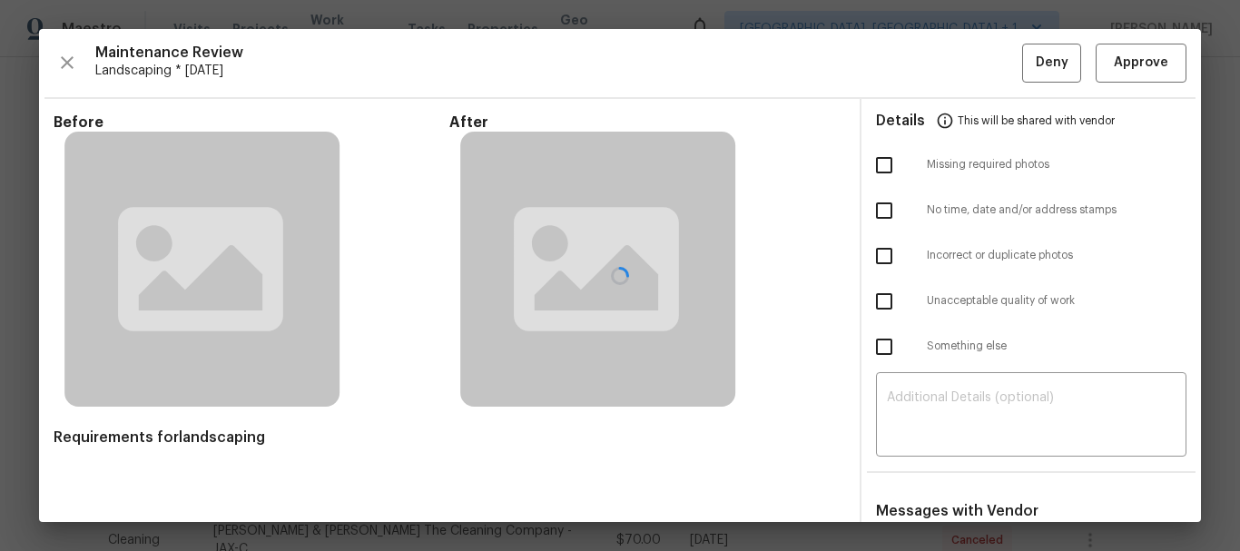
click at [1110, 64] on div at bounding box center [620, 275] width 1162 height 493
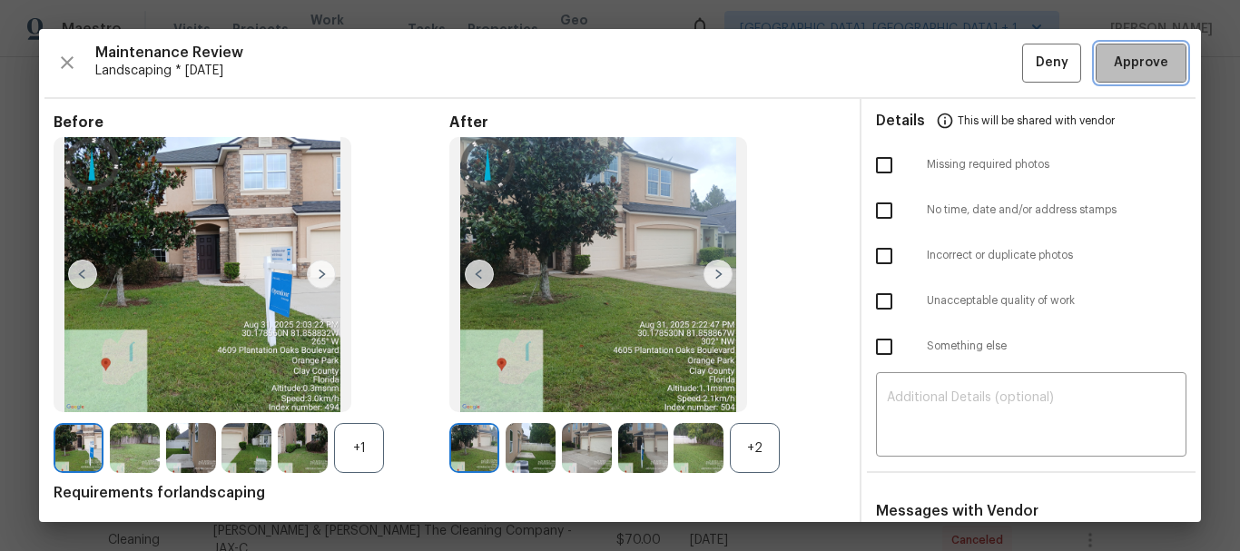
click at [1114, 64] on span "Approve" at bounding box center [1141, 63] width 54 height 23
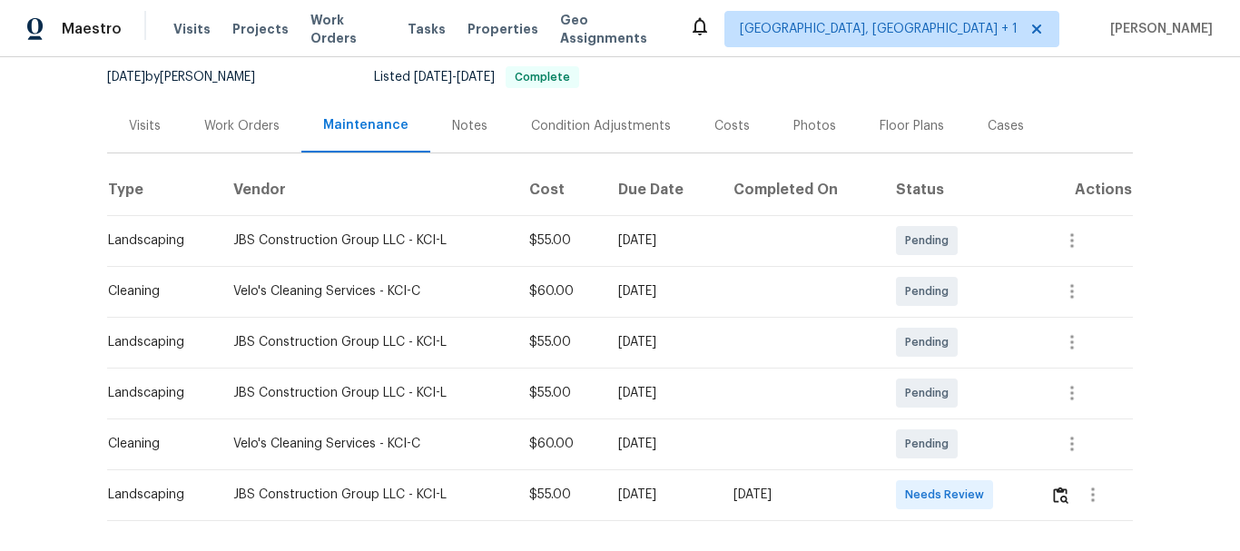
scroll to position [269, 0]
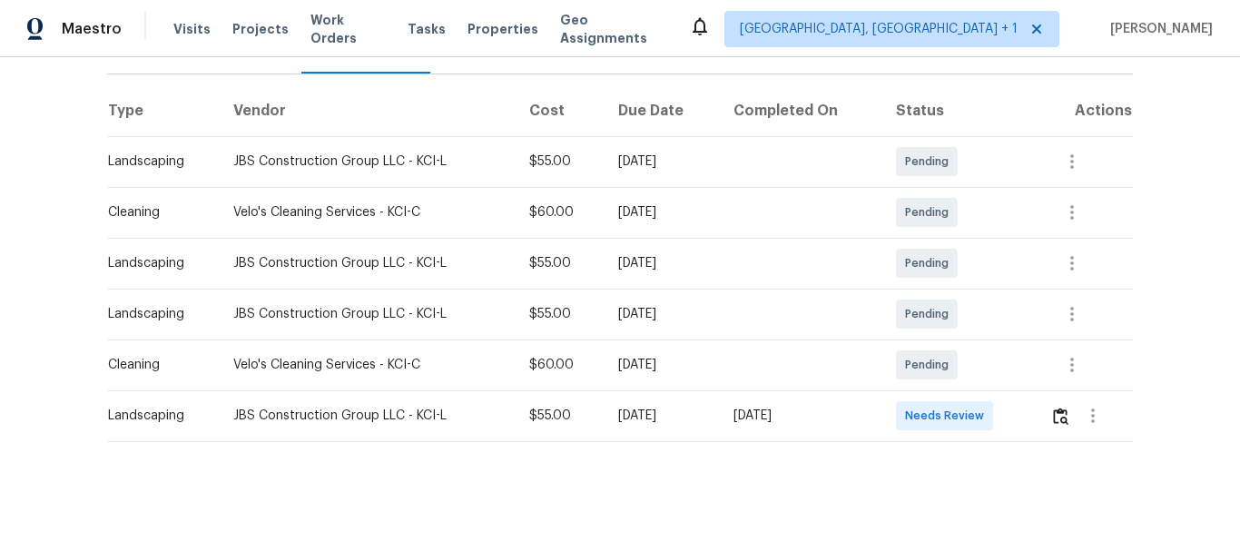
click at [1045, 405] on td at bounding box center [1084, 415] width 97 height 51
click at [1053, 408] on img "button" at bounding box center [1060, 416] width 15 height 17
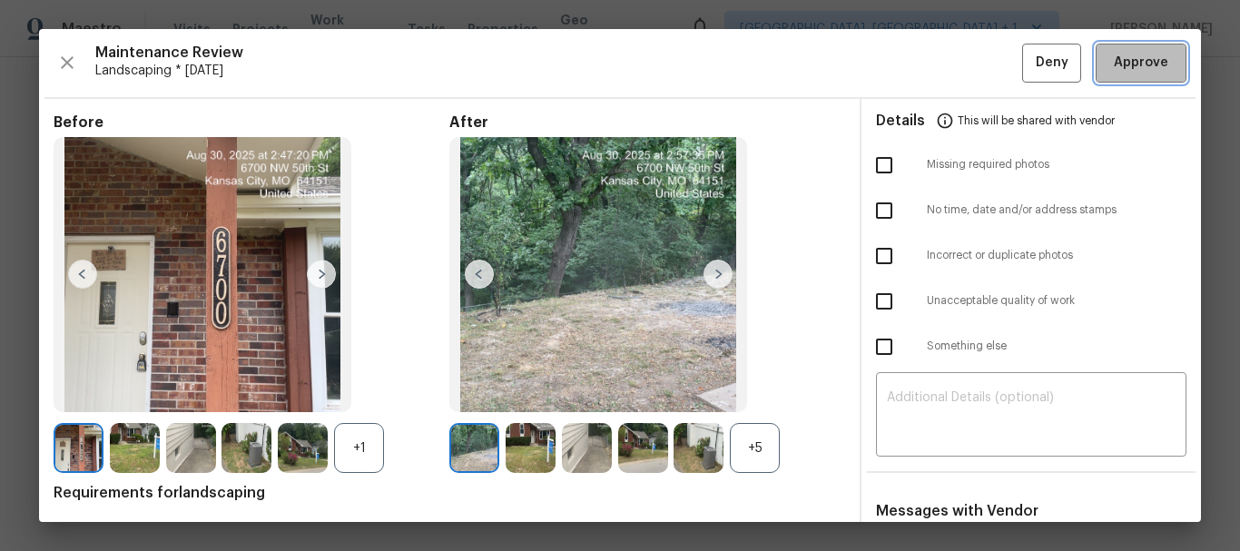
click at [1139, 56] on span "Approve" at bounding box center [1141, 63] width 54 height 23
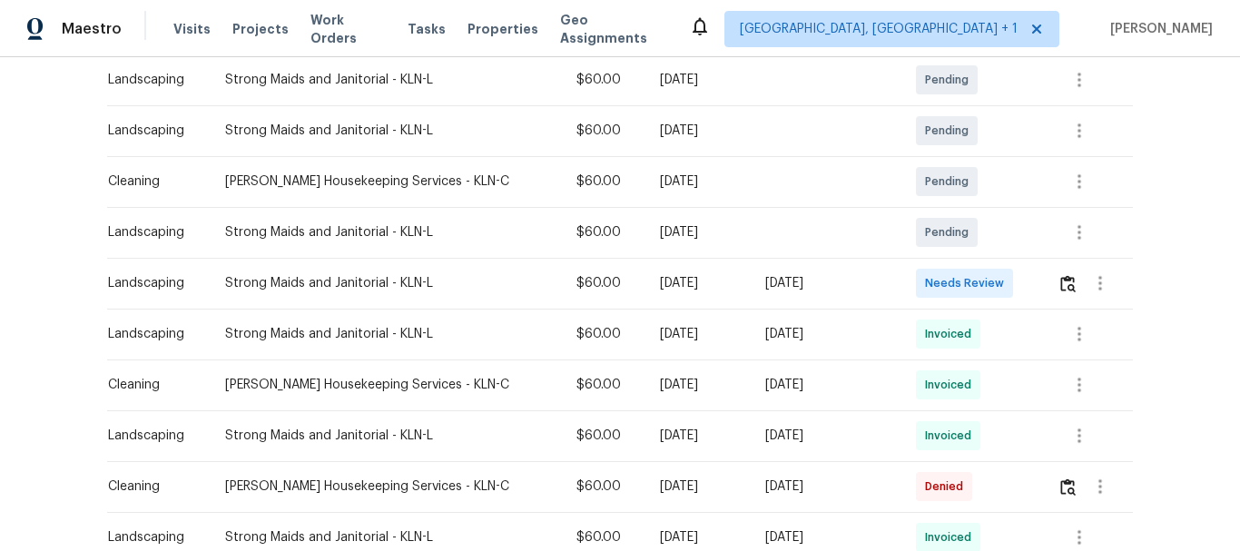
scroll to position [389, 0]
click at [1060, 291] on img "button" at bounding box center [1067, 282] width 15 height 17
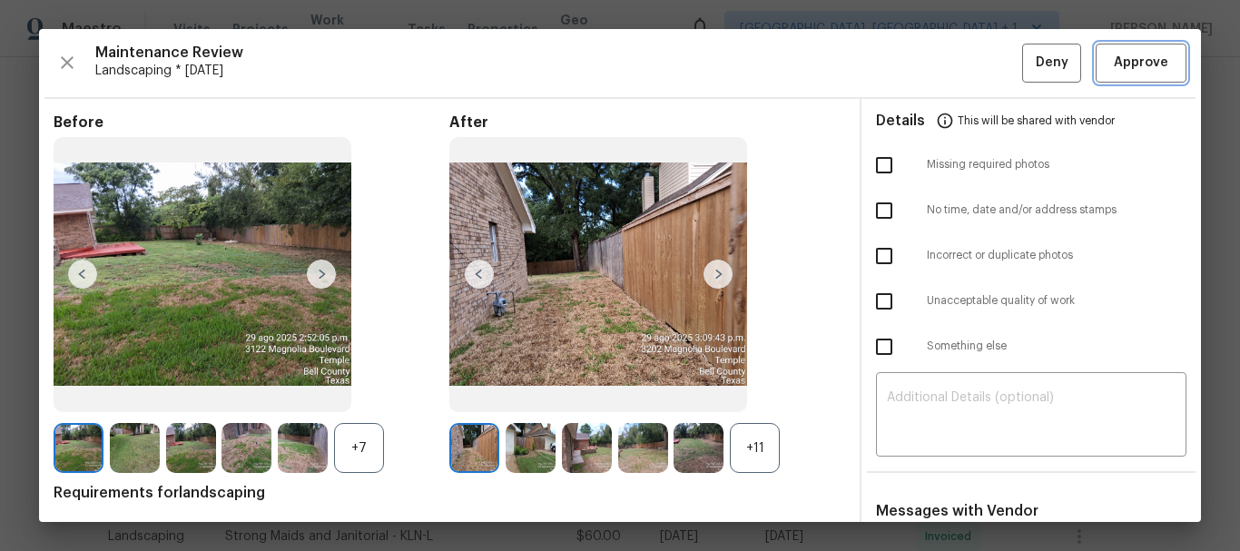
click at [1114, 63] on span "Approve" at bounding box center [1141, 63] width 54 height 23
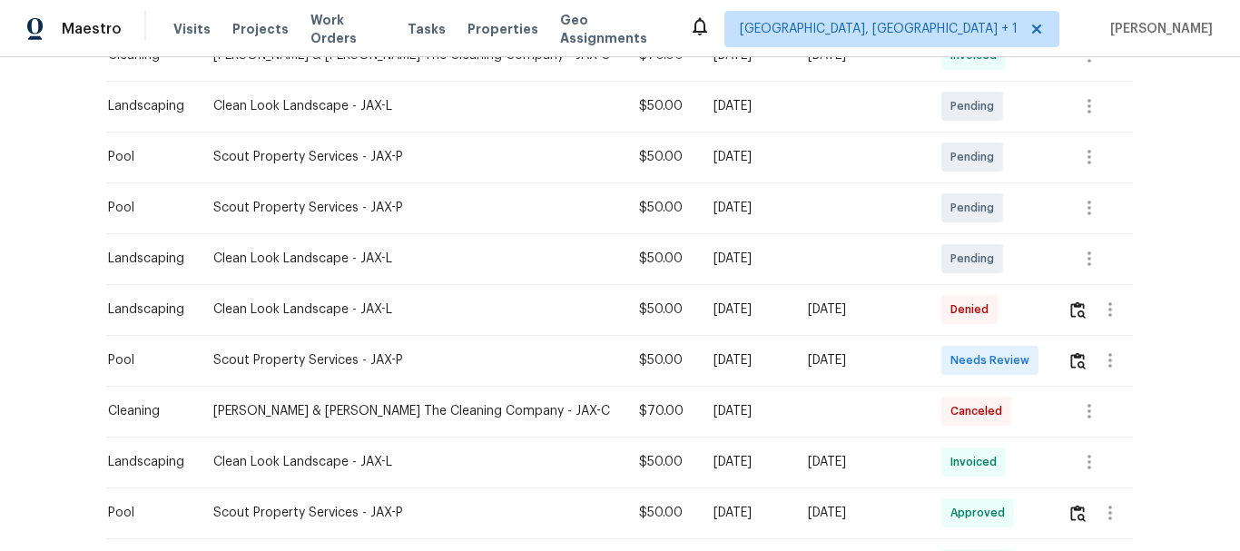
scroll to position [540, 0]
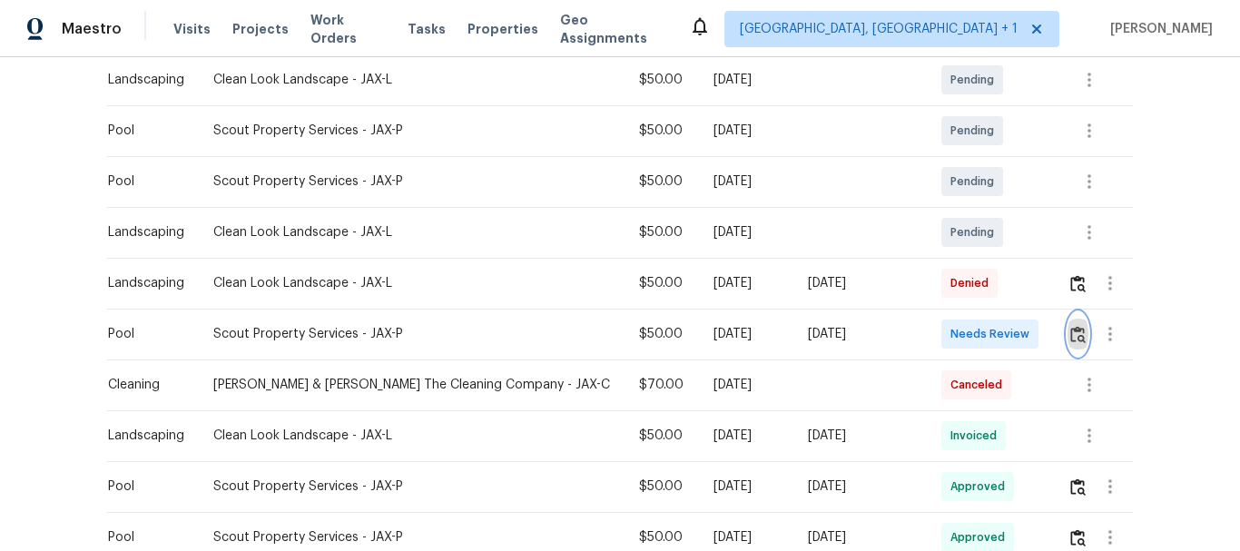
click at [1071, 328] on img "button" at bounding box center [1077, 334] width 15 height 17
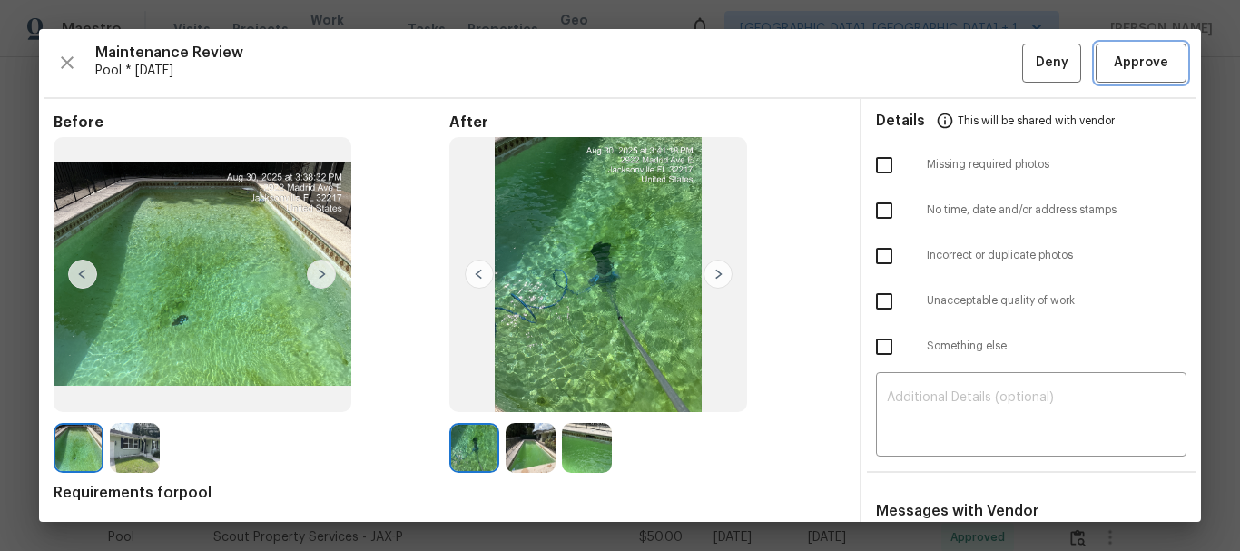
click at [1125, 58] on span "Approve" at bounding box center [1141, 63] width 54 height 23
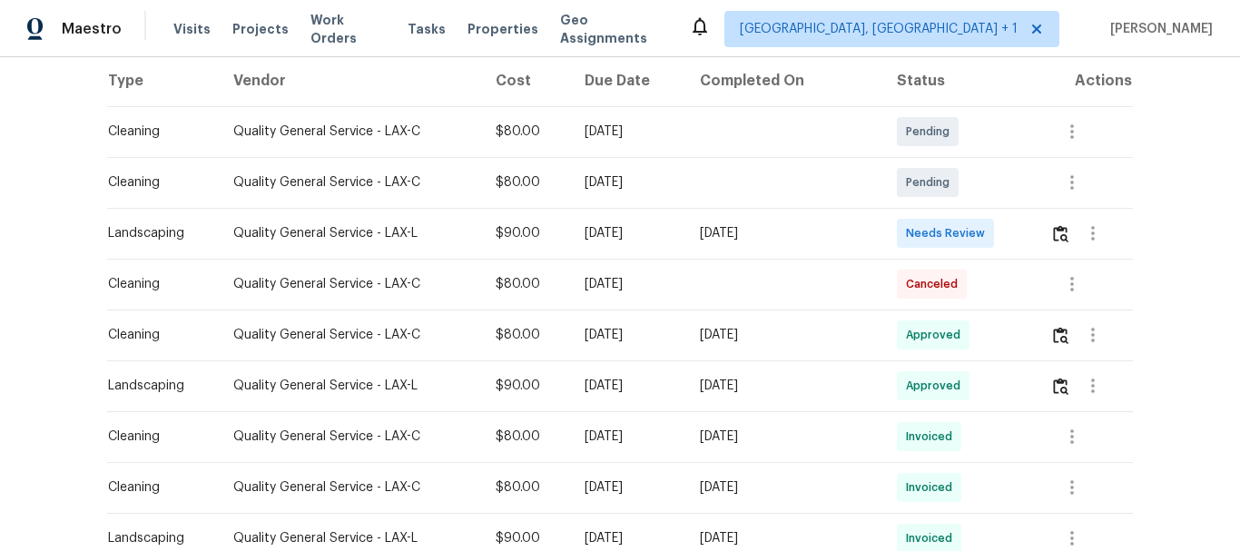
scroll to position [284, 0]
click at [1058, 243] on img "button" at bounding box center [1060, 234] width 15 height 17
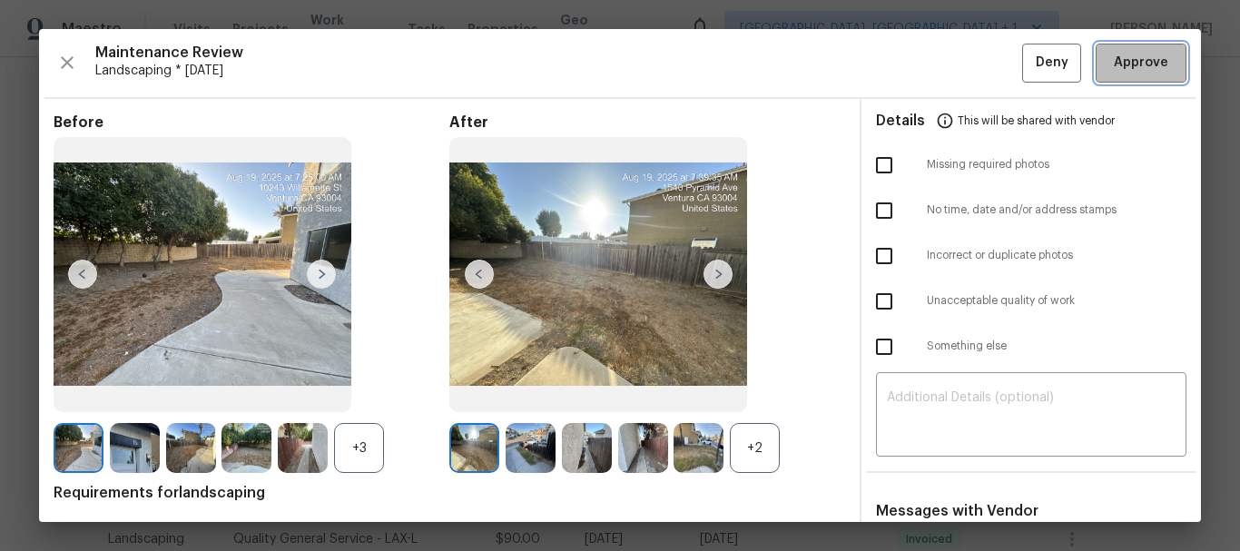
click at [1135, 52] on span "Approve" at bounding box center [1141, 63] width 54 height 23
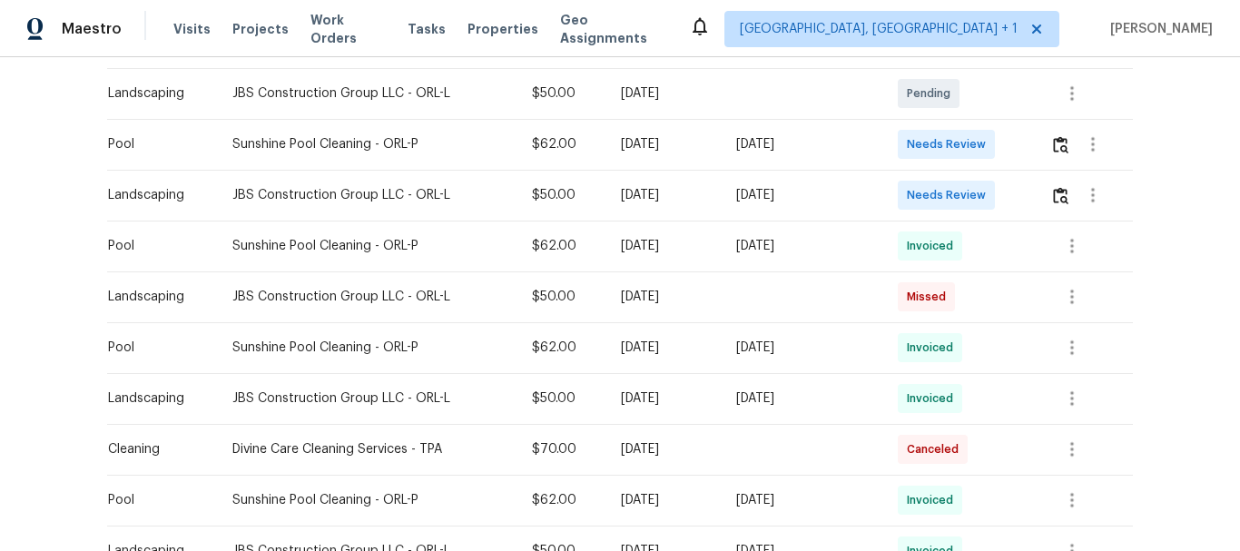
scroll to position [528, 0]
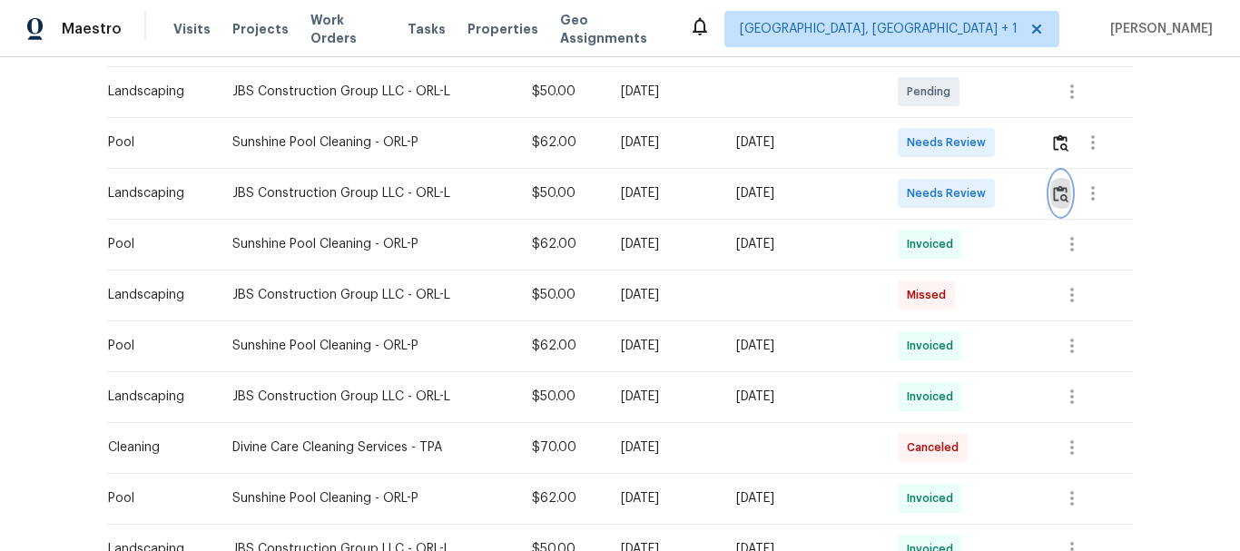
click at [1053, 186] on img "button" at bounding box center [1060, 193] width 15 height 17
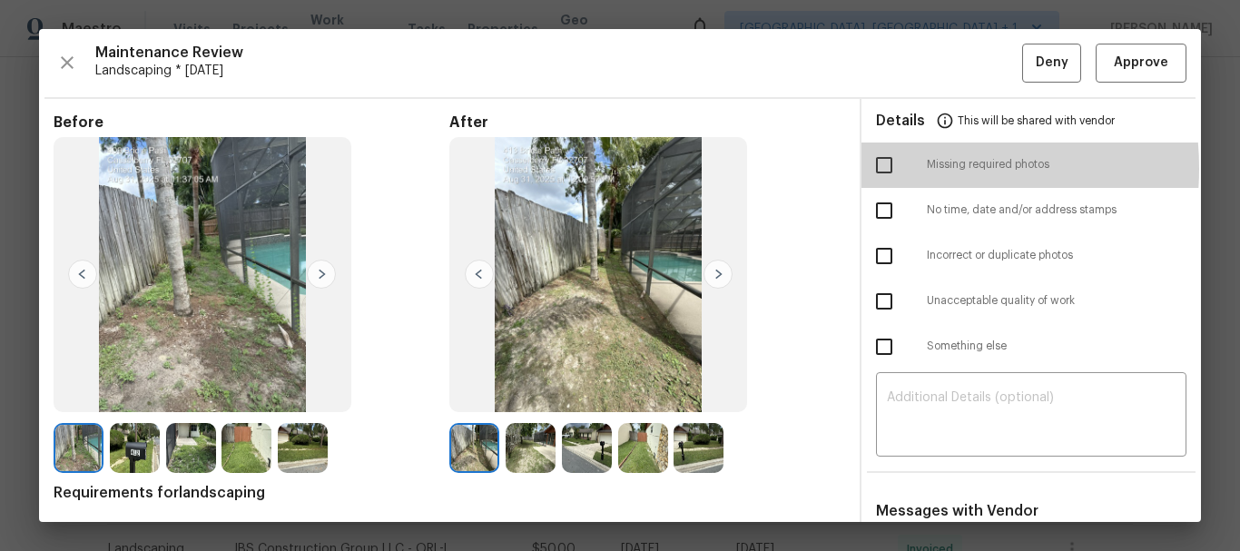
click at [882, 168] on input "checkbox" at bounding box center [884, 165] width 38 height 38
checkbox input "true"
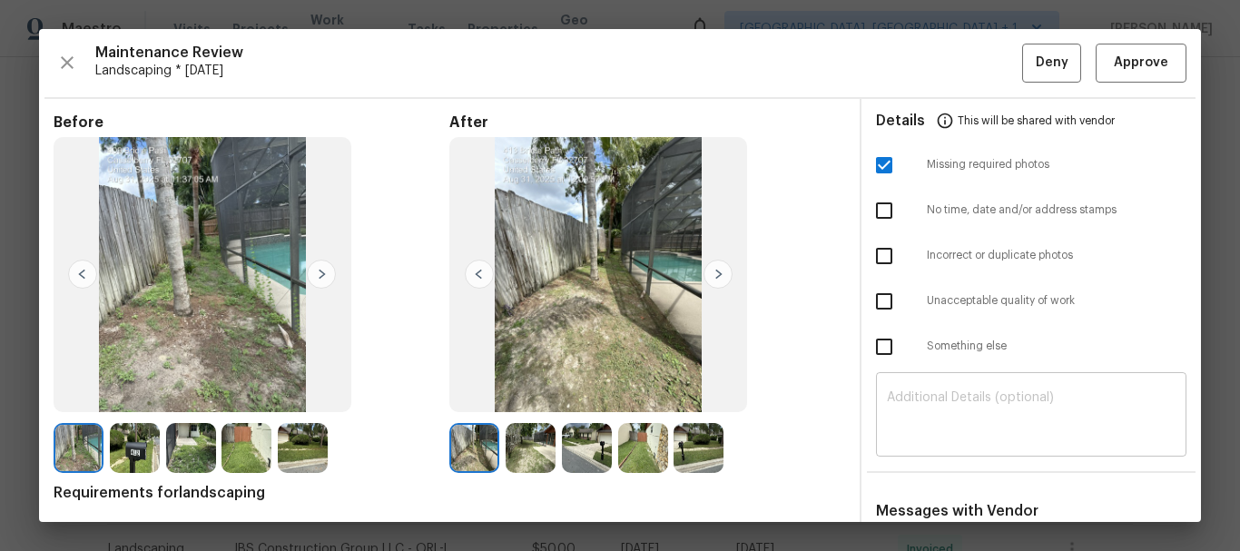
click at [897, 393] on textarea at bounding box center [1031, 416] width 289 height 51
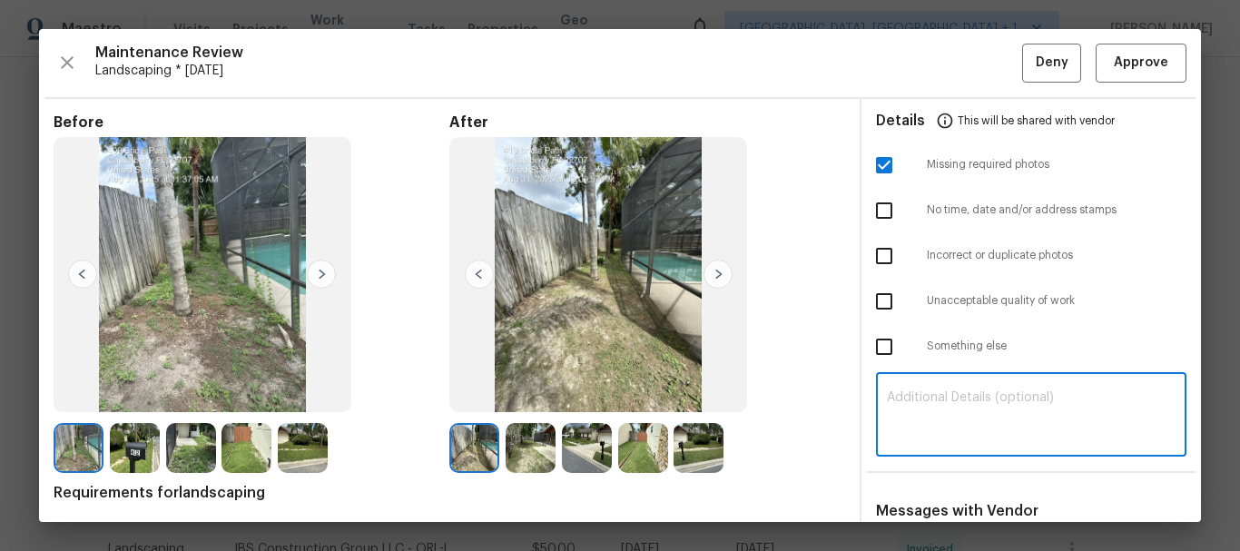
paste textarea "Maintenance Audit Team: Hello! Unfortunately, this landscaping visit completed …"
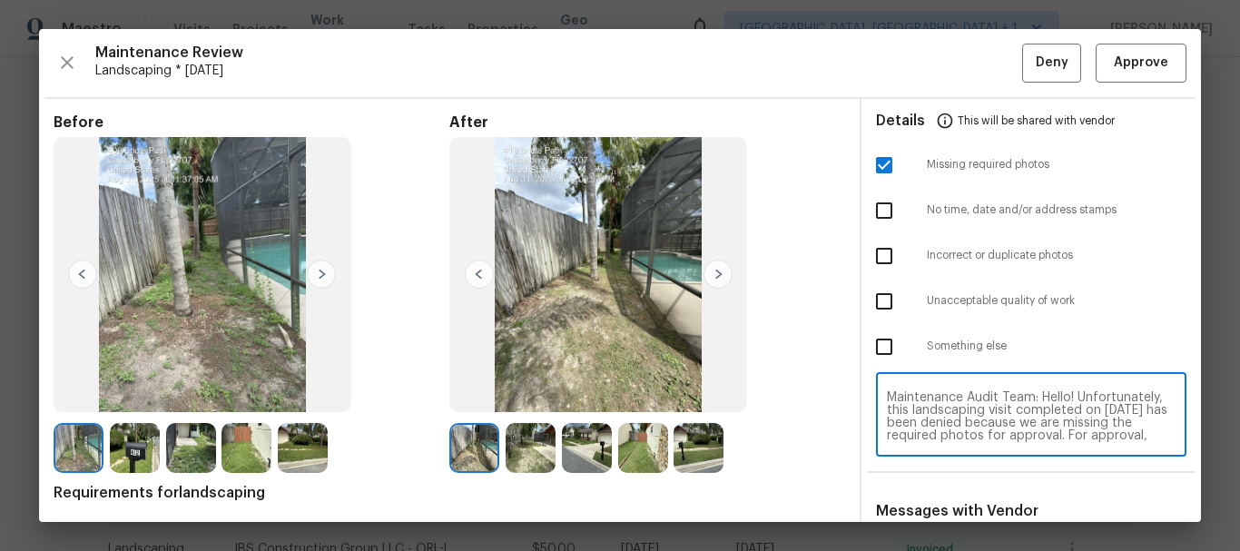
scroll to position [153, 0]
type textarea "Maintenance Audit Team: Hello! Unfortunately, this landscaping visit completed …"
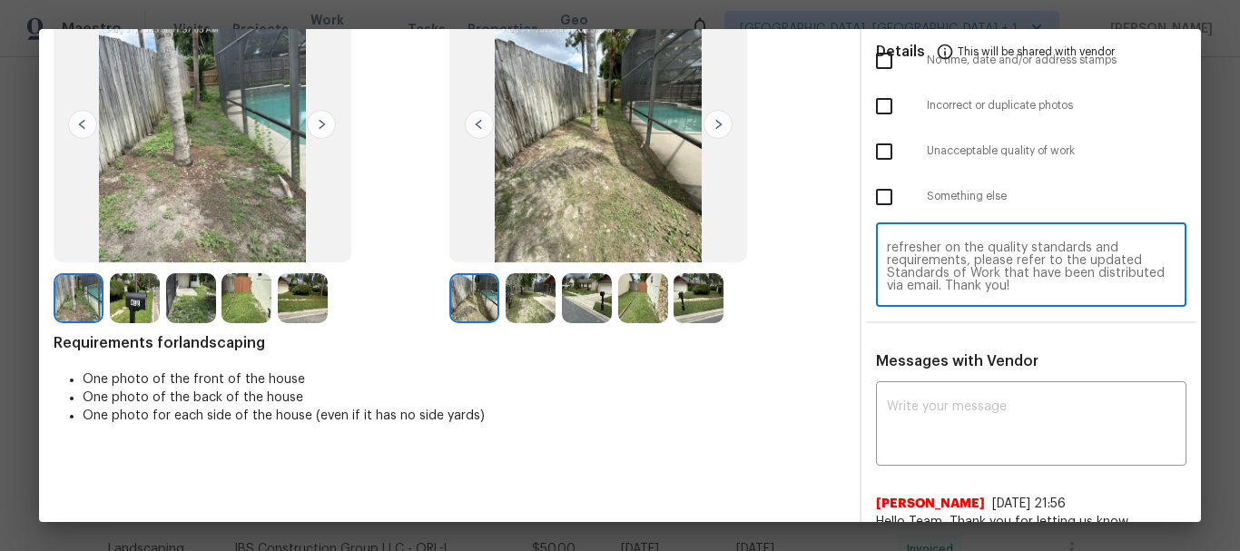
scroll to position [260, 0]
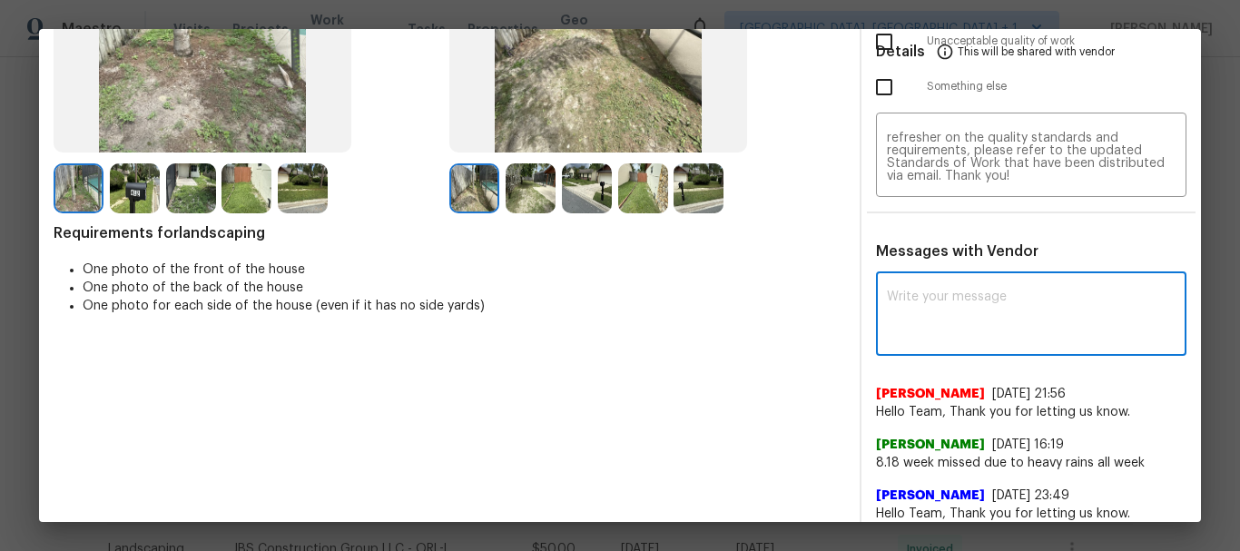
click at [944, 327] on textarea at bounding box center [1031, 316] width 289 height 51
paste textarea "Maintenance Audit Team: Hello! Unfortunately, this landscaping visit completed …"
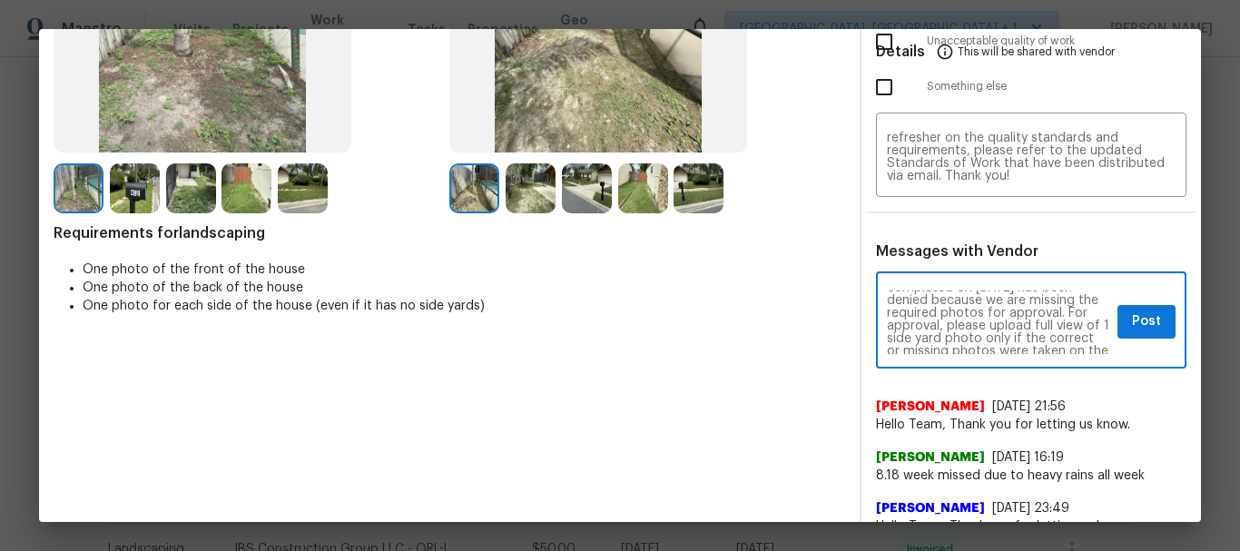
scroll to position [0, 0]
type textarea "Maintenance Audit Team: Hello! Unfortunately, this landscaping visit completed …"
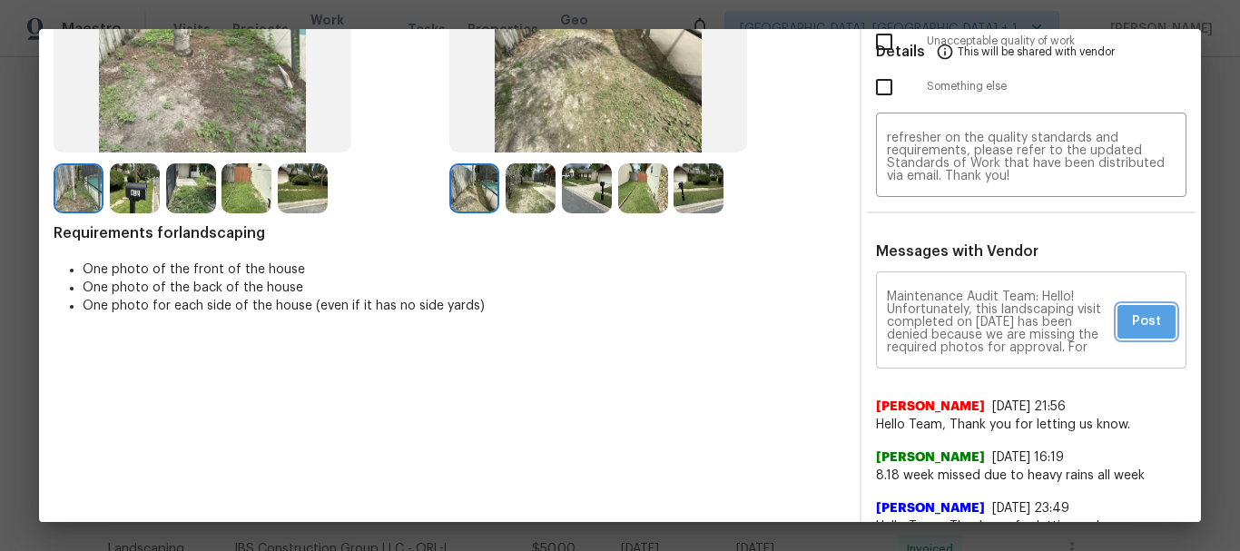
click at [1137, 312] on span "Post" at bounding box center [1146, 321] width 29 height 23
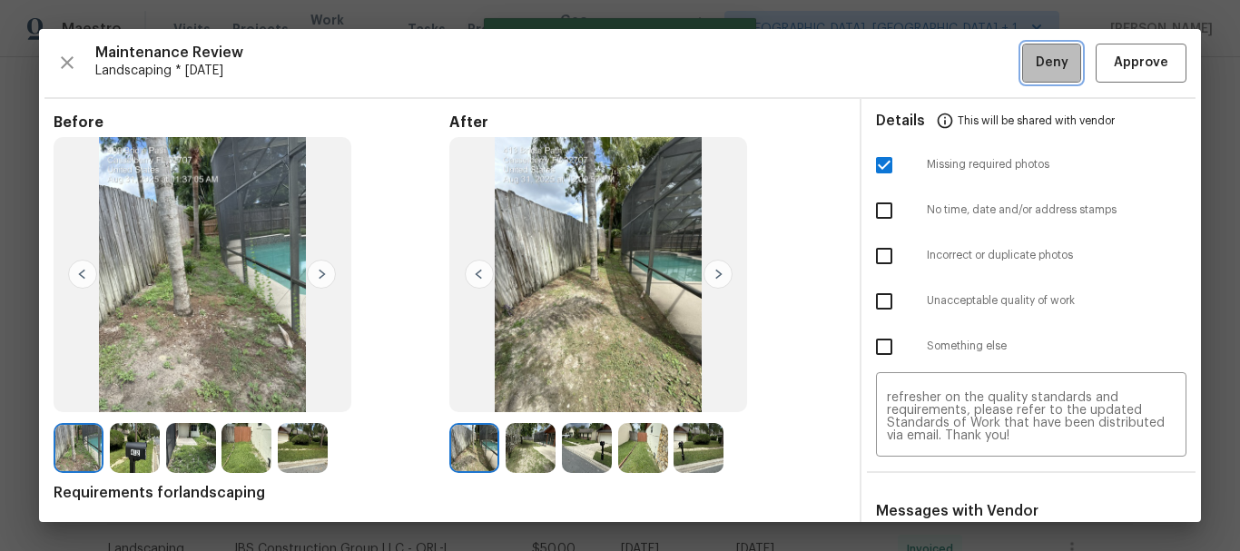
click at [1051, 77] on button "Deny" at bounding box center [1051, 63] width 59 height 39
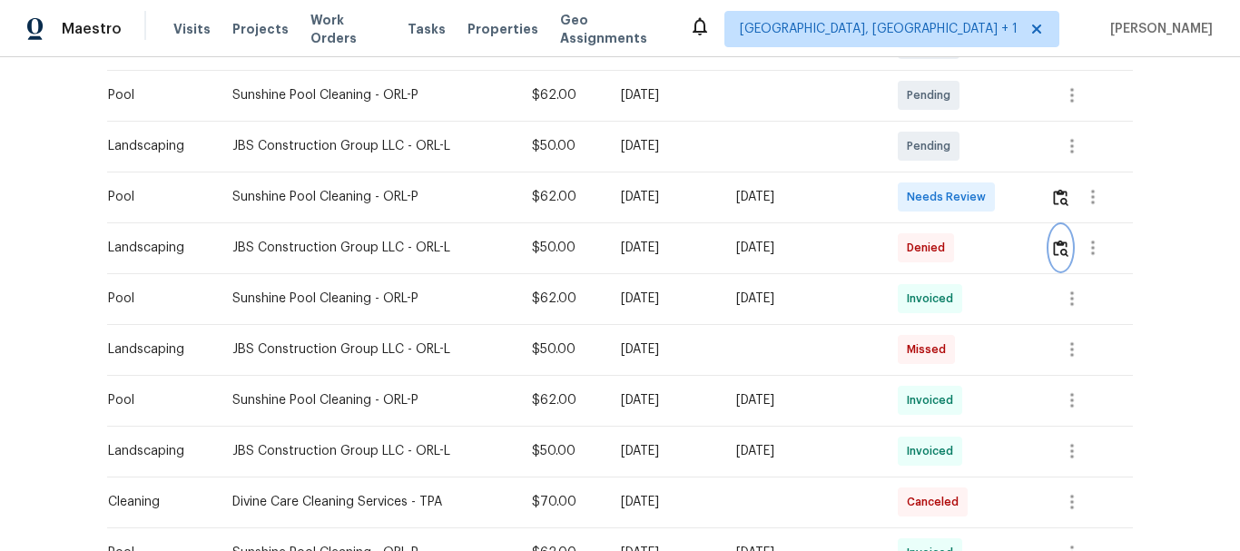
scroll to position [473, 0]
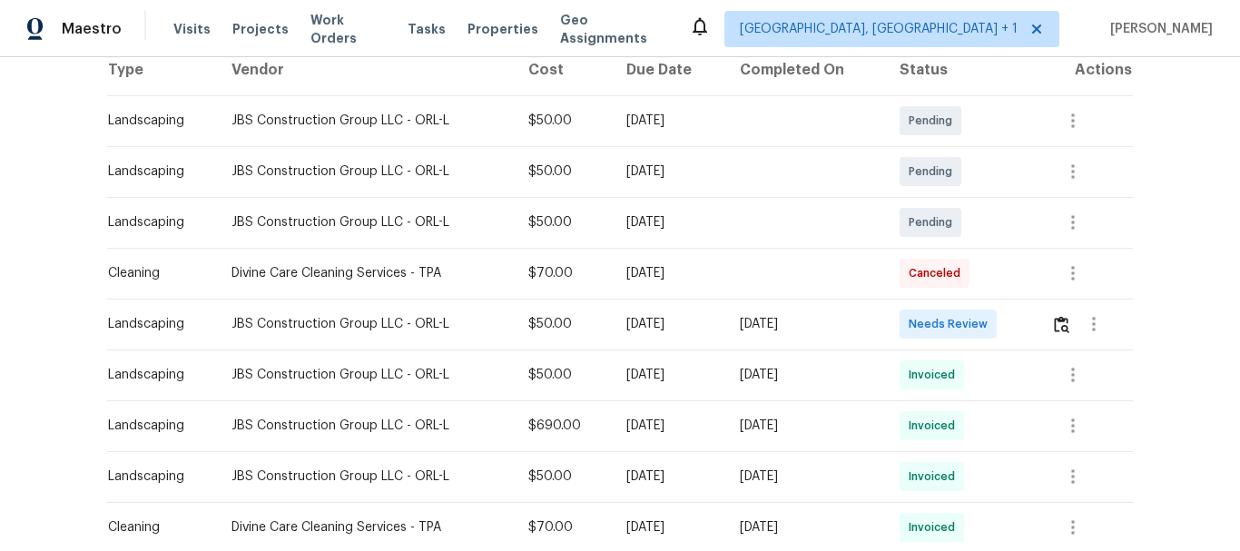
scroll to position [297, 0]
click at [1064, 330] on img "button" at bounding box center [1061, 323] width 15 height 17
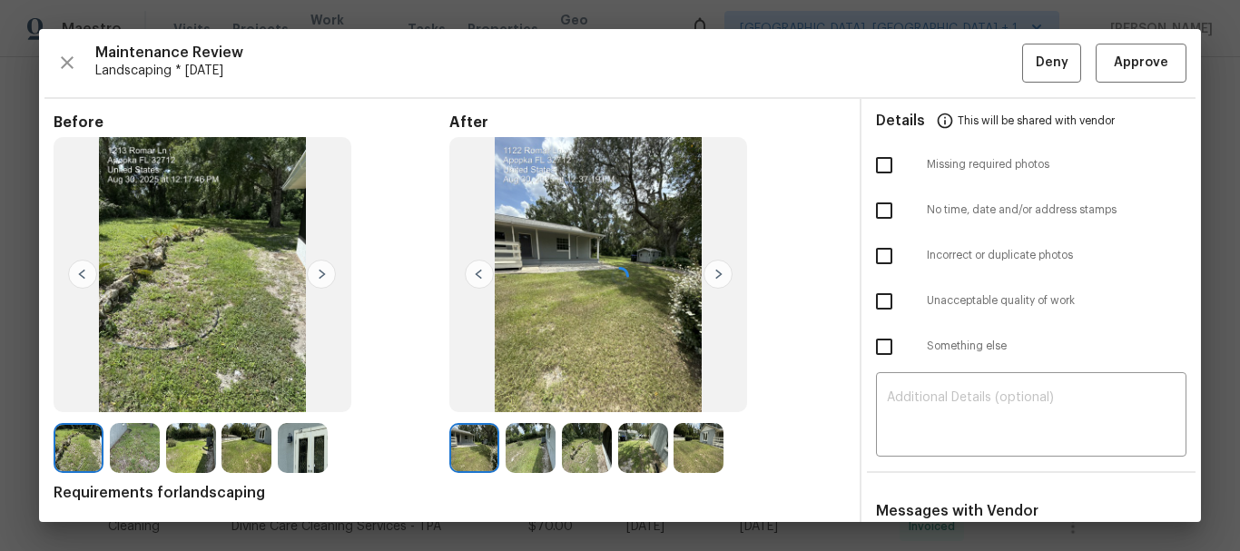
click at [1112, 57] on div at bounding box center [620, 275] width 1162 height 493
click at [1114, 57] on span "Approve" at bounding box center [1141, 63] width 54 height 23
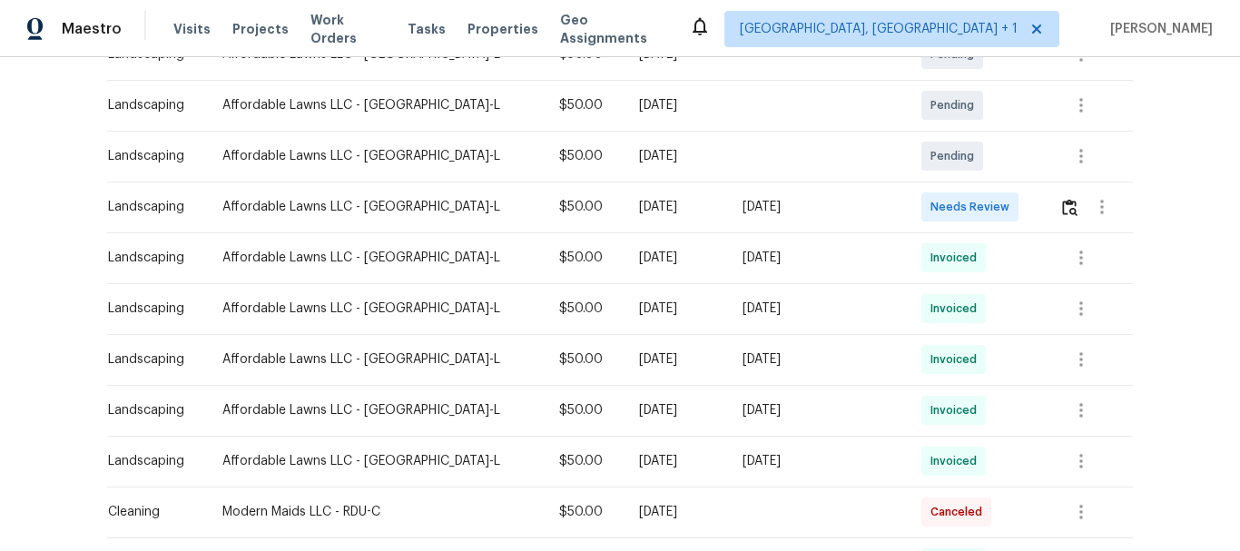
scroll to position [363, 0]
click at [1062, 200] on img "button" at bounding box center [1069, 206] width 15 height 17
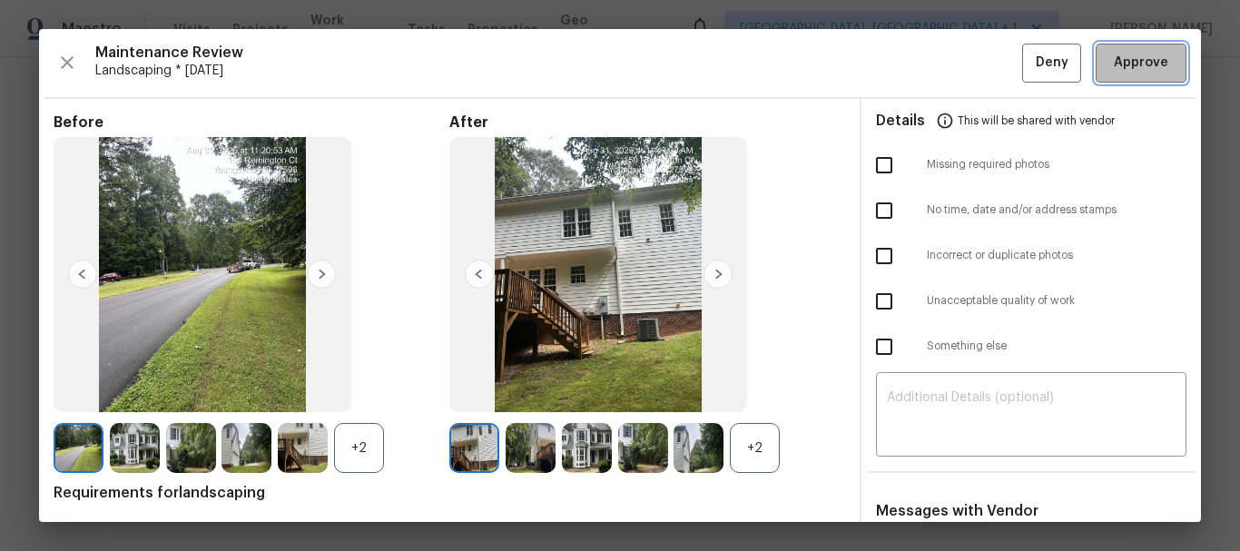
click at [1143, 54] on span "Approve" at bounding box center [1141, 63] width 54 height 23
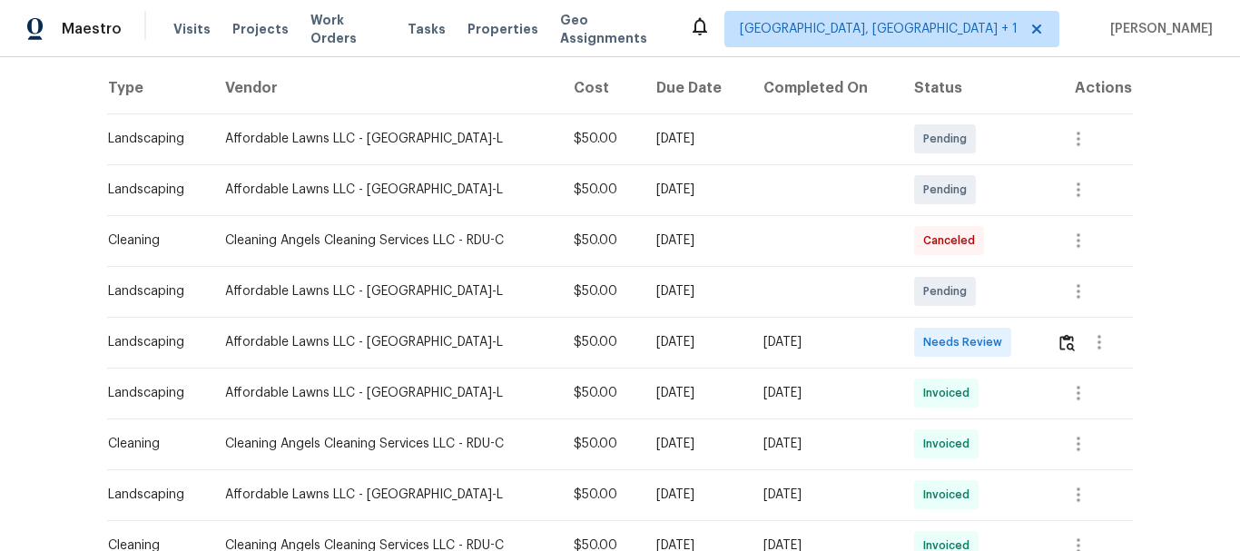
scroll to position [318, 0]
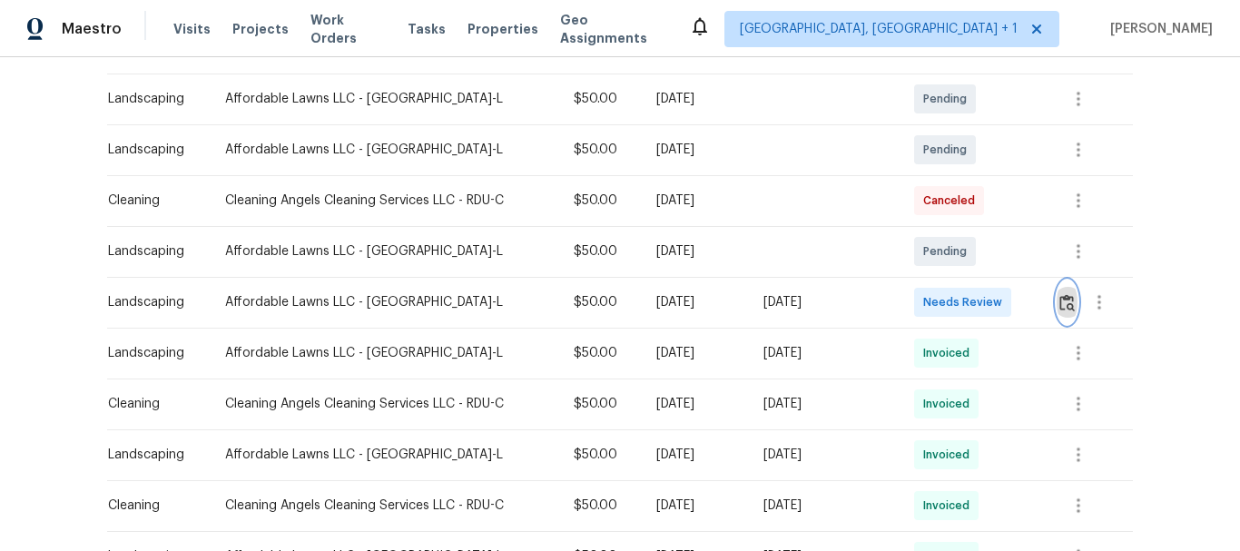
click at [1057, 300] on button "button" at bounding box center [1067, 303] width 21 height 44
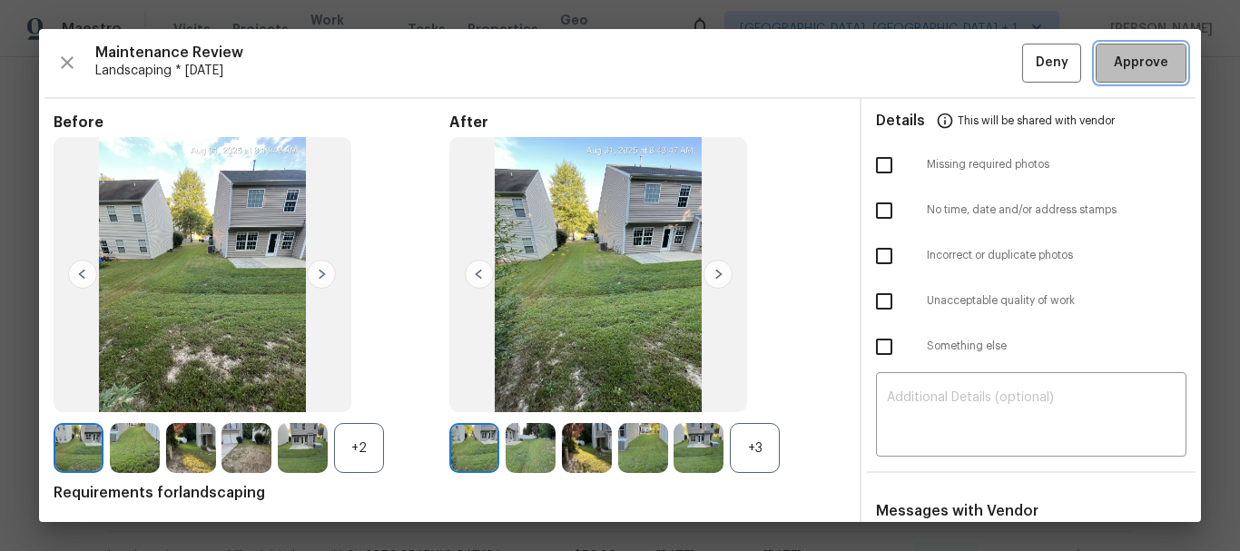
click at [1117, 60] on span "Approve" at bounding box center [1141, 63] width 54 height 23
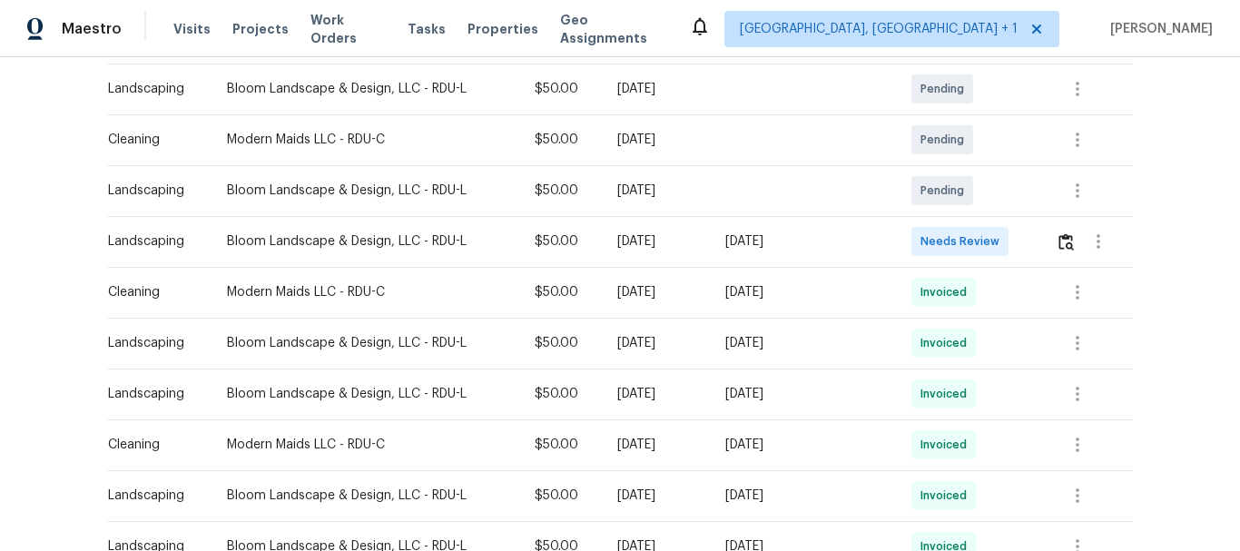
scroll to position [430, 0]
click at [1059, 245] on img "button" at bounding box center [1066, 240] width 15 height 17
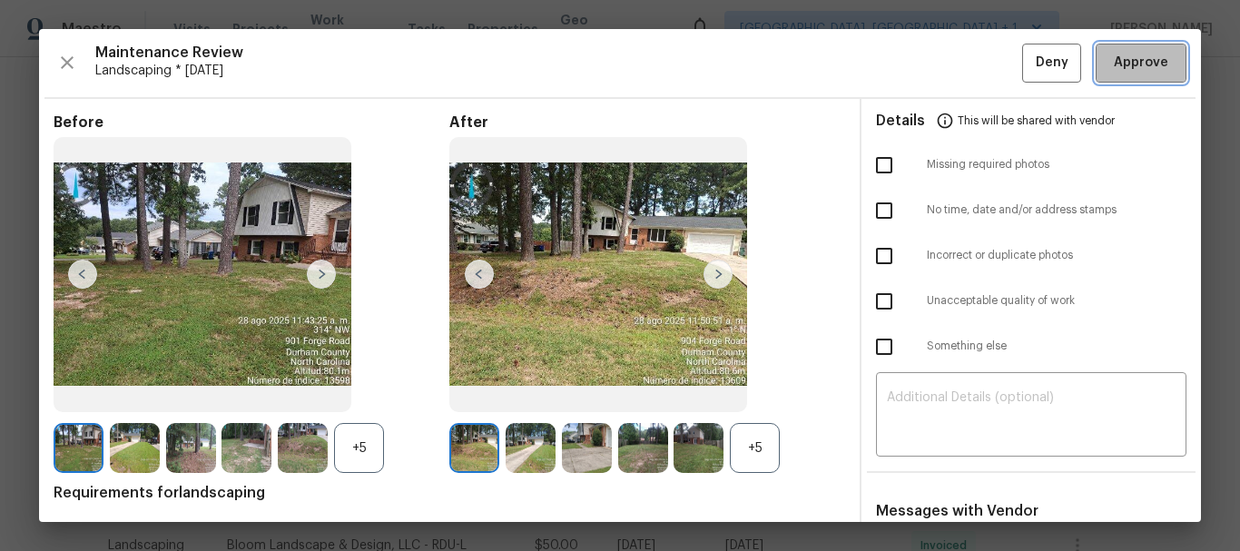
click at [1128, 44] on button "Approve" at bounding box center [1141, 63] width 91 height 39
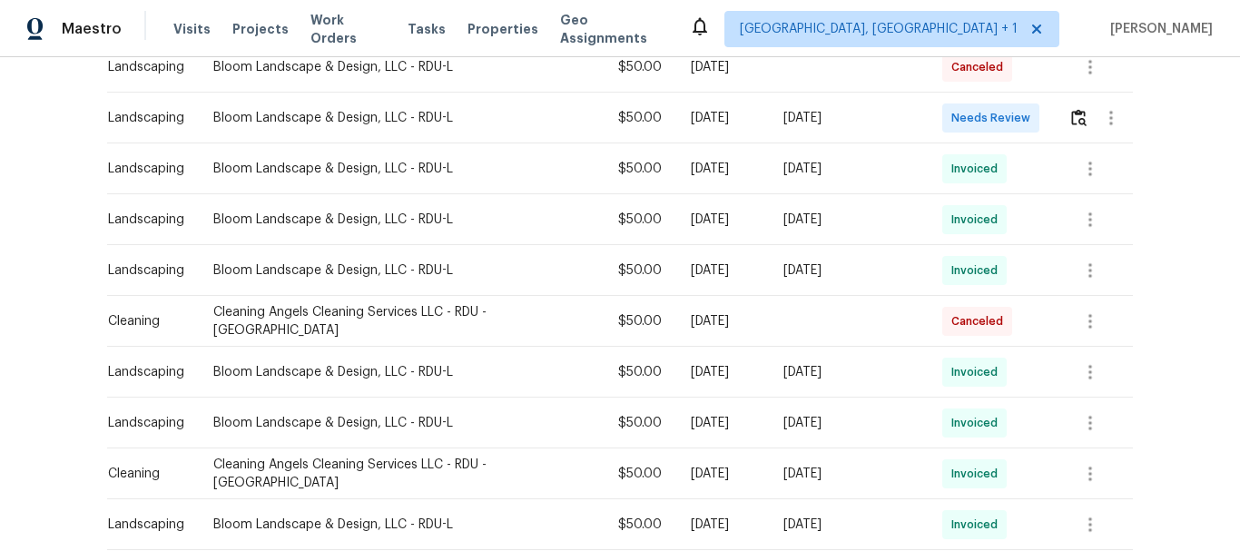
scroll to position [417, 0]
click at [1069, 105] on button "button" at bounding box center [1079, 117] width 21 height 44
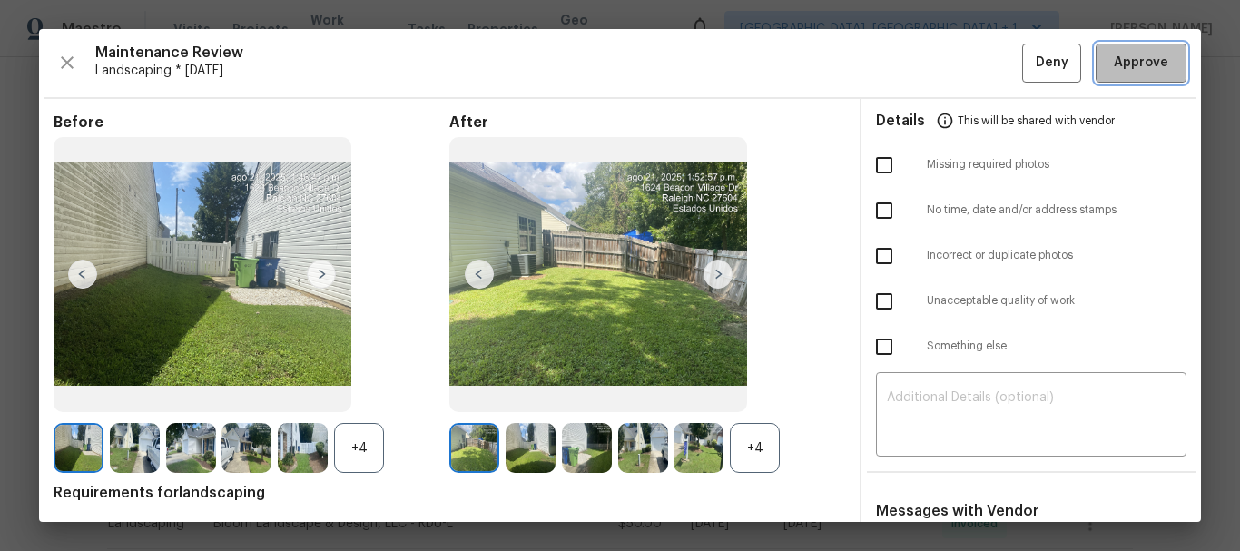
click at [1110, 55] on span "Approve" at bounding box center [1141, 63] width 62 height 23
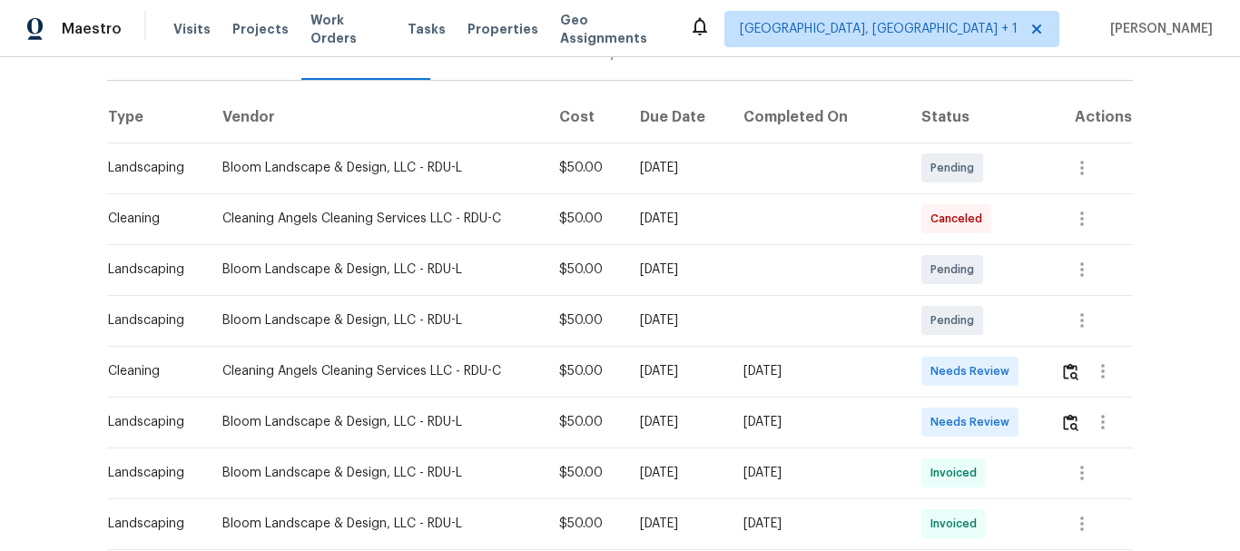
scroll to position [253, 0]
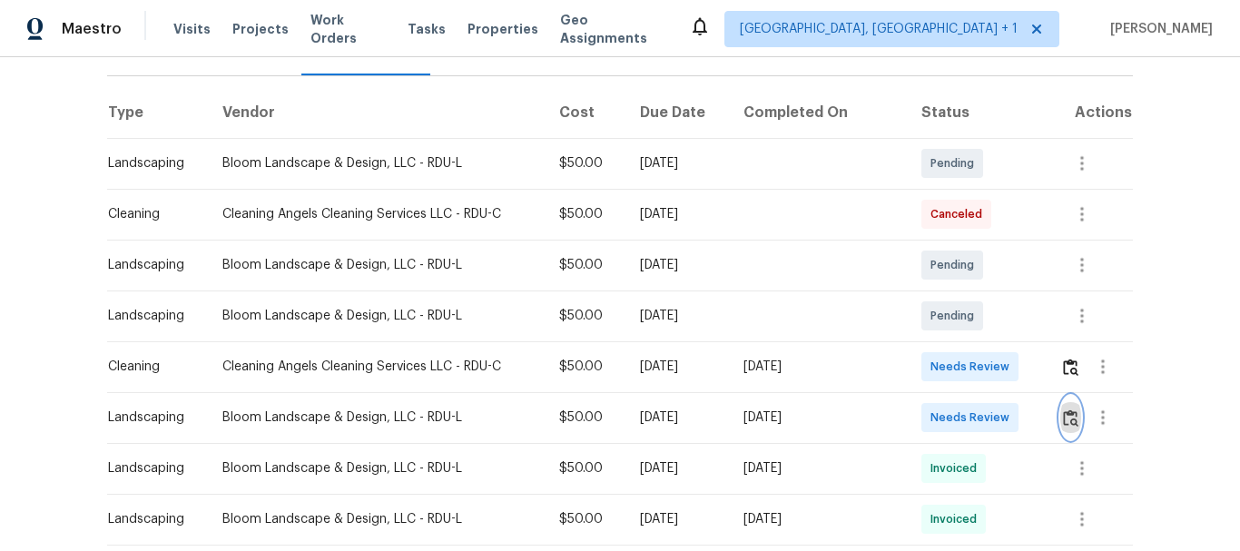
click at [1069, 419] on img "button" at bounding box center [1070, 417] width 15 height 17
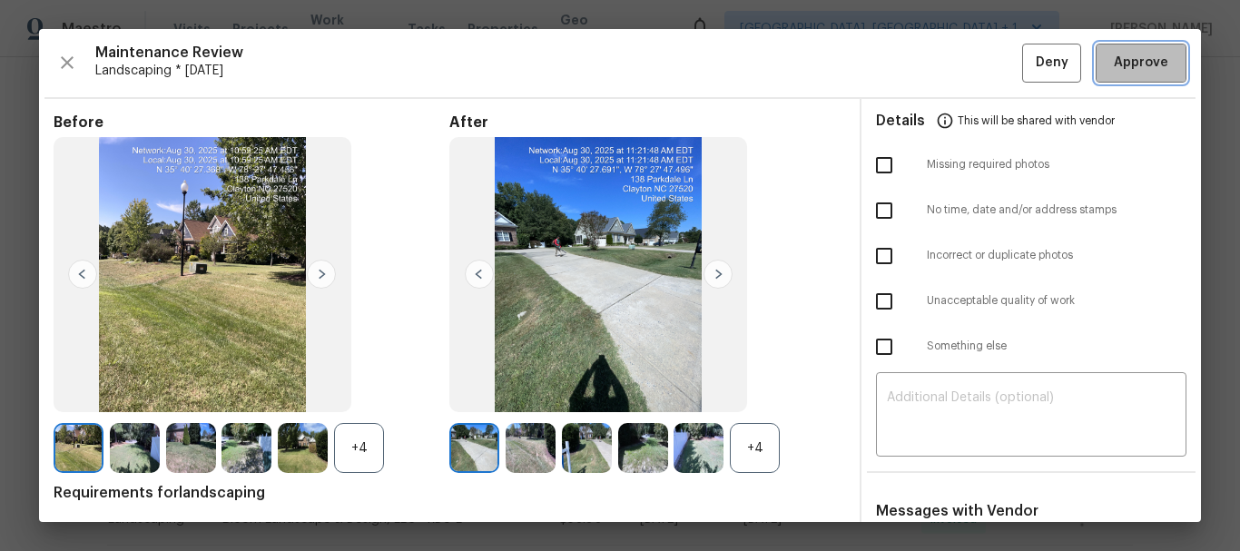
click at [1135, 78] on button "Approve" at bounding box center [1141, 63] width 91 height 39
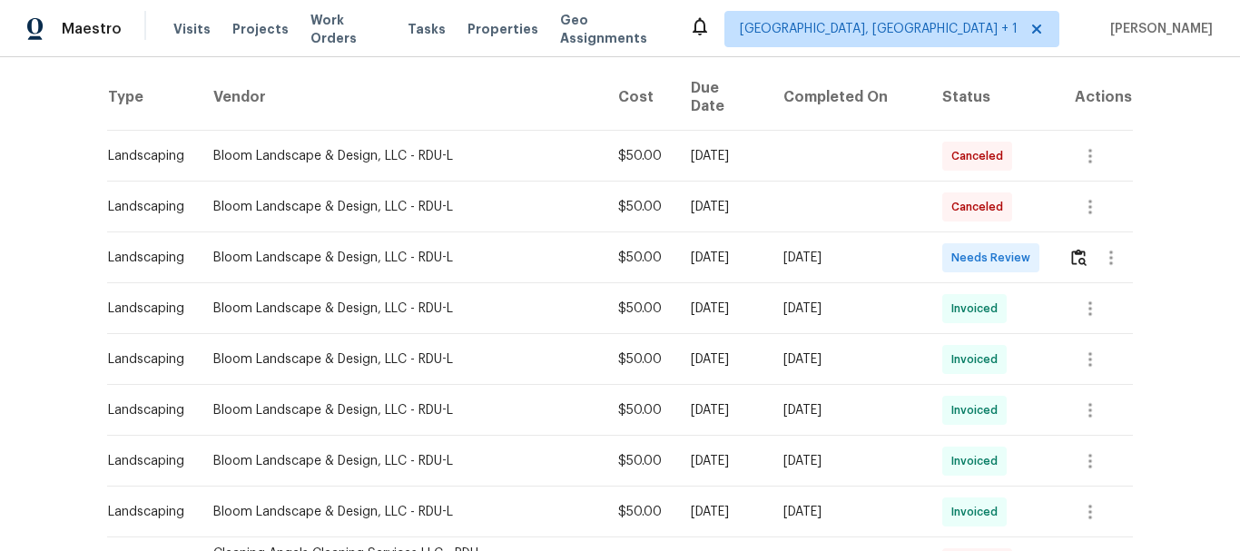
scroll to position [280, 0]
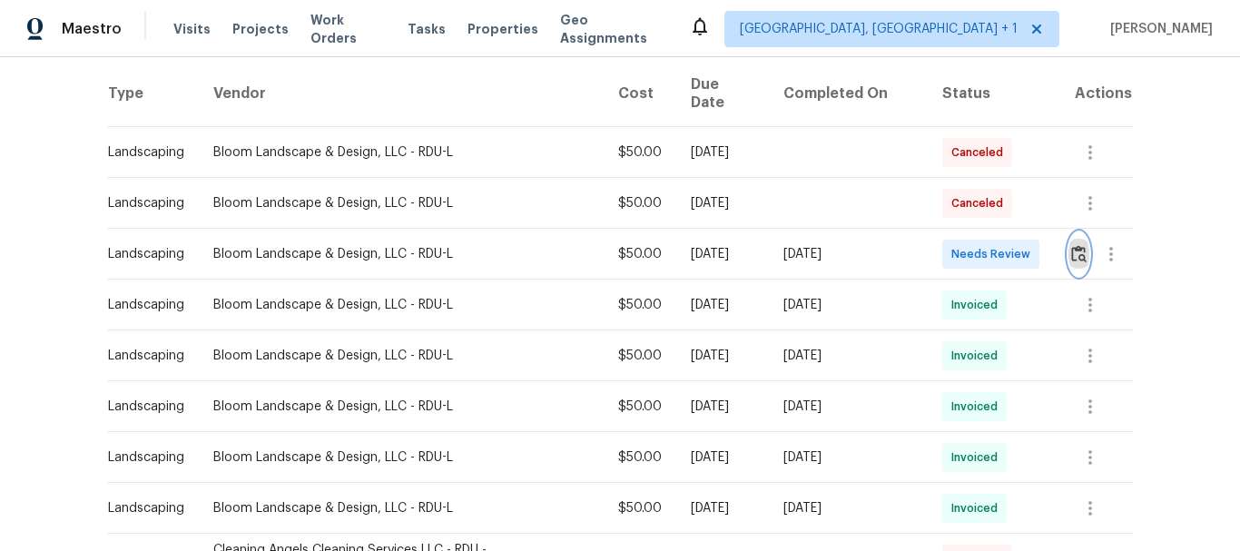
click at [1071, 245] on img "button" at bounding box center [1078, 253] width 15 height 17
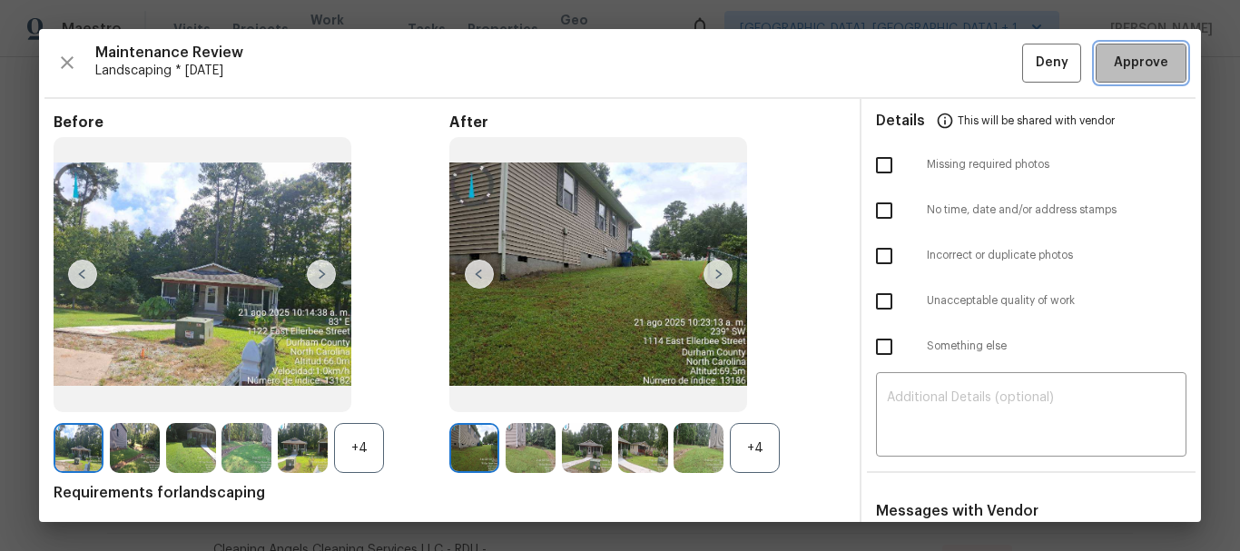
click at [1114, 57] on span "Approve" at bounding box center [1141, 63] width 54 height 23
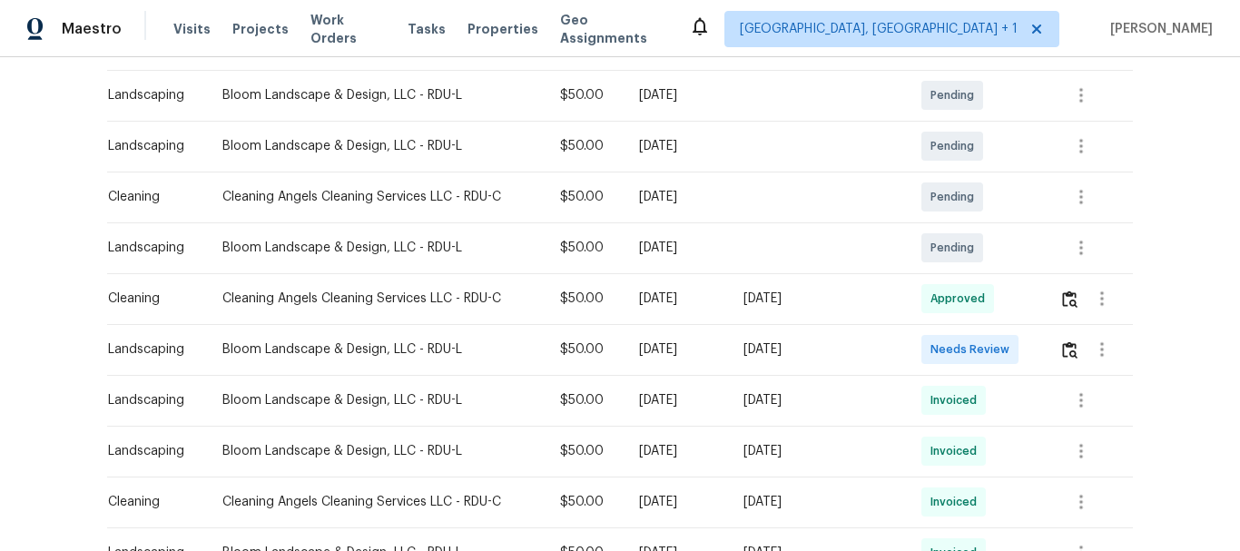
scroll to position [329, 0]
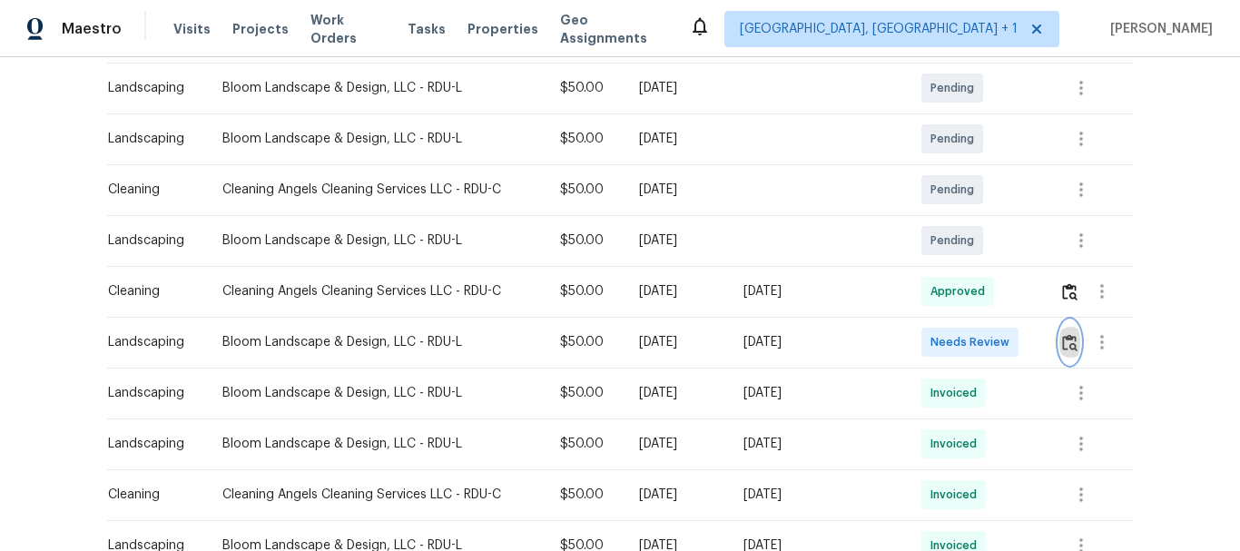
click at [1069, 339] on img "button" at bounding box center [1069, 342] width 15 height 17
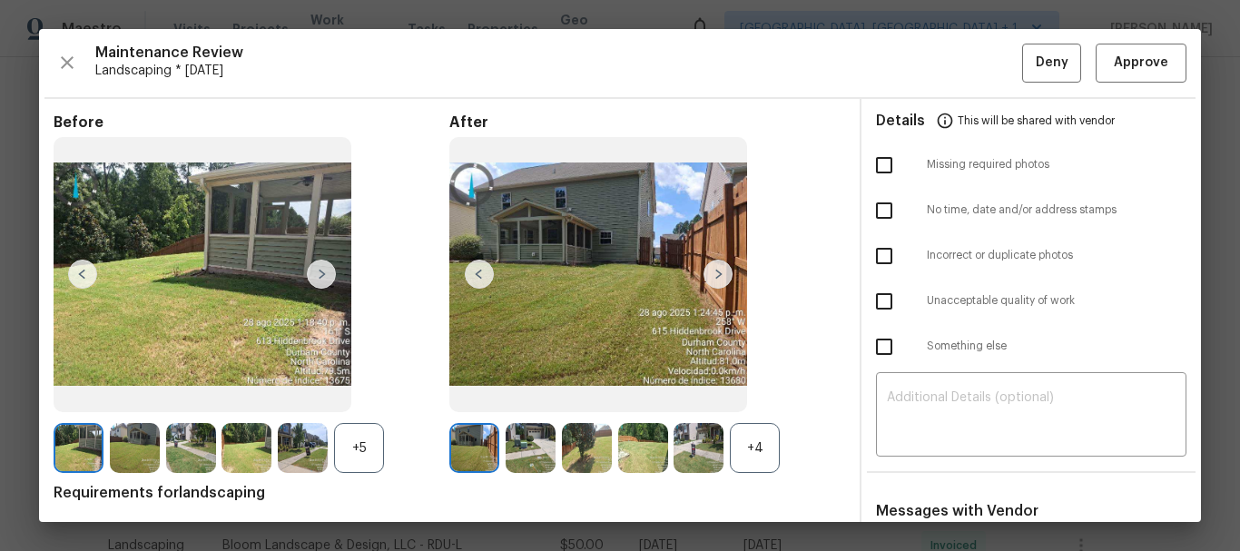
drag, startPoint x: 1120, startPoint y: 30, endPoint x: 1119, endPoint y: 55, distance: 25.5
click at [1119, 55] on div "Maintenance Review Landscaping * Mon, Aug 25 Deny Approve Before +5 After +4 Re…" at bounding box center [620, 275] width 1162 height 493
click at [1119, 55] on span "Approve" at bounding box center [1141, 63] width 54 height 23
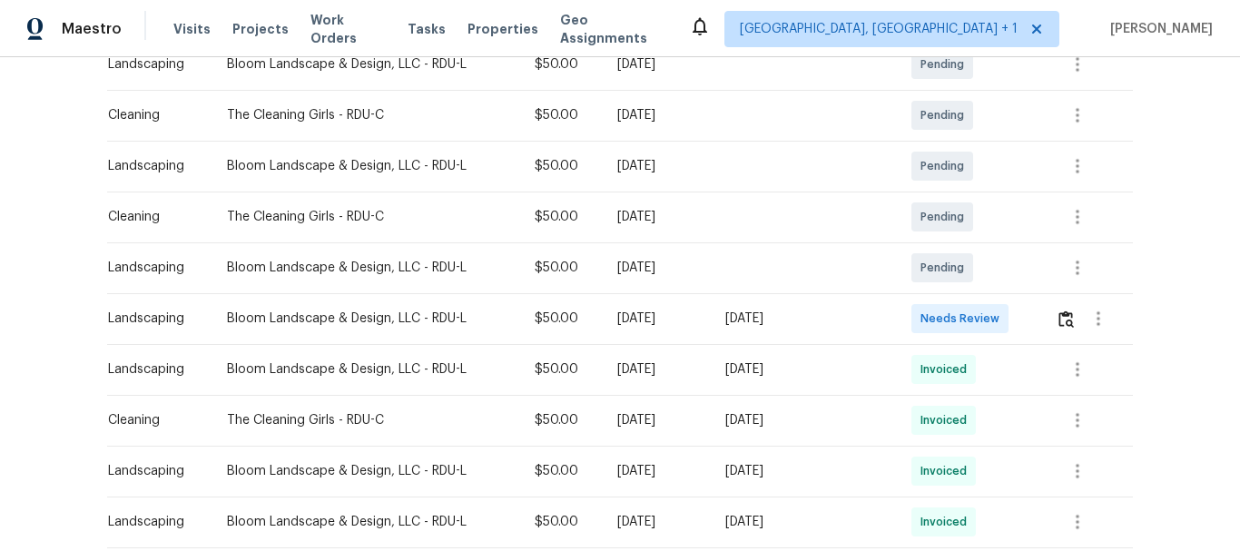
scroll to position [360, 0]
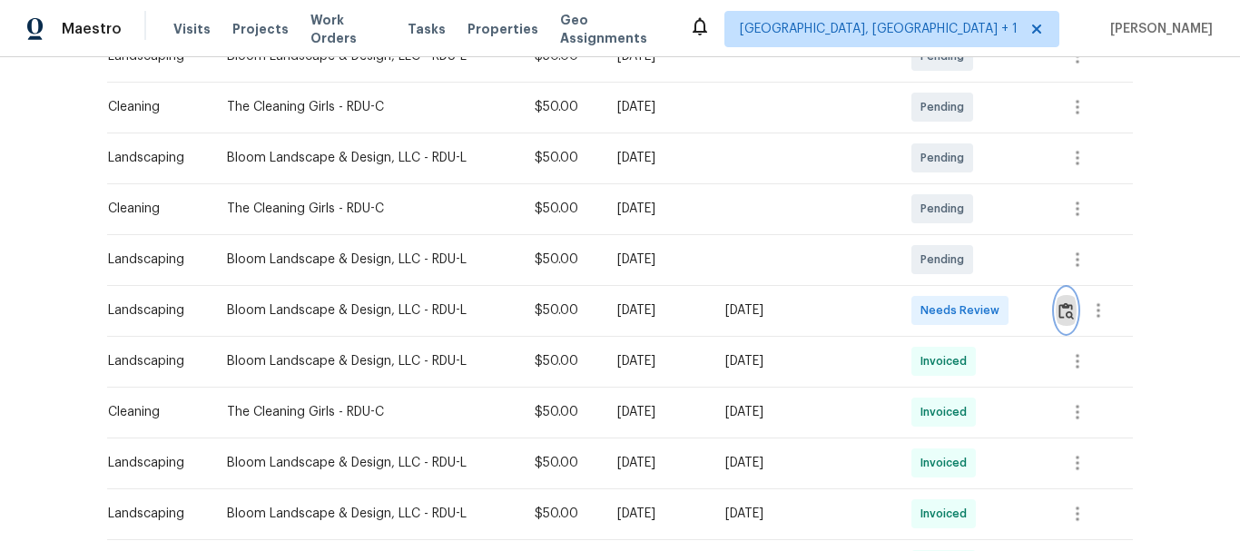
click at [1065, 314] on img "button" at bounding box center [1066, 310] width 15 height 17
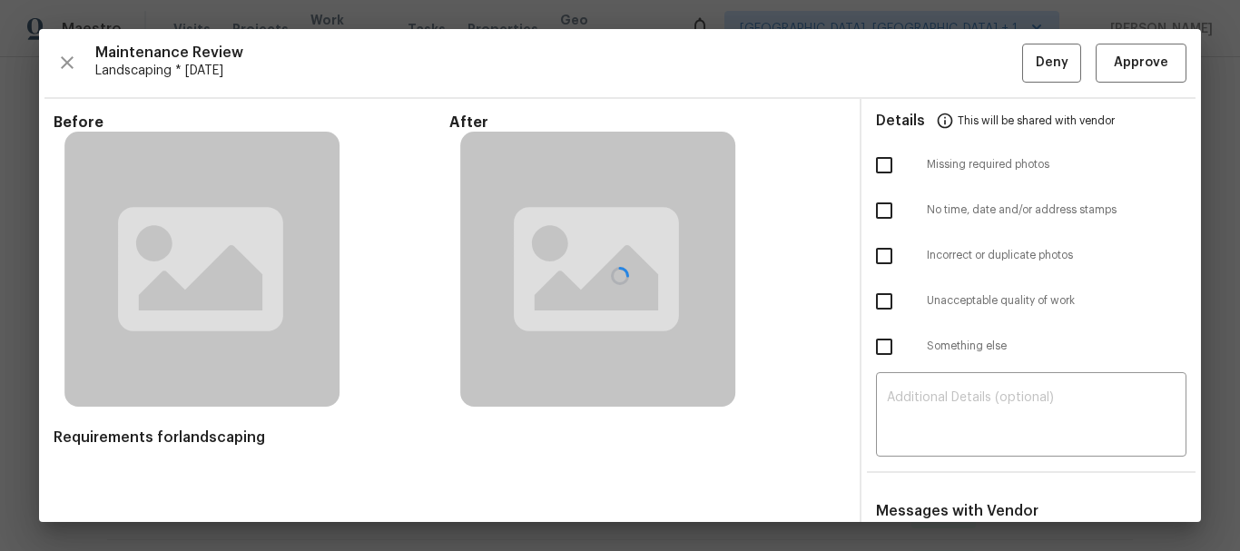
click at [1149, 65] on div at bounding box center [620, 275] width 1162 height 493
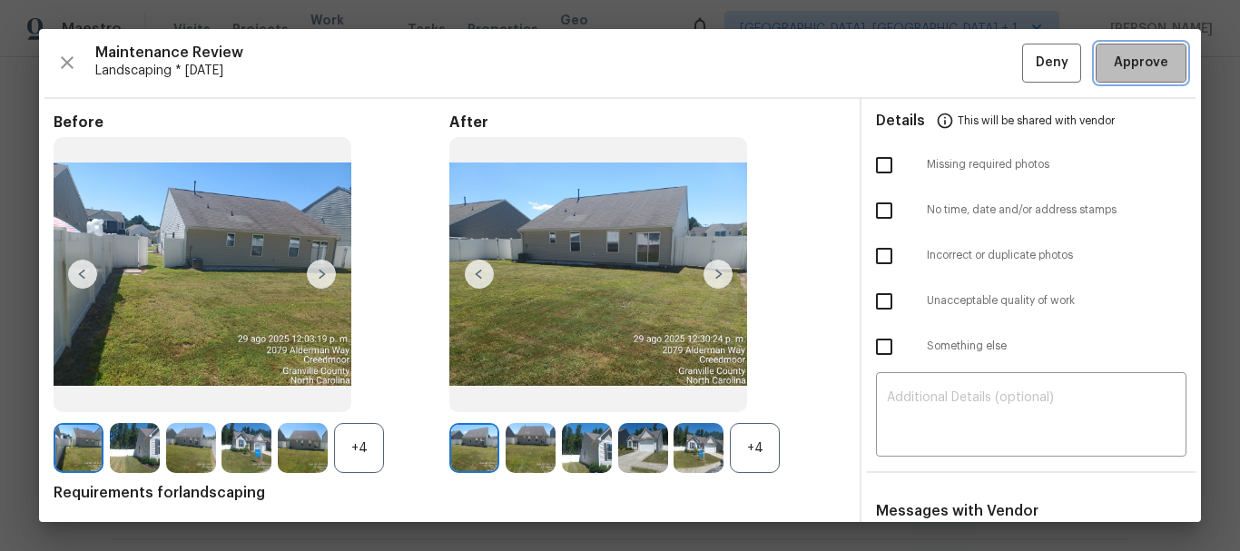
click at [1133, 59] on span "Approve" at bounding box center [1141, 63] width 54 height 23
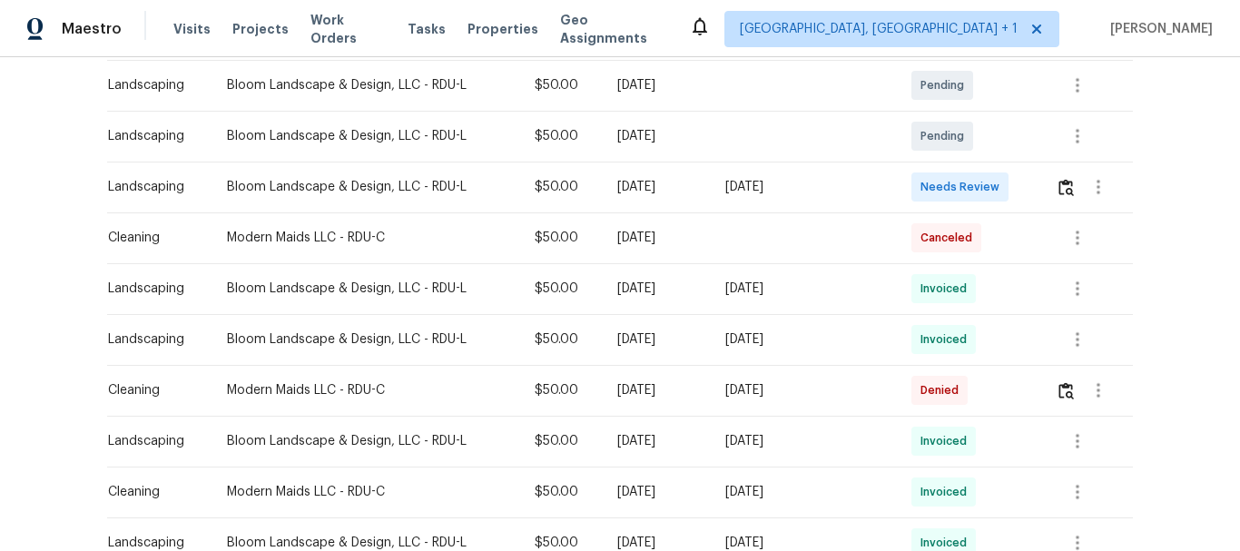
scroll to position [372, 0]
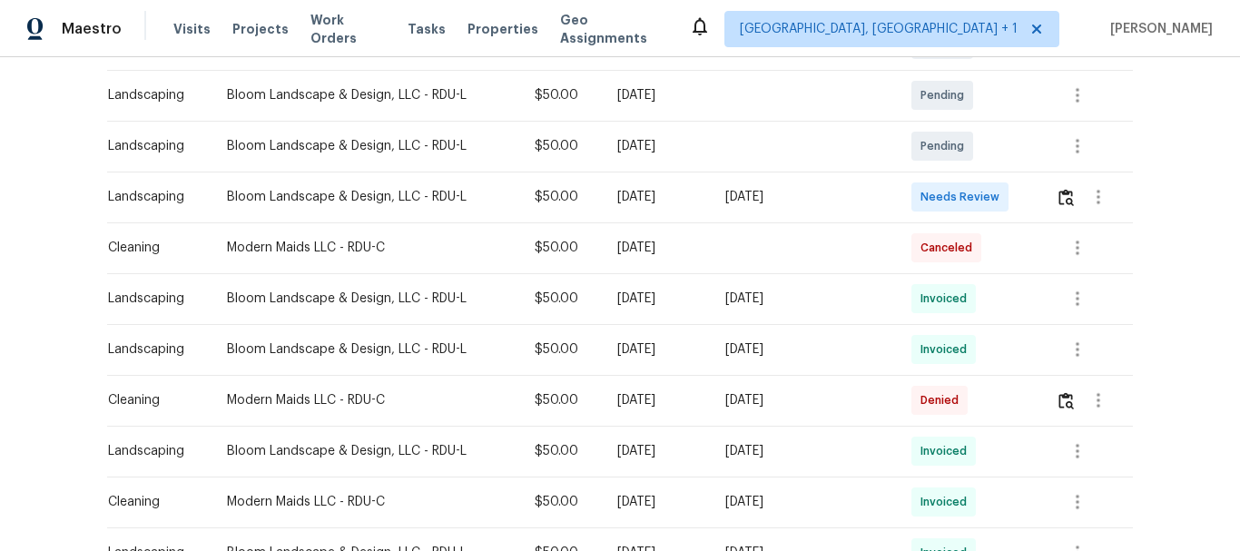
click at [1050, 197] on td at bounding box center [1087, 197] width 92 height 51
click at [1059, 197] on img "button" at bounding box center [1066, 197] width 15 height 17
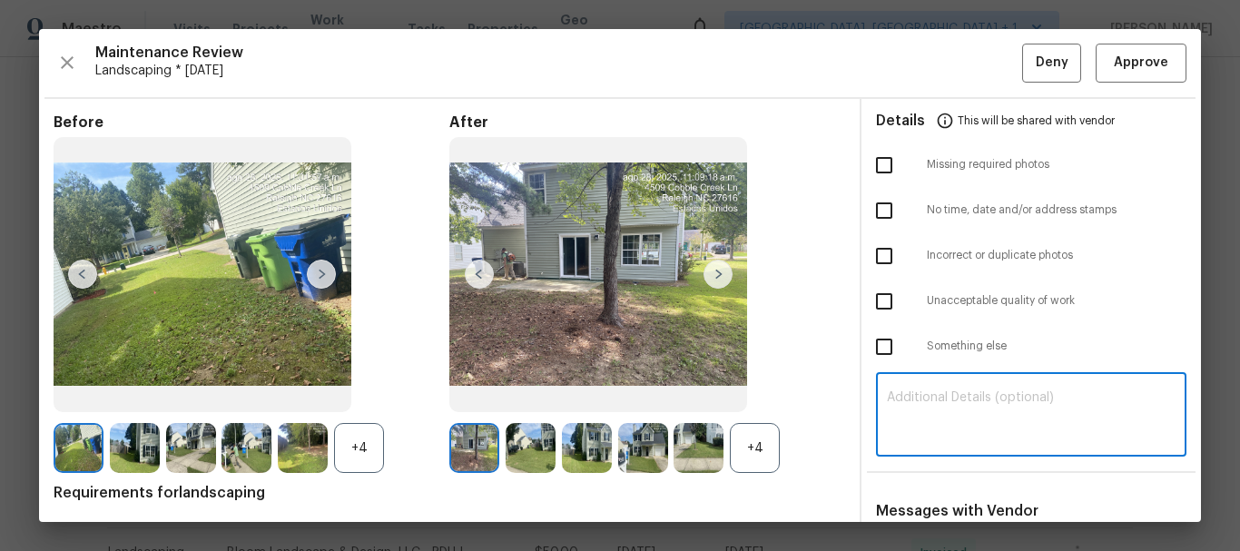
click at [910, 412] on textarea at bounding box center [1031, 416] width 289 height 51
paste textarea "Maintenance Audit Team: Hello! Unfortunately, this landscaping visit completed …"
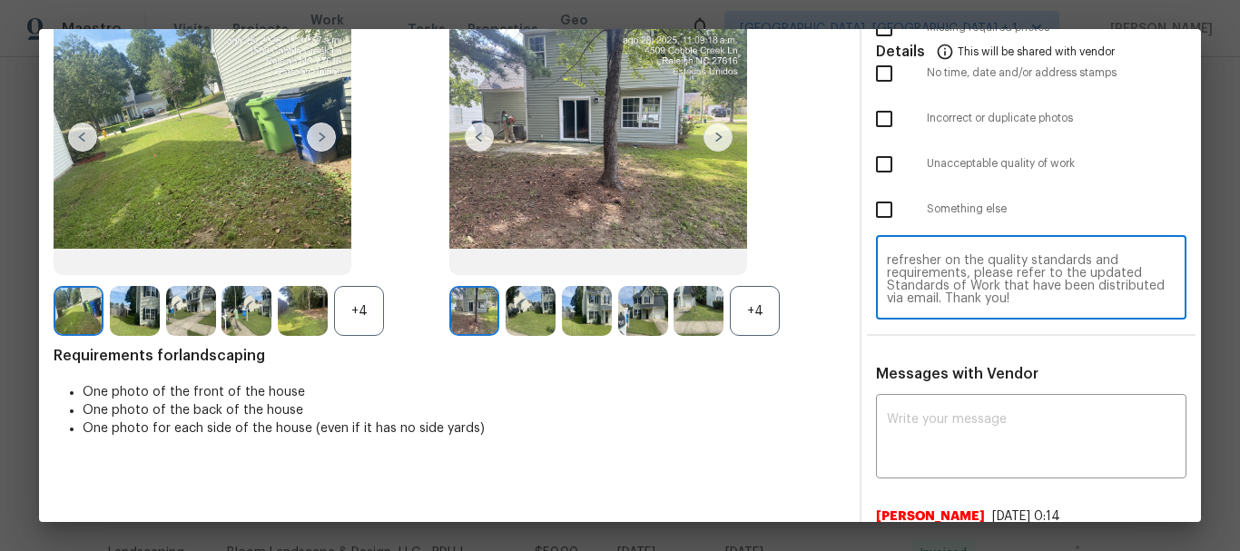
scroll to position [140, 0]
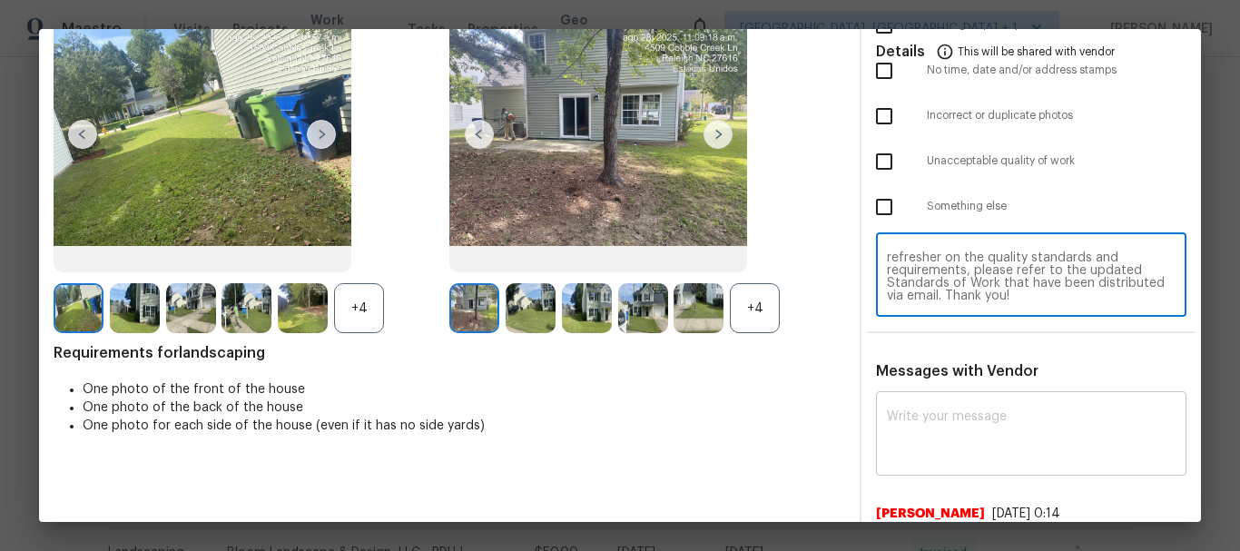
type textarea "Maintenance Audit Team: Hello! Unfortunately, this landscaping visit completed …"
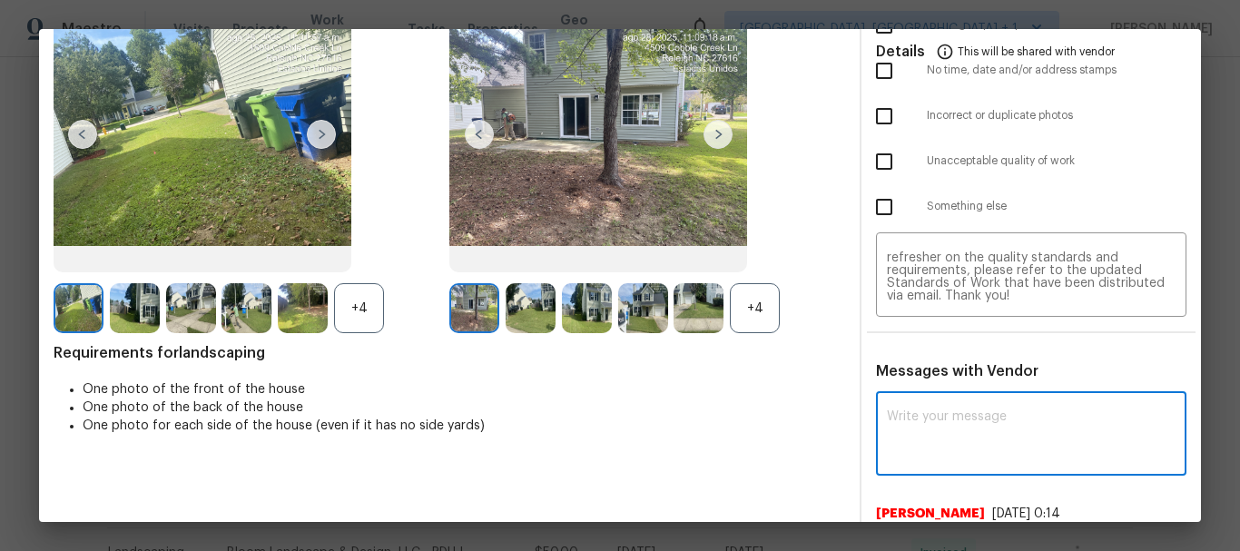
click at [925, 433] on textarea at bounding box center [1031, 435] width 289 height 51
click at [932, 414] on textarea at bounding box center [1031, 435] width 289 height 51
paste textarea "Maintenance Audit Team: Hello! Unfortunately, this landscaping visit completed …"
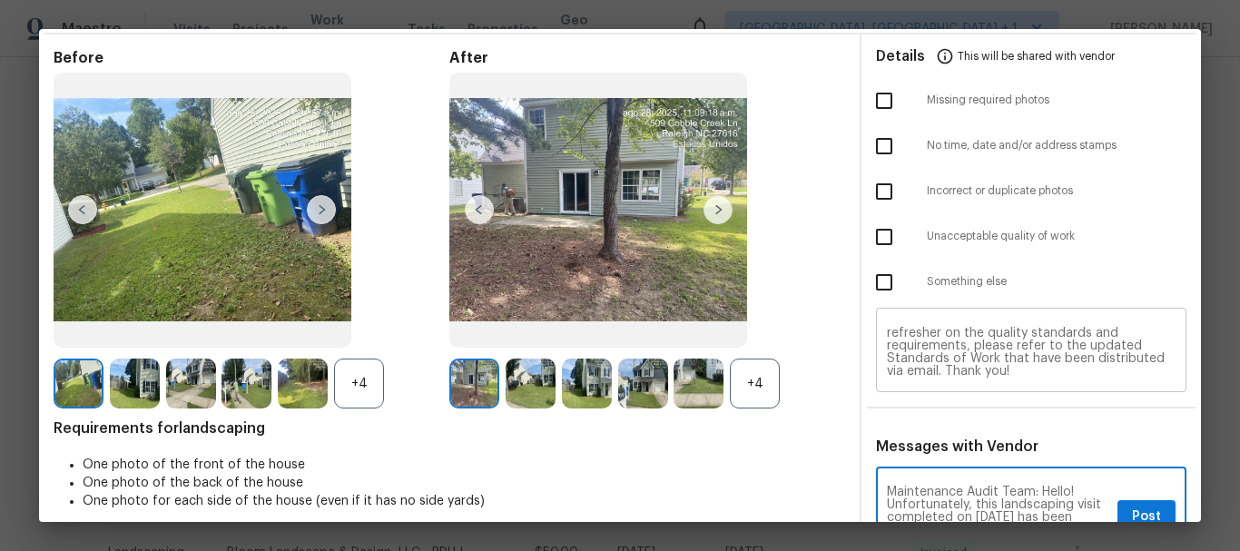
scroll to position [57, 0]
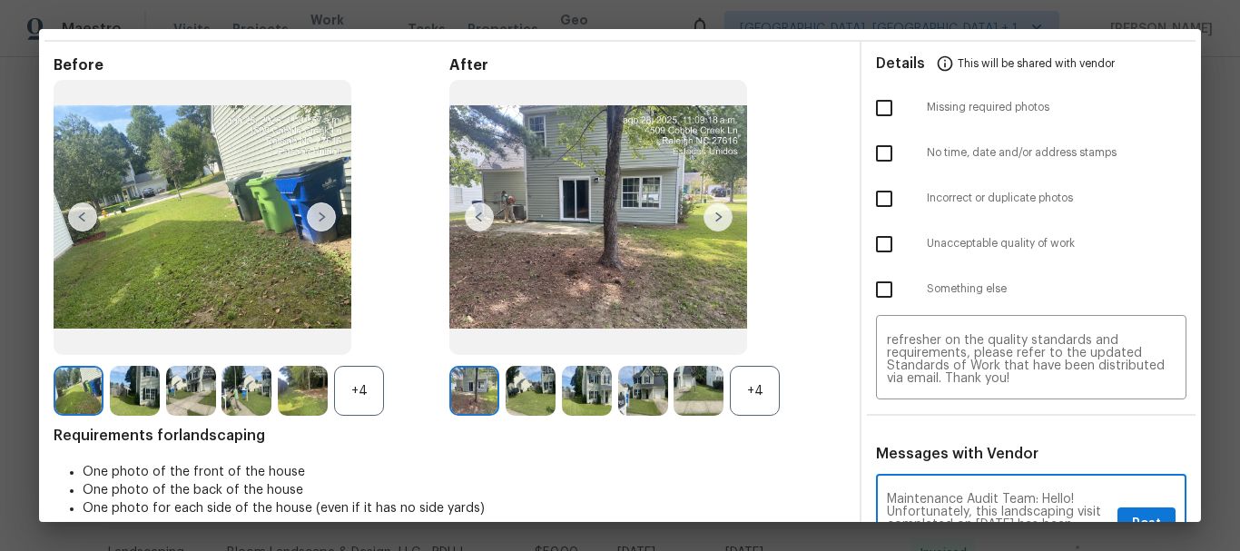
type textarea "Maintenance Audit Team: Hello! Unfortunately, this landscaping visit completed …"
click at [879, 228] on input "checkbox" at bounding box center [884, 244] width 38 height 38
checkbox input "true"
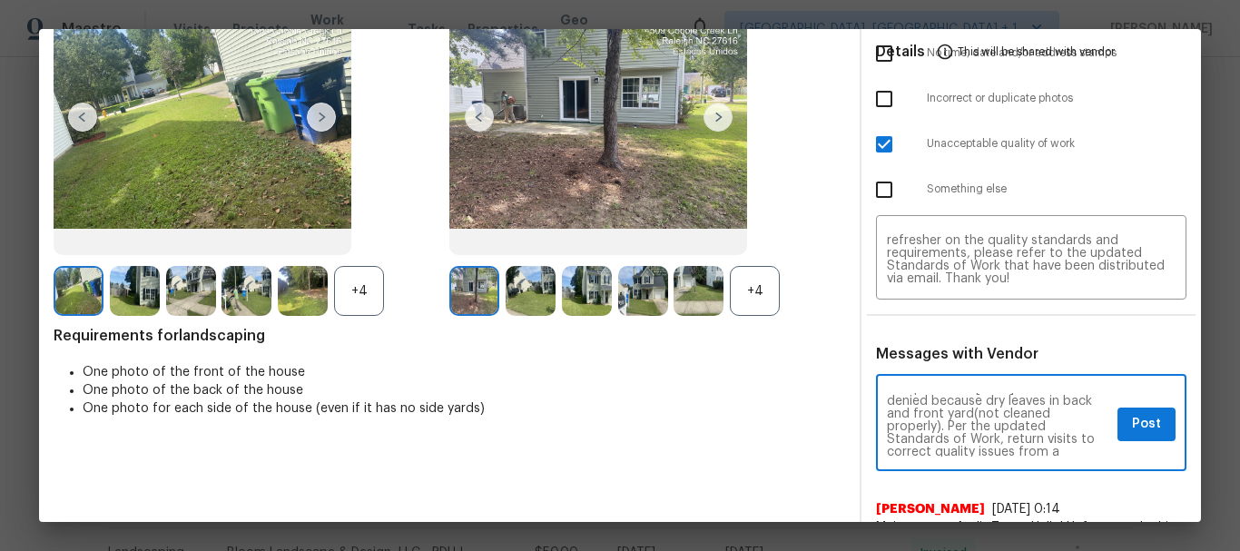
scroll to position [156, 0]
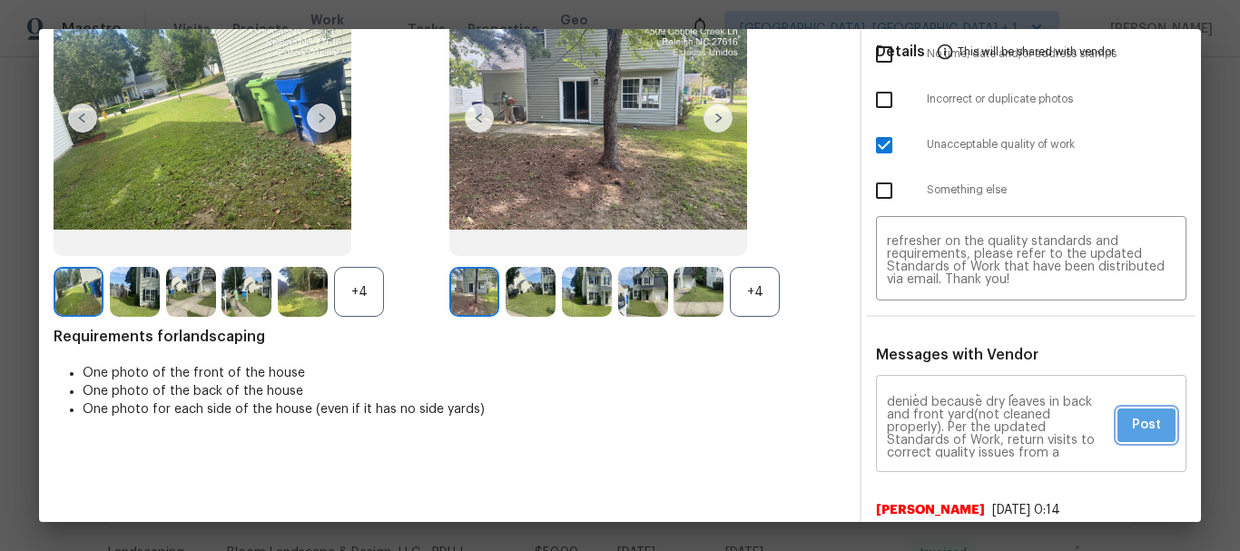
click at [1132, 423] on span "Post" at bounding box center [1146, 425] width 29 height 23
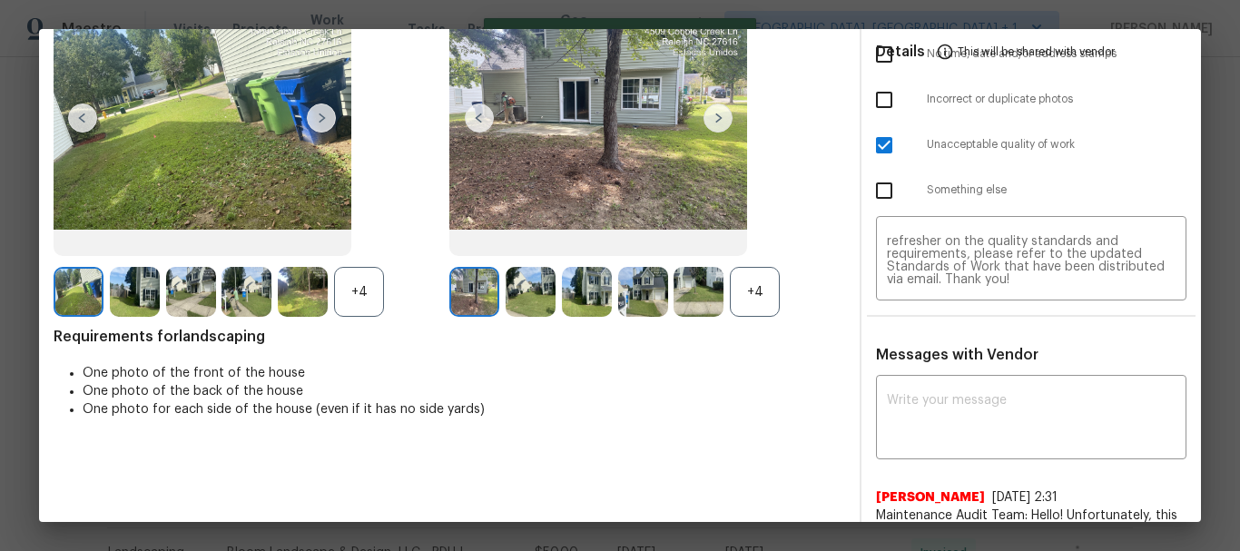
scroll to position [0, 0]
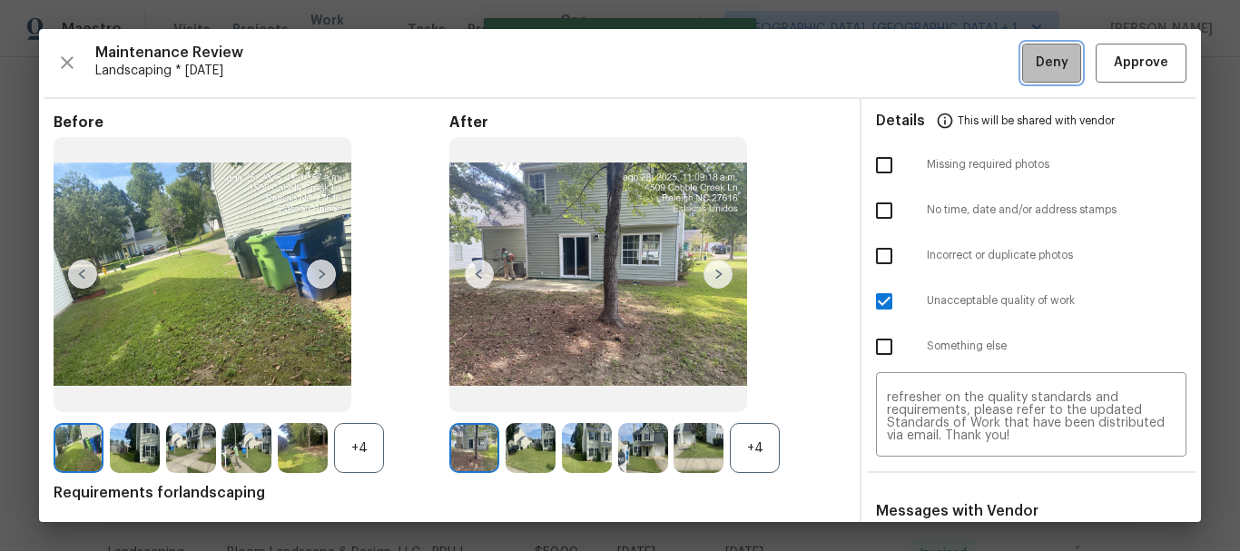
click at [1036, 58] on span "Deny" at bounding box center [1052, 63] width 33 height 23
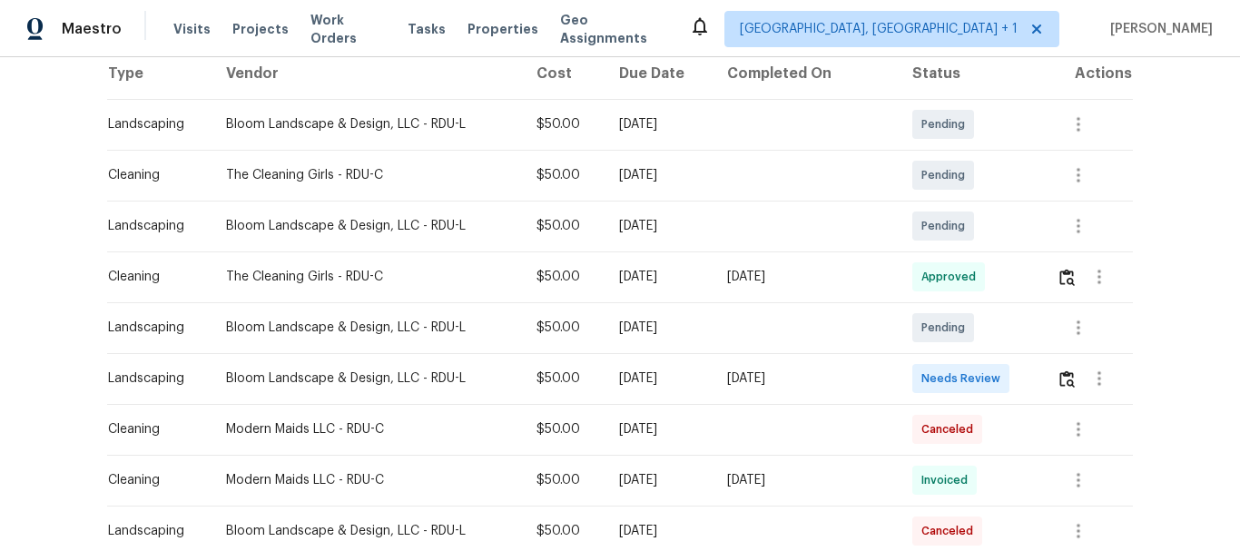
scroll to position [293, 0]
drag, startPoint x: 1046, startPoint y: 362, endPoint x: 1059, endPoint y: 373, distance: 17.4
click at [1059, 373] on td at bounding box center [1087, 377] width 91 height 51
click at [1059, 373] on img "button" at bounding box center [1066, 378] width 15 height 17
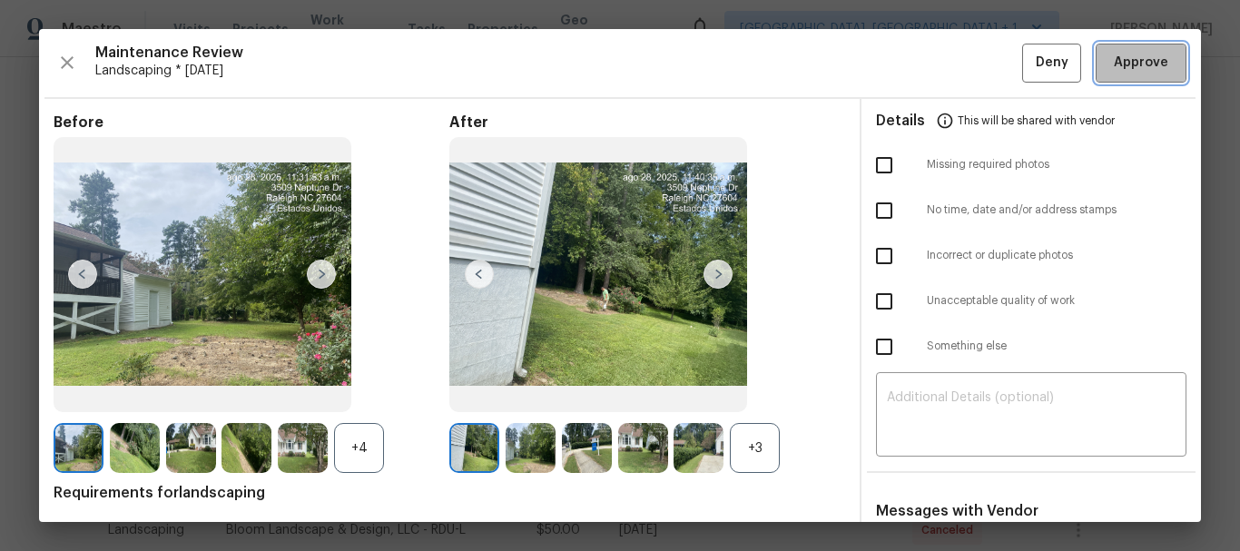
click at [1114, 69] on span "Approve" at bounding box center [1141, 63] width 54 height 23
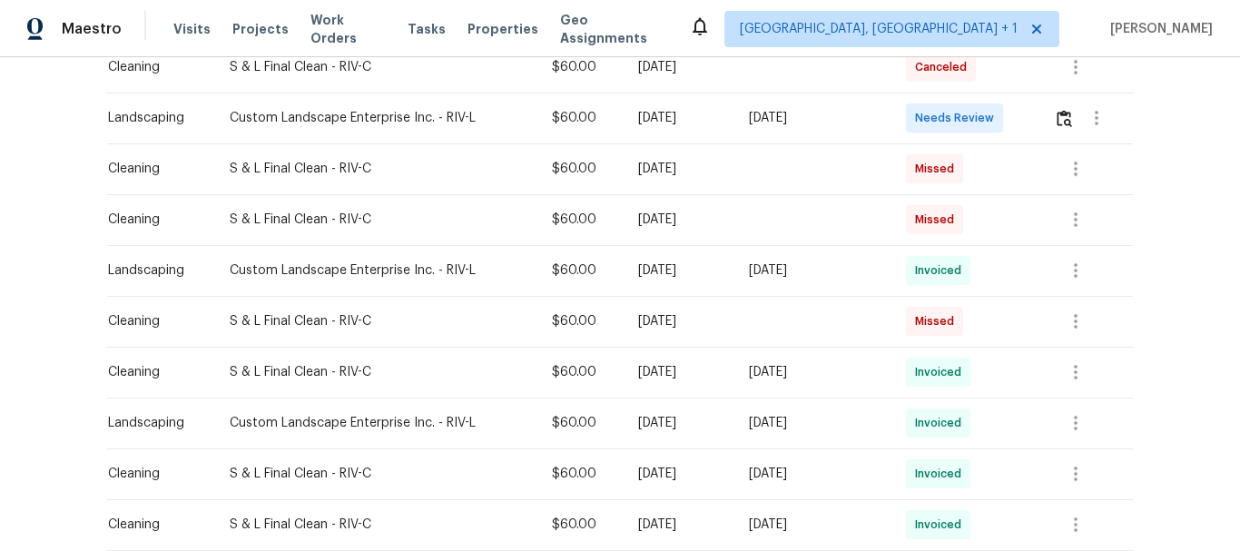
scroll to position [350, 0]
click at [1069, 107] on button "button" at bounding box center [1064, 117] width 21 height 44
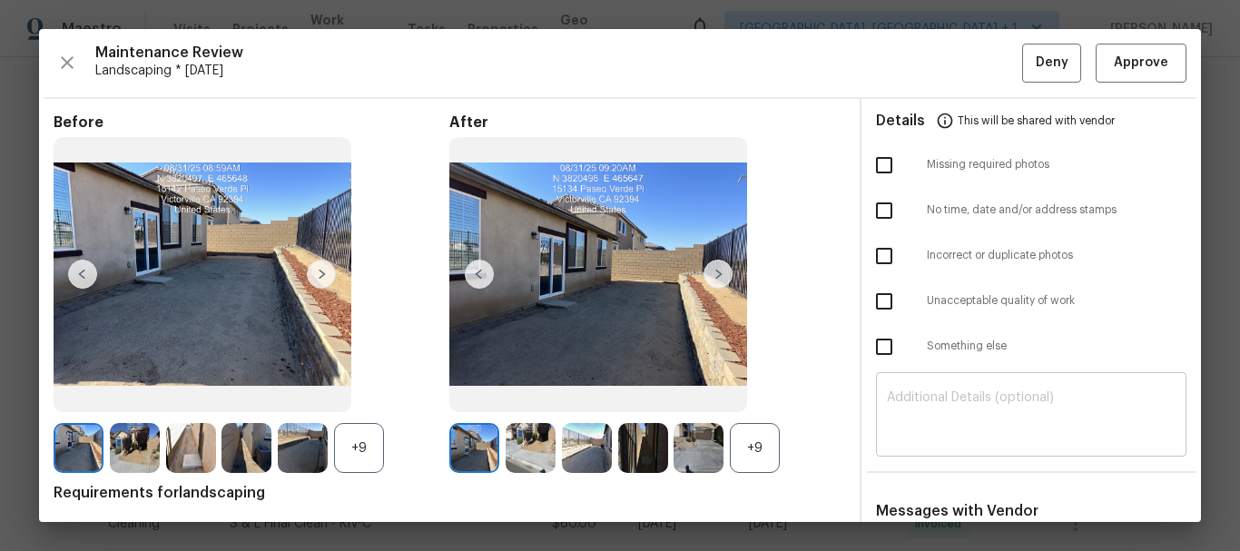
click at [941, 383] on div "​" at bounding box center [1031, 417] width 310 height 80
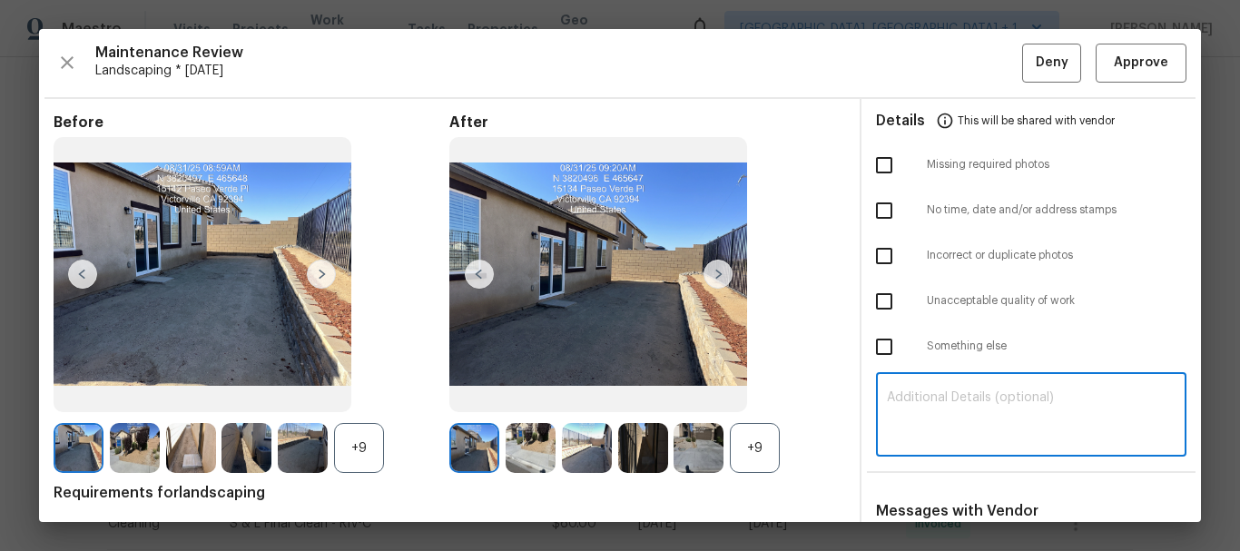
paste textarea "Maintenance Audit Team: Hello! Unfortunately, this landscaping visit completed …"
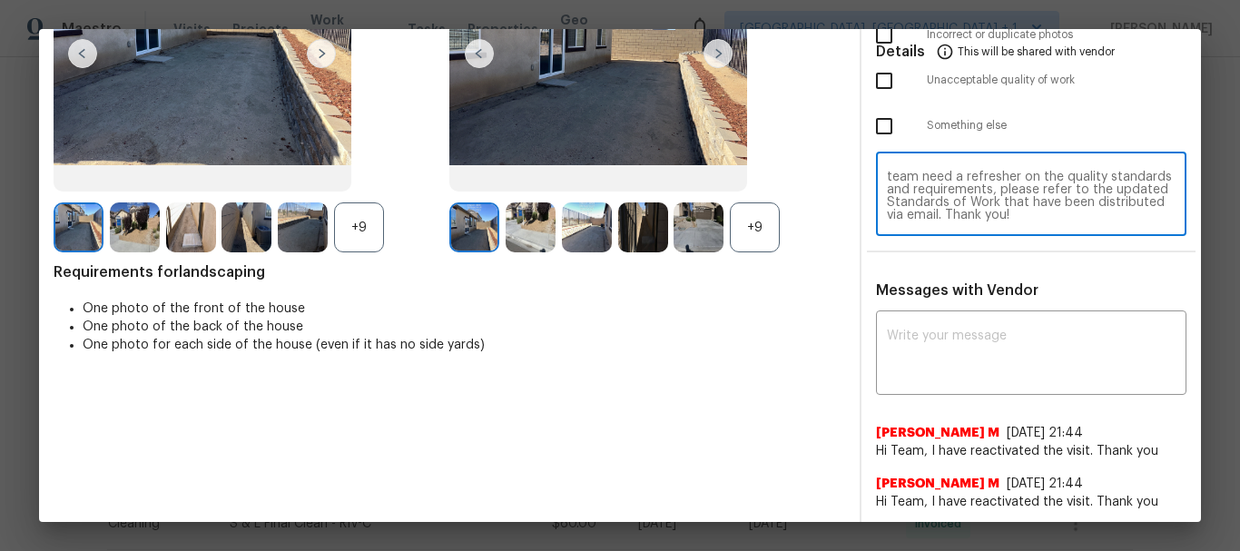
scroll to position [229, 0]
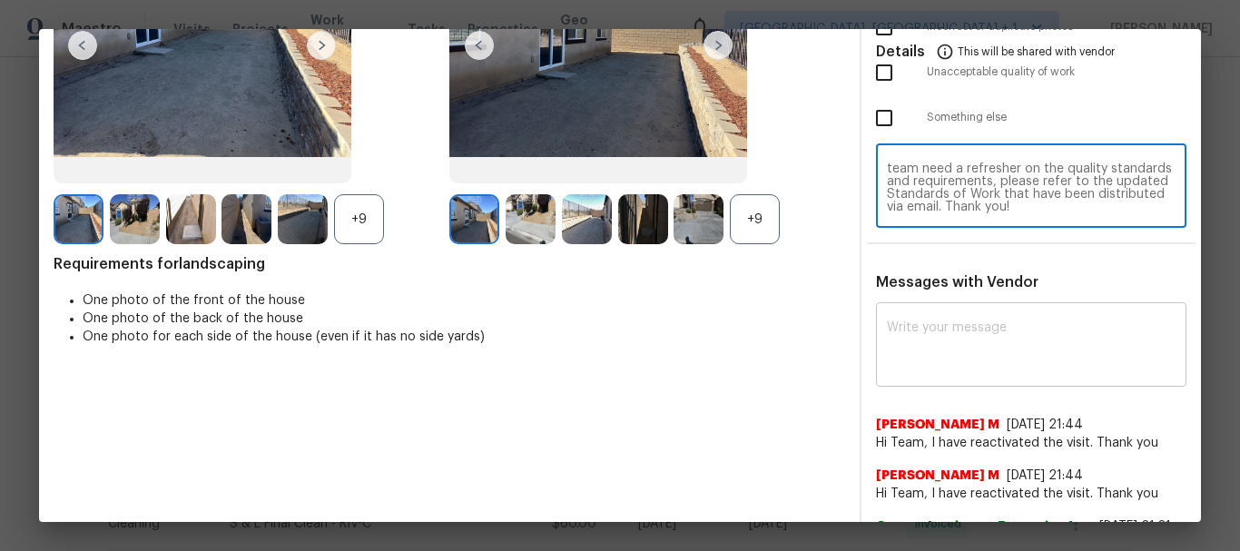
type textarea "Maintenance Audit Team: Hello! Unfortunately, this landscaping visit completed …"
click at [961, 363] on textarea at bounding box center [1031, 346] width 289 height 51
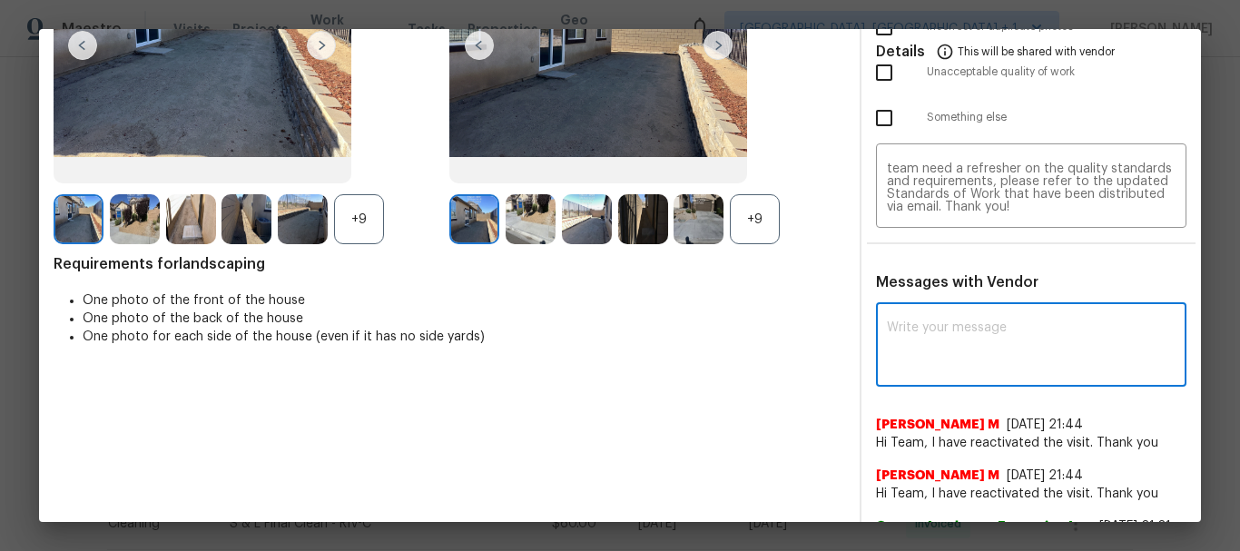
paste textarea "Maintenance Audit Team: Hello! Unfortunately, this landscaping visit completed …"
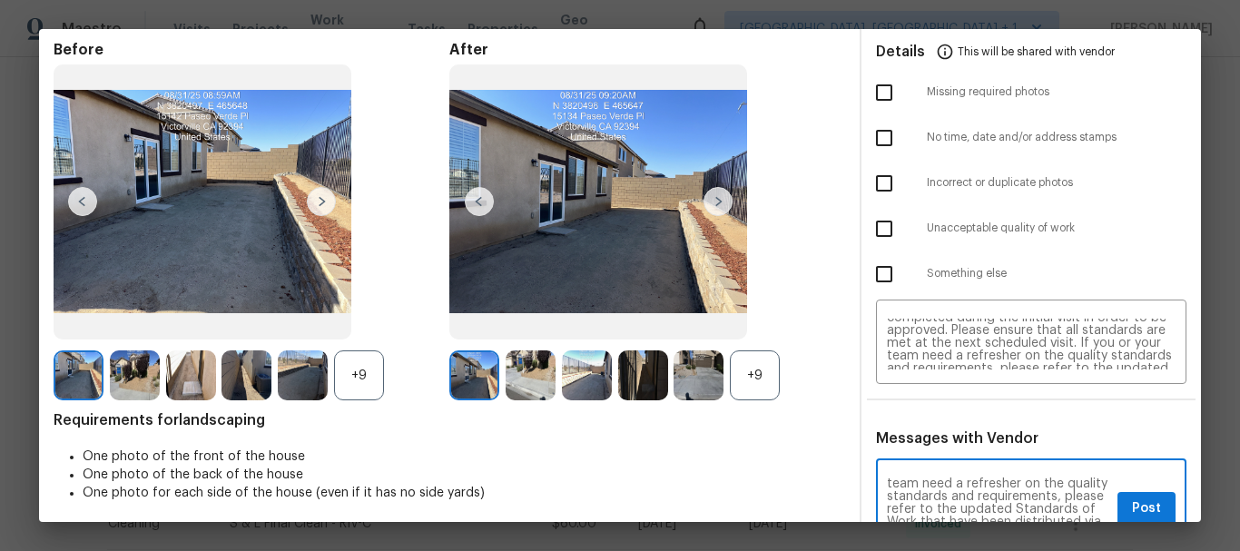
scroll to position [108, 0]
type textarea "Maintenance Audit Team: Hello! Unfortunately, this landscaping visit completed …"
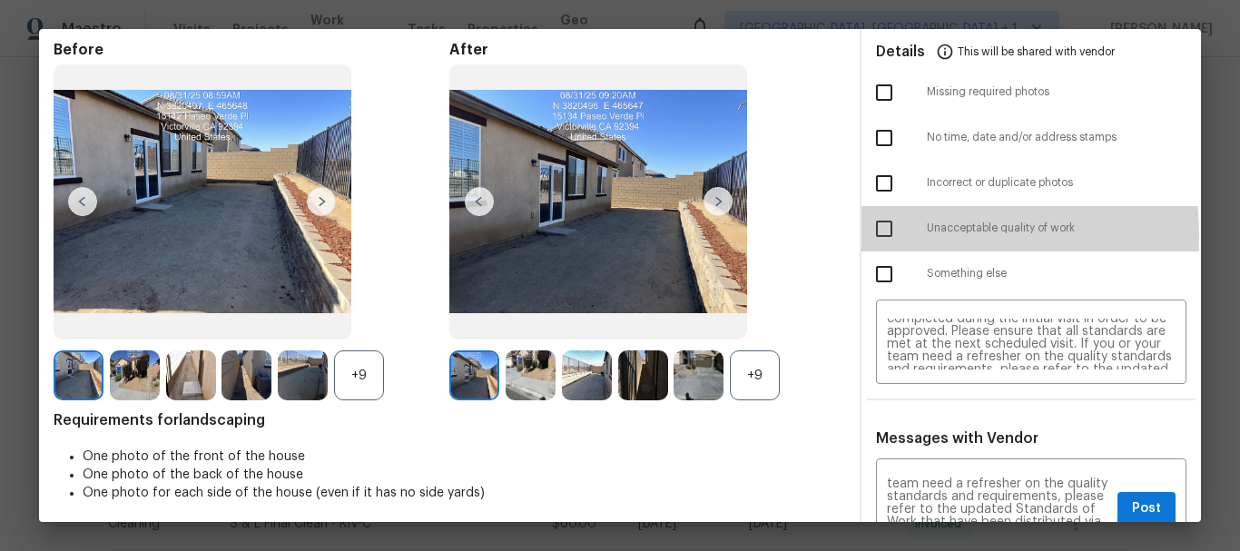
click at [872, 235] on input "checkbox" at bounding box center [884, 229] width 38 height 38
checkbox input "true"
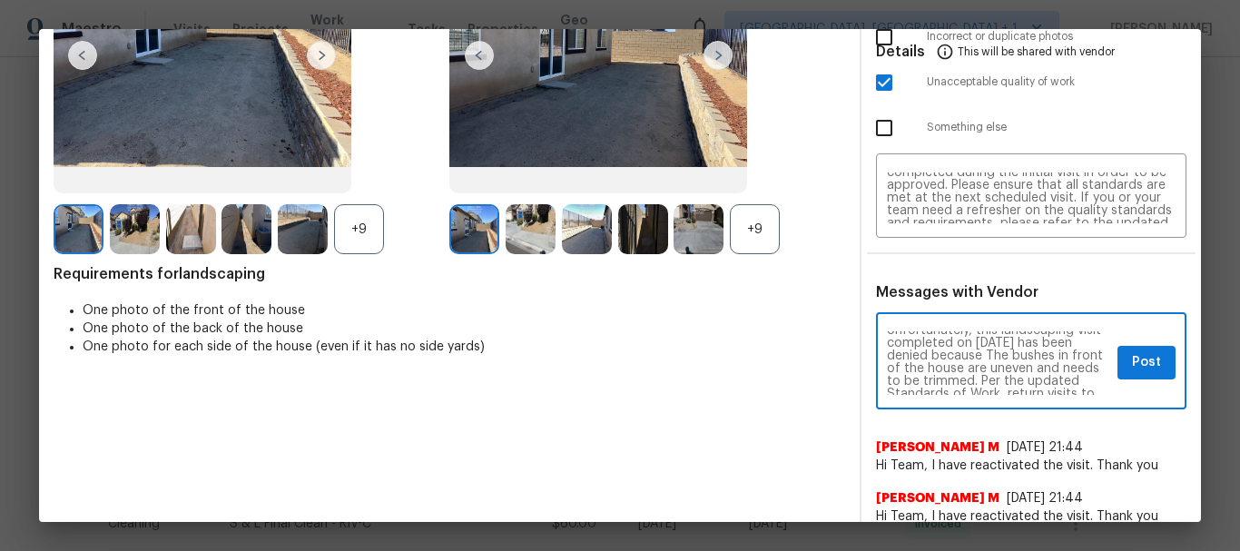
scroll to position [36, 0]
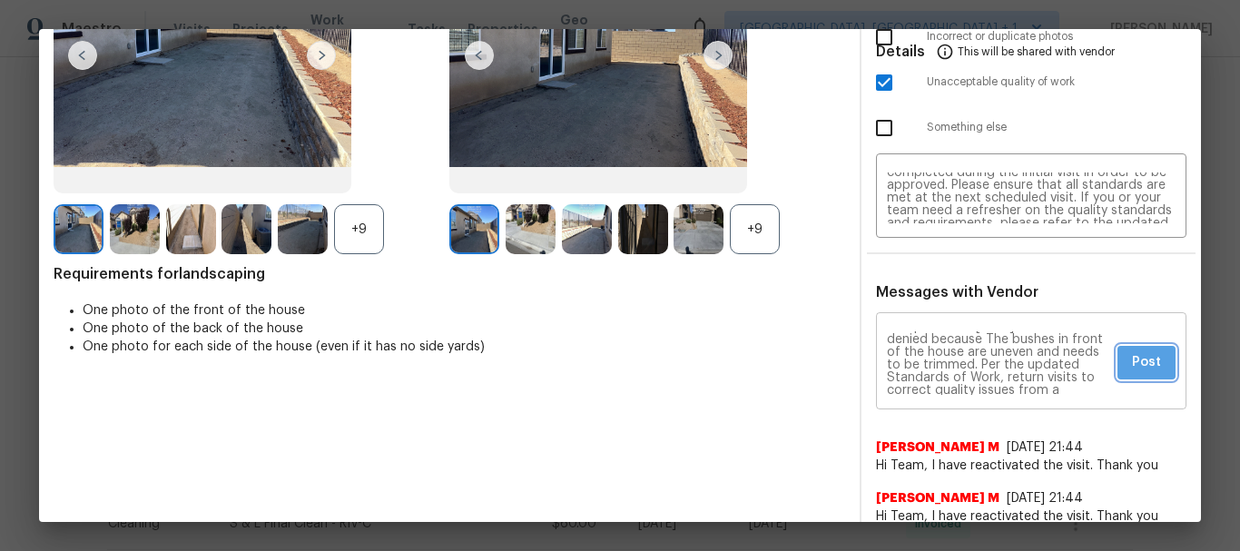
click at [1132, 368] on span "Post" at bounding box center [1146, 362] width 29 height 23
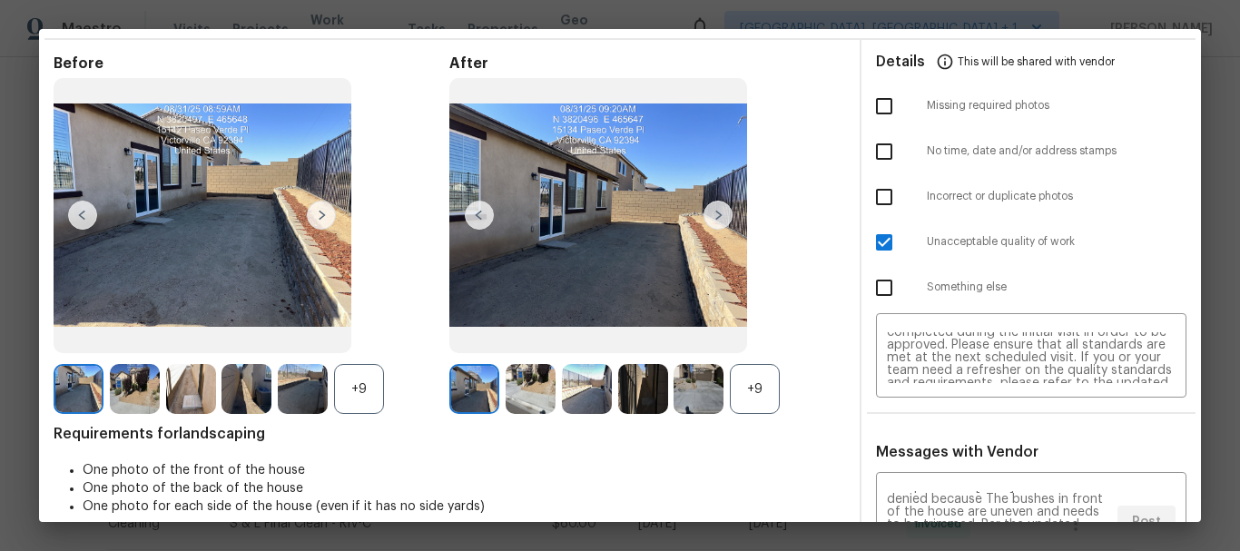
scroll to position [0, 0]
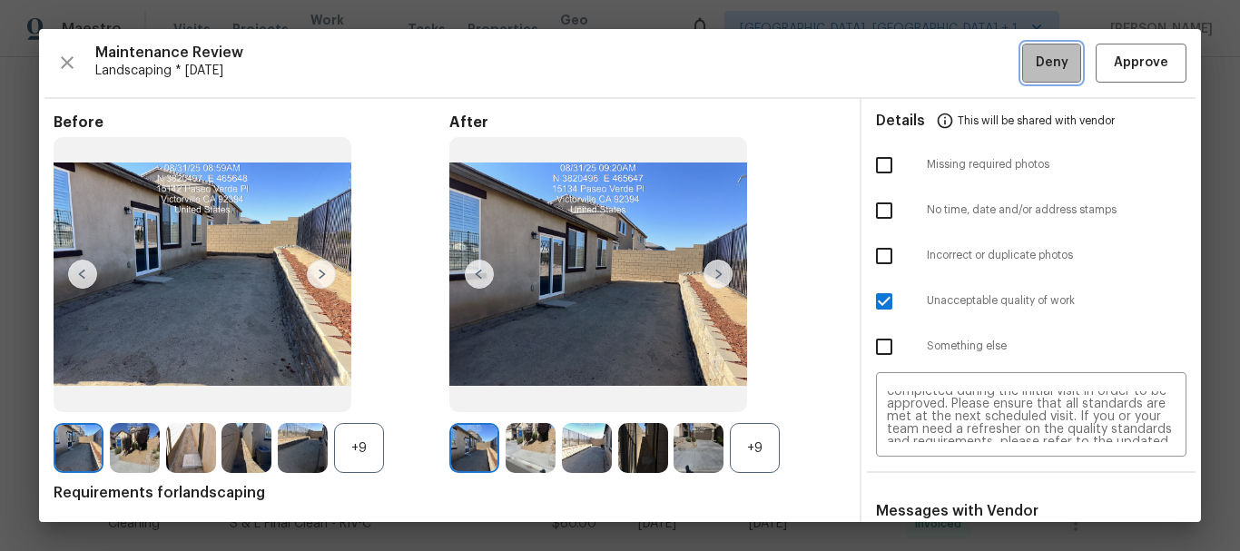
click at [1037, 67] on span "Deny" at bounding box center [1052, 63] width 33 height 23
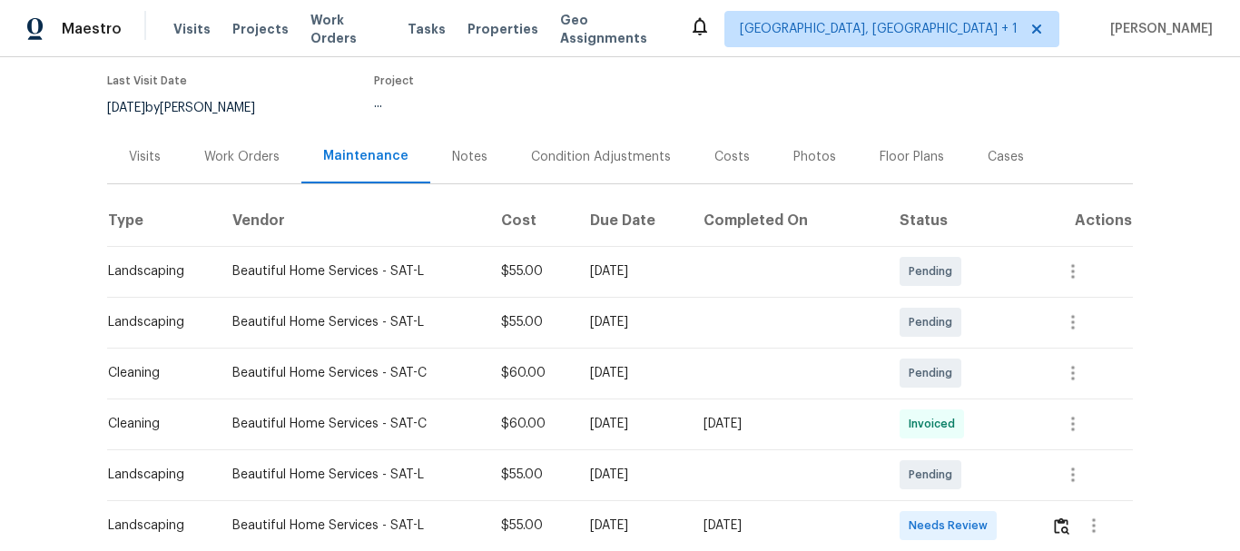
scroll to position [285, 0]
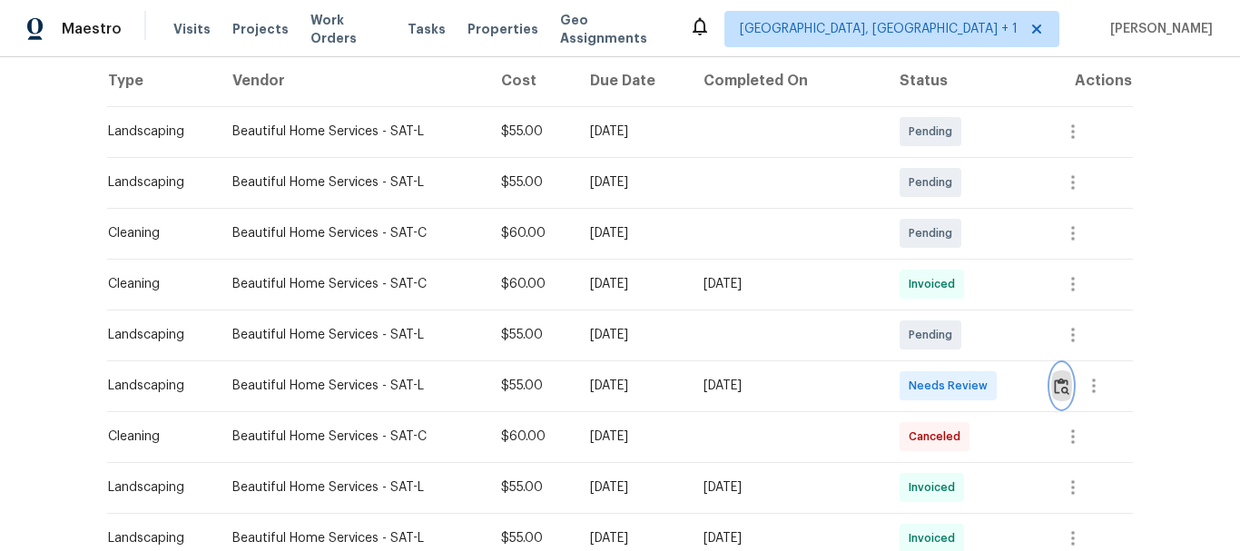
click at [1054, 379] on img "button" at bounding box center [1061, 386] width 15 height 17
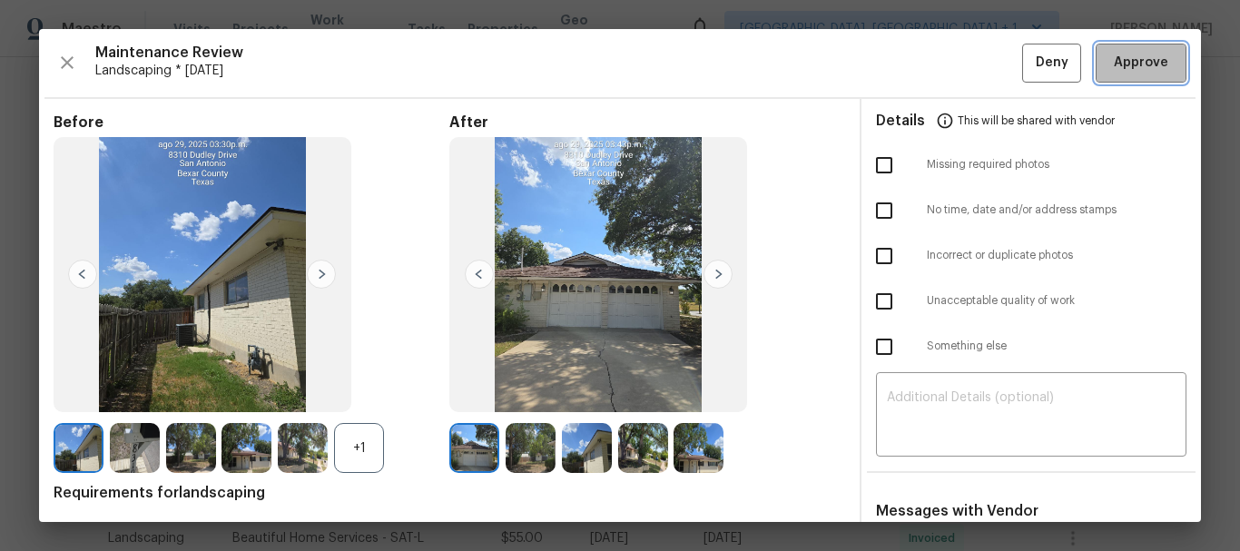
click at [1114, 61] on span "Approve" at bounding box center [1141, 63] width 54 height 23
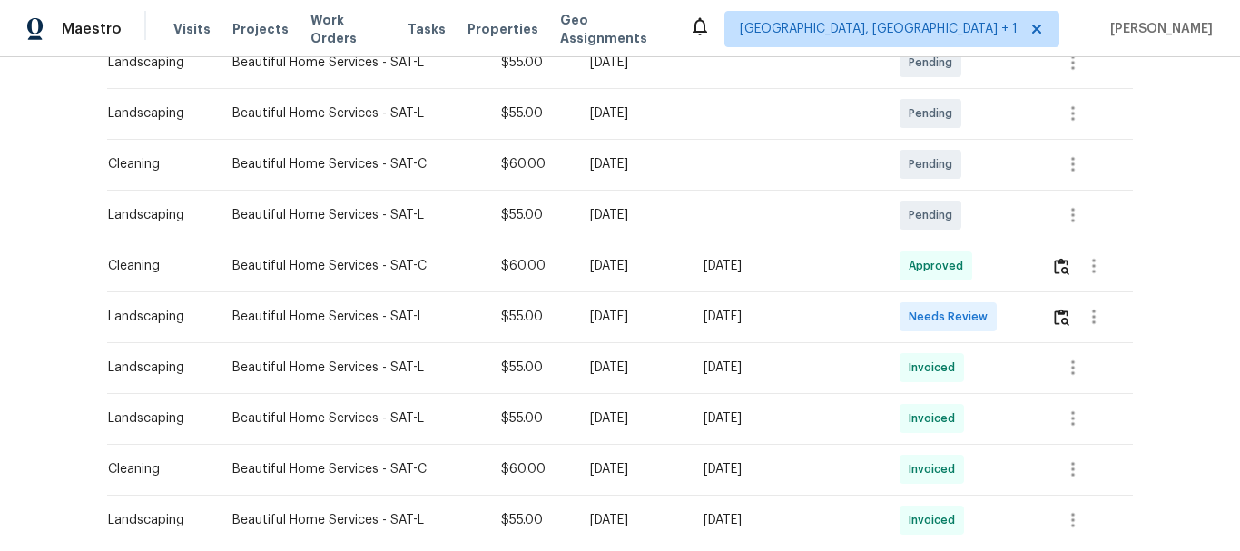
scroll to position [386, 0]
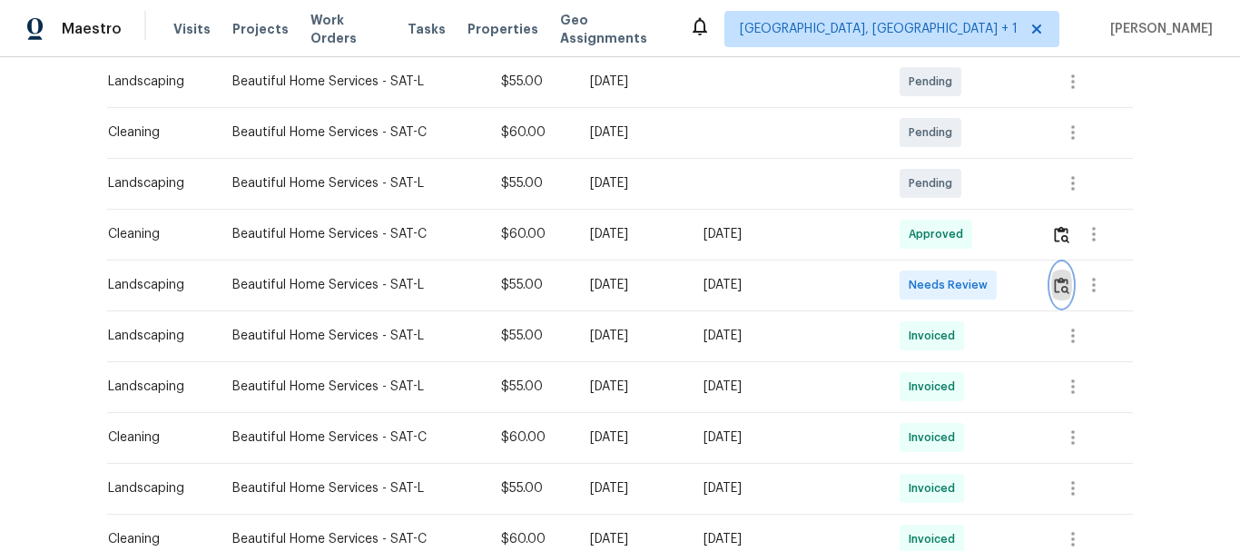
click at [1054, 286] on img "button" at bounding box center [1061, 285] width 15 height 17
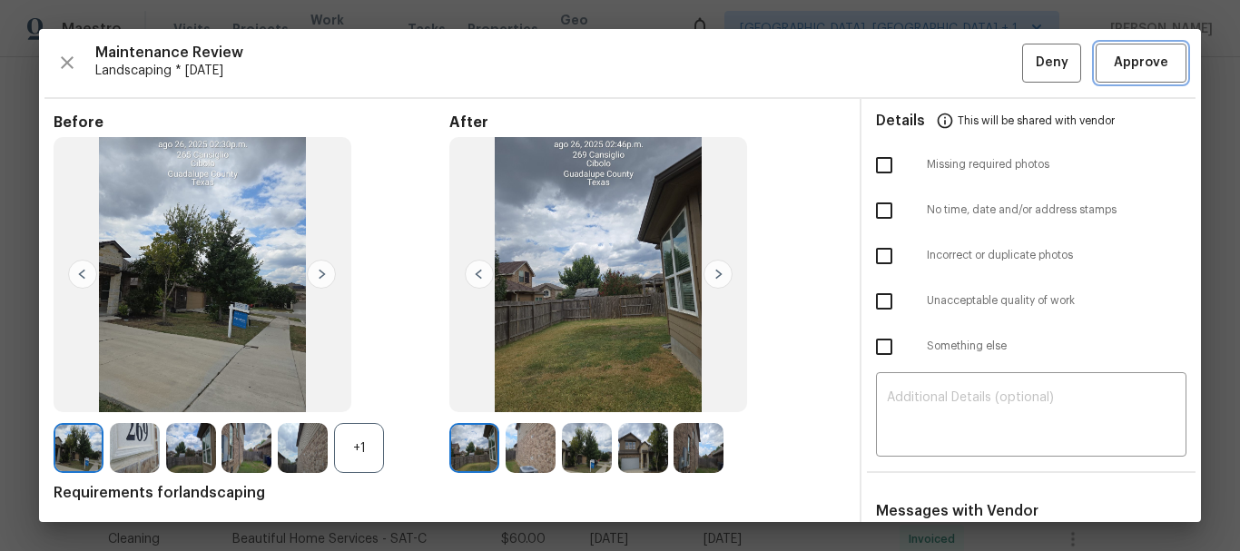
click at [1128, 66] on span "Approve" at bounding box center [1141, 63] width 54 height 23
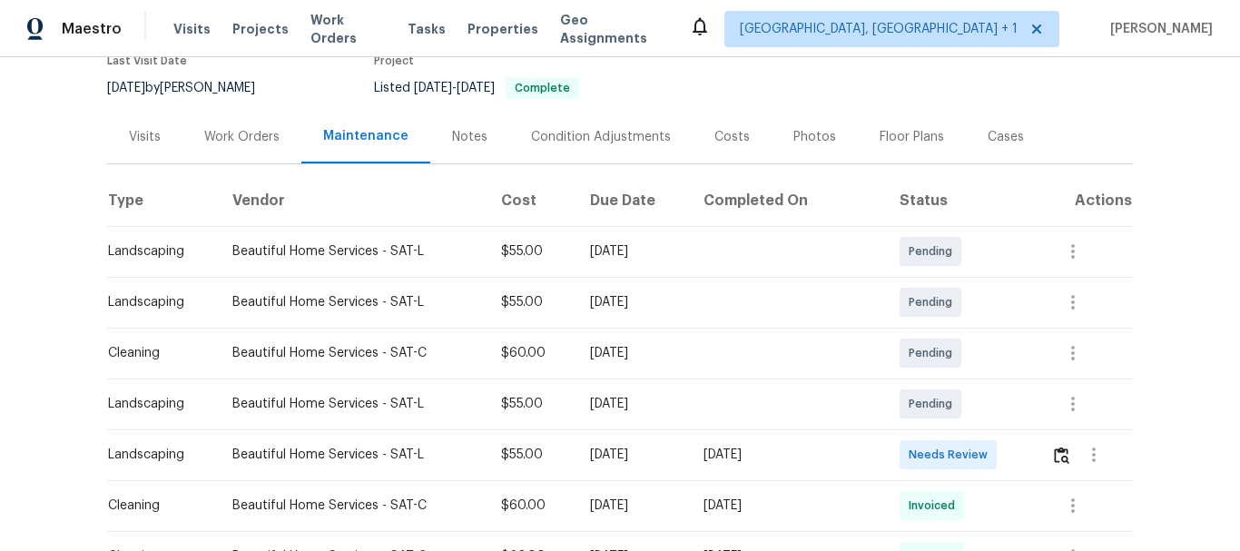
scroll to position [166, 0]
click at [1072, 451] on button "button" at bounding box center [1094, 454] width 44 height 44
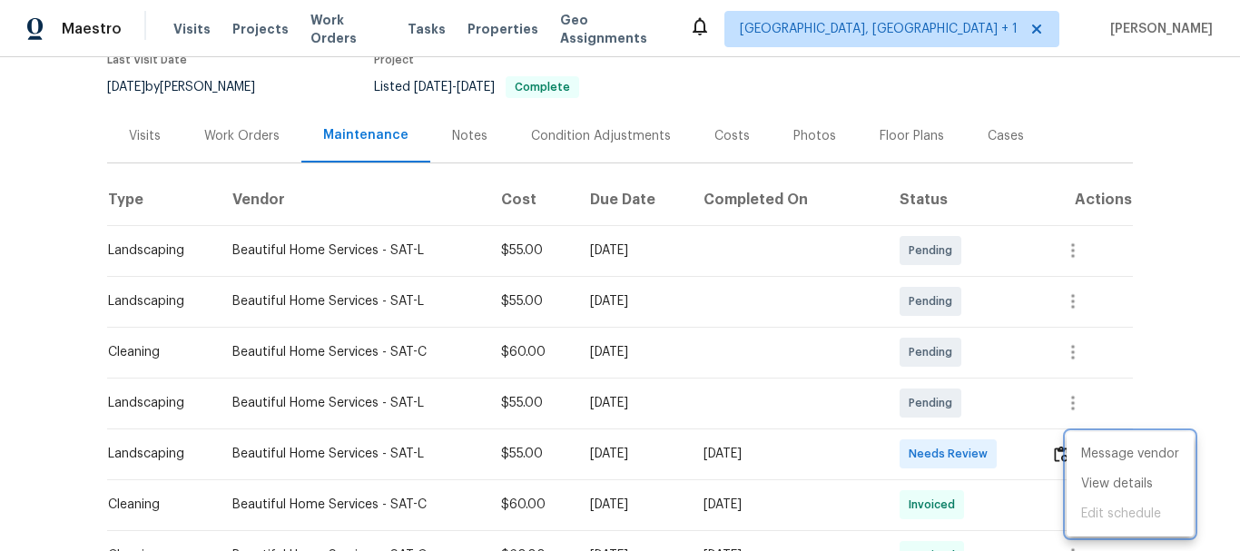
click at [1050, 439] on div at bounding box center [620, 275] width 1240 height 551
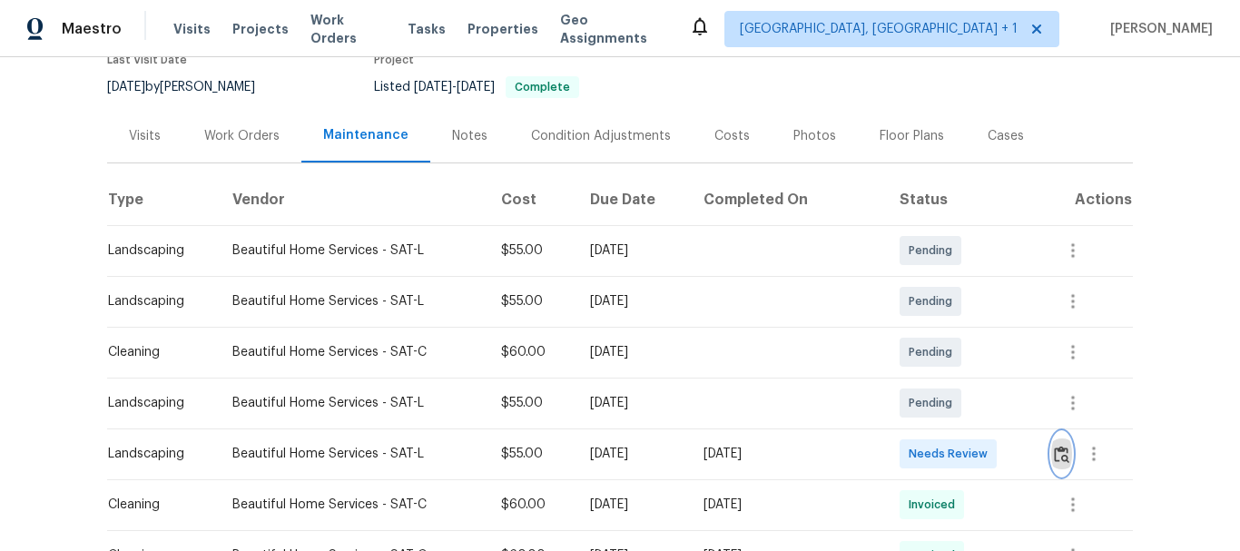
click at [1057, 463] on button "button" at bounding box center [1061, 454] width 21 height 44
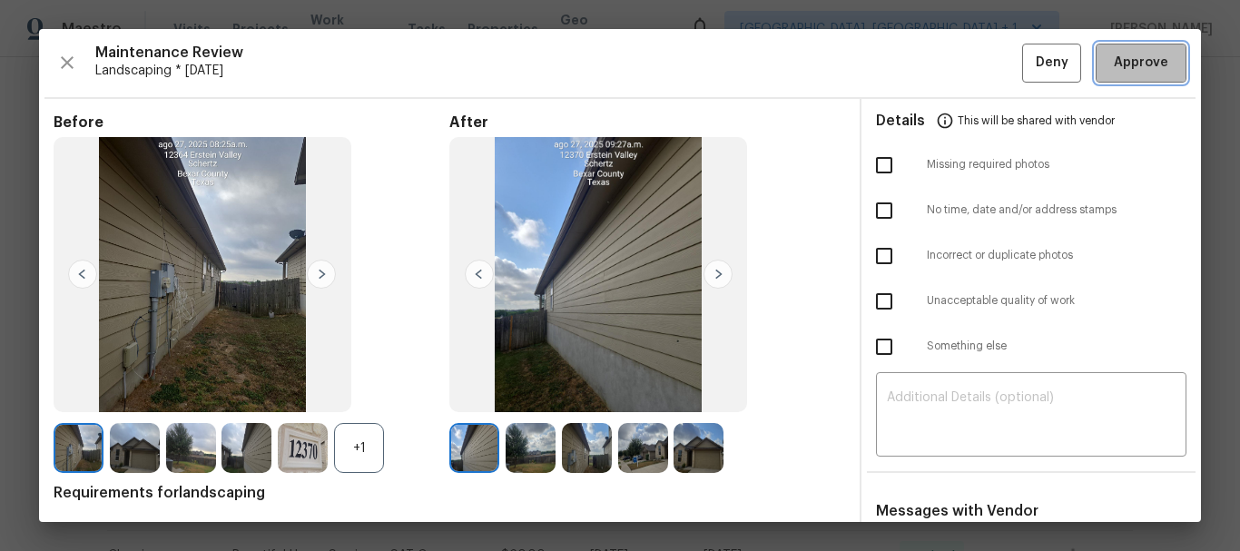
click at [1128, 57] on span "Approve" at bounding box center [1141, 63] width 54 height 23
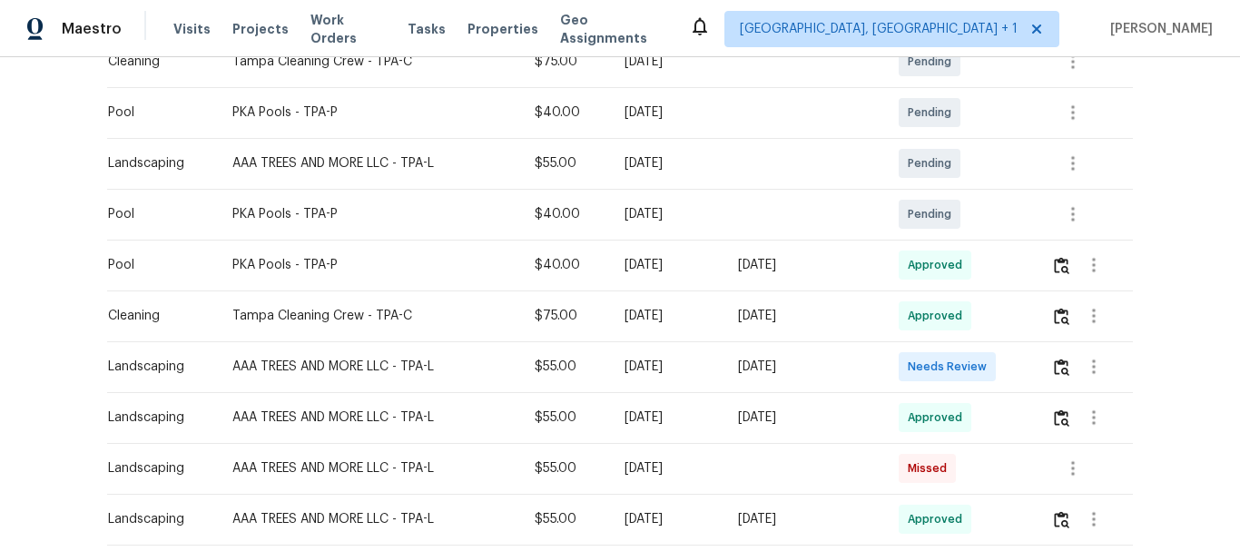
scroll to position [510, 0]
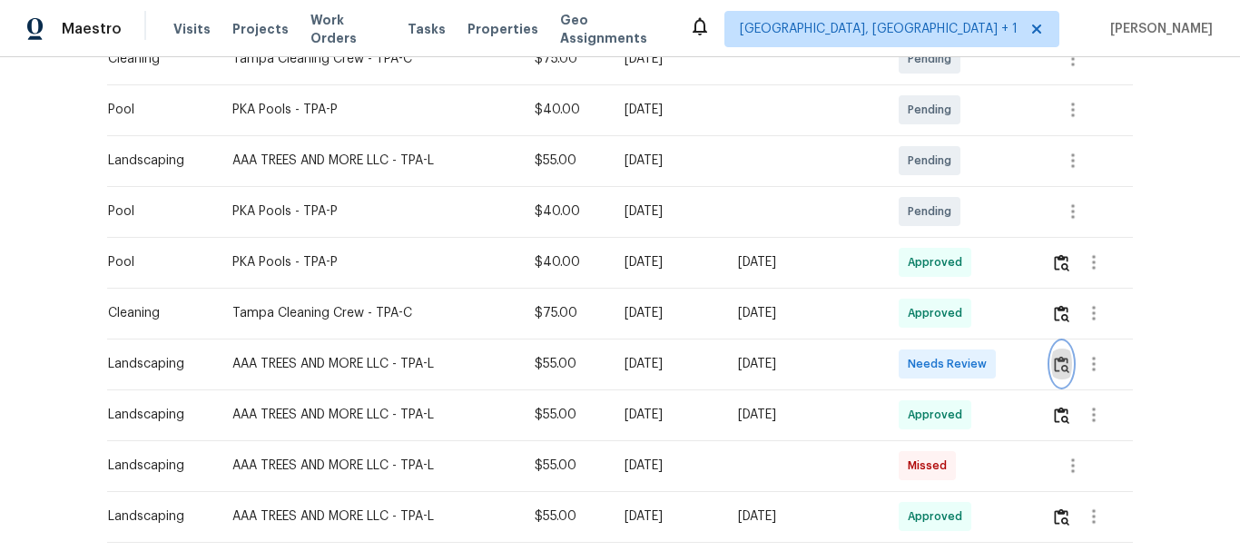
click at [1061, 359] on img "button" at bounding box center [1061, 364] width 15 height 17
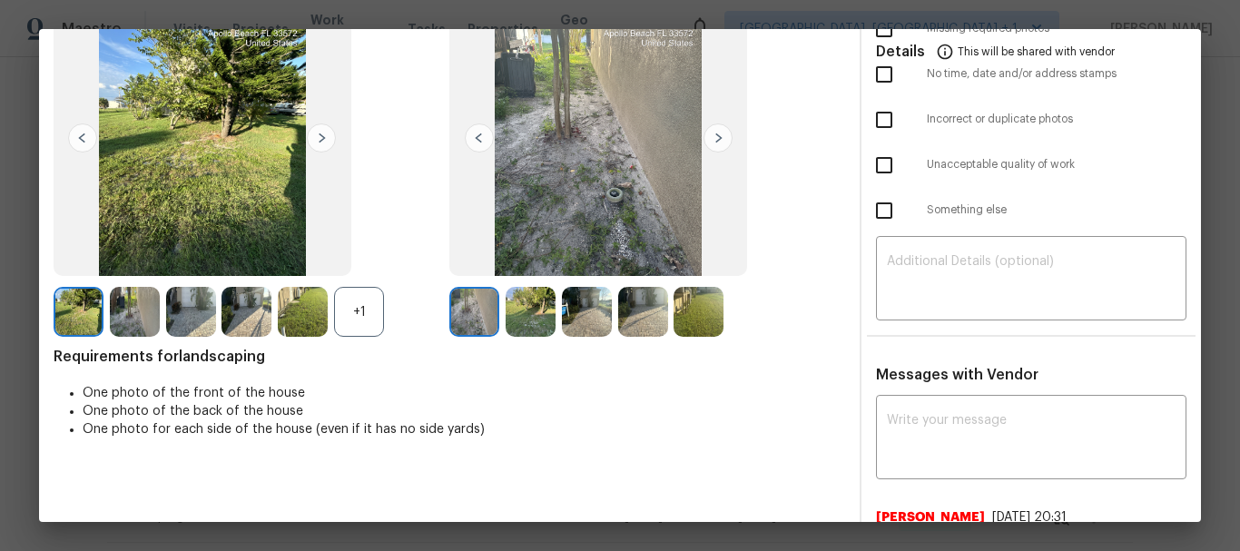
scroll to position [138, 0]
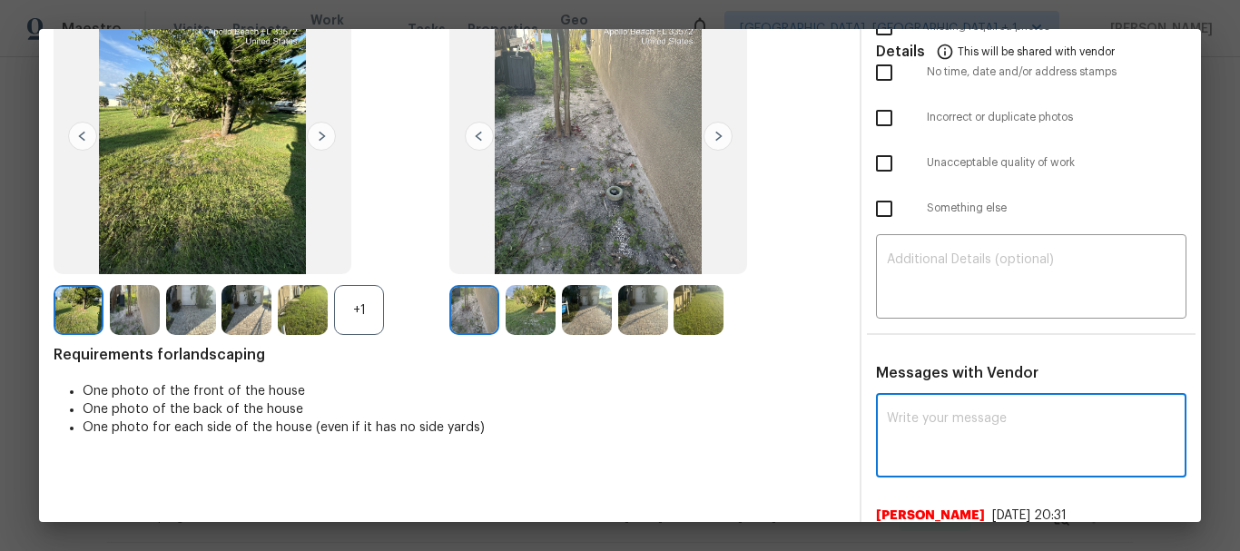
click at [915, 421] on textarea at bounding box center [1031, 437] width 289 height 51
paste textarea "Hello! After further review, the visit on [DATE], has been approved. Could you …"
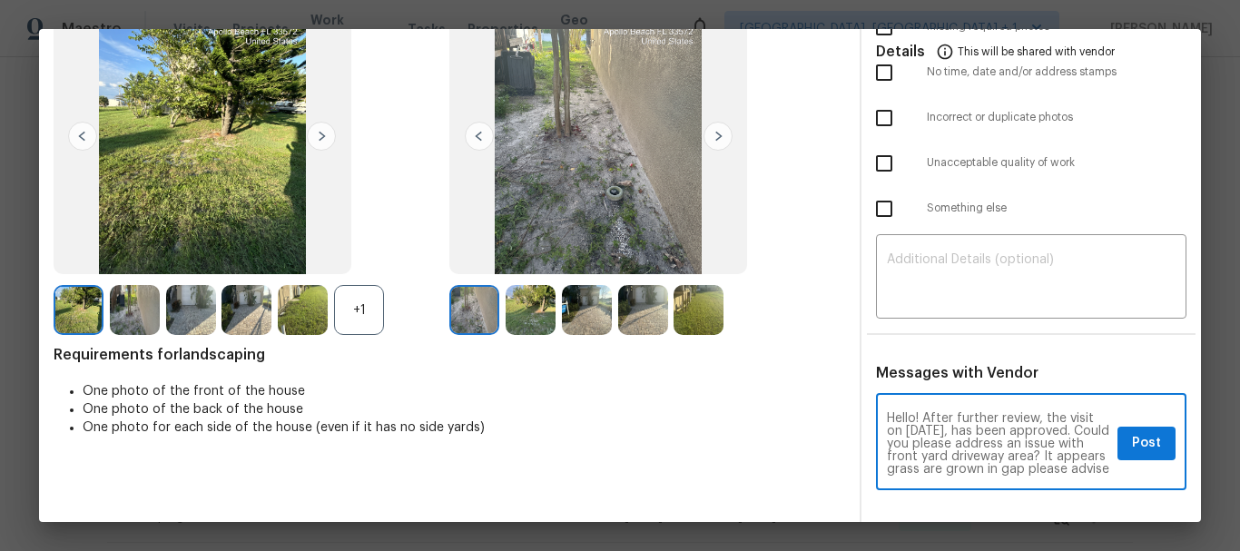
scroll to position [38, 0]
type textarea "Hello! After further review, the visit on 08/31/2025, has been approved. Could …"
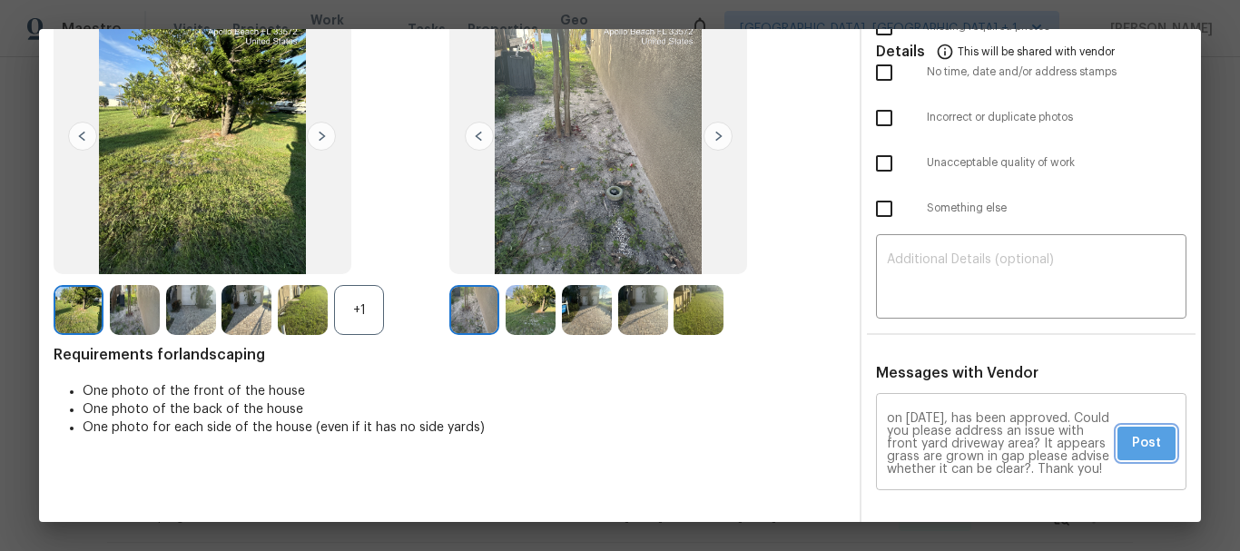
click at [1118, 442] on button "Post" at bounding box center [1147, 444] width 58 height 34
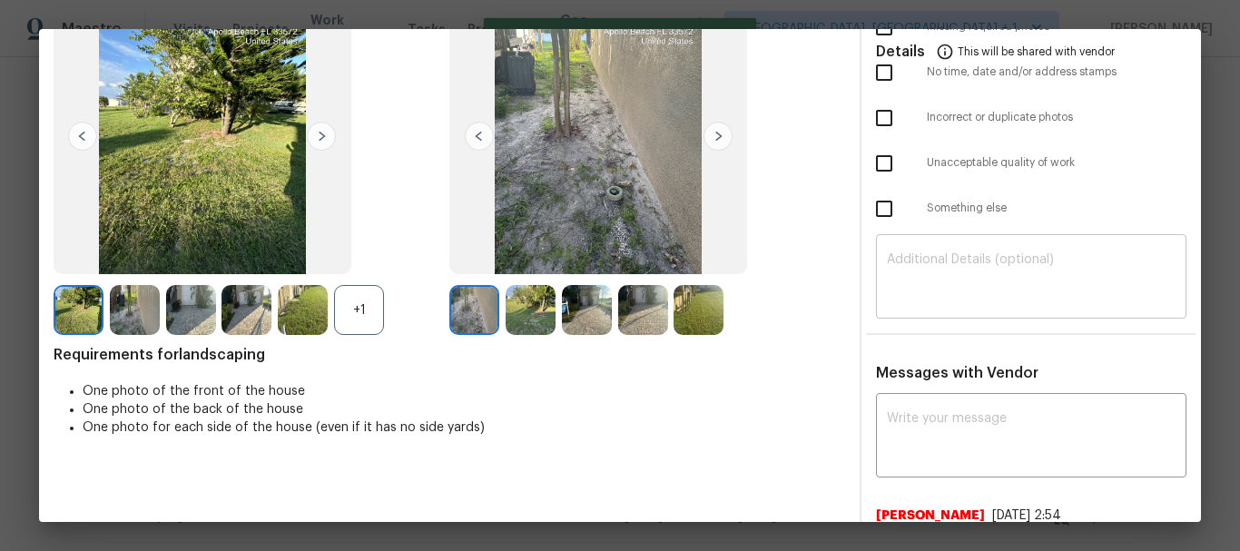
scroll to position [0, 0]
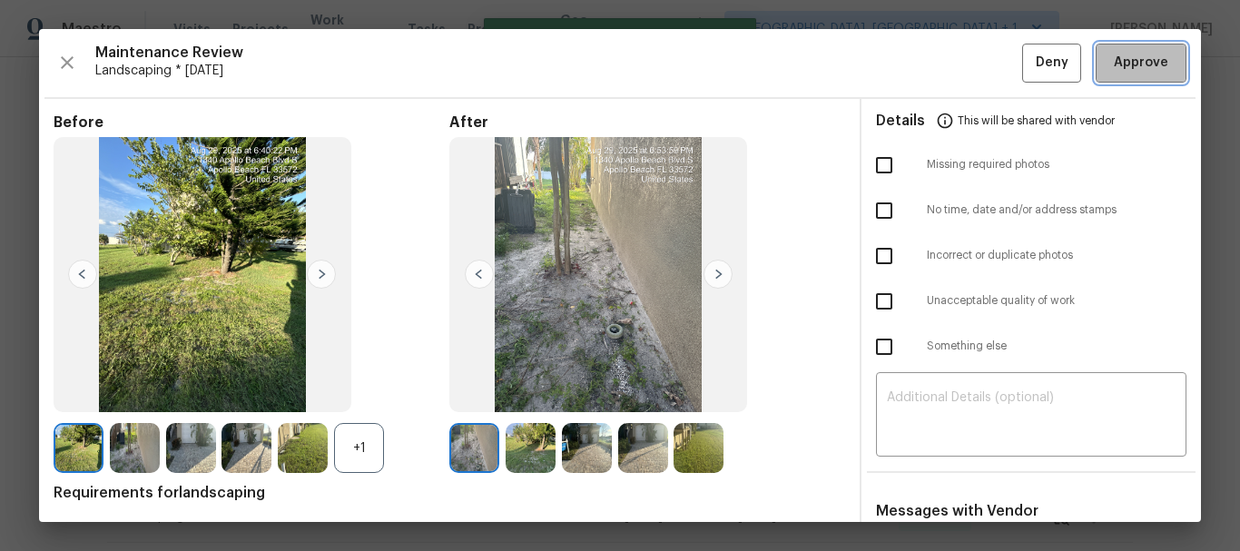
click at [1114, 65] on span "Approve" at bounding box center [1141, 63] width 54 height 23
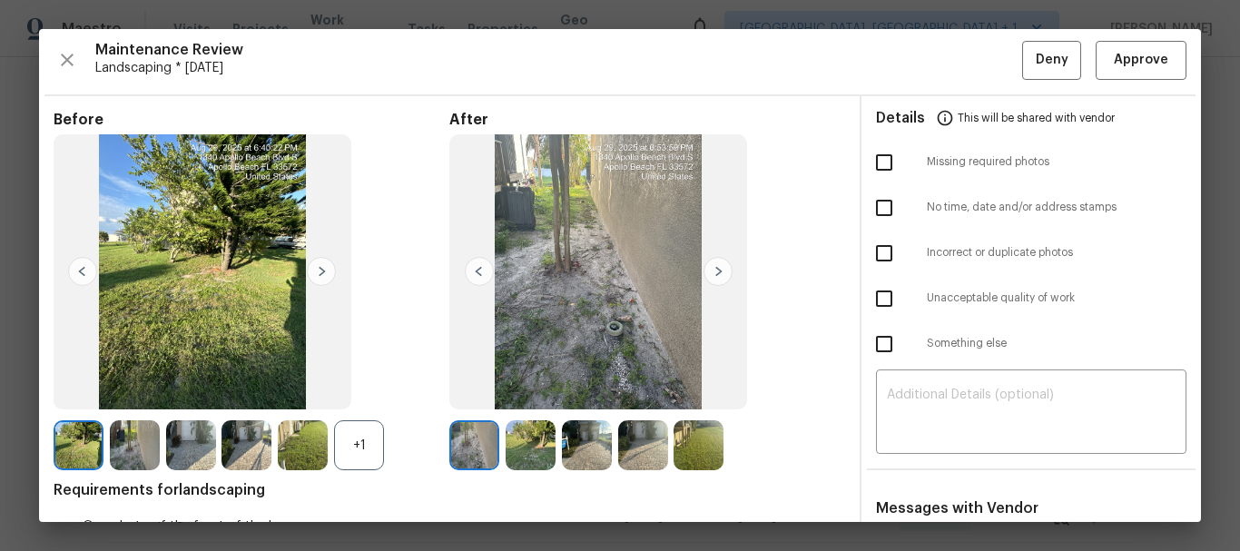
scroll to position [1, 0]
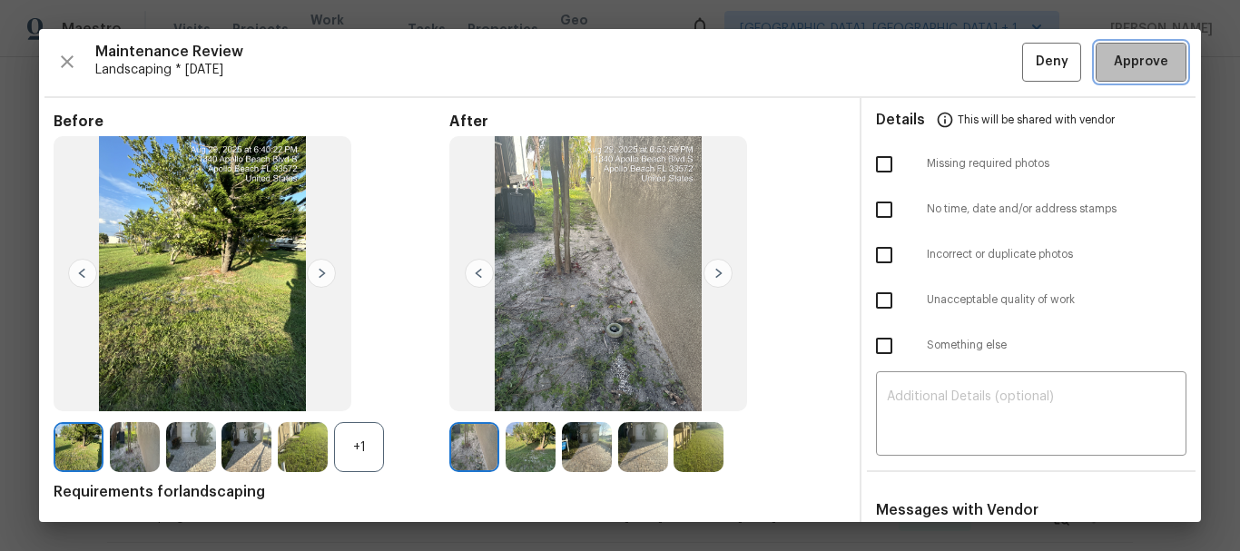
click at [1138, 64] on span "Approve" at bounding box center [1141, 62] width 54 height 23
click at [890, 58] on span "Maintenance Review" at bounding box center [558, 52] width 927 height 18
click at [1126, 64] on span "Approve" at bounding box center [1141, 62] width 54 height 23
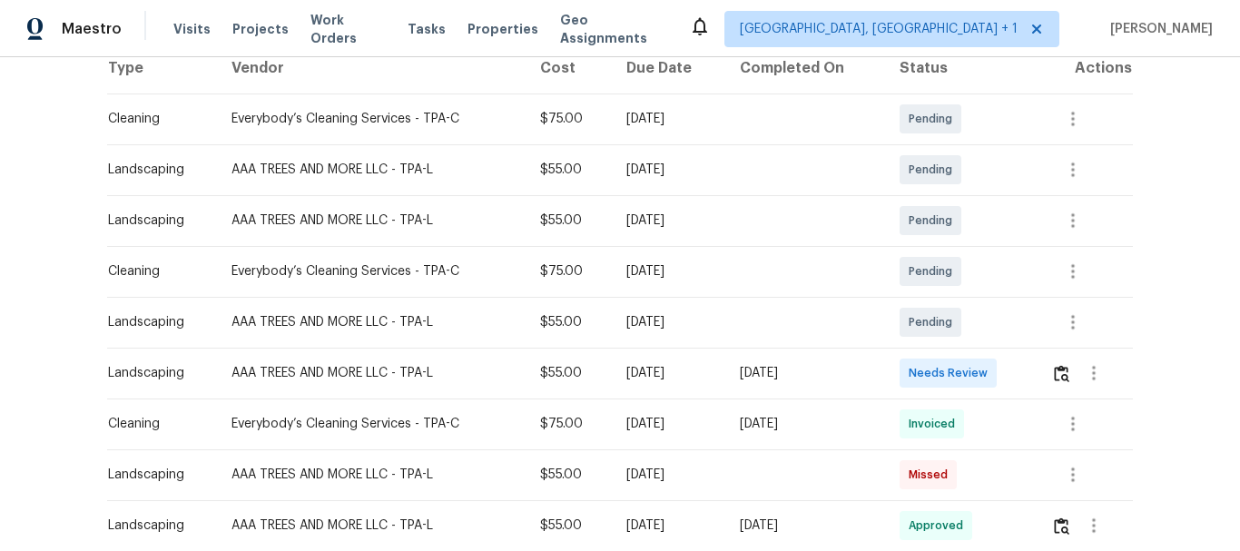
scroll to position [301, 0]
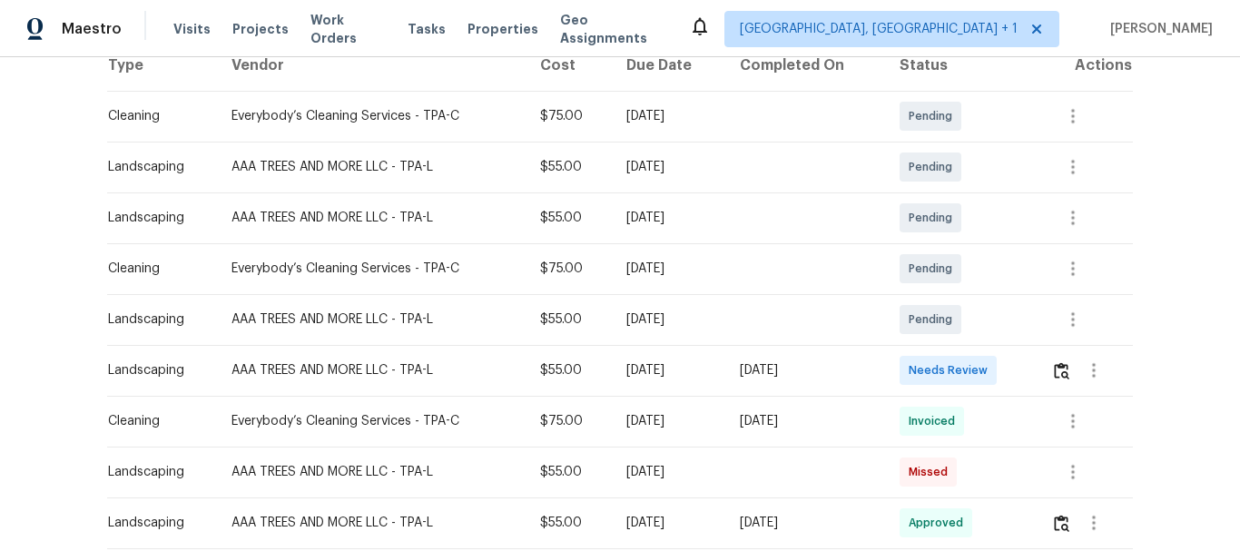
click at [1051, 374] on div at bounding box center [1091, 371] width 81 height 44
click at [1051, 374] on button "button" at bounding box center [1061, 371] width 21 height 44
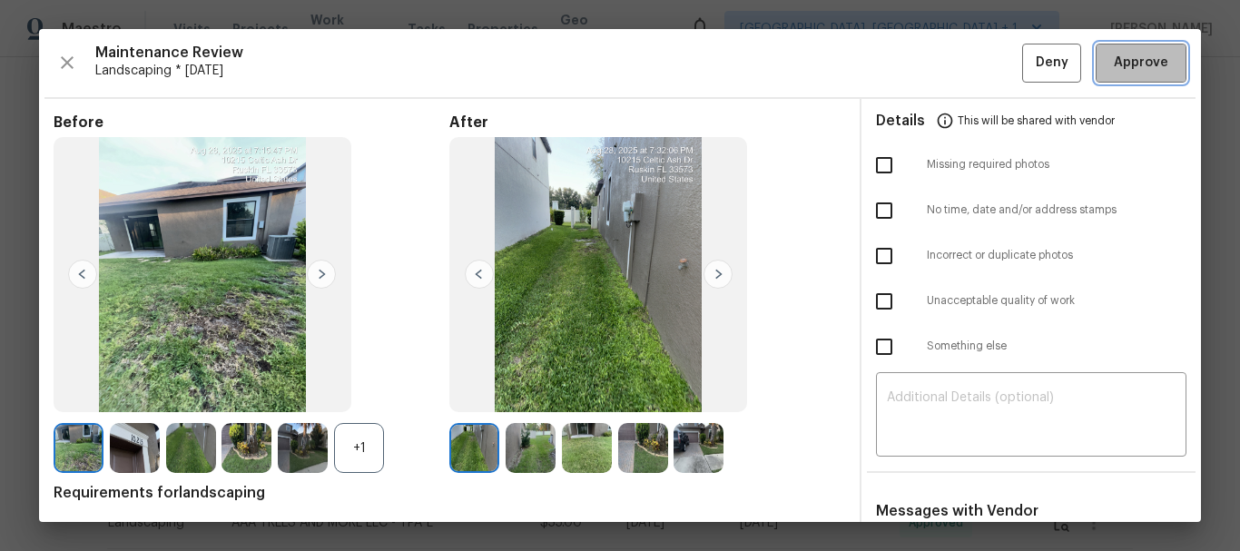
click at [1108, 49] on button "Approve" at bounding box center [1141, 63] width 91 height 39
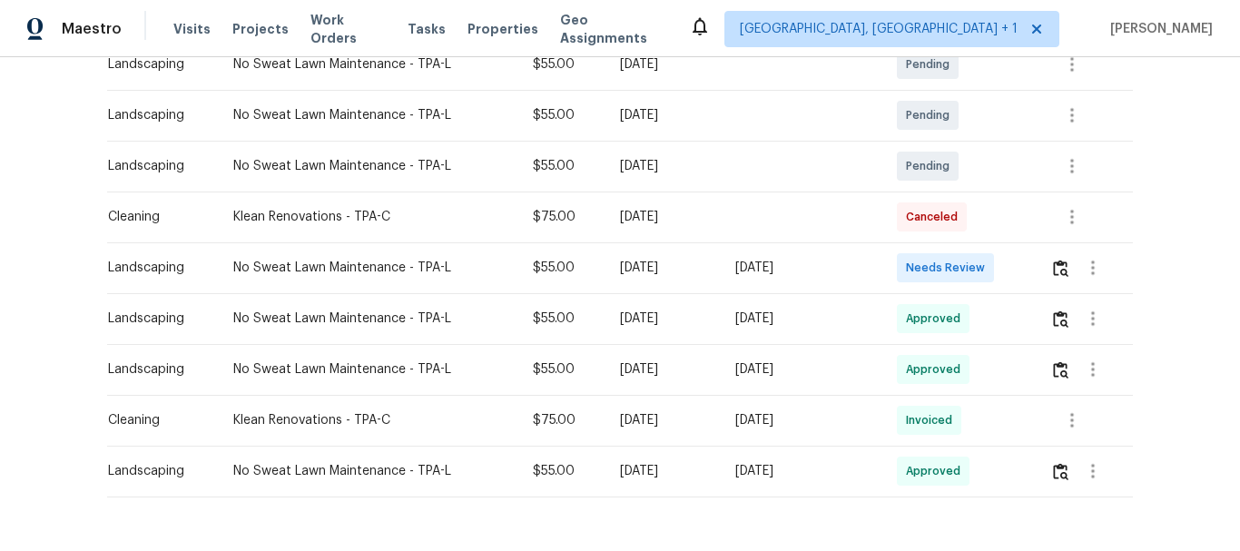
scroll to position [421, 0]
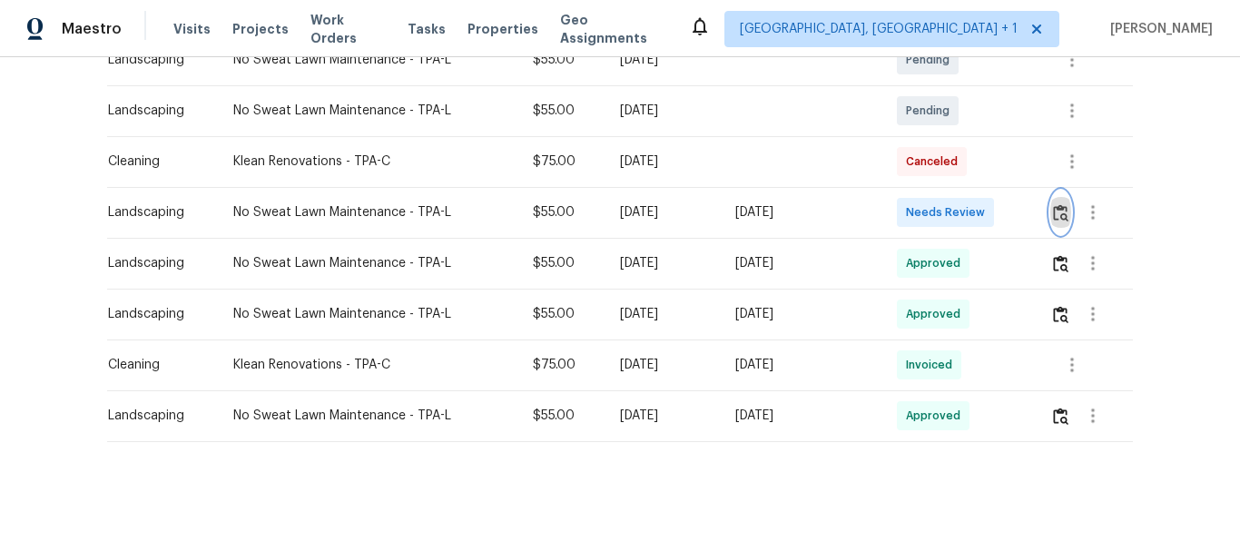
click at [1059, 206] on img "button" at bounding box center [1060, 212] width 15 height 17
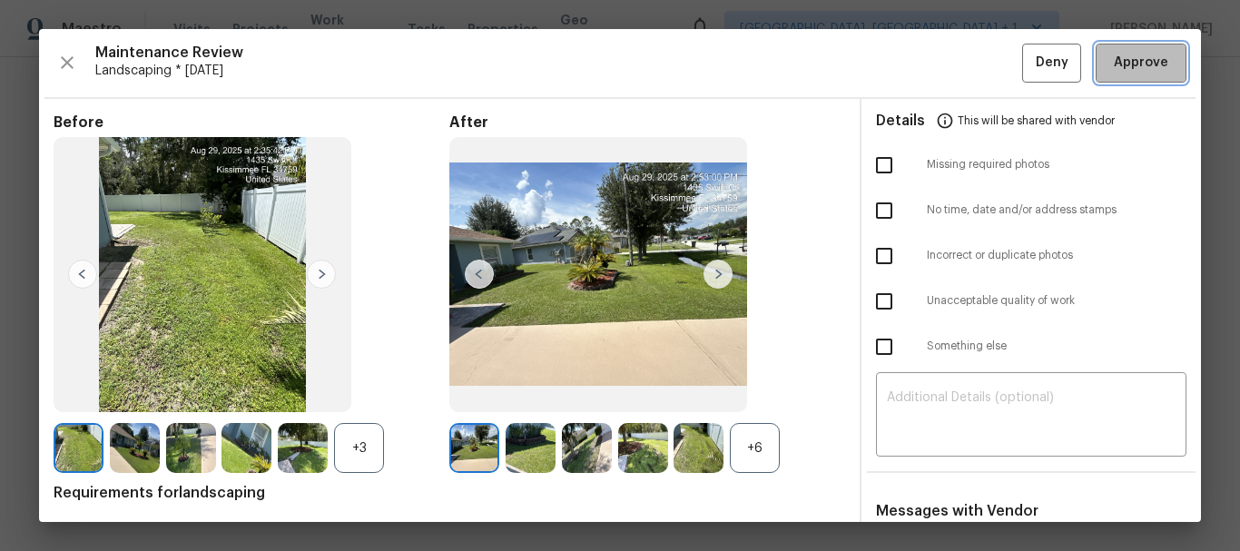
click at [1125, 53] on span "Approve" at bounding box center [1141, 63] width 54 height 23
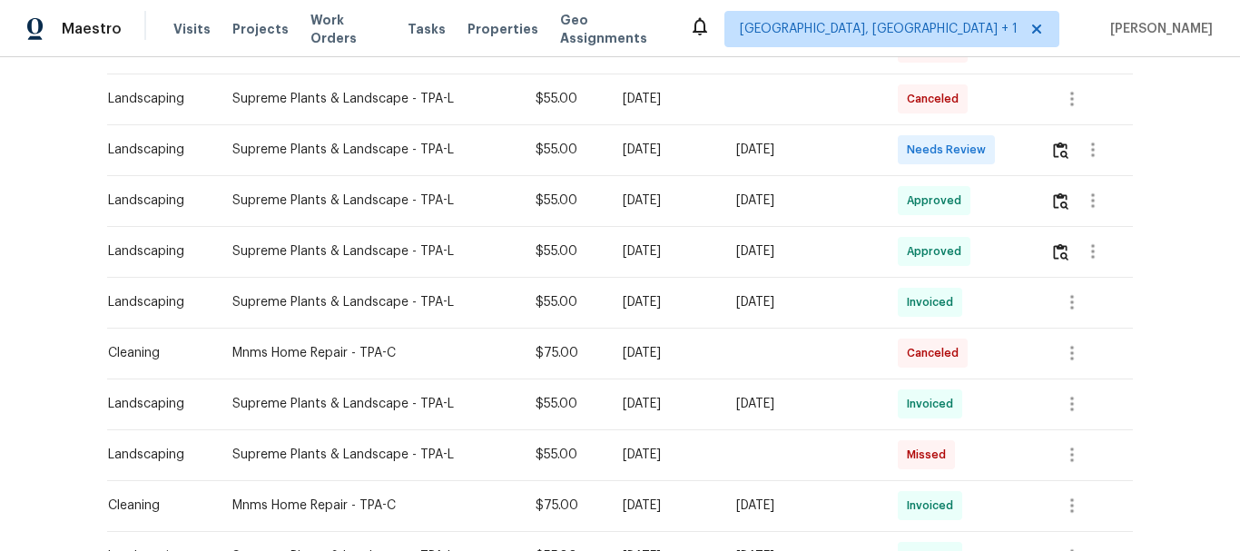
scroll to position [370, 0]
click at [1050, 158] on button "button" at bounding box center [1060, 149] width 21 height 44
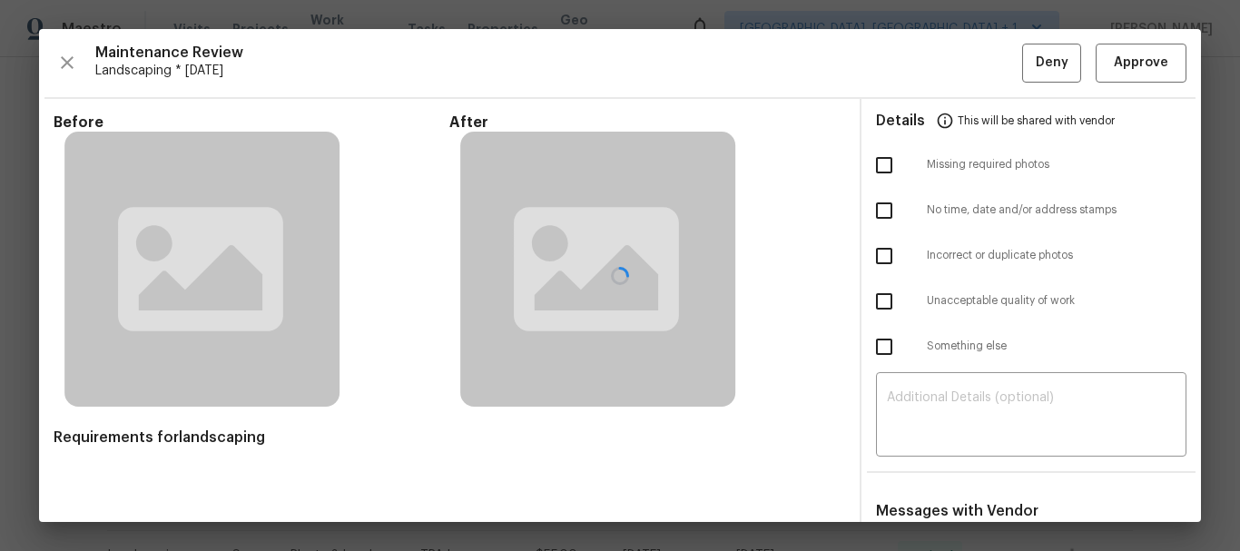
click at [1127, 66] on div at bounding box center [620, 275] width 1162 height 493
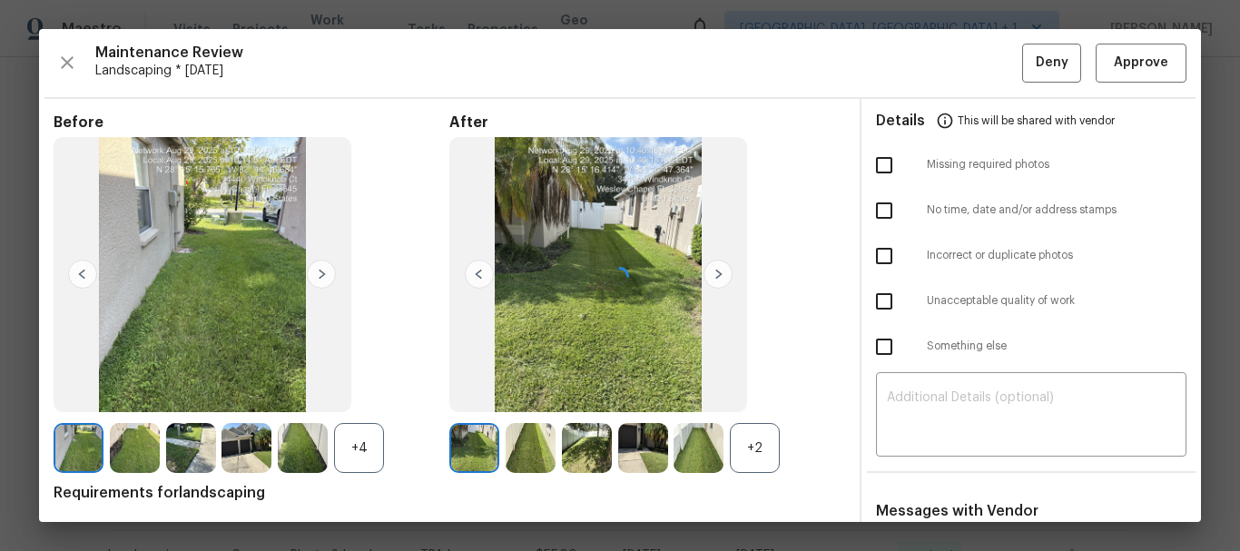
click at [1127, 66] on div at bounding box center [620, 275] width 1162 height 493
click at [1129, 60] on span "Approve" at bounding box center [1141, 63] width 54 height 23
click at [860, 67] on span "Landscaping * Mon, Aug 25" at bounding box center [558, 71] width 927 height 18
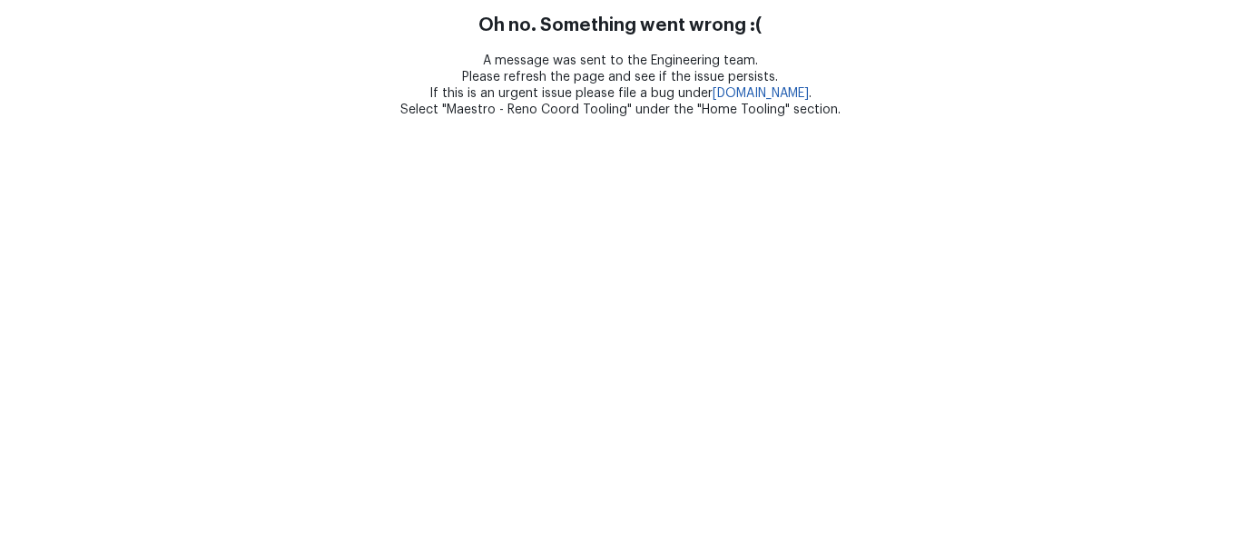
click at [860, 67] on div "A message was sent to the Engineering team. Please refresh the page and see if …" at bounding box center [620, 85] width 1240 height 65
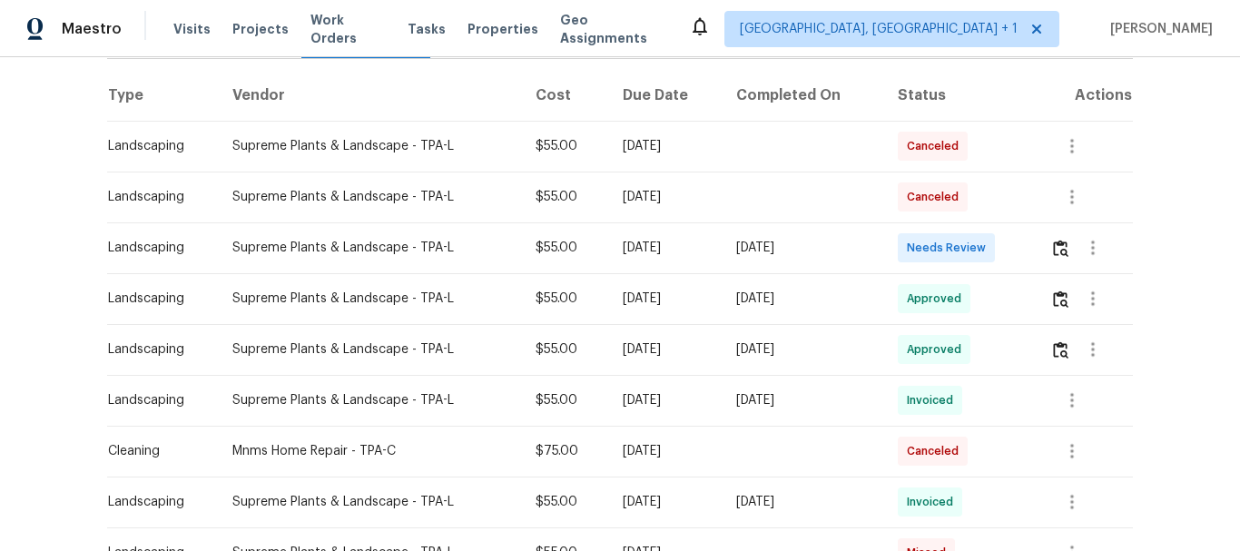
scroll to position [280, 0]
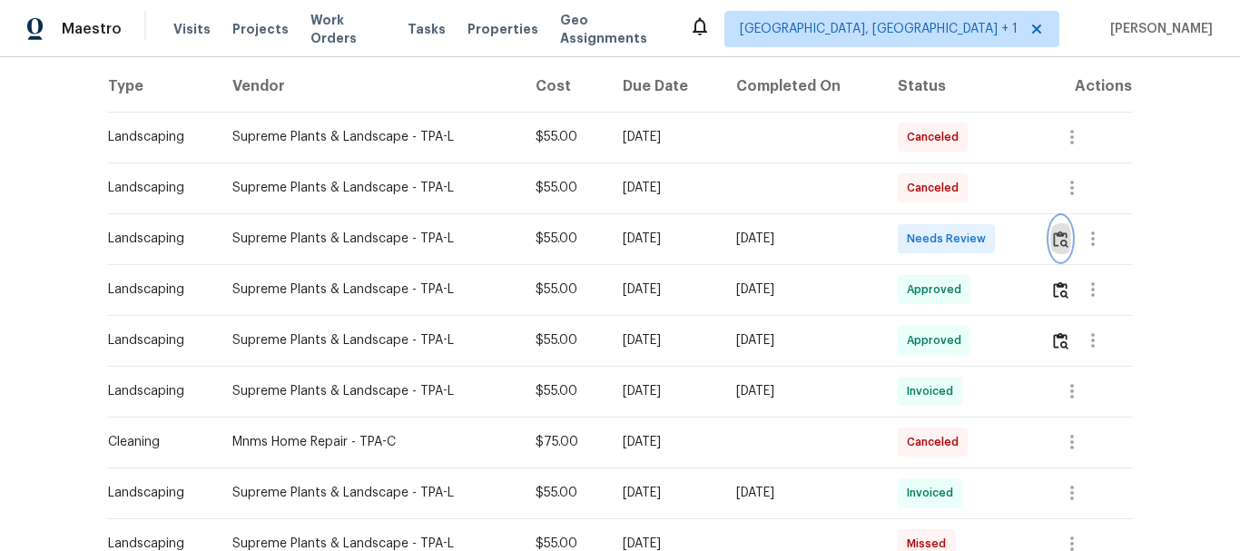
click at [1065, 241] on img "button" at bounding box center [1060, 239] width 15 height 17
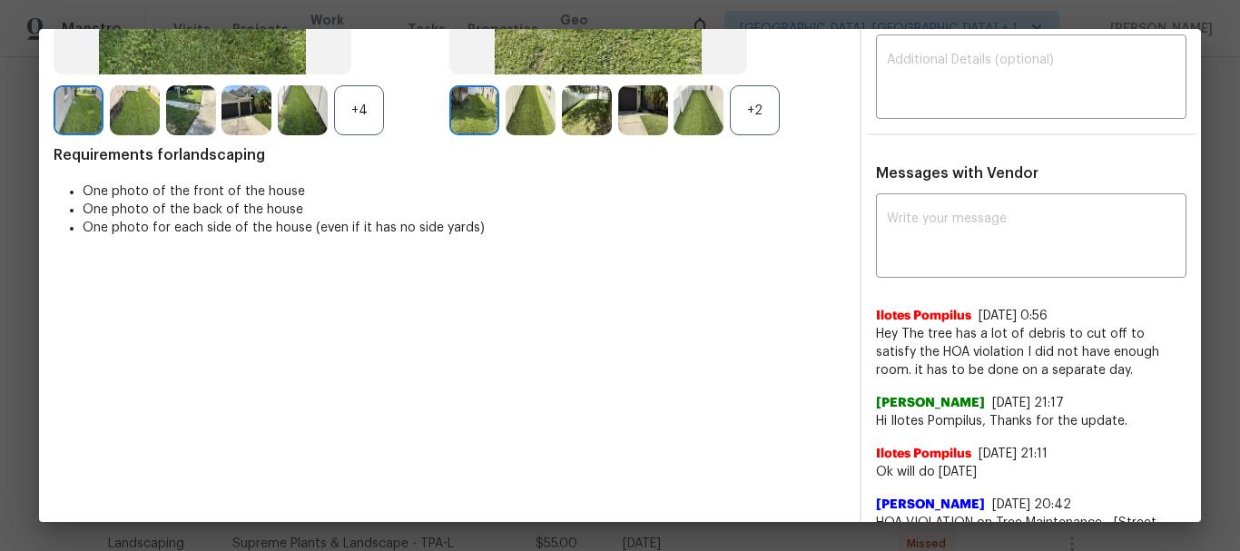
scroll to position [0, 0]
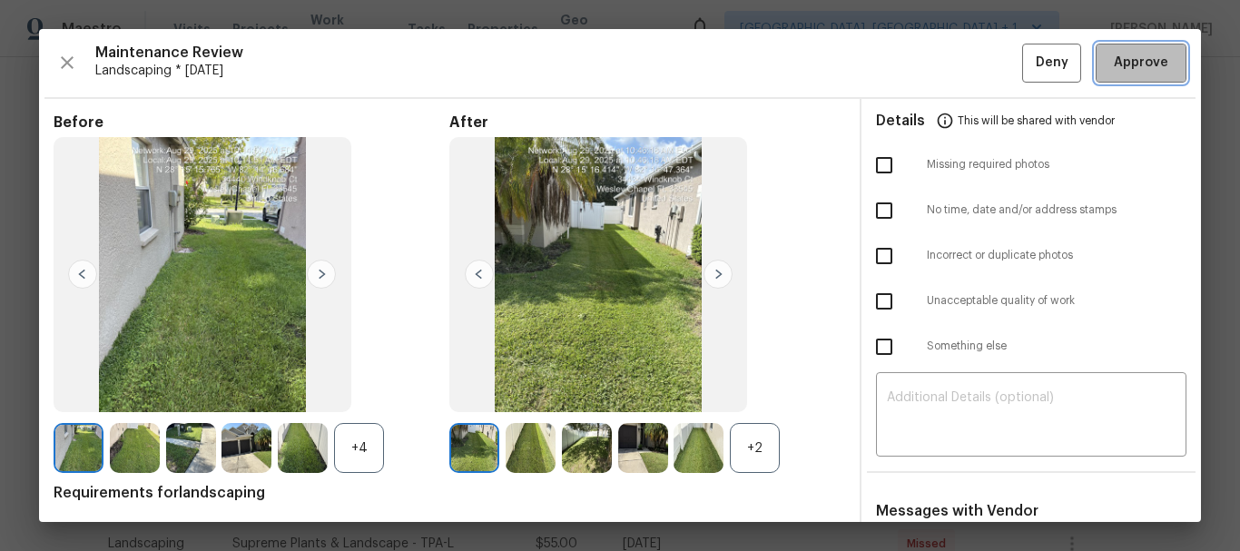
click at [1115, 70] on span "Approve" at bounding box center [1141, 63] width 54 height 23
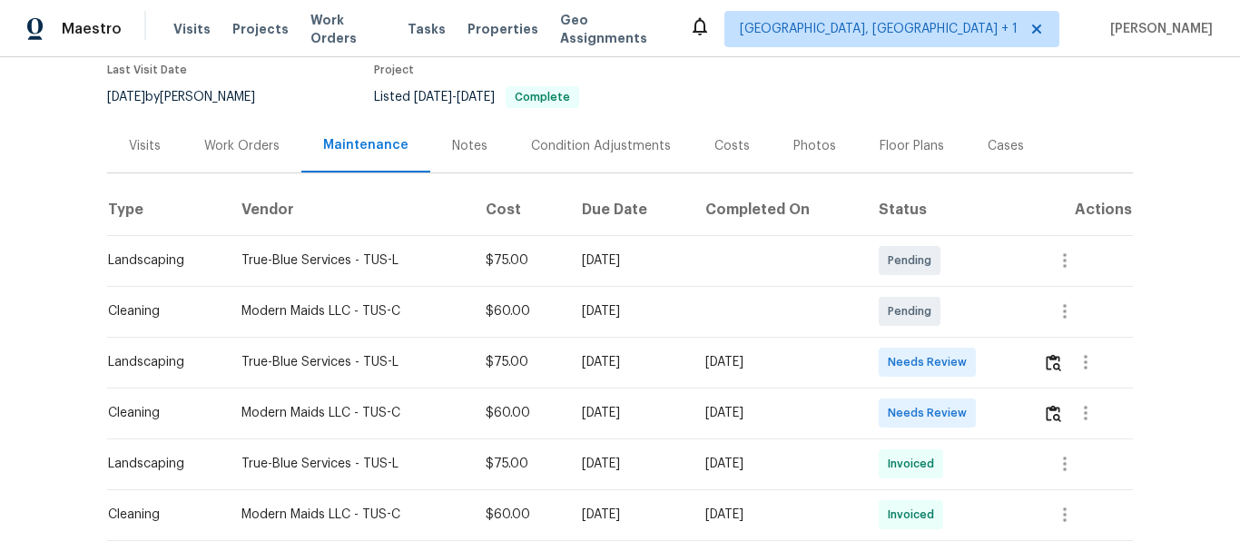
scroll to position [157, 0]
click at [1057, 362] on img "button" at bounding box center [1053, 361] width 15 height 17
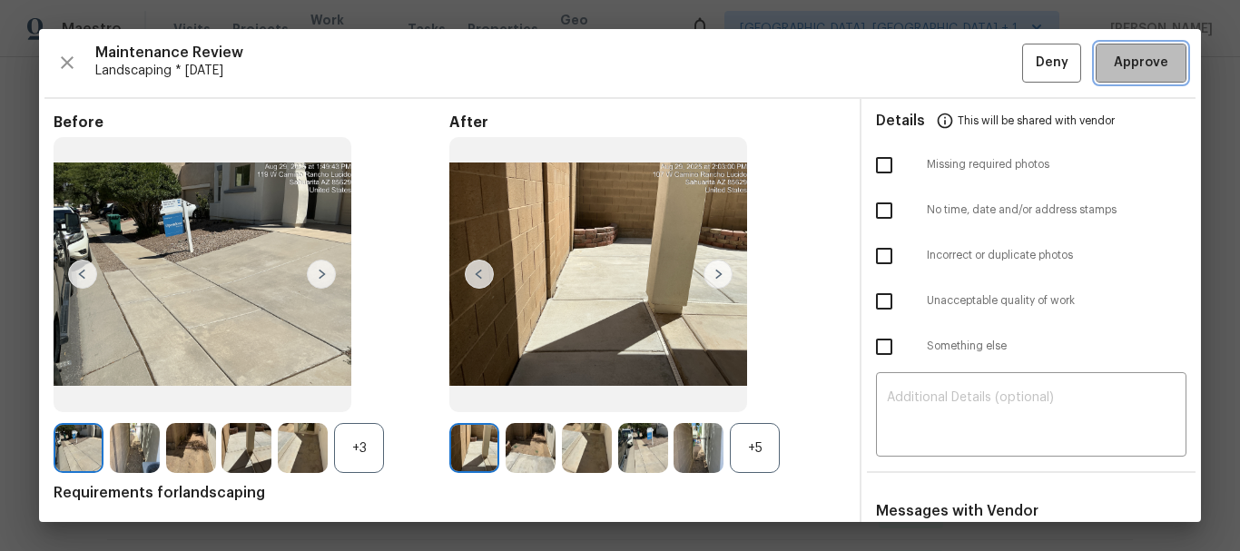
click at [1127, 62] on span "Approve" at bounding box center [1141, 63] width 54 height 23
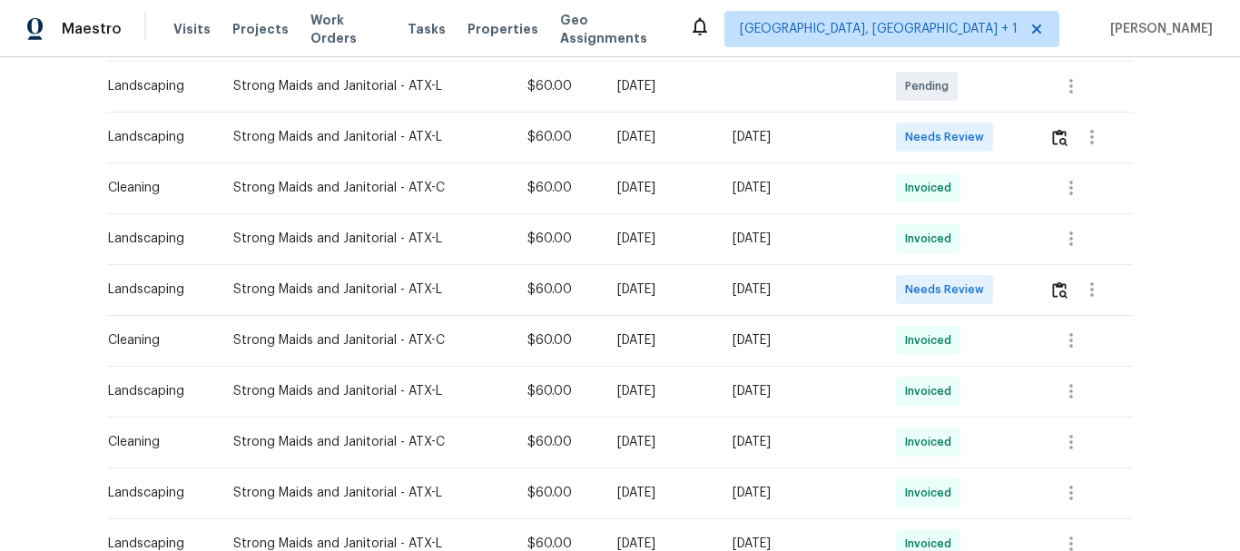
scroll to position [485, 0]
click at [1054, 280] on img "button" at bounding box center [1059, 288] width 15 height 17
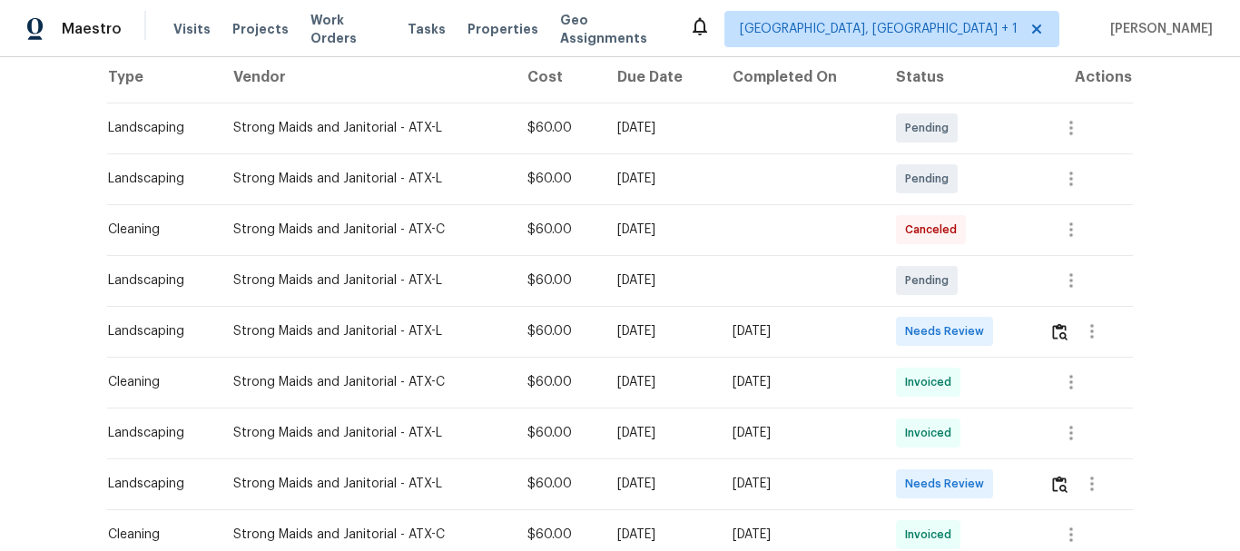
scroll to position [291, 0]
click at [1064, 487] on img "button" at bounding box center [1059, 482] width 15 height 17
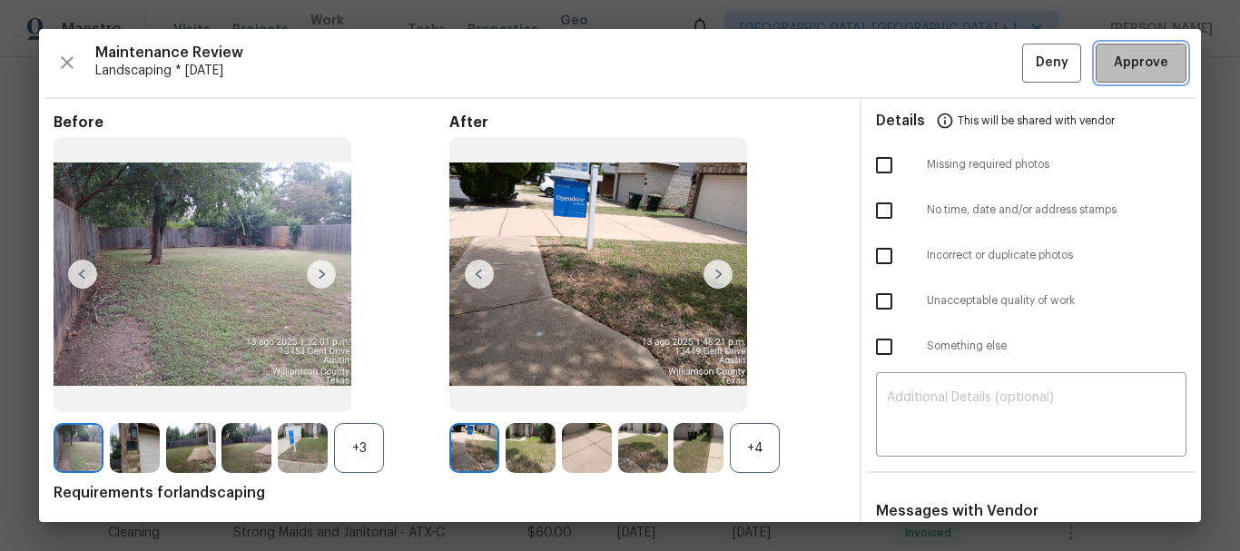
click at [1128, 76] on button "Approve" at bounding box center [1141, 63] width 91 height 39
